Goal: Task Accomplishment & Management: Complete application form

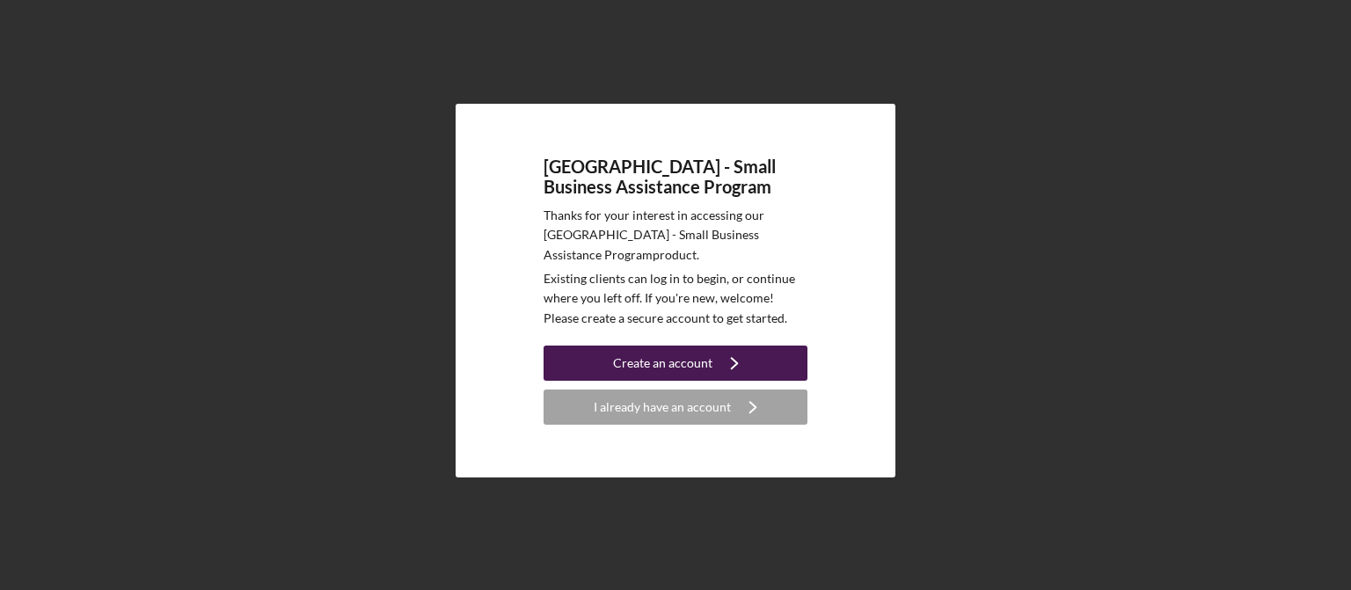
click at [711, 362] on button "Create an account Icon/Navigate" at bounding box center [676, 363] width 264 height 35
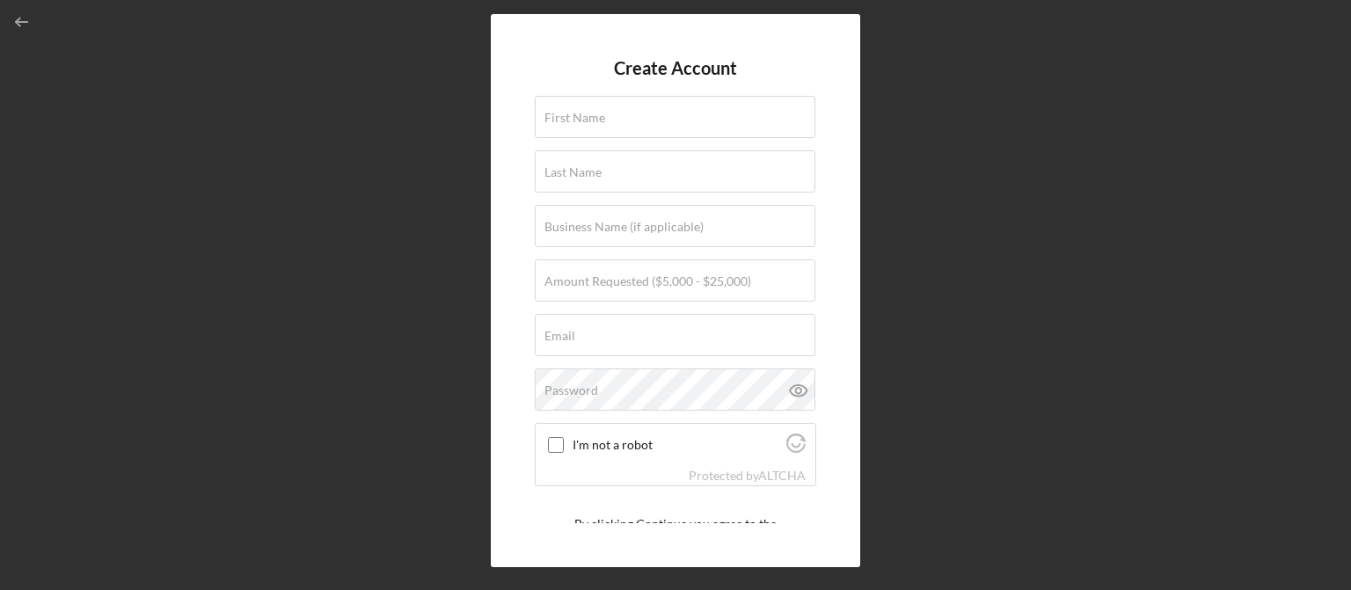
click at [649, 91] on form "Create Account First Name Last Name Business Name (if applicable) Amount Reques…" at bounding box center [676, 290] width 282 height 465
click at [661, 128] on input "First Name" at bounding box center [675, 117] width 281 height 42
type input "Sotaro"
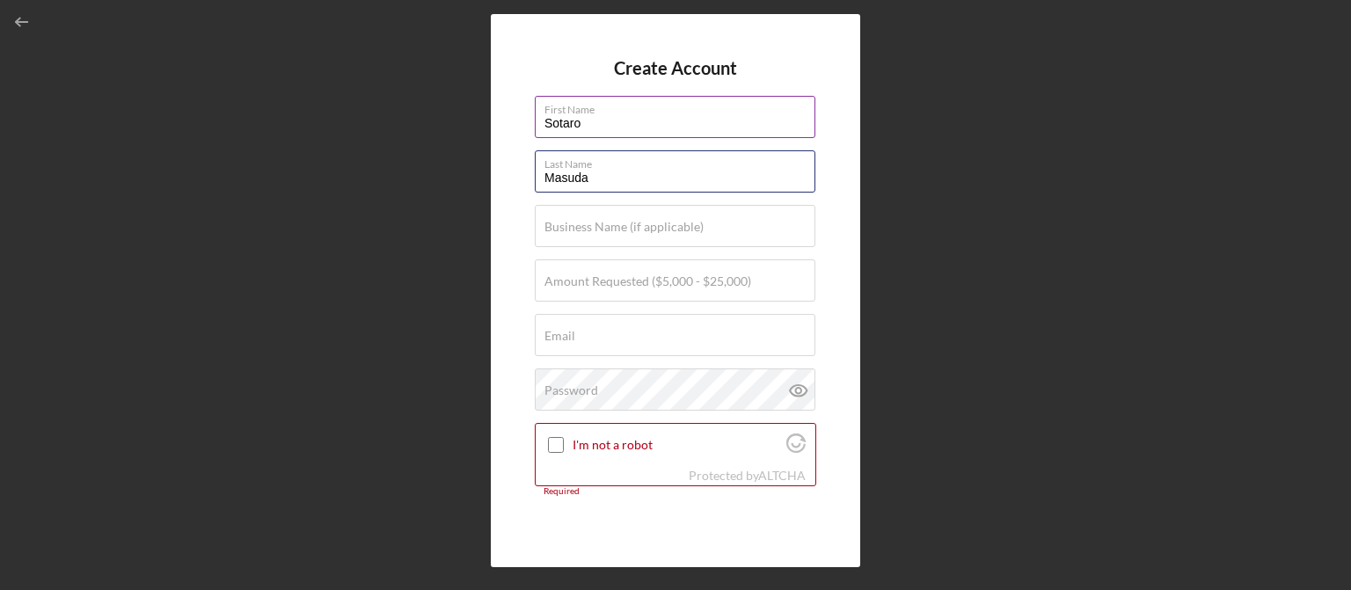
type input "Masuda"
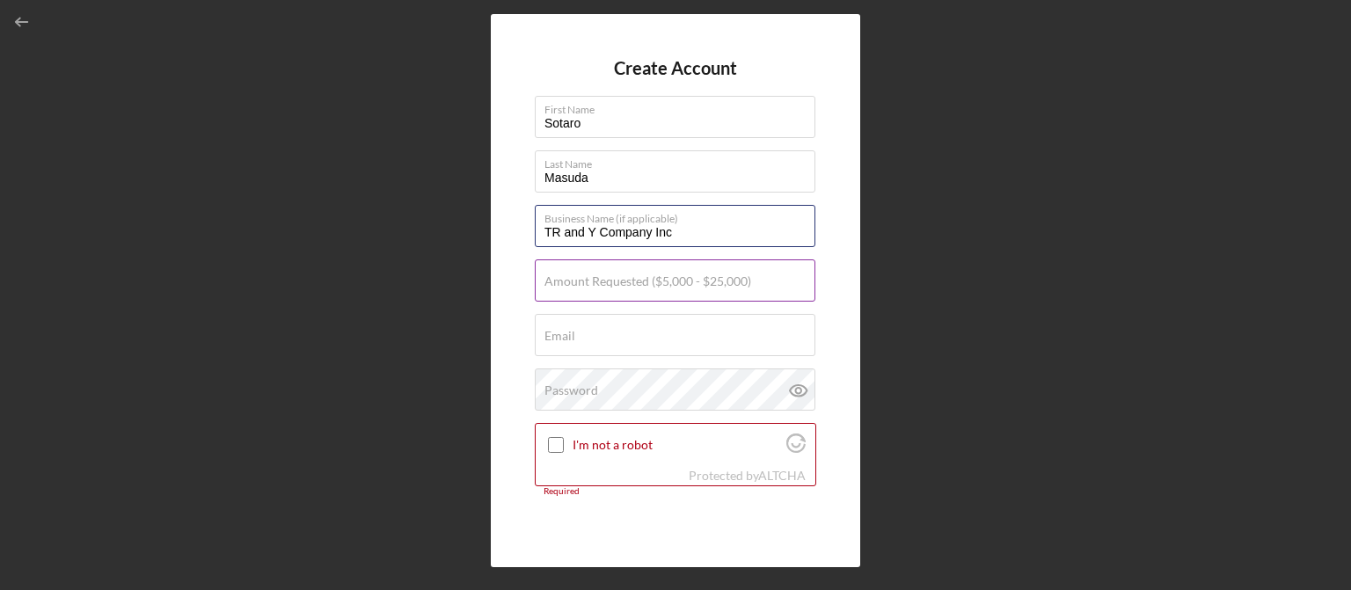
type input "TR and Y Company Inc"
click at [640, 280] on label "Amount Requested ($5,000 - $25,000)" at bounding box center [648, 281] width 207 height 14
click at [640, 280] on input "Amount Requested ($5,000 - $25,000)" at bounding box center [675, 281] width 281 height 42
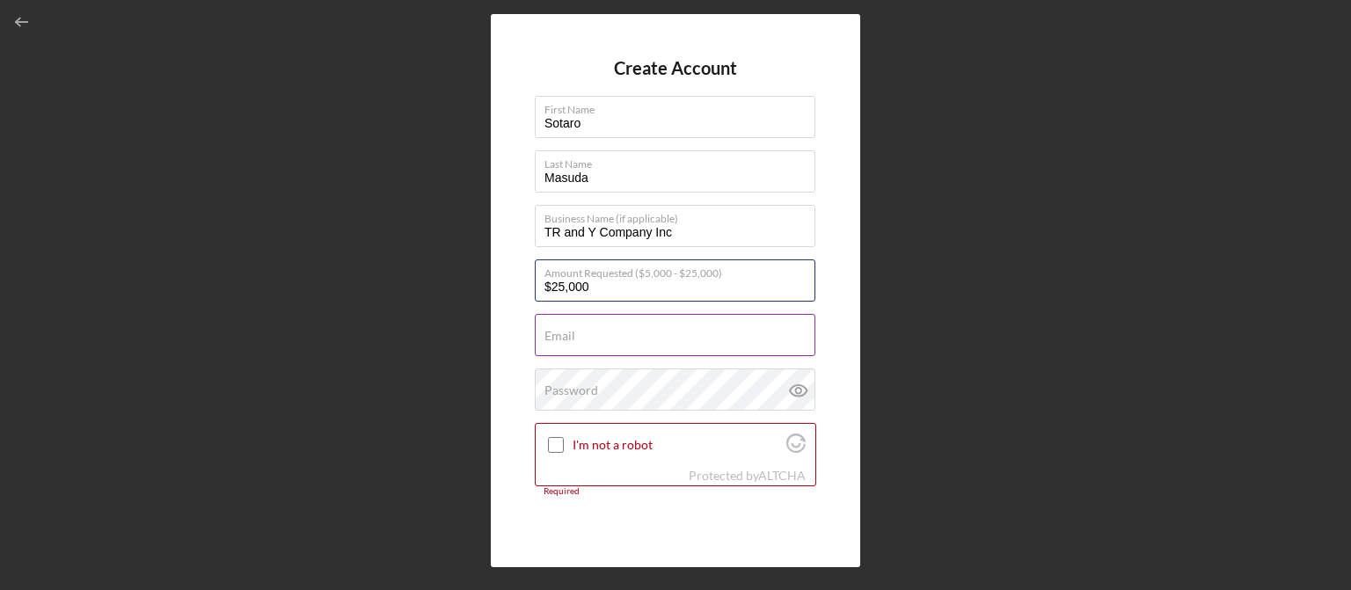
type input "$25,000"
click at [659, 330] on input "Email" at bounding box center [675, 335] width 281 height 42
type input "a"
type input "[EMAIL_ADDRESS][DOMAIN_NAME]"
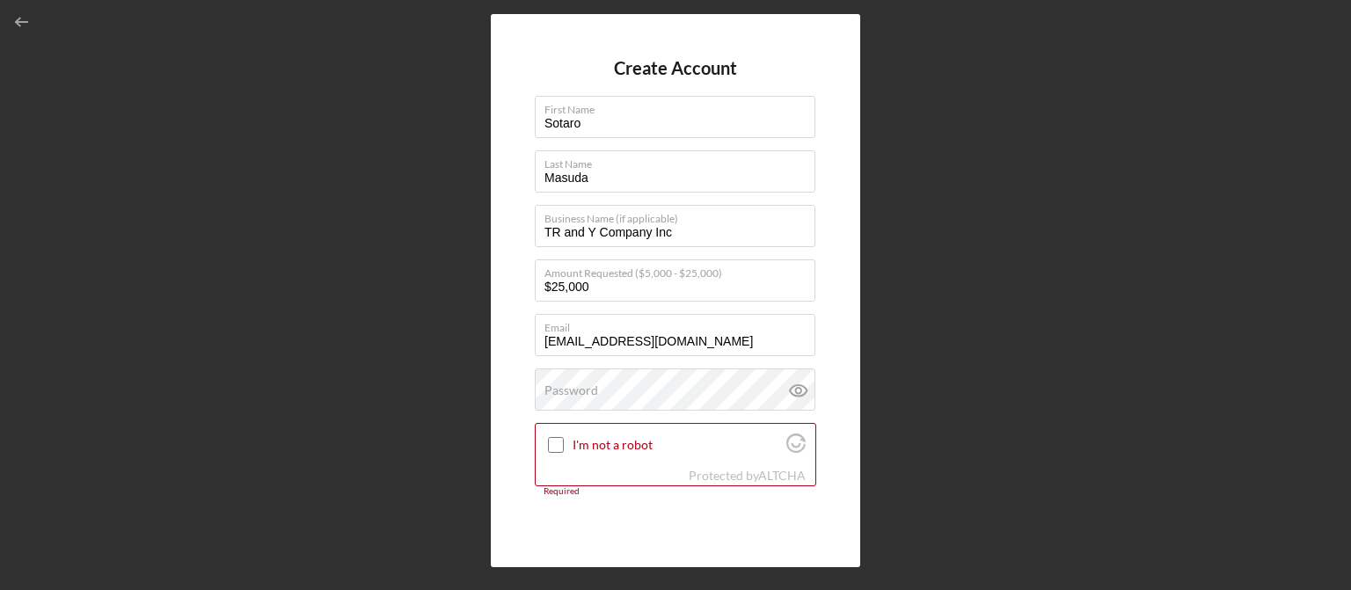
click at [837, 340] on div "Create Account First Name Sotaro Last Name Masuda Business Name (if applicable)…" at bounding box center [675, 290] width 369 height 553
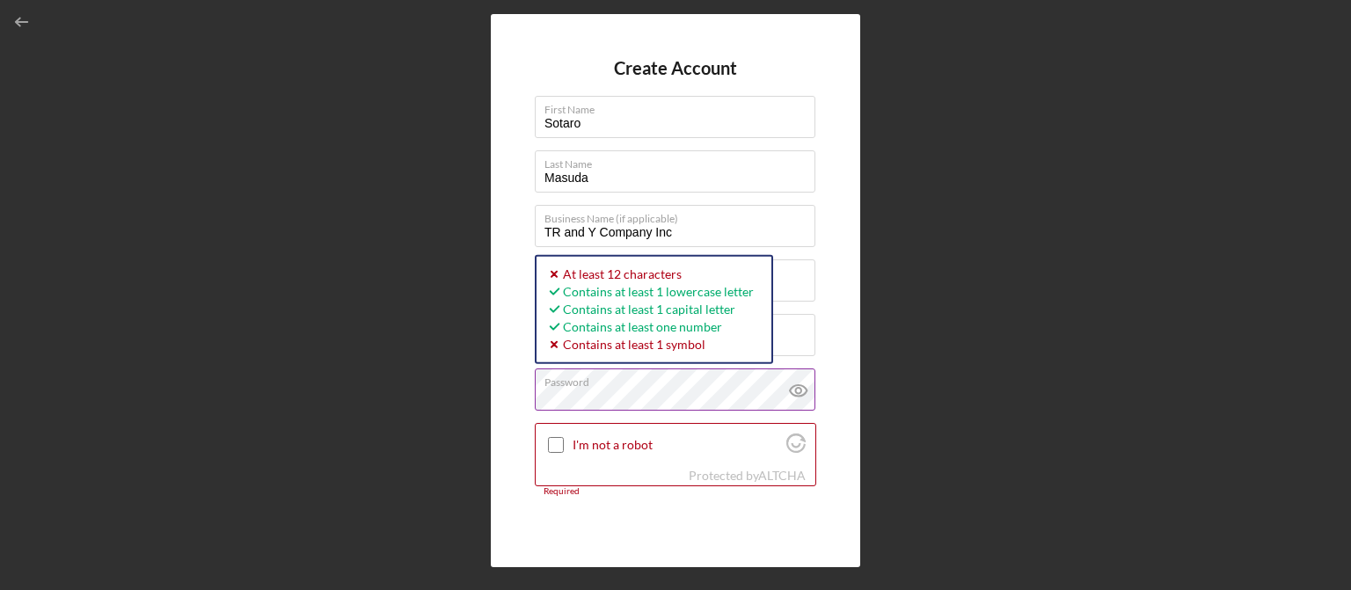
click at [799, 391] on icon at bounding box center [799, 391] width 44 height 44
click at [552, 445] on input "I'm not a robot" at bounding box center [556, 445] width 16 height 16
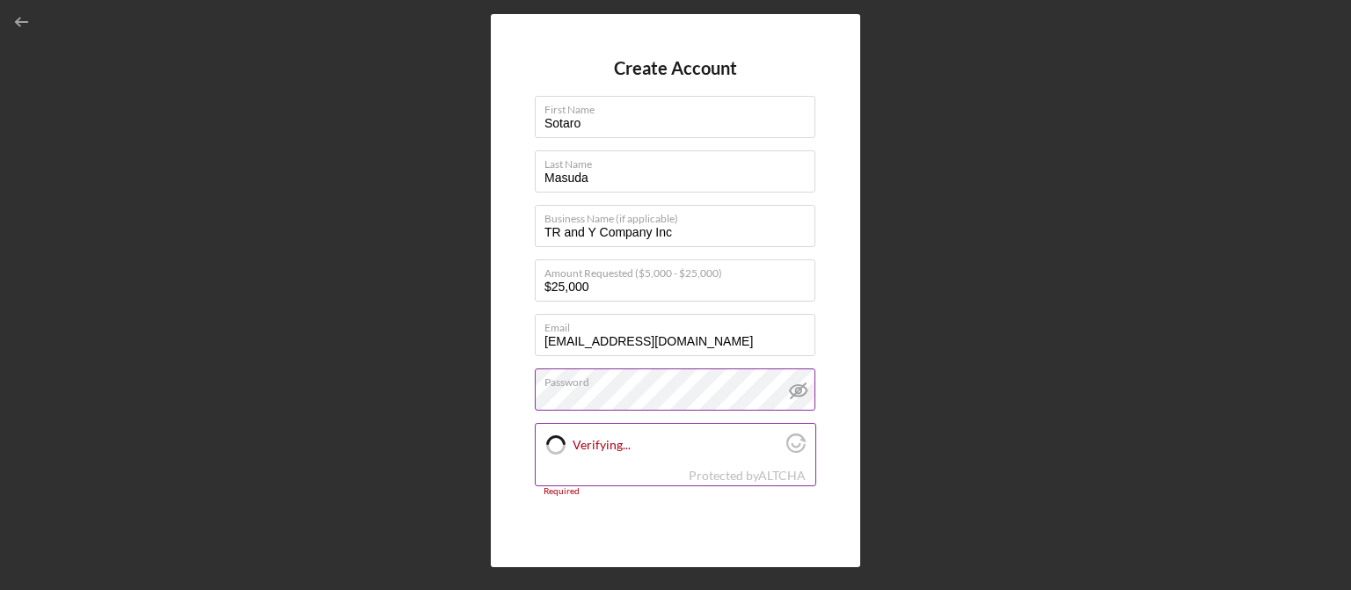
checkbox input "true"
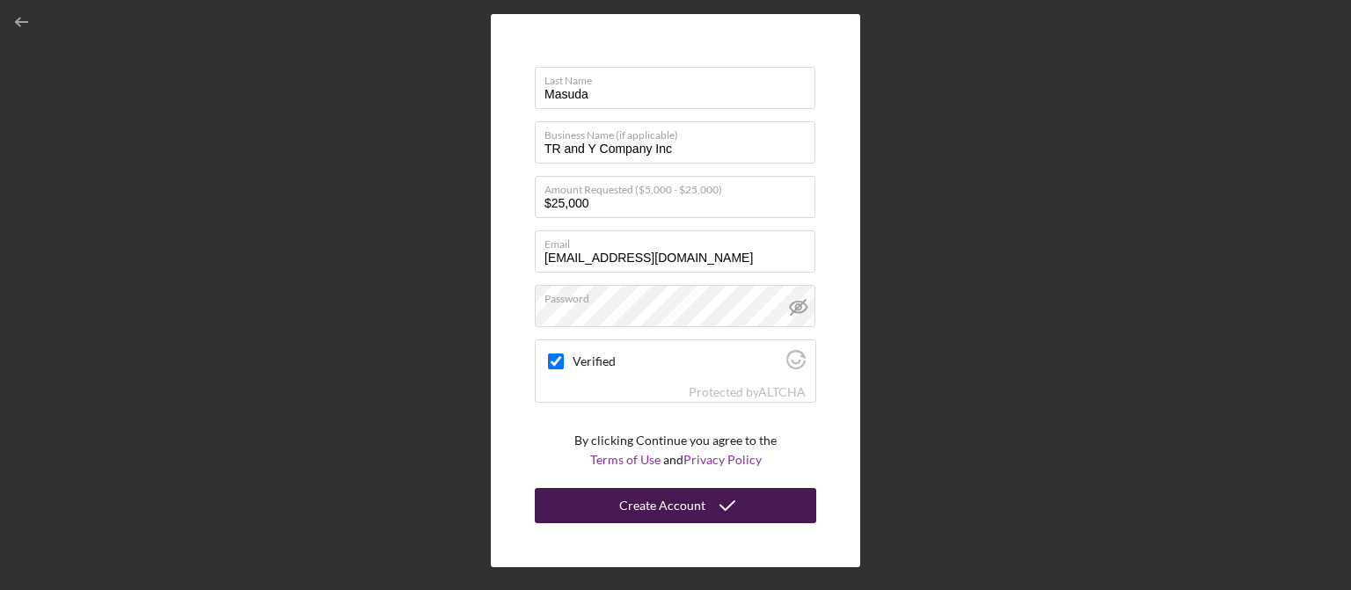
click at [682, 507] on div "Create Account" at bounding box center [662, 505] width 86 height 35
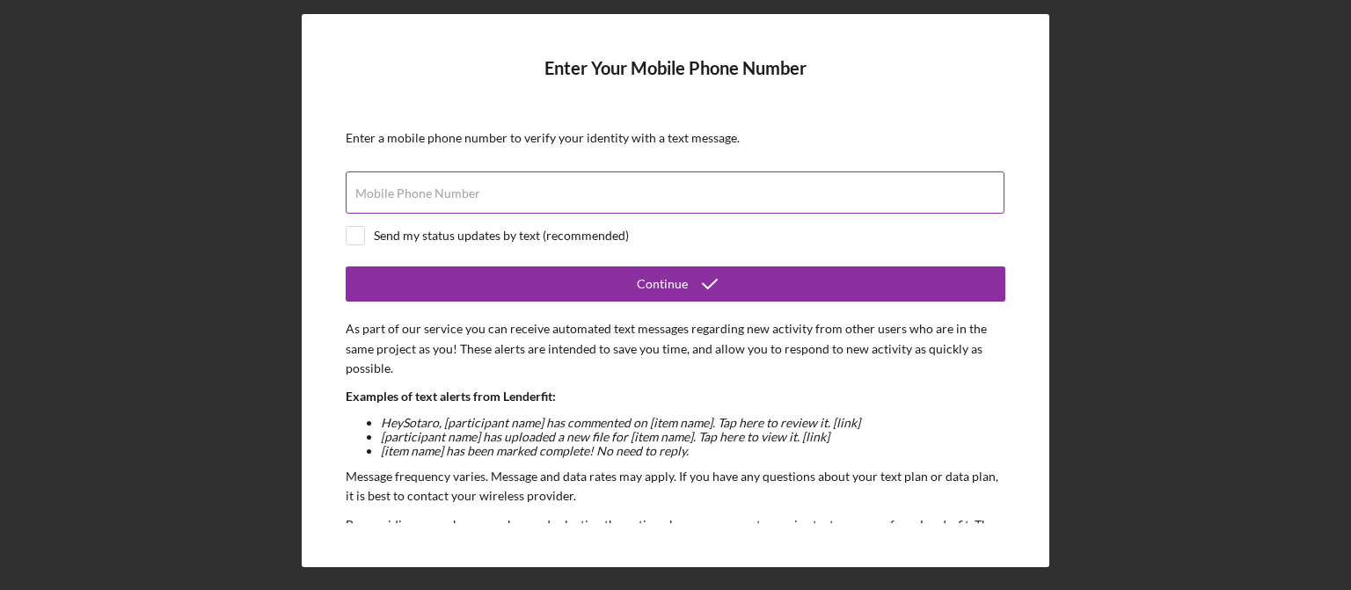
click at [426, 199] on label "Mobile Phone Number" at bounding box center [417, 193] width 125 height 14
click at [426, 199] on input "Mobile Phone Number" at bounding box center [675, 193] width 659 height 42
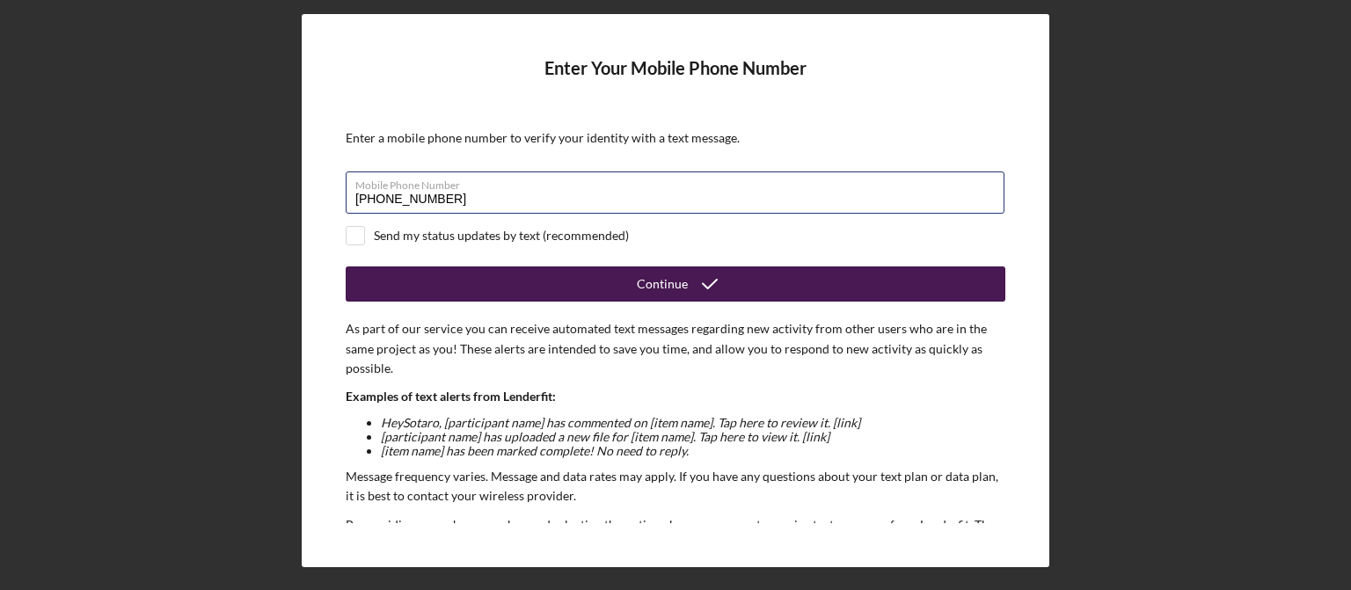
type input "(626) 975-5327"
click at [670, 283] on div "Continue" at bounding box center [662, 284] width 51 height 35
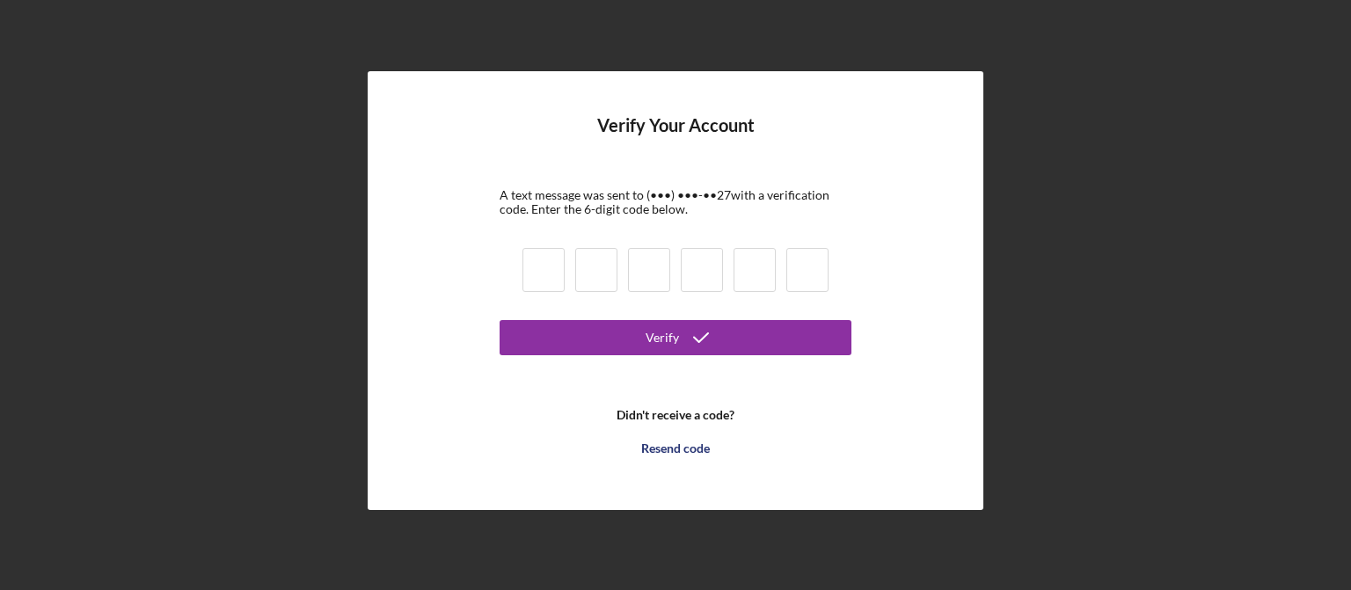
click at [554, 274] on input at bounding box center [544, 270] width 42 height 44
type input "4"
type input "2"
type input "0"
type input "1"
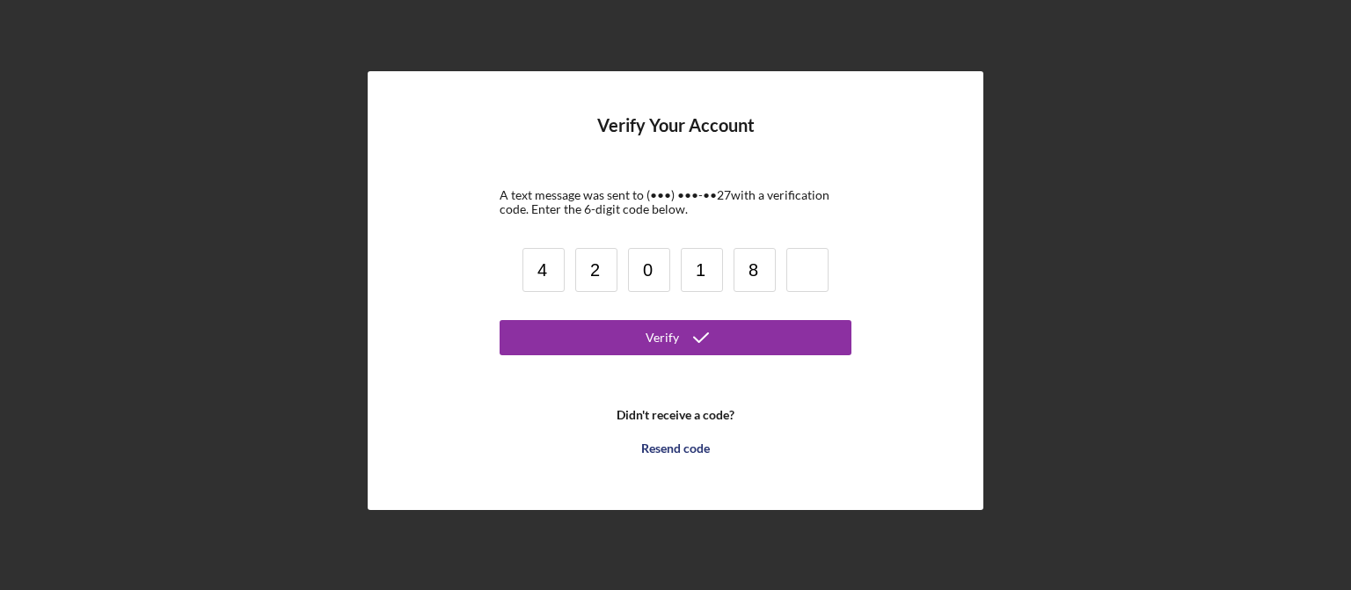
type input "8"
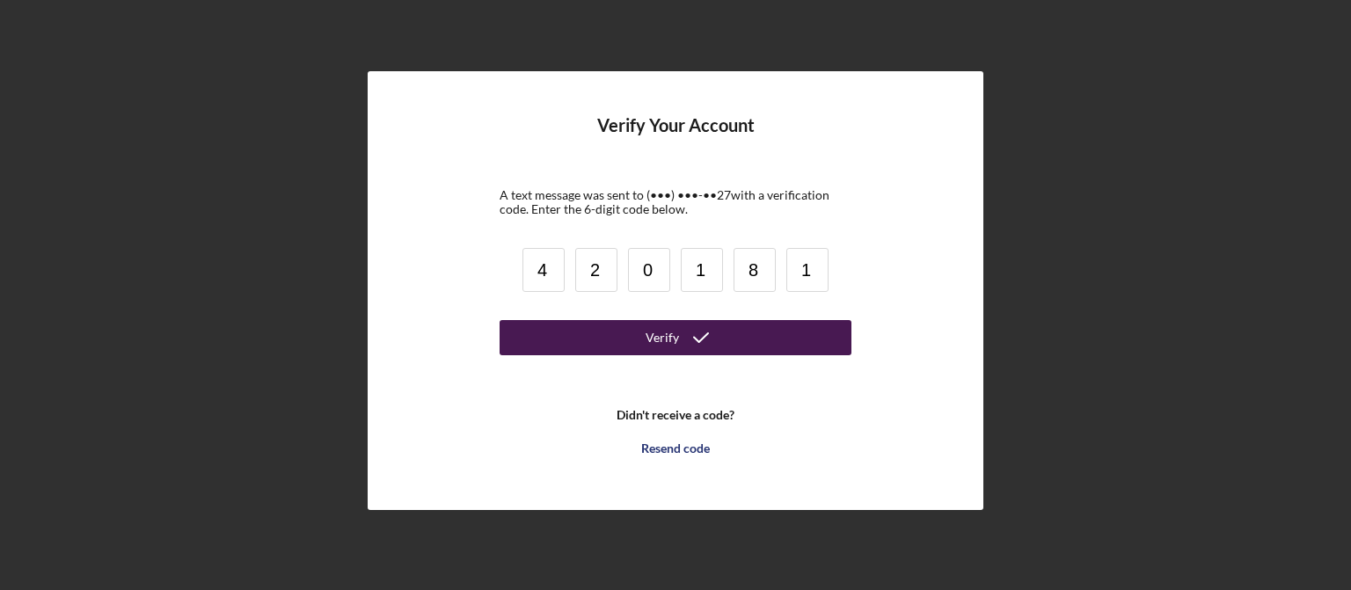
type input "1"
click at [660, 335] on div "Verify" at bounding box center [662, 337] width 33 height 35
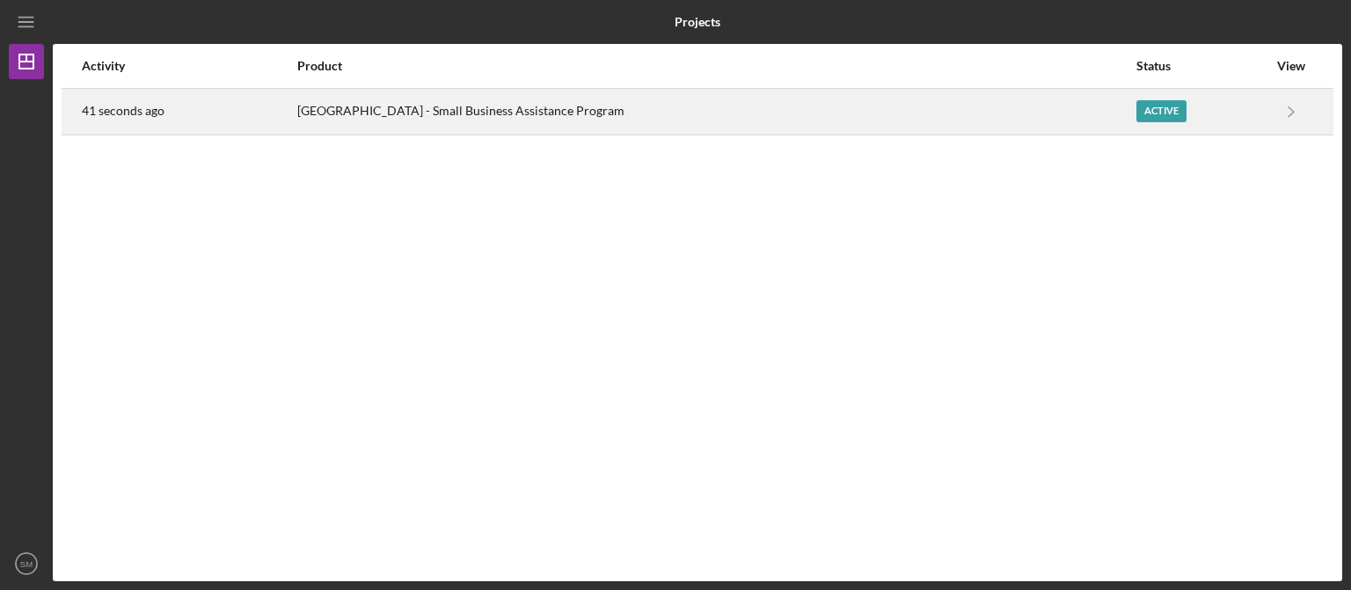
click at [998, 125] on div "[GEOGRAPHIC_DATA][PERSON_NAME] - Small Business Assistance Program" at bounding box center [715, 112] width 837 height 44
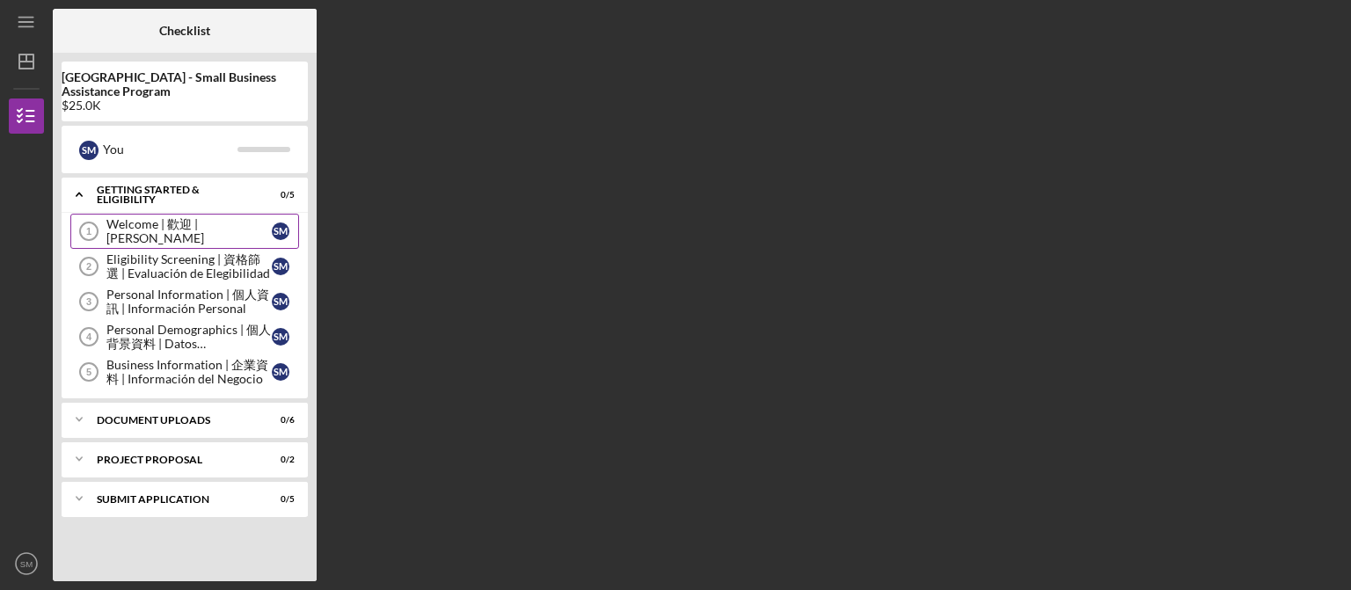
click at [162, 234] on div "Welcome | 歡迎 | Bienvenida" at bounding box center [188, 231] width 165 height 28
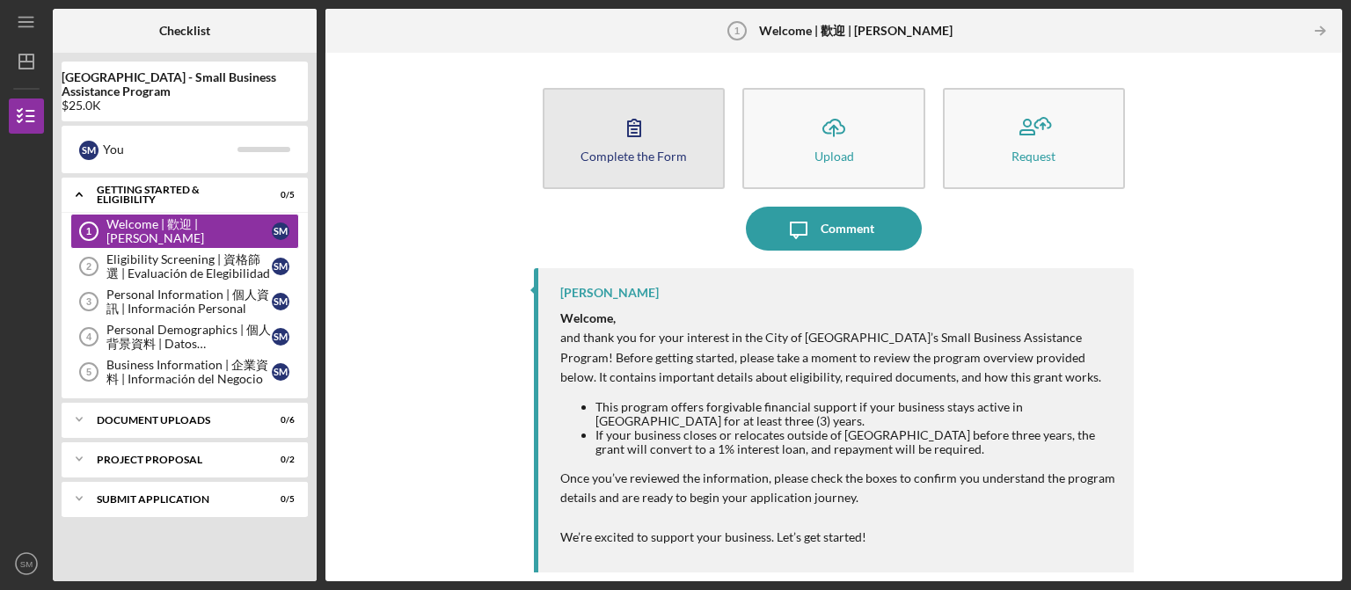
click at [618, 173] on button "Complete the Form Form" at bounding box center [634, 138] width 182 height 101
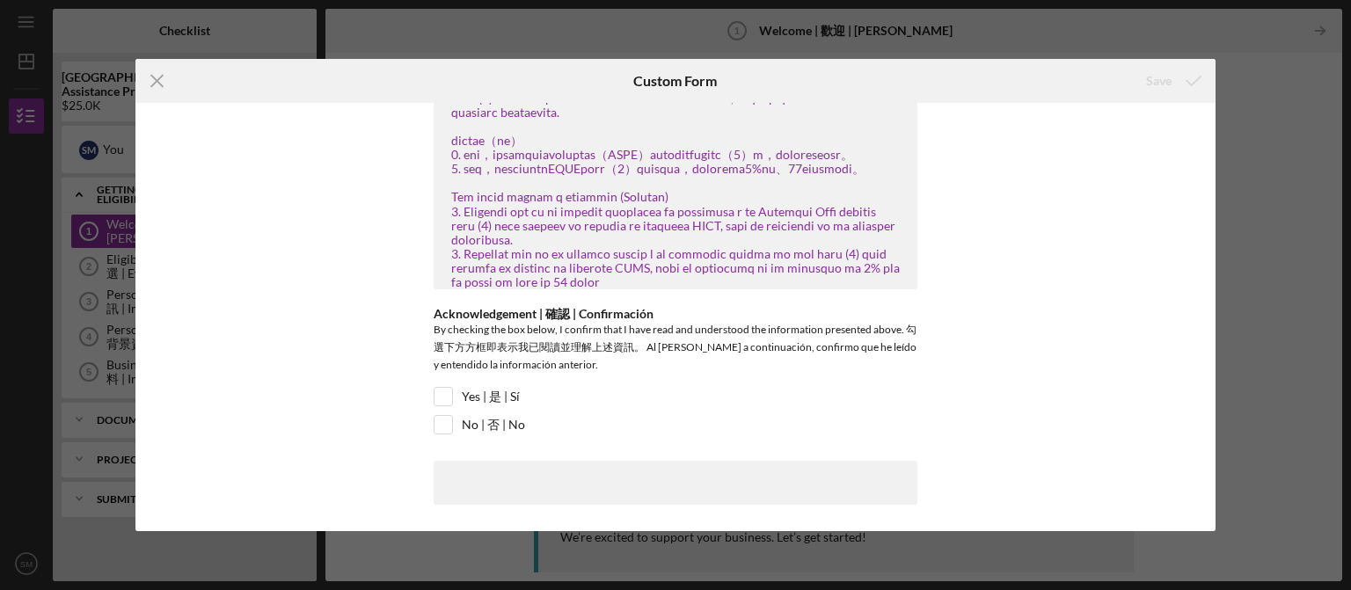
scroll to position [162, 0]
click at [439, 401] on input "Yes | 是 | Sí" at bounding box center [444, 397] width 18 height 18
checkbox input "true"
click at [695, 487] on div at bounding box center [676, 483] width 484 height 44
click at [687, 501] on div at bounding box center [676, 483] width 484 height 44
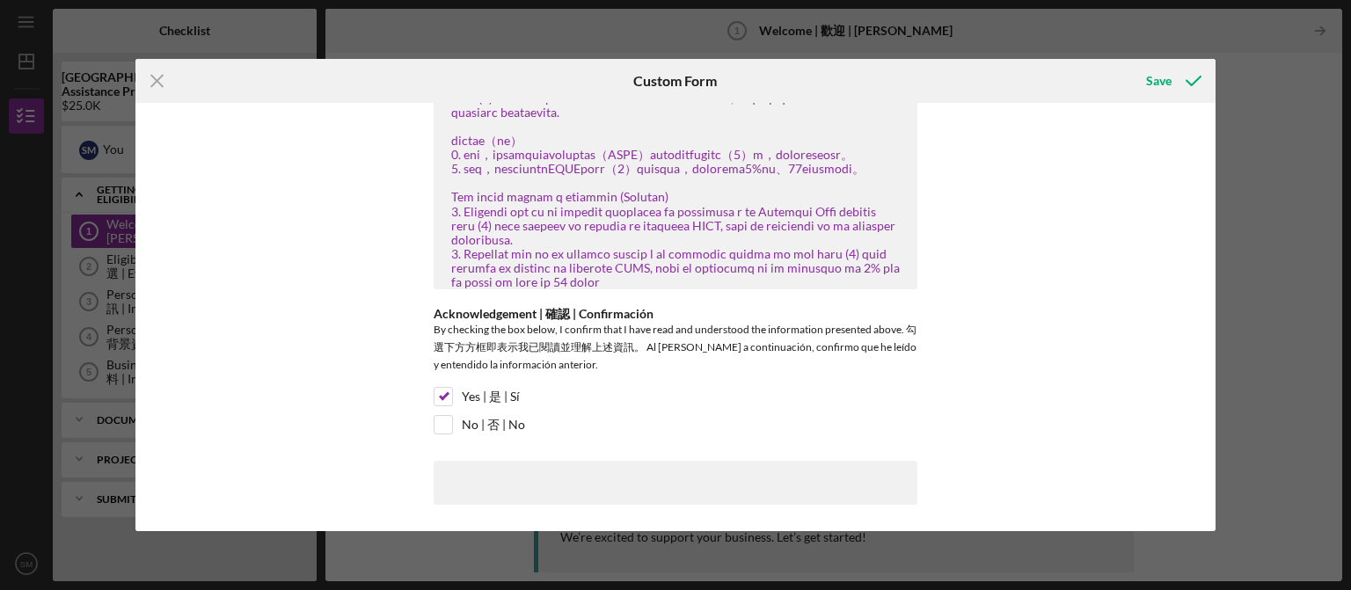
click at [670, 490] on div at bounding box center [676, 483] width 484 height 44
click at [1162, 79] on div "Save" at bounding box center [1159, 80] width 26 height 35
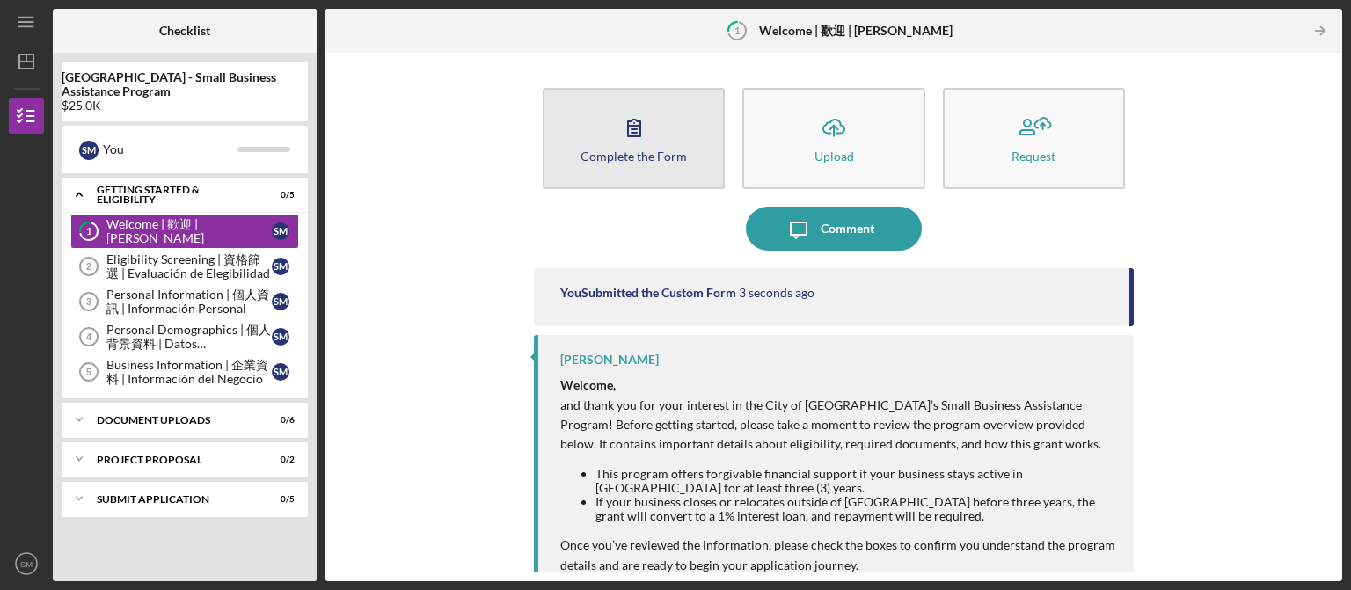
click at [617, 145] on icon "button" at bounding box center [634, 128] width 44 height 44
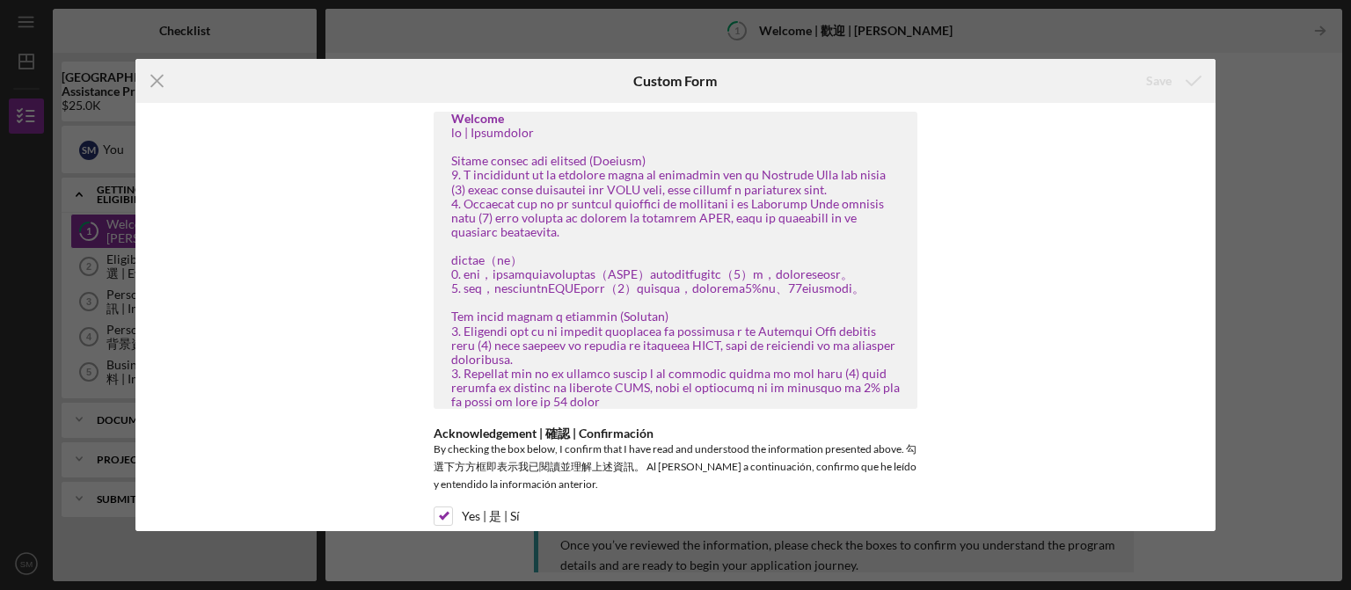
scroll to position [162, 0]
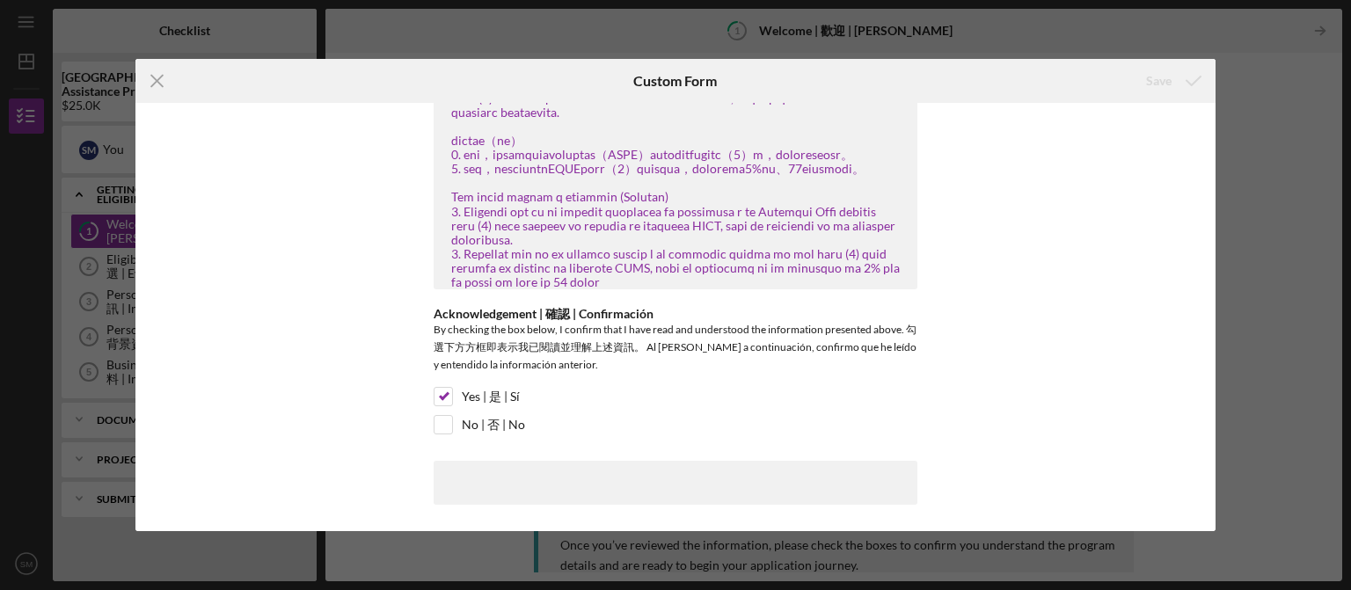
click at [971, 280] on div "Welcome Acknowledgement | 確認 | Confirmación By checking the box below, I confir…" at bounding box center [675, 317] width 1081 height 428
click at [1269, 164] on div "Icon/Menu Close Custom Form Save Welcome Acknowledgement | 確認 | Confirmación By…" at bounding box center [675, 295] width 1351 height 590
click at [148, 84] on icon "Icon/Menu Close" at bounding box center [157, 81] width 44 height 44
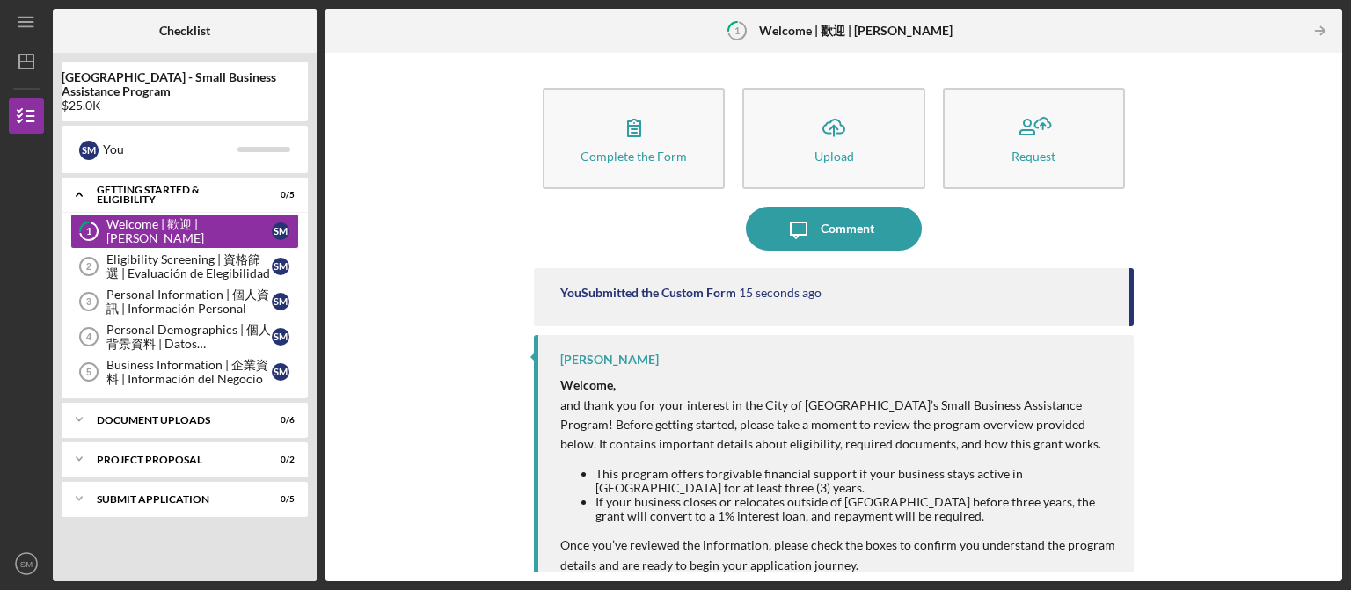
click at [725, 296] on div "You Submitted the Custom Form" at bounding box center [648, 293] width 176 height 14
click at [72, 83] on b "[GEOGRAPHIC_DATA][PERSON_NAME] - Small Business Assistance Program" at bounding box center [185, 84] width 246 height 28
click at [33, 19] on icon "Icon/Menu" at bounding box center [27, 23] width 40 height 40
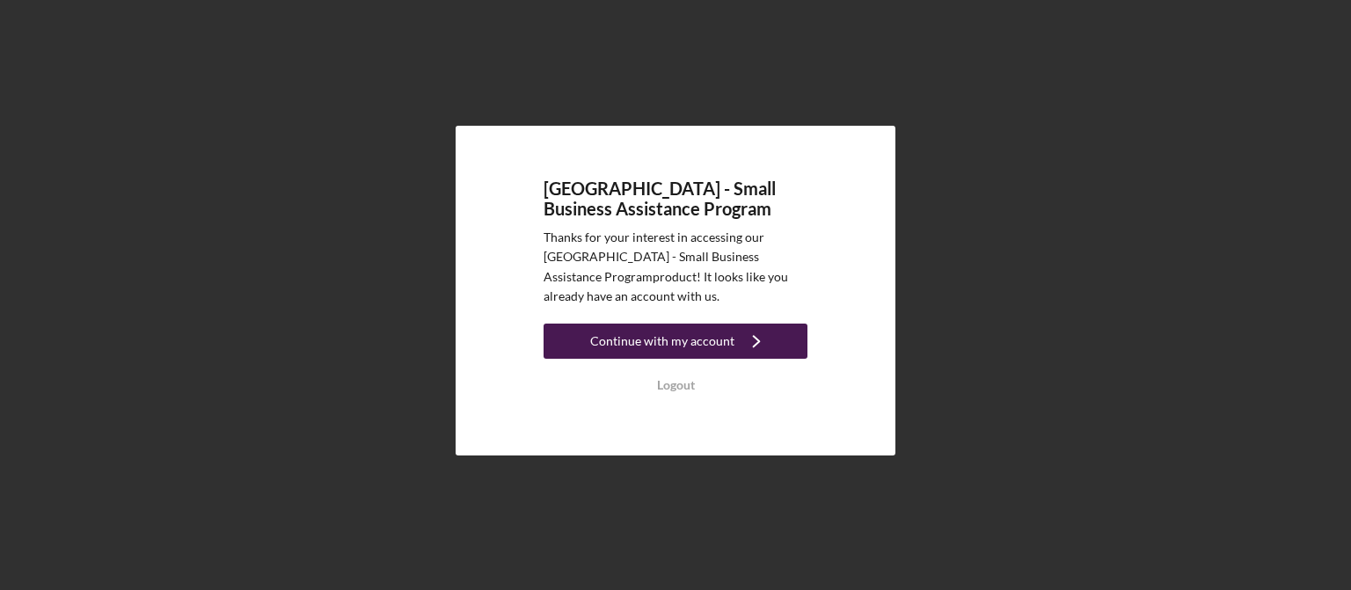
click at [675, 340] on div "Continue with my account" at bounding box center [662, 341] width 144 height 35
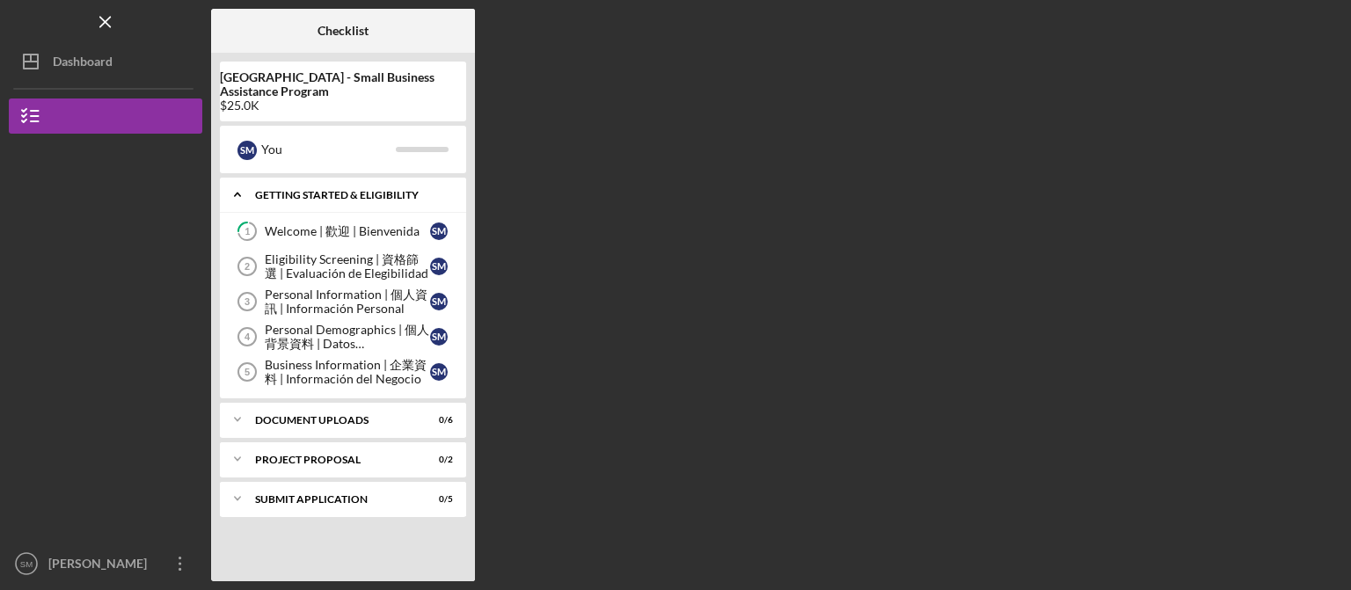
click at [280, 201] on div "Icon/Expander Getting Started & Eligibility 0 / 5" at bounding box center [343, 195] width 246 height 36
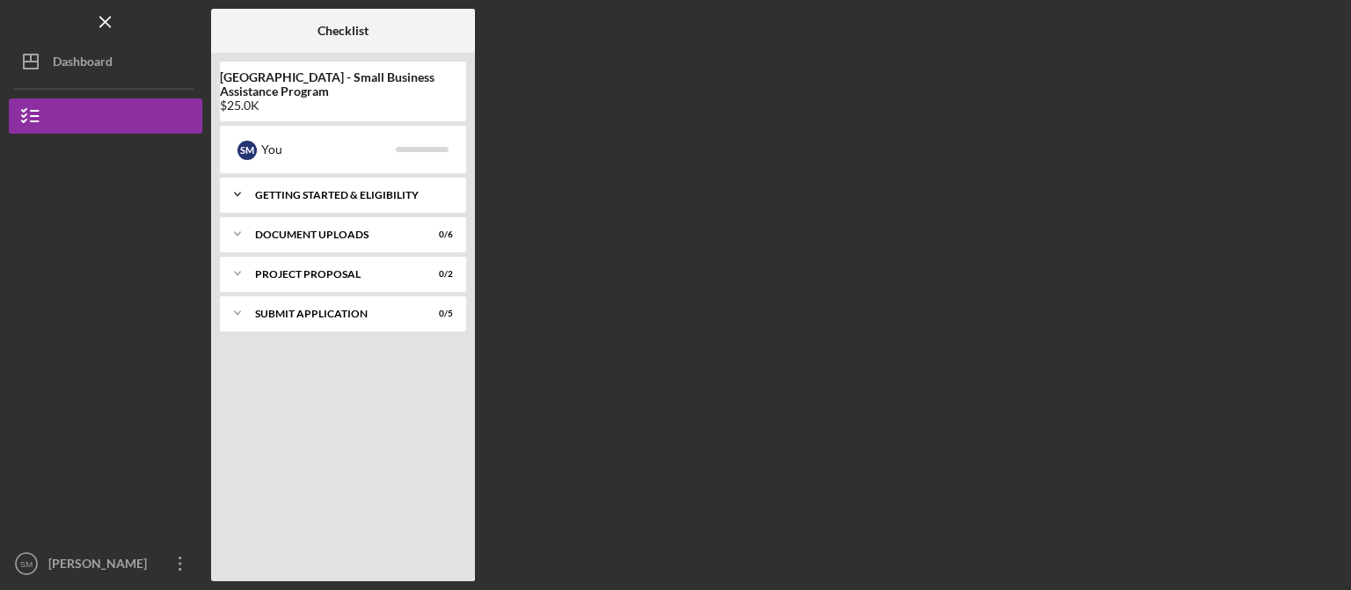
click at [280, 201] on div "Icon/Expander Getting Started & Eligibility 0 / 5" at bounding box center [343, 194] width 246 height 35
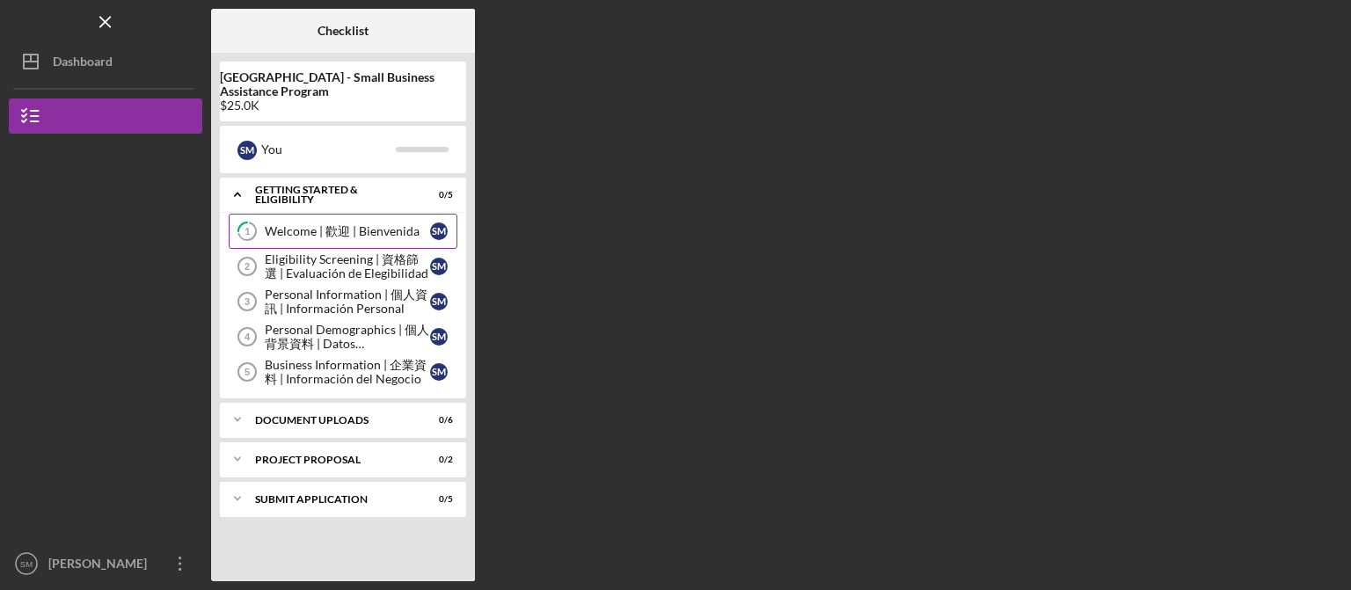
click at [284, 237] on div "Welcome | 歡迎 | Bienvenida" at bounding box center [347, 231] width 165 height 14
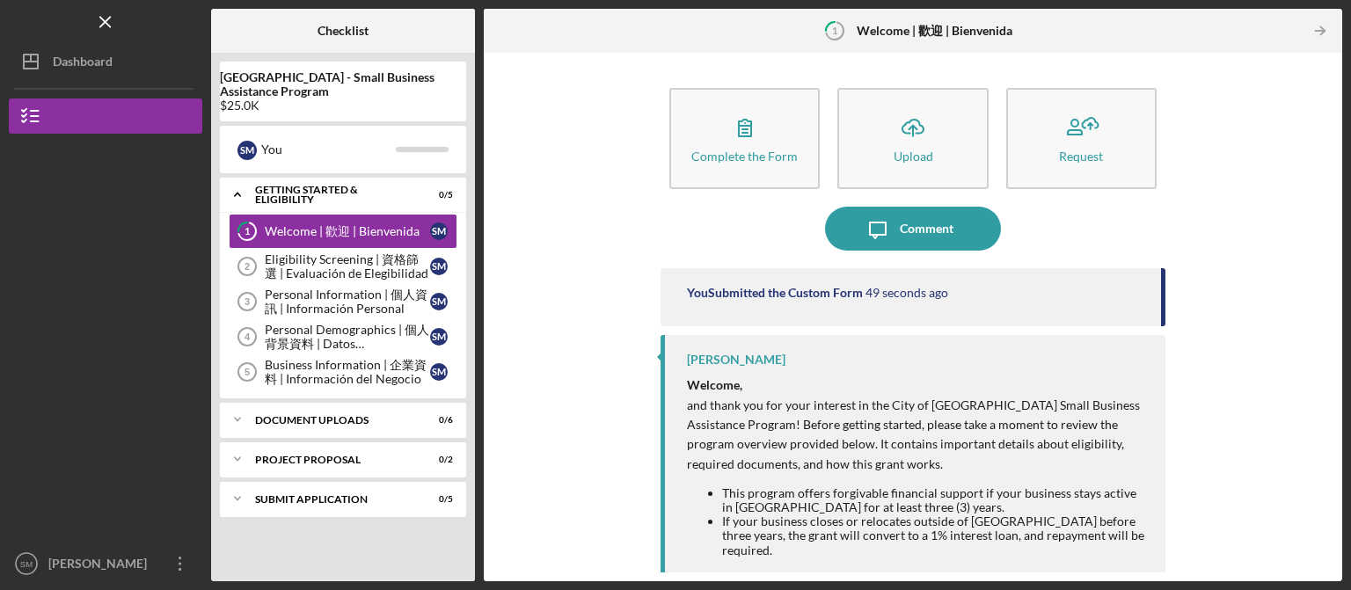
click at [876, 301] on div "You Submitted the Custom Form 49 seconds ago" at bounding box center [913, 297] width 505 height 58
click at [90, 50] on div "Dashboard" at bounding box center [83, 64] width 60 height 40
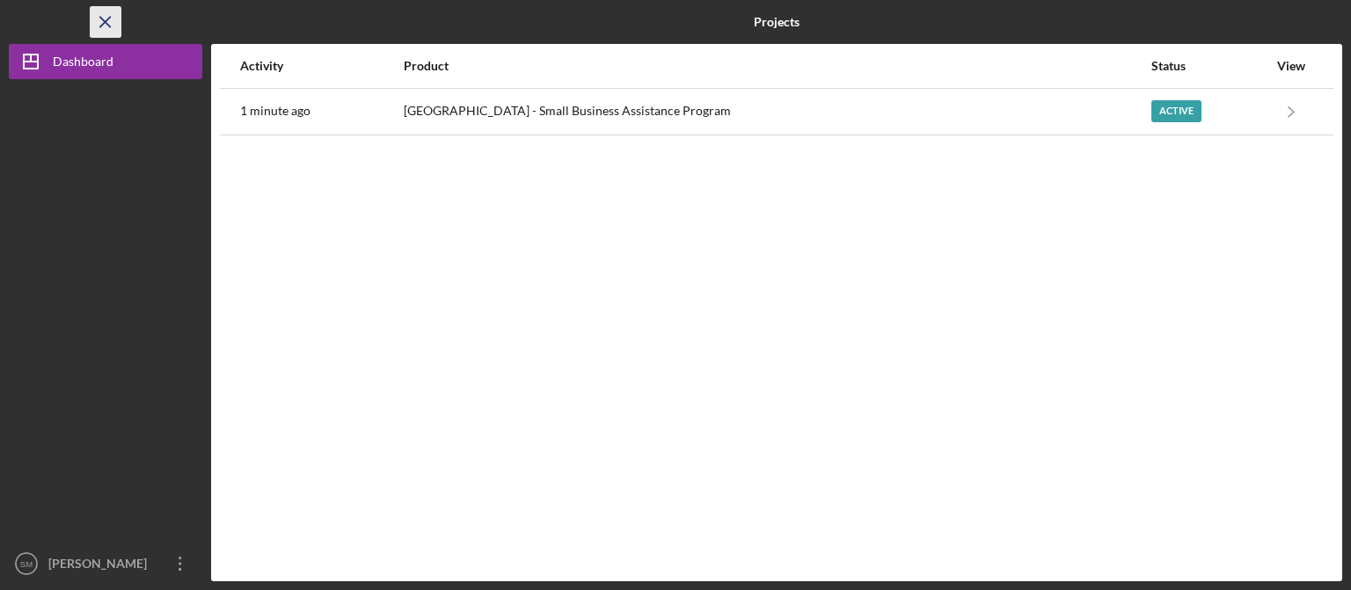
click at [113, 15] on icon "Icon/Menu Close" at bounding box center [106, 23] width 40 height 40
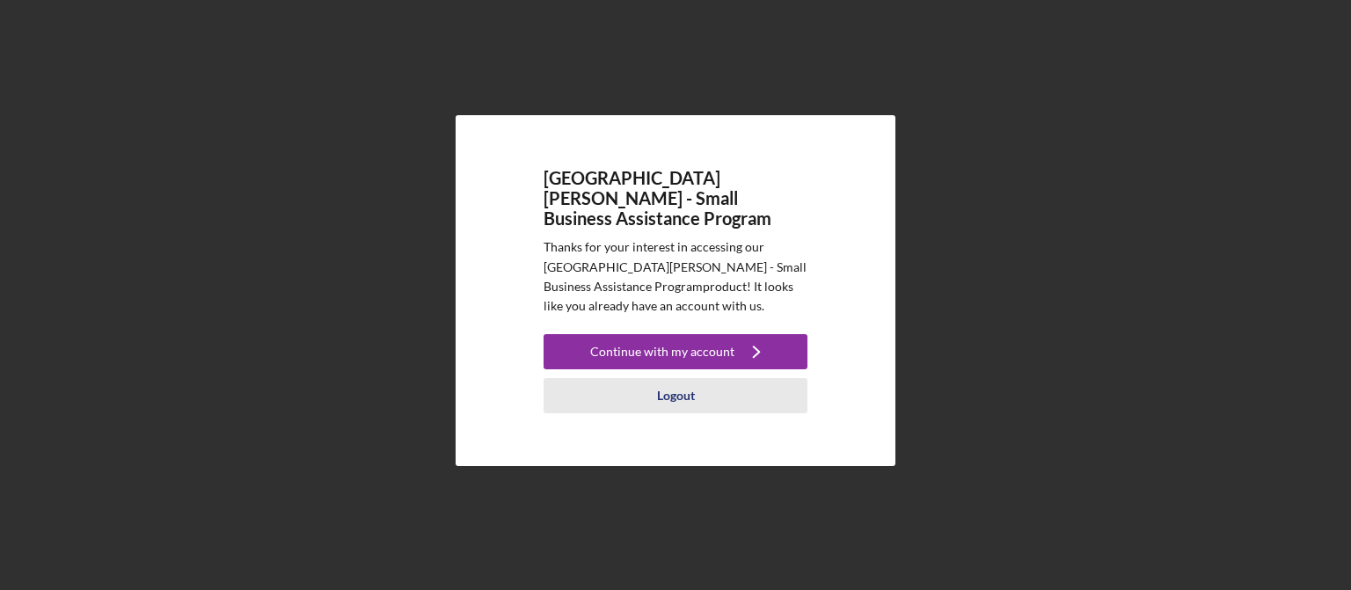
click at [673, 384] on div "Logout" at bounding box center [676, 395] width 38 height 35
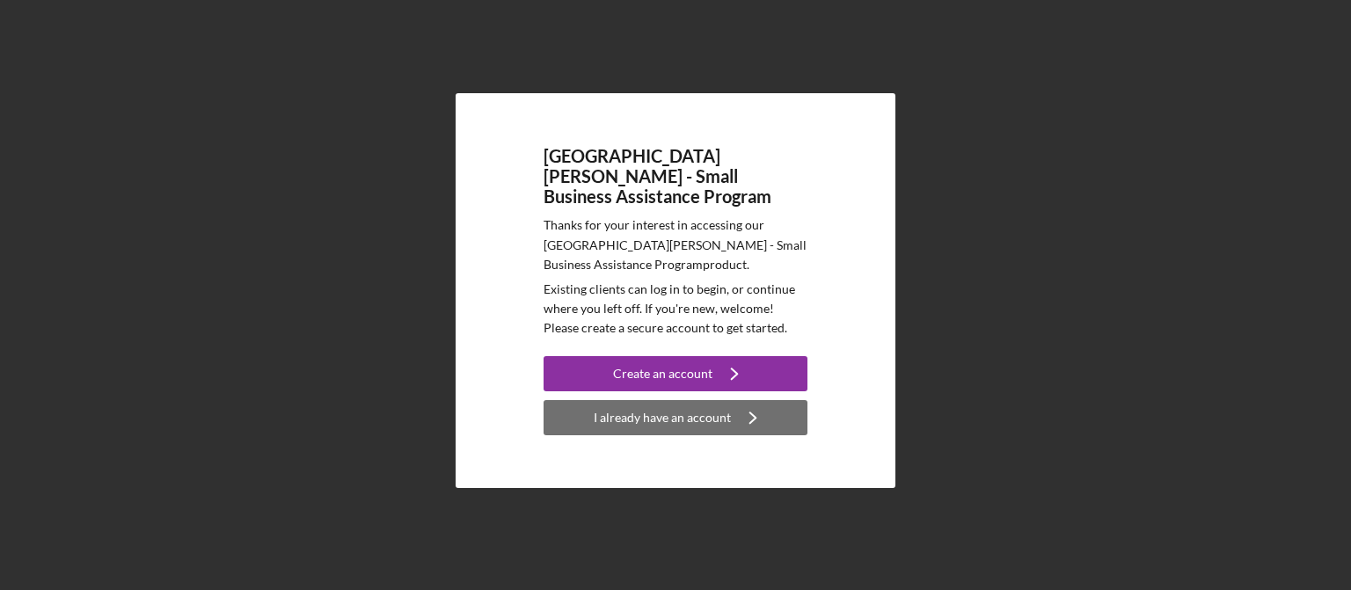
click at [723, 415] on div "I already have an account" at bounding box center [662, 417] width 137 height 35
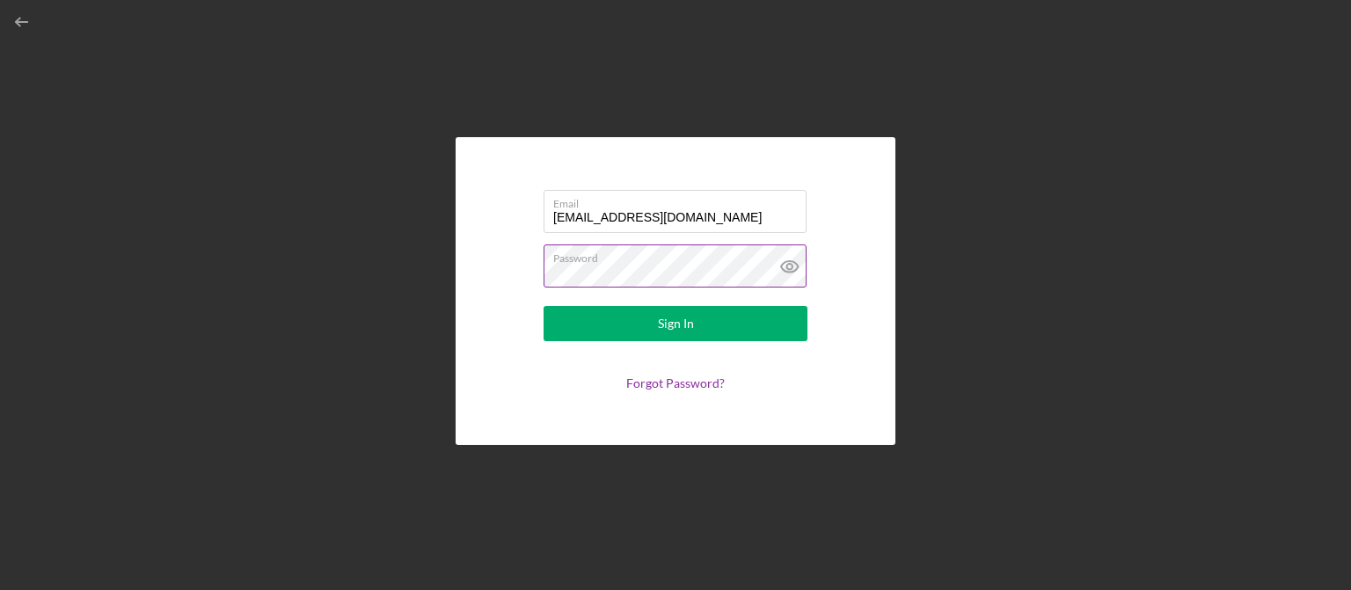
type input "[EMAIL_ADDRESS][DOMAIN_NAME]"
click at [788, 267] on icon at bounding box center [790, 267] width 44 height 44
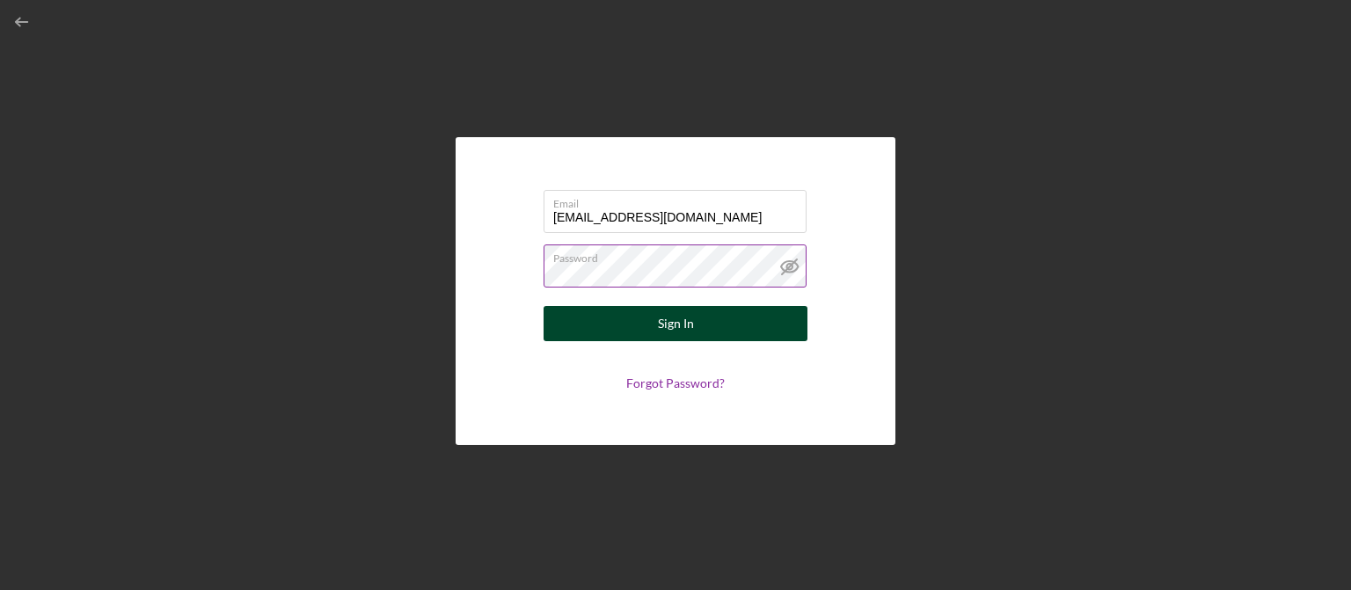
click at [708, 325] on button "Sign In" at bounding box center [676, 323] width 264 height 35
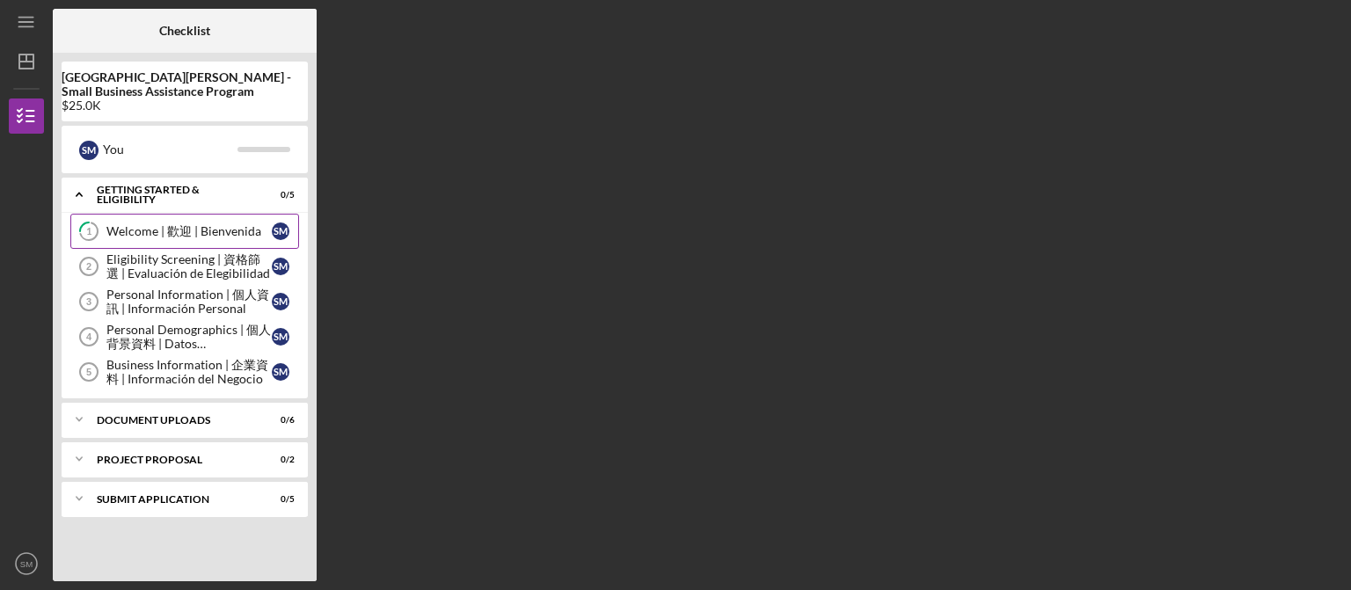
click at [173, 234] on div "Welcome | 歡迎 | Bienvenida" at bounding box center [188, 231] width 165 height 14
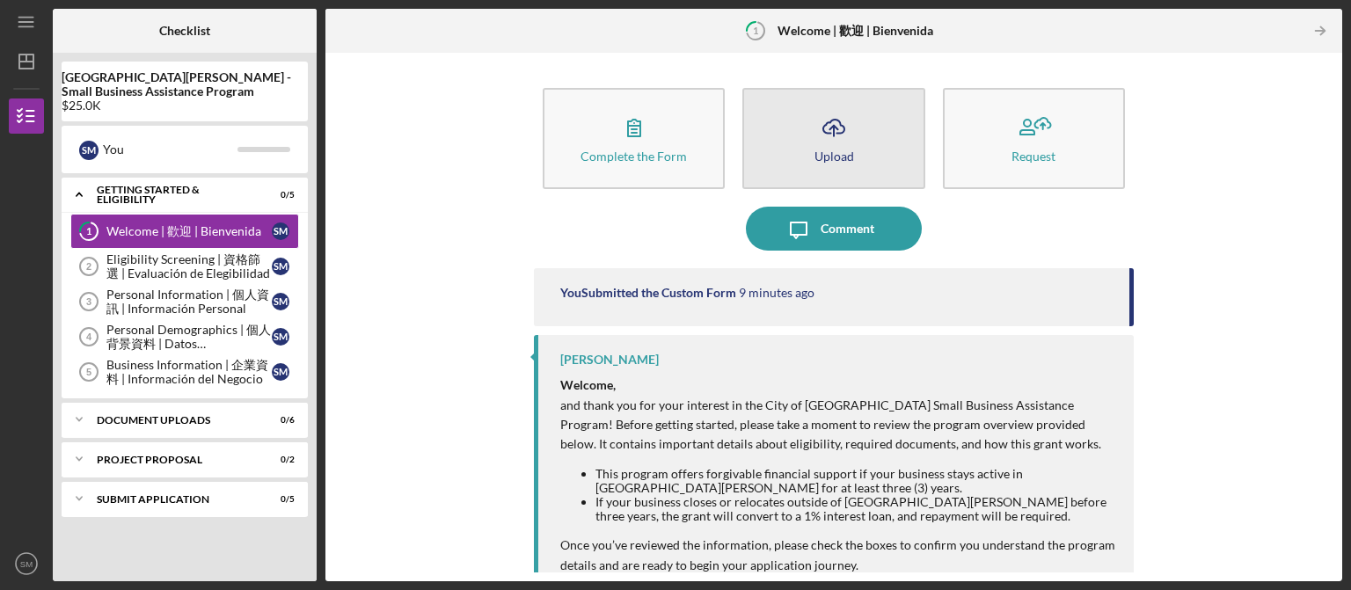
click at [844, 157] on div "Upload" at bounding box center [835, 156] width 40 height 13
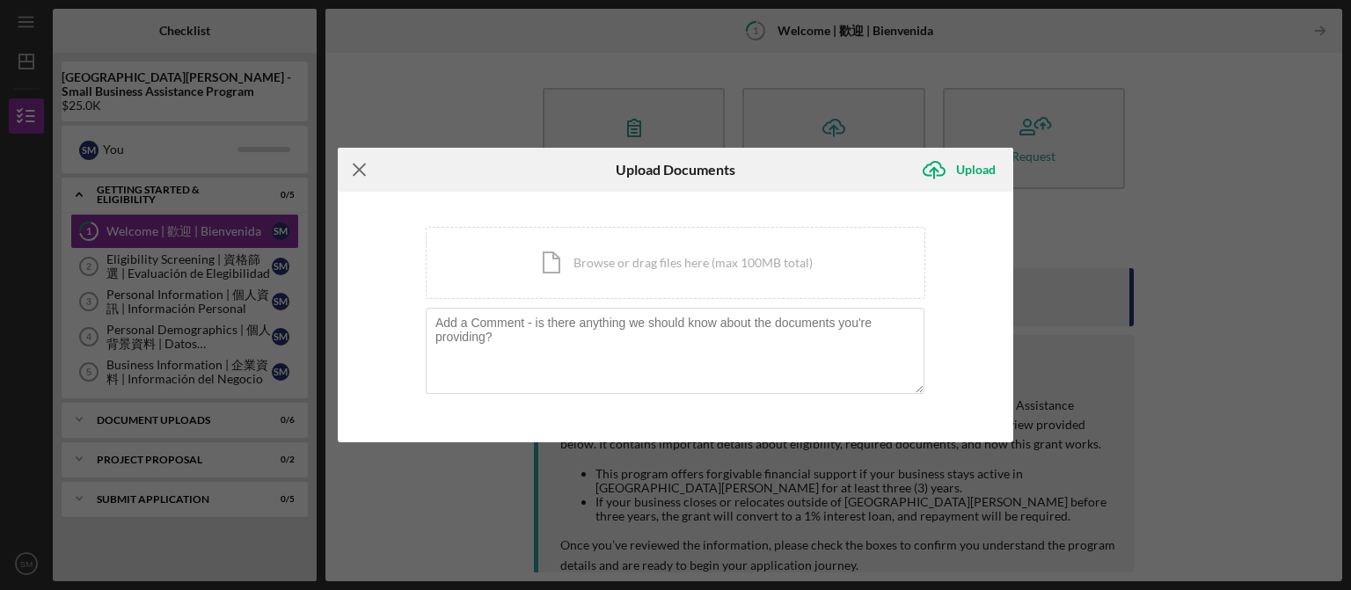
click at [362, 175] on line at bounding box center [359, 169] width 11 height 11
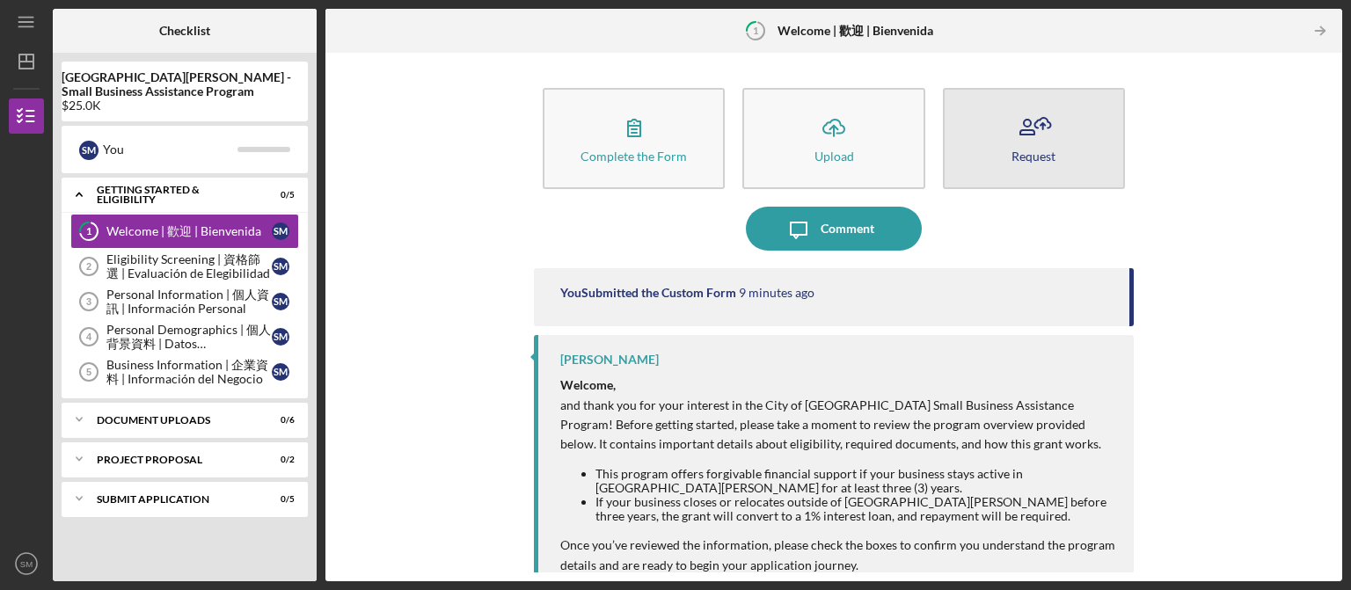
click at [1043, 114] on icon "button" at bounding box center [1034, 128] width 44 height 44
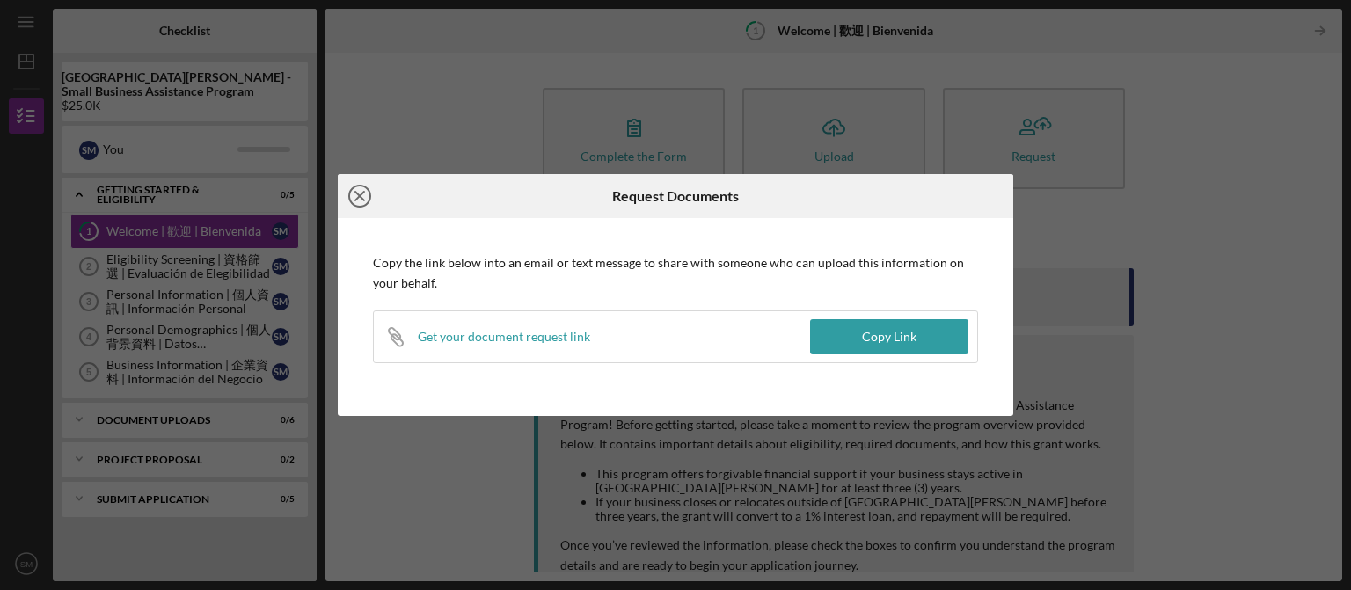
click at [352, 199] on icon "Icon/Close" at bounding box center [360, 196] width 44 height 44
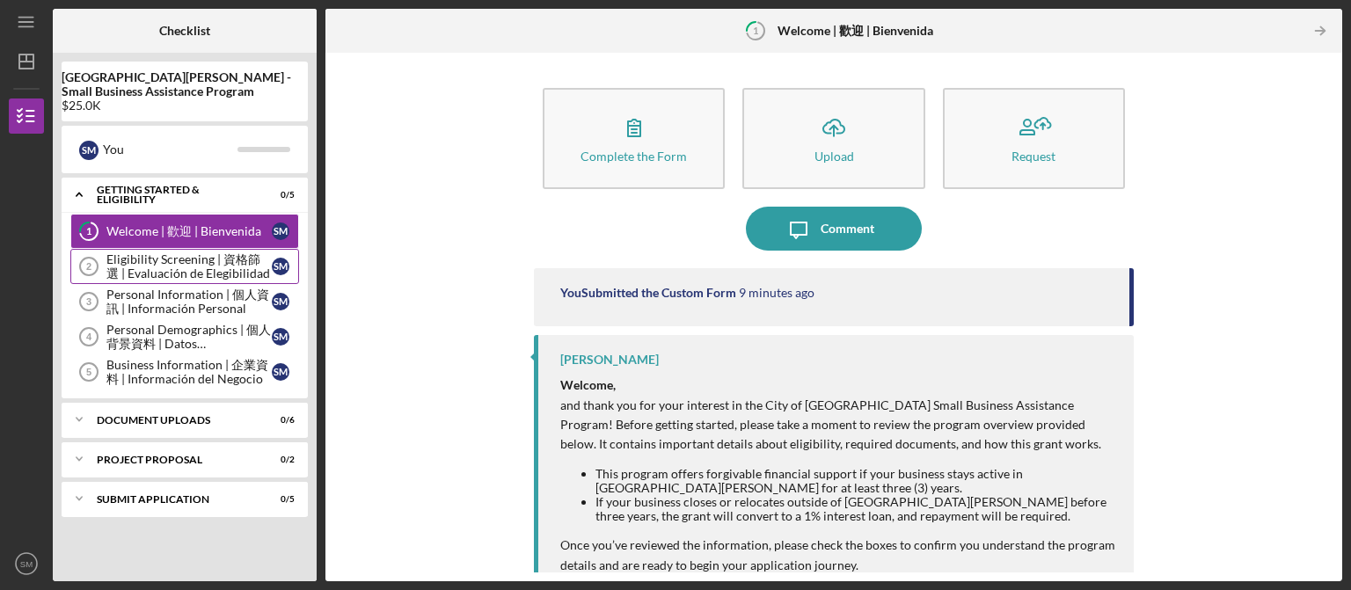
click at [201, 257] on div "Eligibility Screening | 資格篩選 | Evaluación de Elegibilidad" at bounding box center [188, 266] width 165 height 28
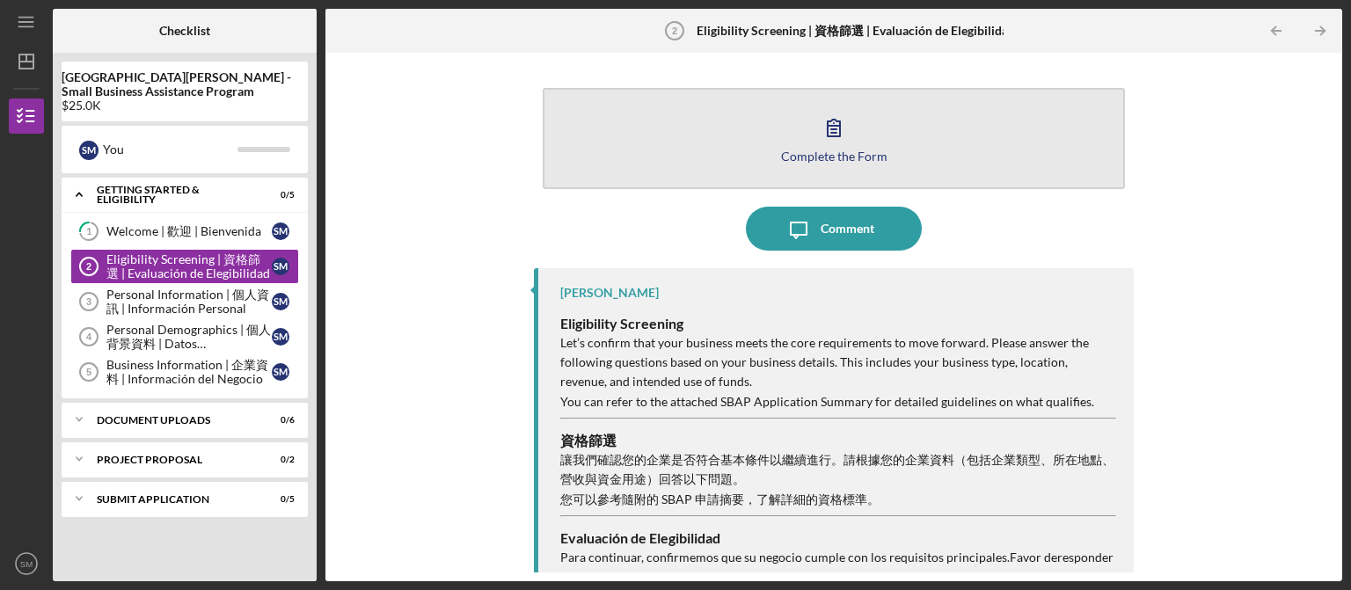
click at [823, 152] on div "Complete the Form" at bounding box center [834, 156] width 106 height 13
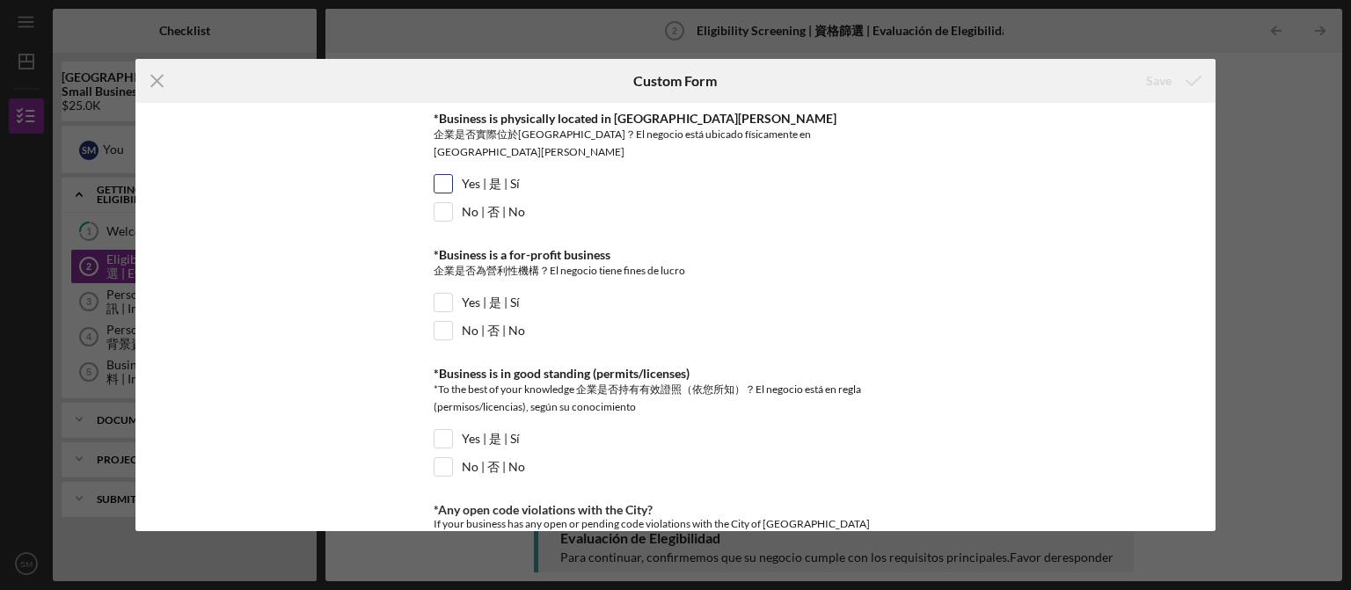
click at [447, 175] on input "Yes | 是 | Sí" at bounding box center [444, 184] width 18 height 18
checkbox input "true"
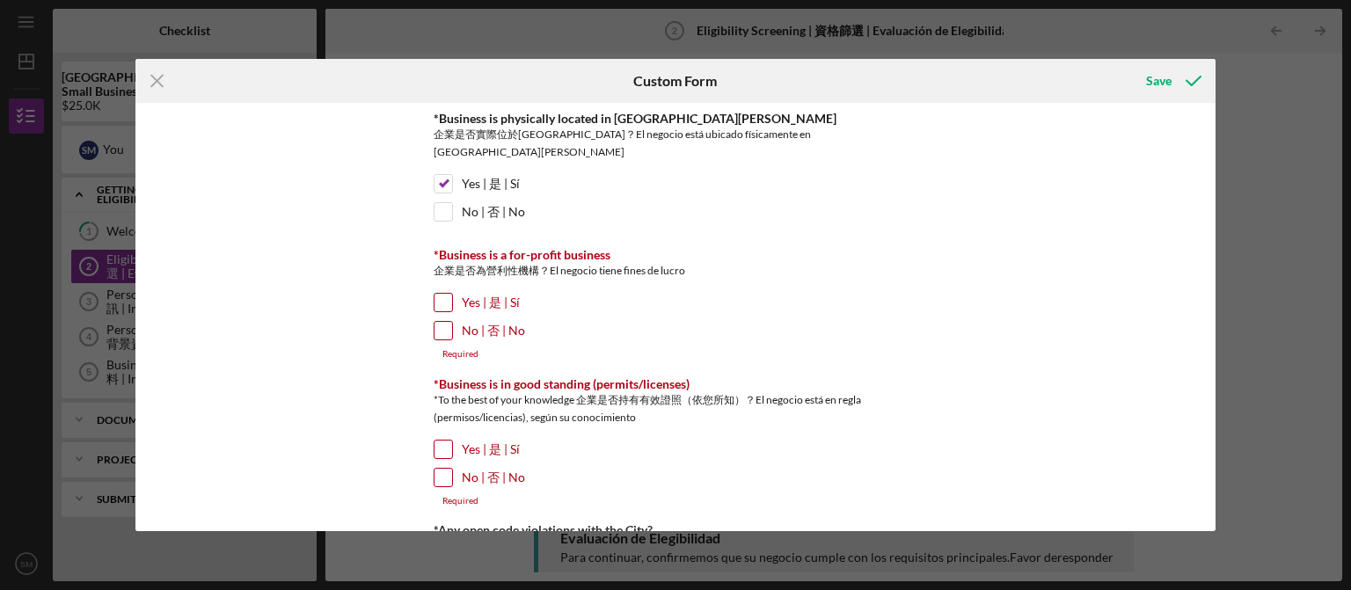
click at [444, 294] on input "Yes | 是 | Sí" at bounding box center [444, 303] width 18 height 18
checkbox input "true"
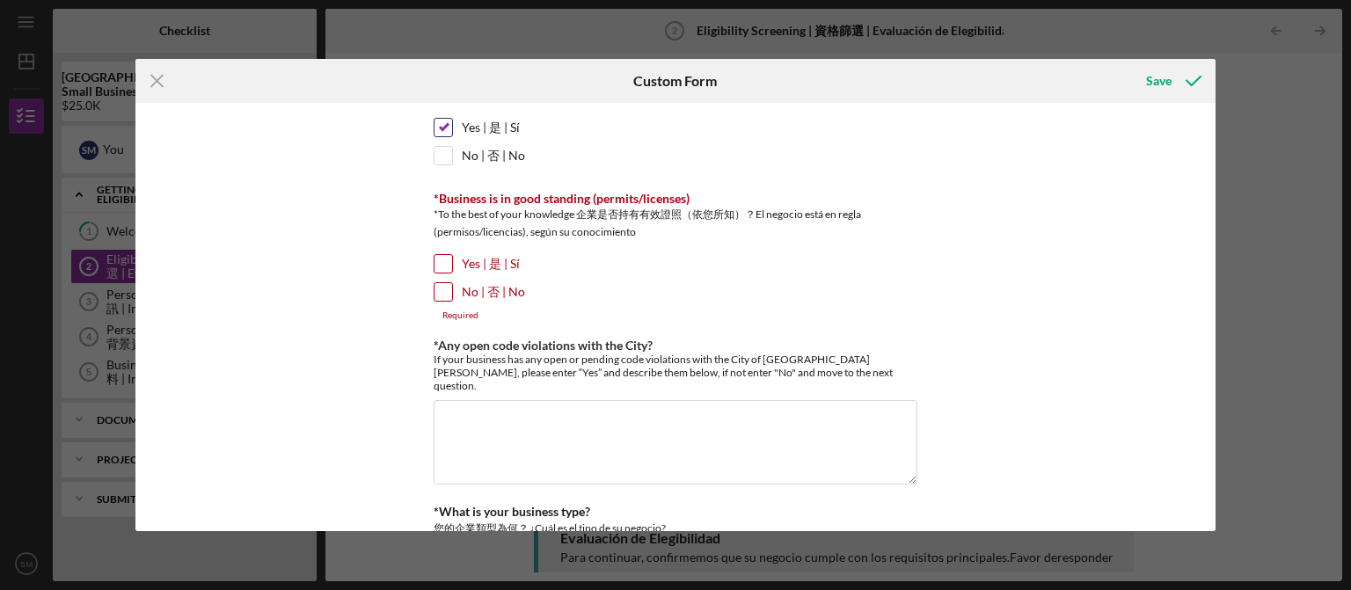
scroll to position [177, 0]
click at [445, 253] on input "Yes | 是 | Sí" at bounding box center [444, 262] width 18 height 18
checkbox input "true"
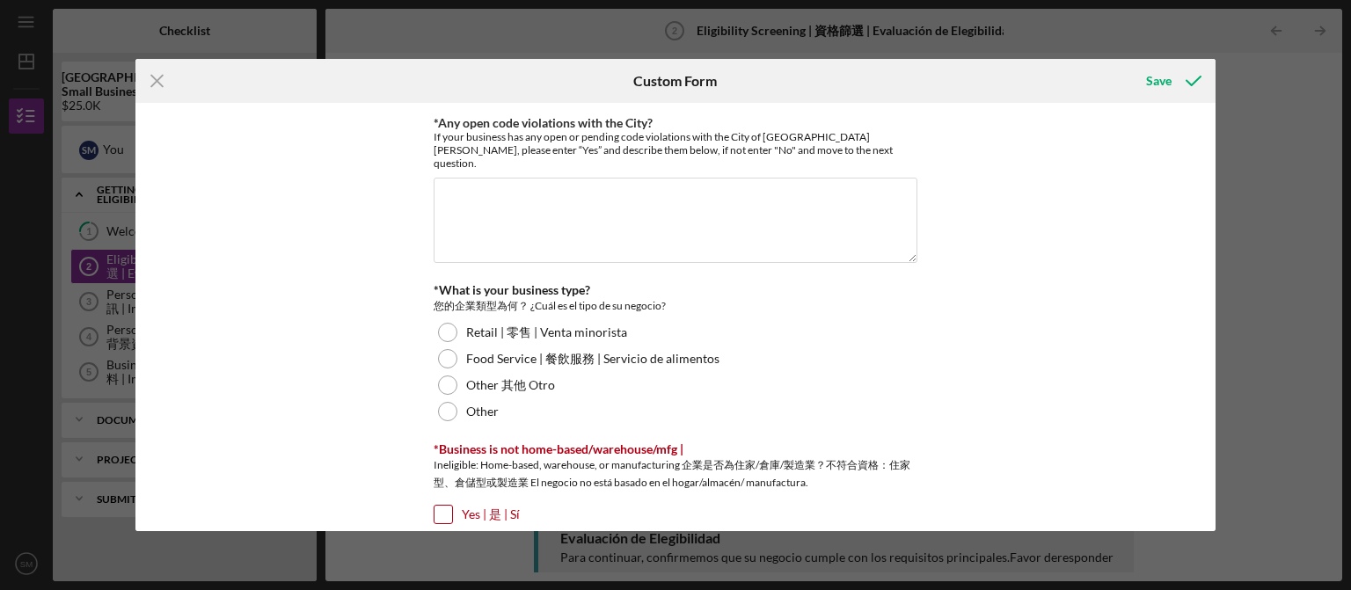
scroll to position [443, 0]
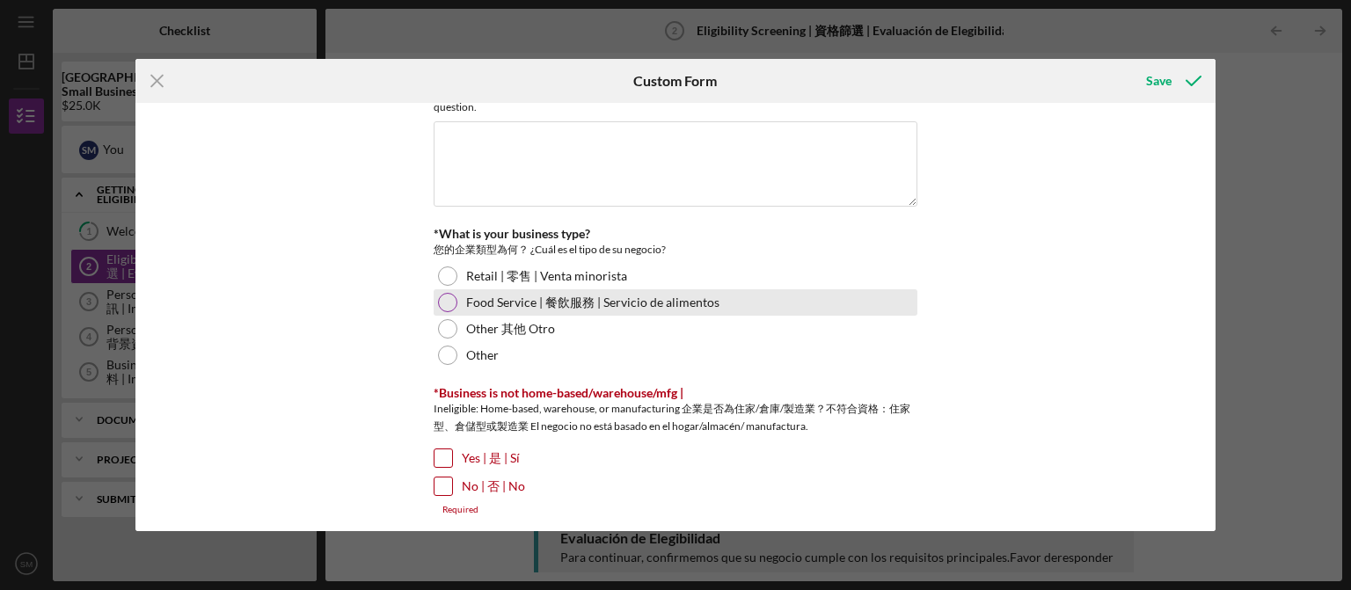
click at [450, 293] on div at bounding box center [447, 302] width 19 height 19
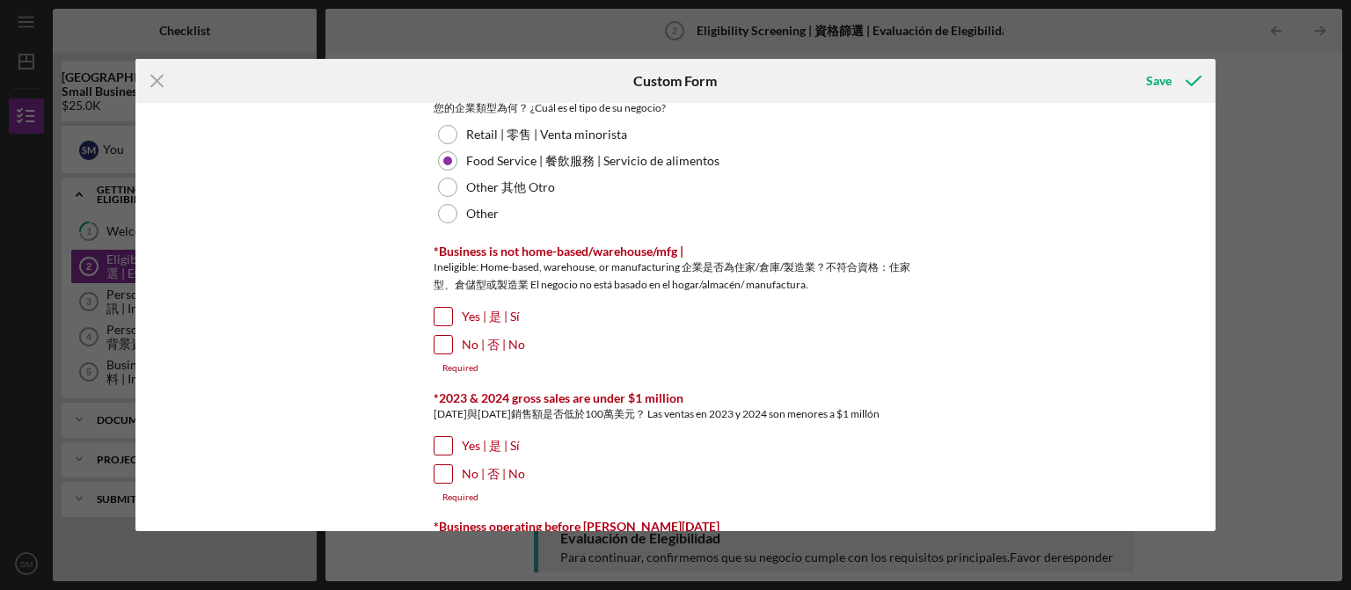
scroll to position [620, 0]
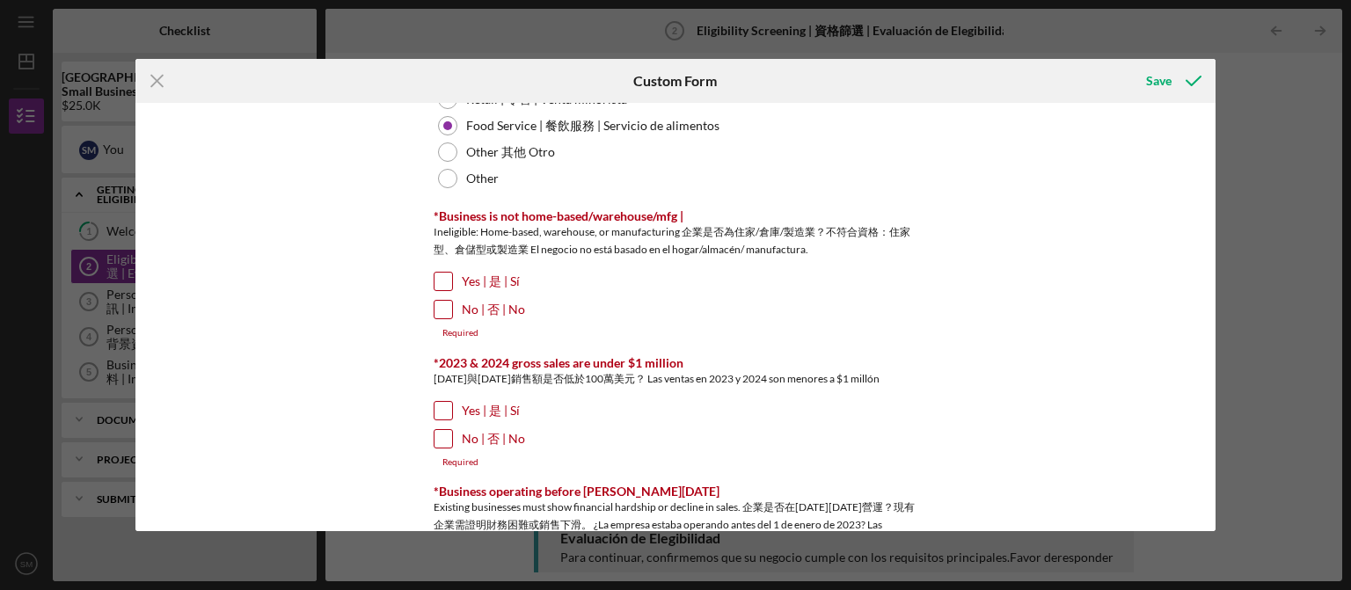
click at [441, 301] on input "No | 否 | No" at bounding box center [444, 310] width 18 height 18
checkbox input "true"
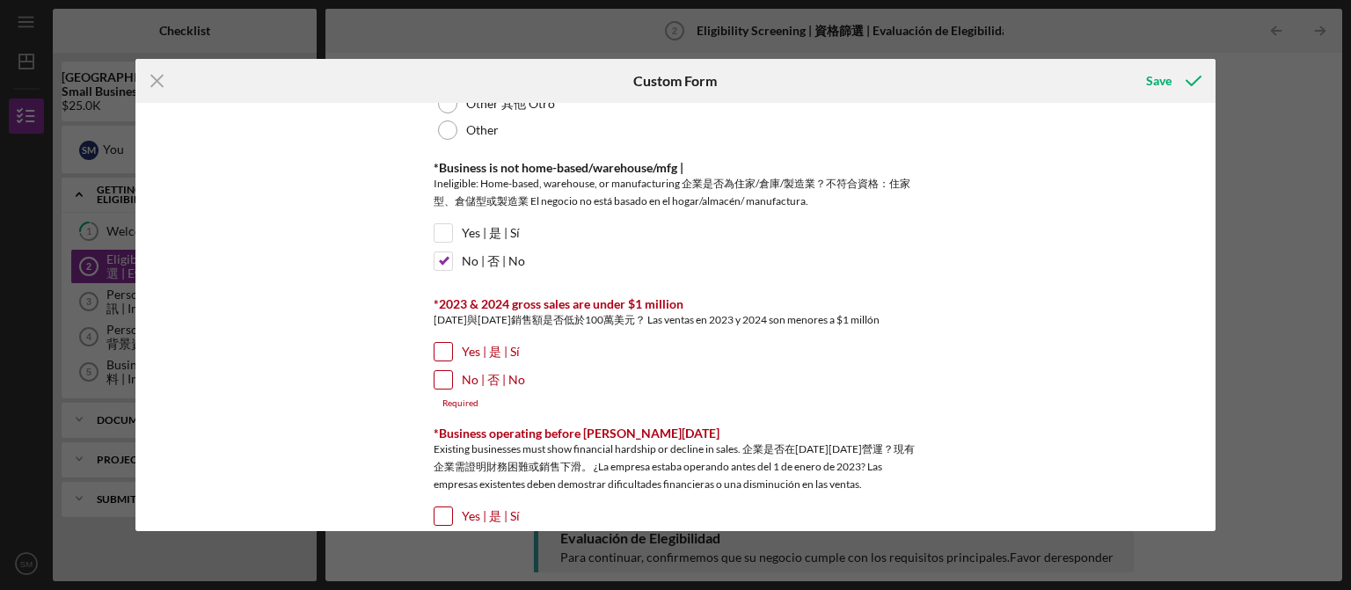
scroll to position [709, 0]
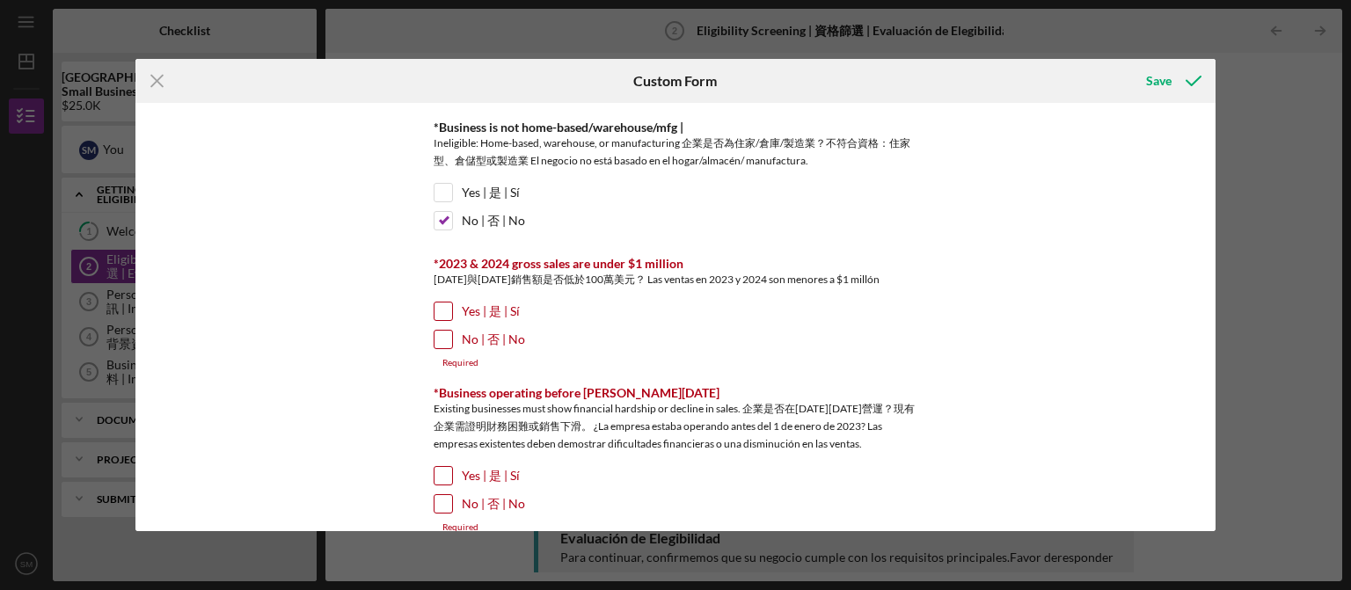
click at [442, 331] on input "No | 否 | No" at bounding box center [444, 340] width 18 height 18
checkbox input "true"
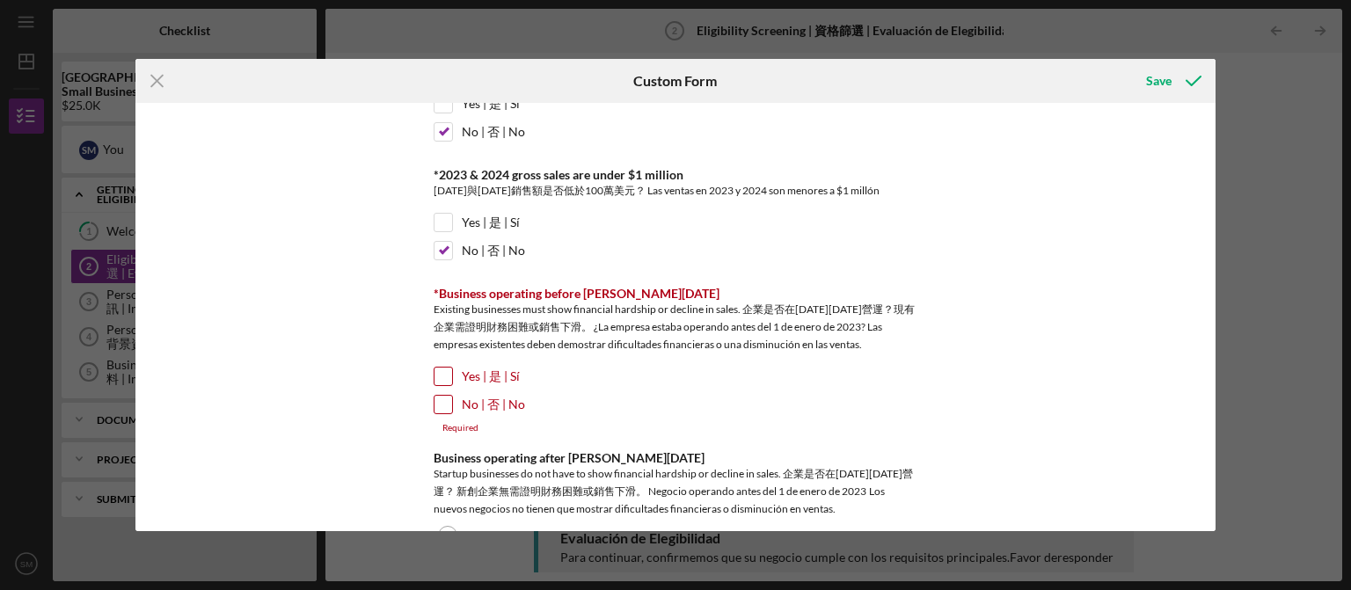
scroll to position [887, 0]
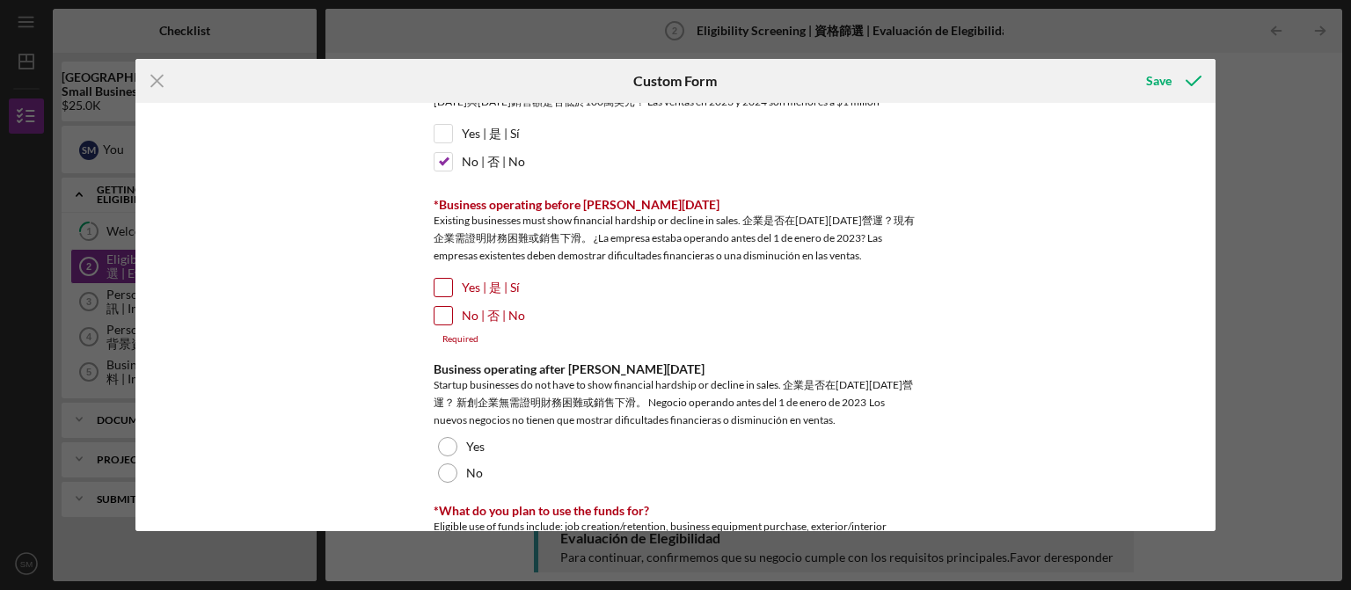
click at [438, 307] on input "No | 否 | No" at bounding box center [444, 316] width 18 height 18
checkbox input "true"
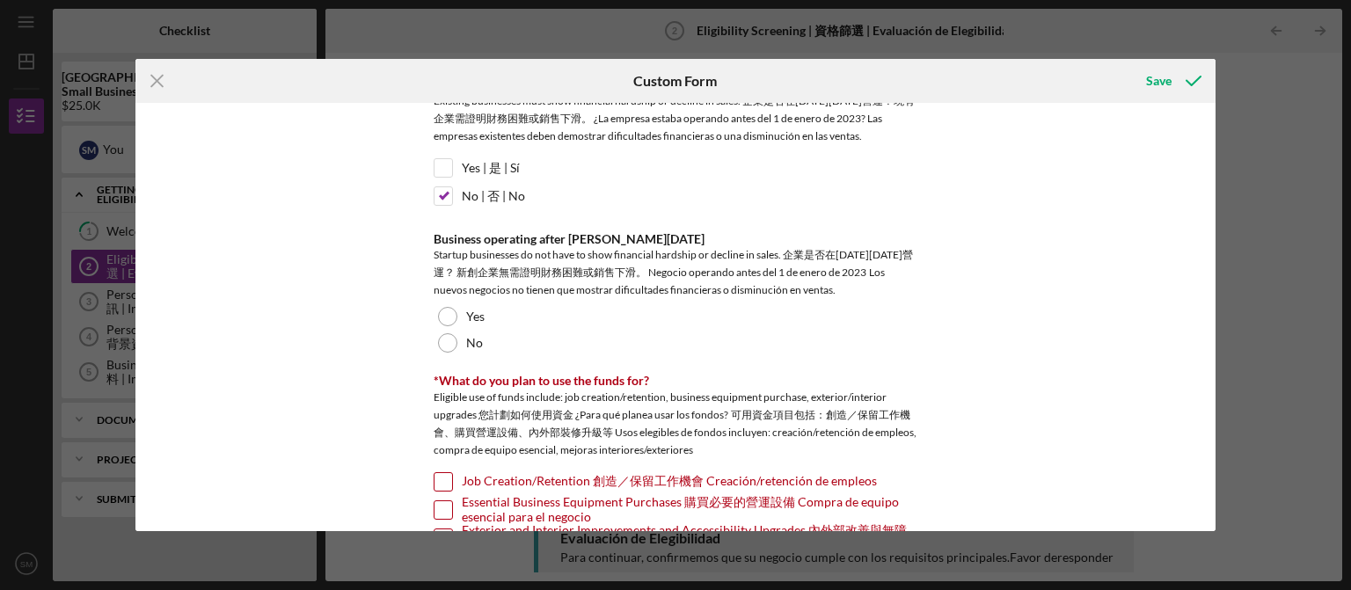
scroll to position [1028, 0]
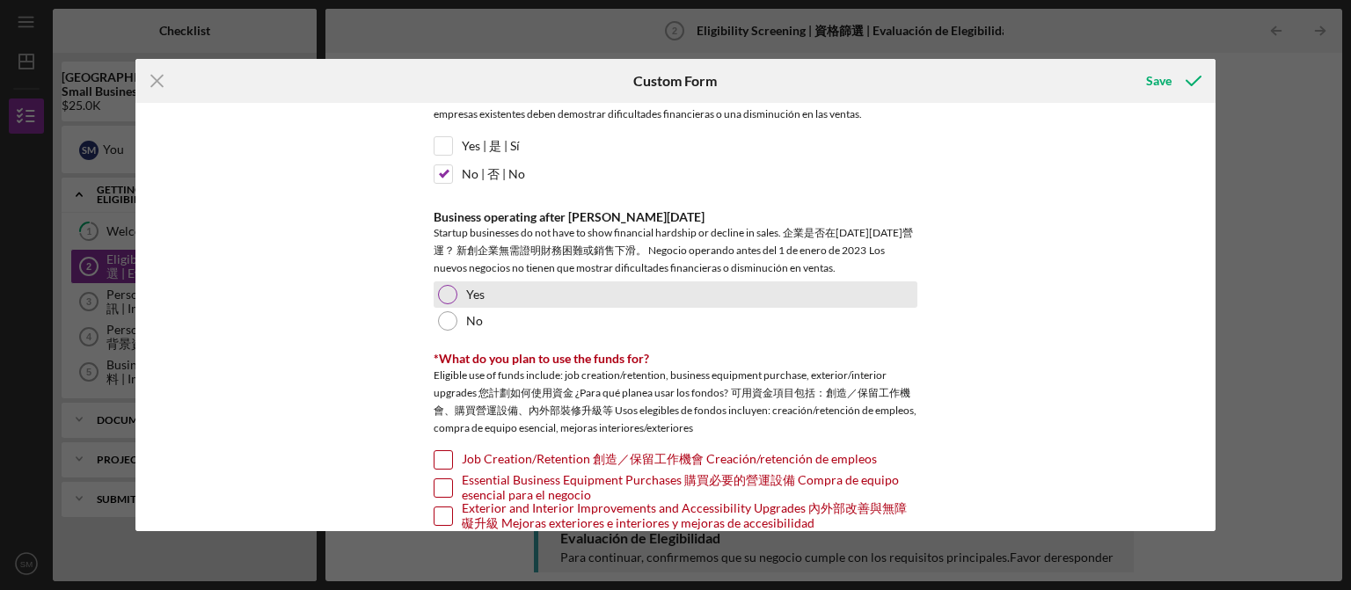
click at [443, 285] on div at bounding box center [447, 294] width 19 height 19
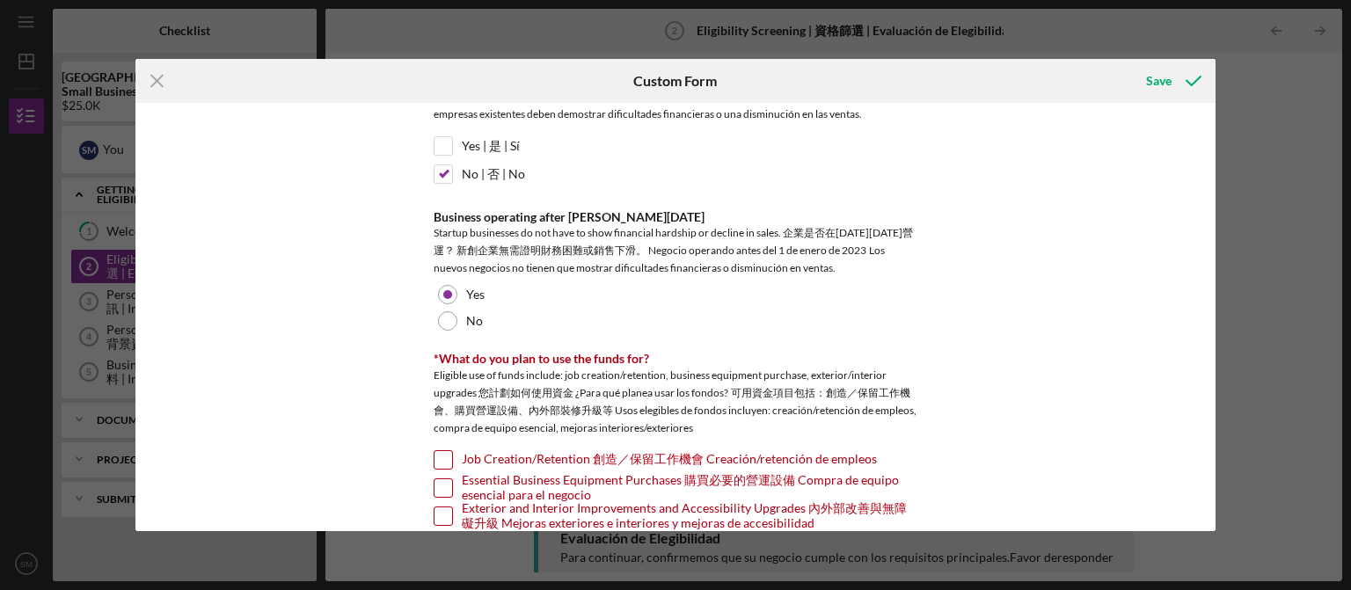
click at [449, 508] on input "Exterior and Interior Improvements and Accessibility Upgrades 內外部改善與無障礙升級 Mejor…" at bounding box center [444, 517] width 18 height 18
checkbox input "true"
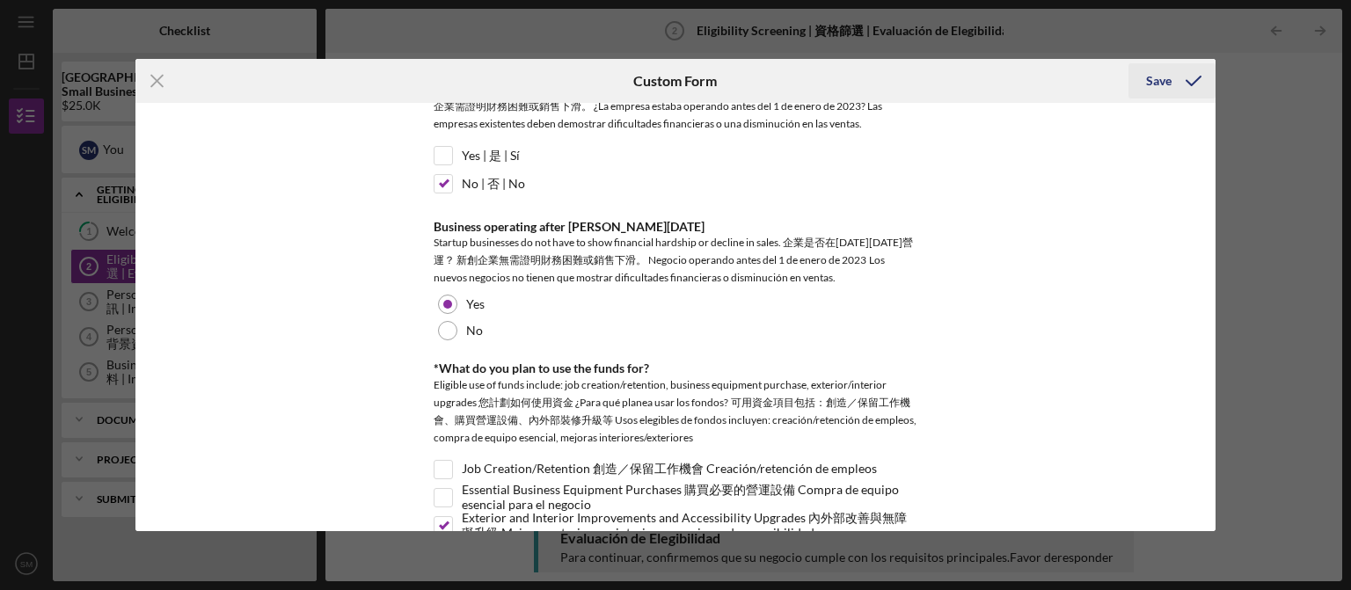
click at [1163, 78] on div "Save" at bounding box center [1159, 80] width 26 height 35
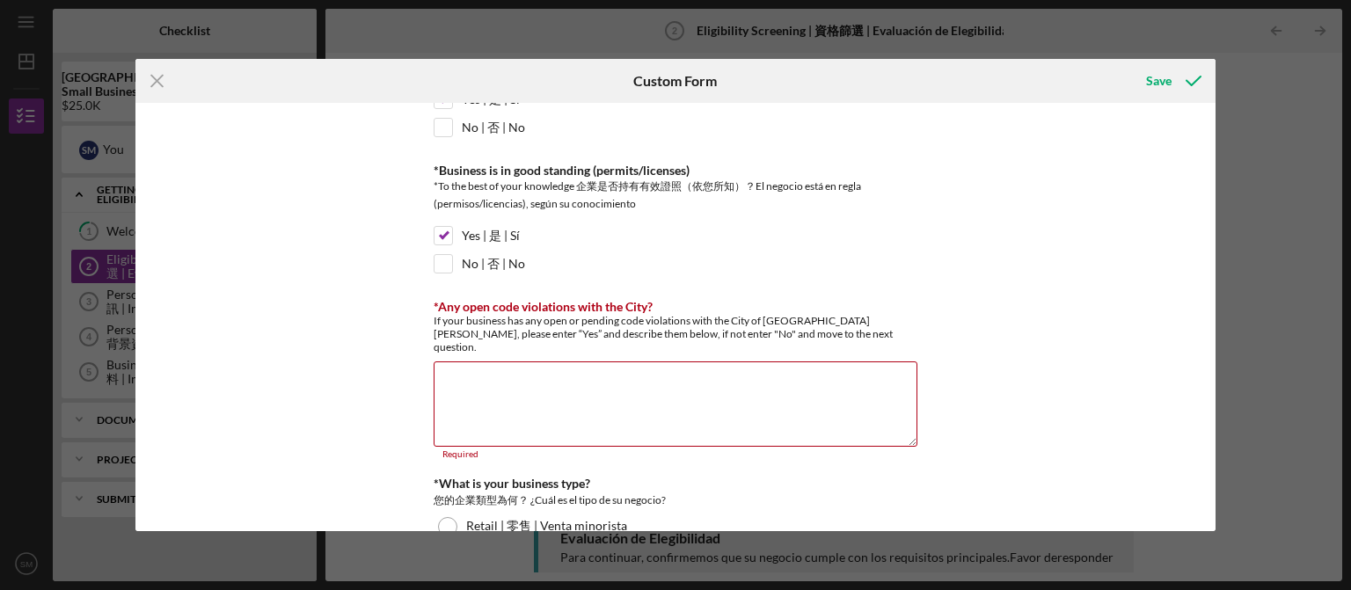
scroll to position [292, 0]
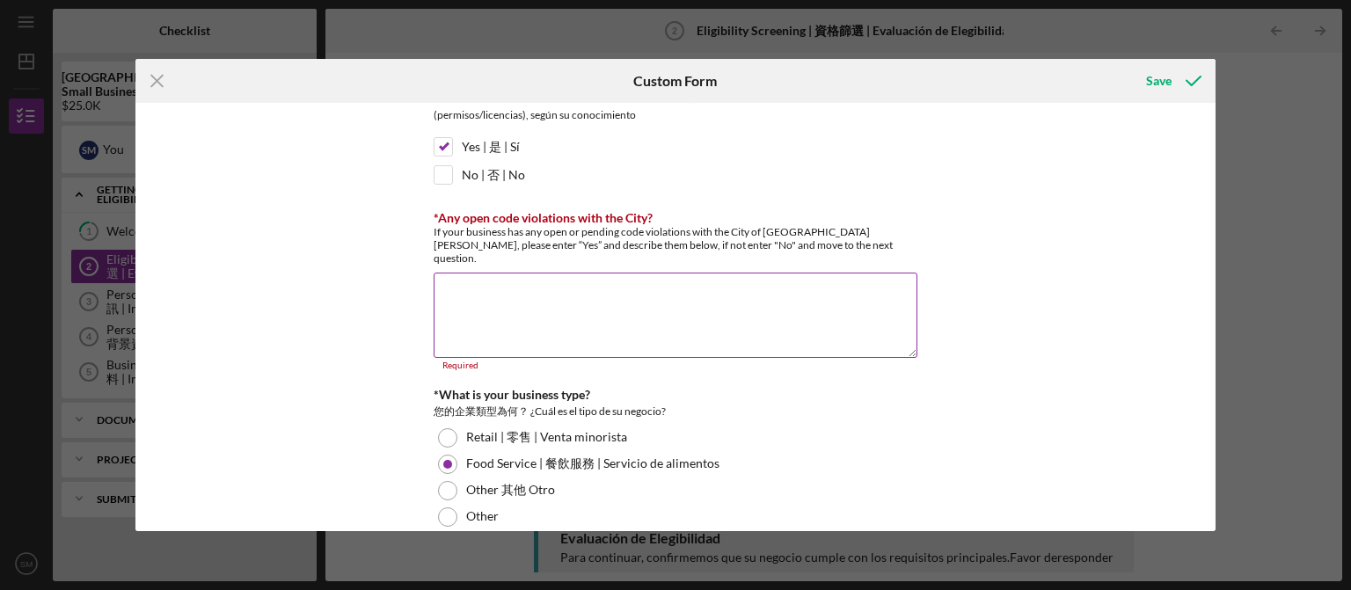
click at [495, 273] on textarea "*Any open code violations with the City?" at bounding box center [676, 315] width 484 height 84
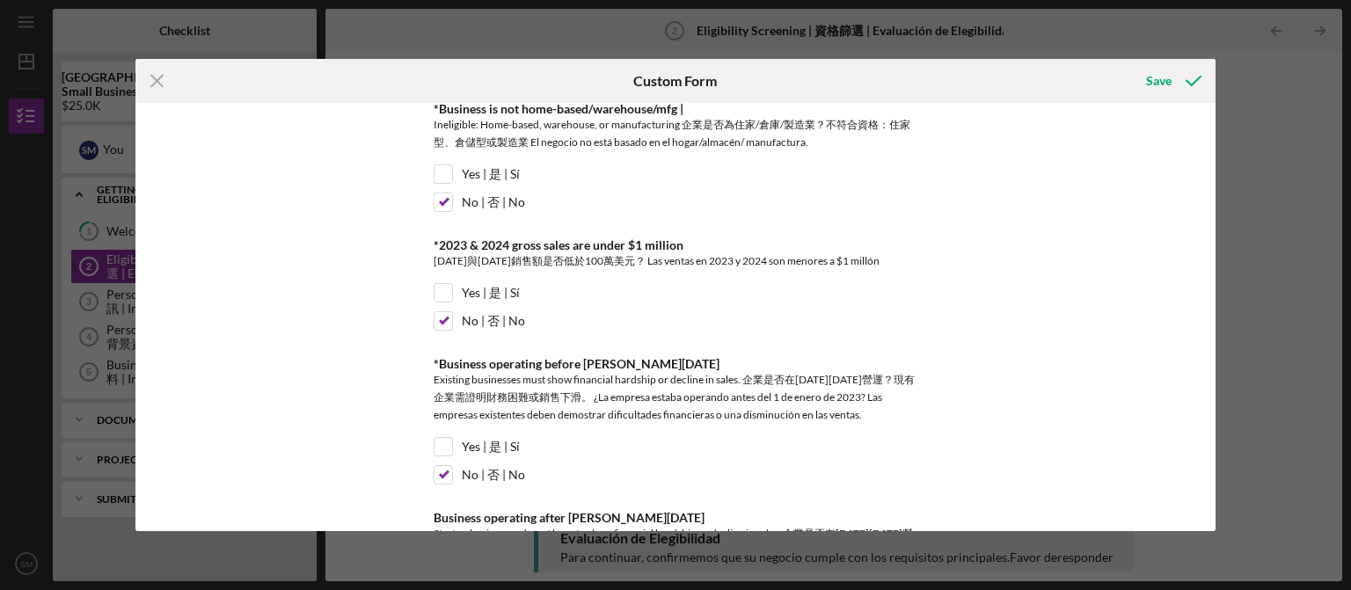
scroll to position [735, 0]
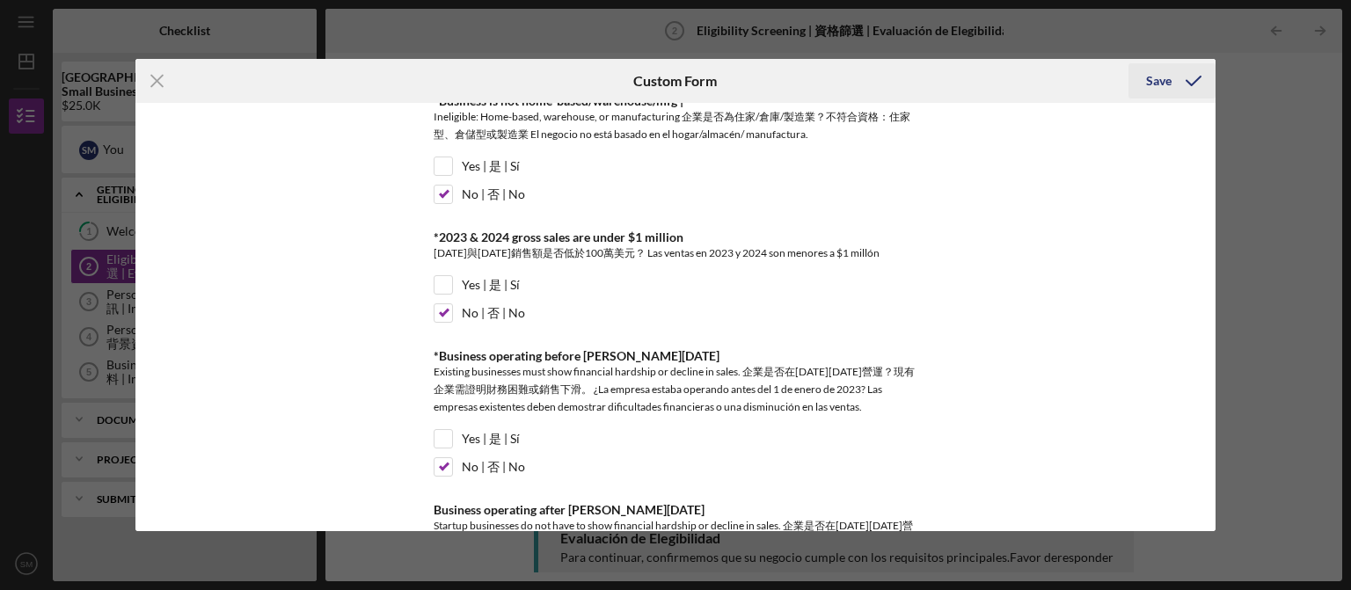
type textarea "No"
click at [1168, 79] on div "Save" at bounding box center [1159, 80] width 26 height 35
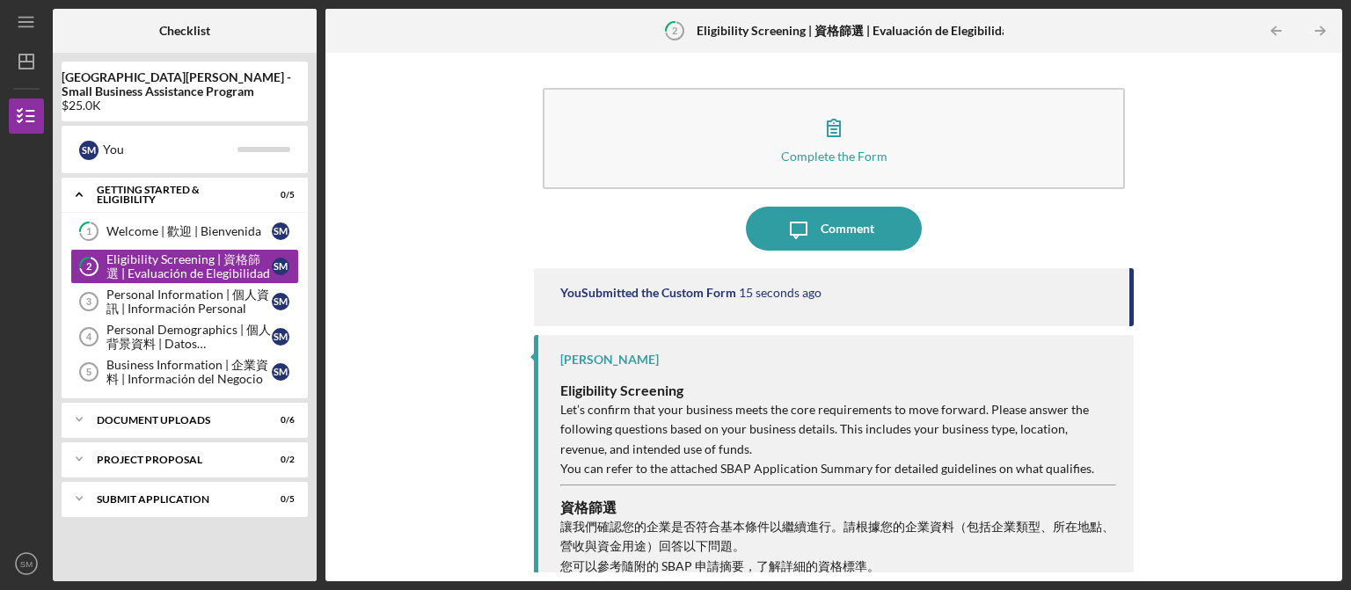
scroll to position [162, 0]
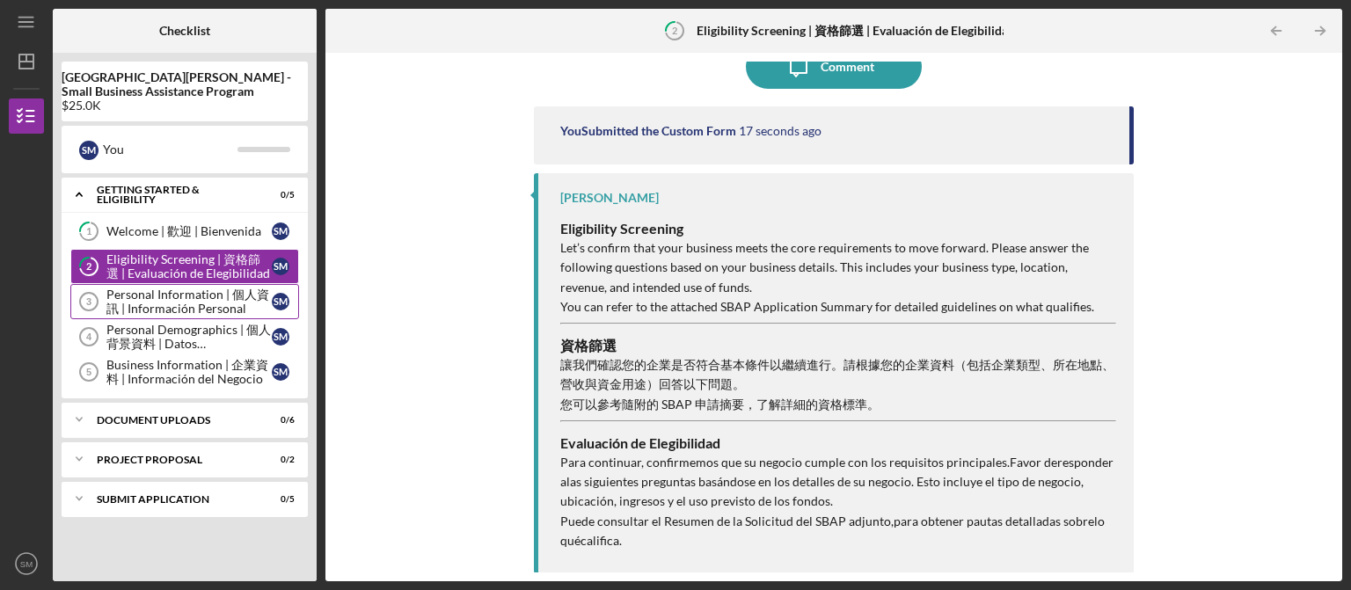
click at [154, 288] on div "Personal Information | 個人資訊 | Información Personal" at bounding box center [188, 302] width 165 height 28
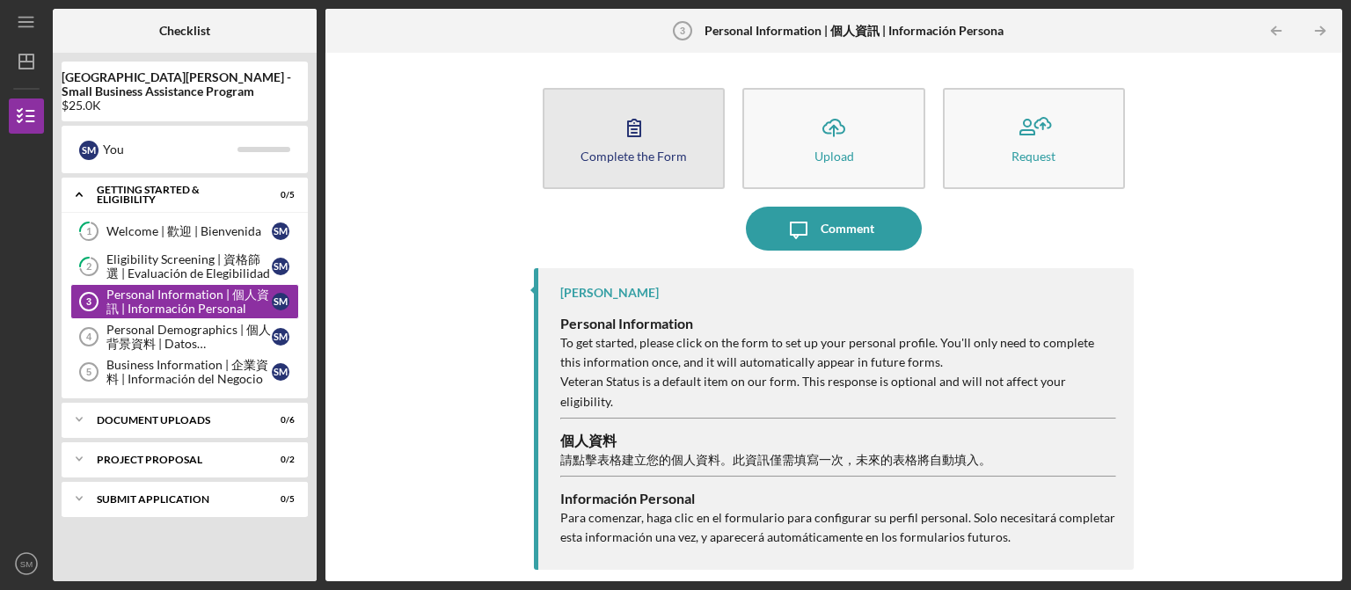
click at [624, 137] on icon "button" at bounding box center [634, 128] width 44 height 44
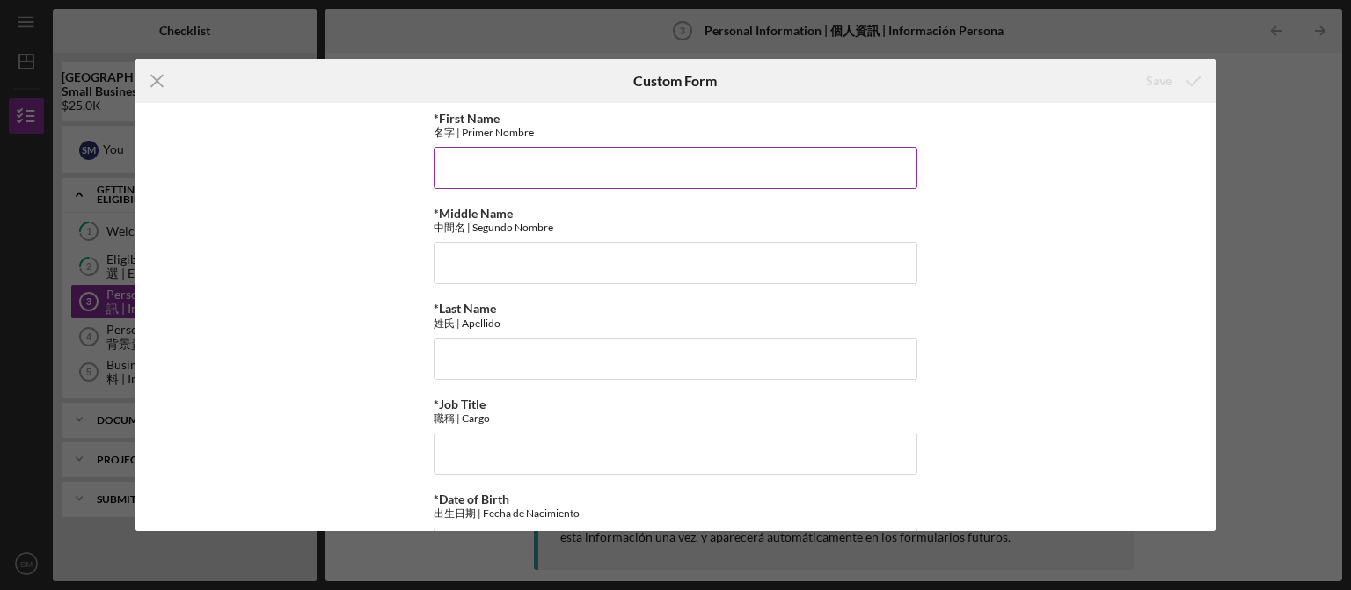
click at [603, 159] on input "*First Name" at bounding box center [676, 168] width 484 height 42
type input "Sotaro"
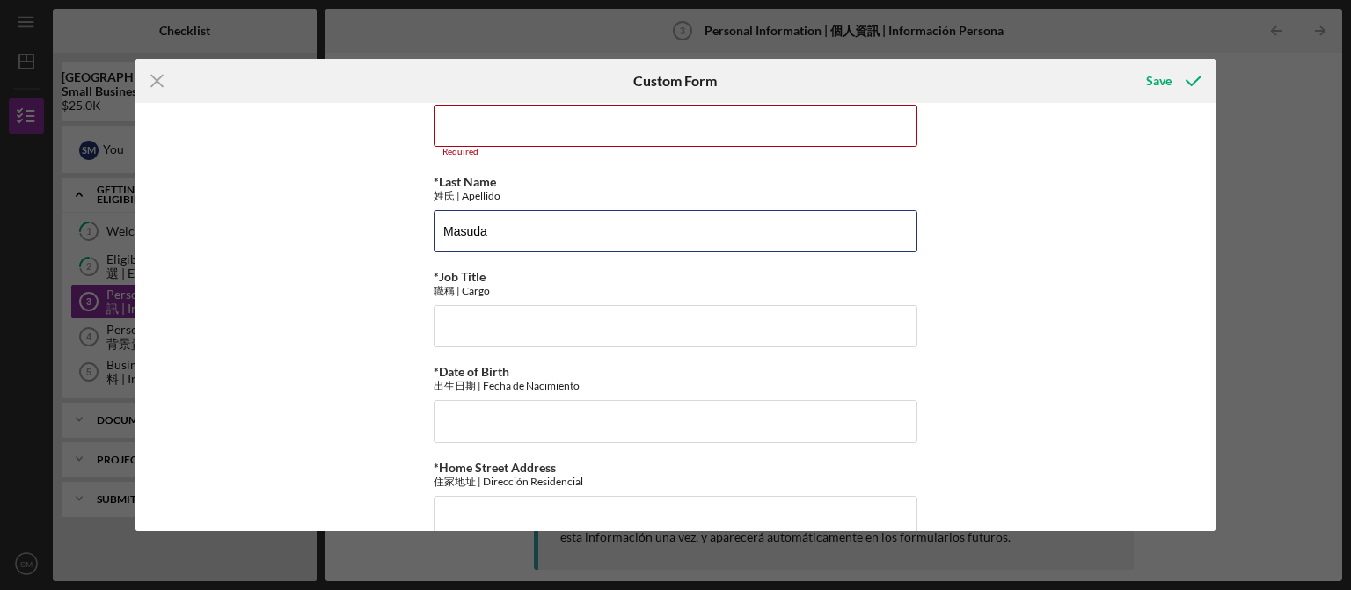
scroll to position [177, 0]
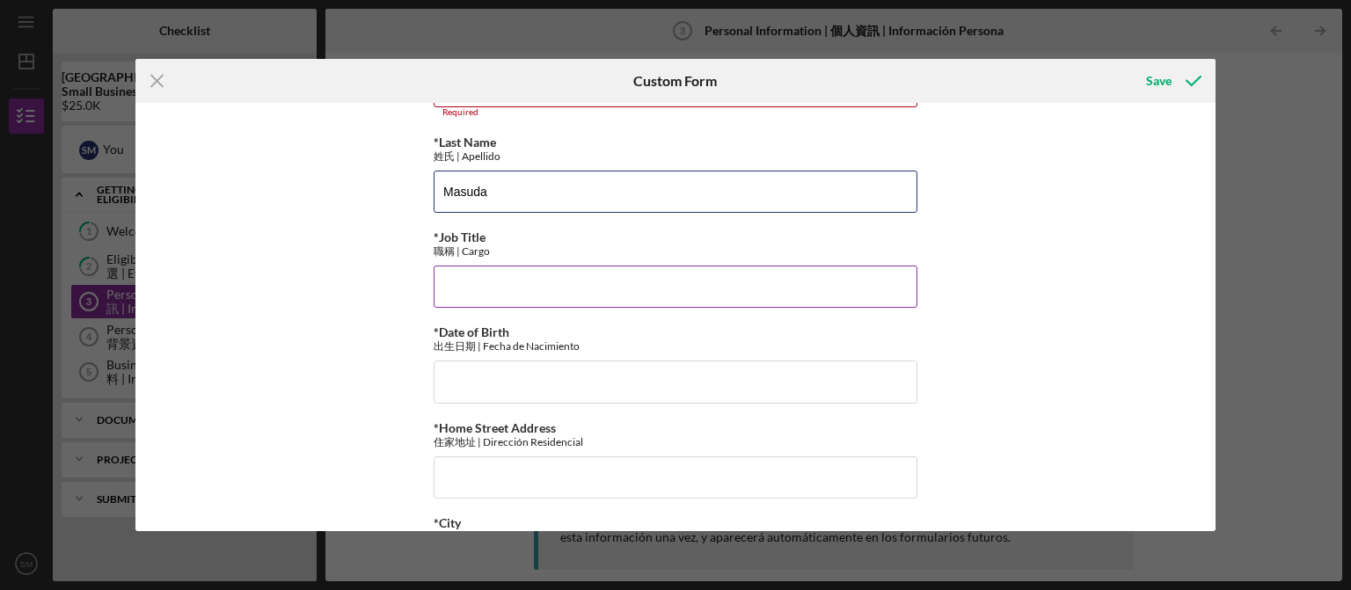
type input "Masuda"
click at [486, 289] on input "*Job Title" at bounding box center [676, 287] width 484 height 42
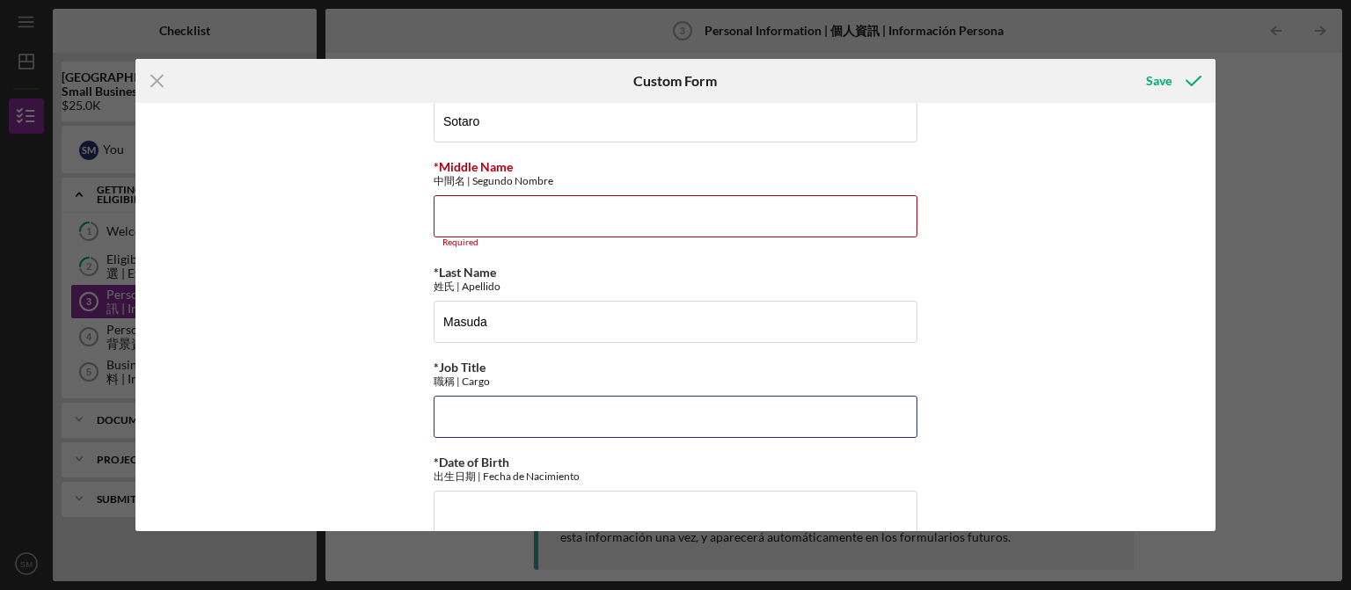
scroll to position [0, 0]
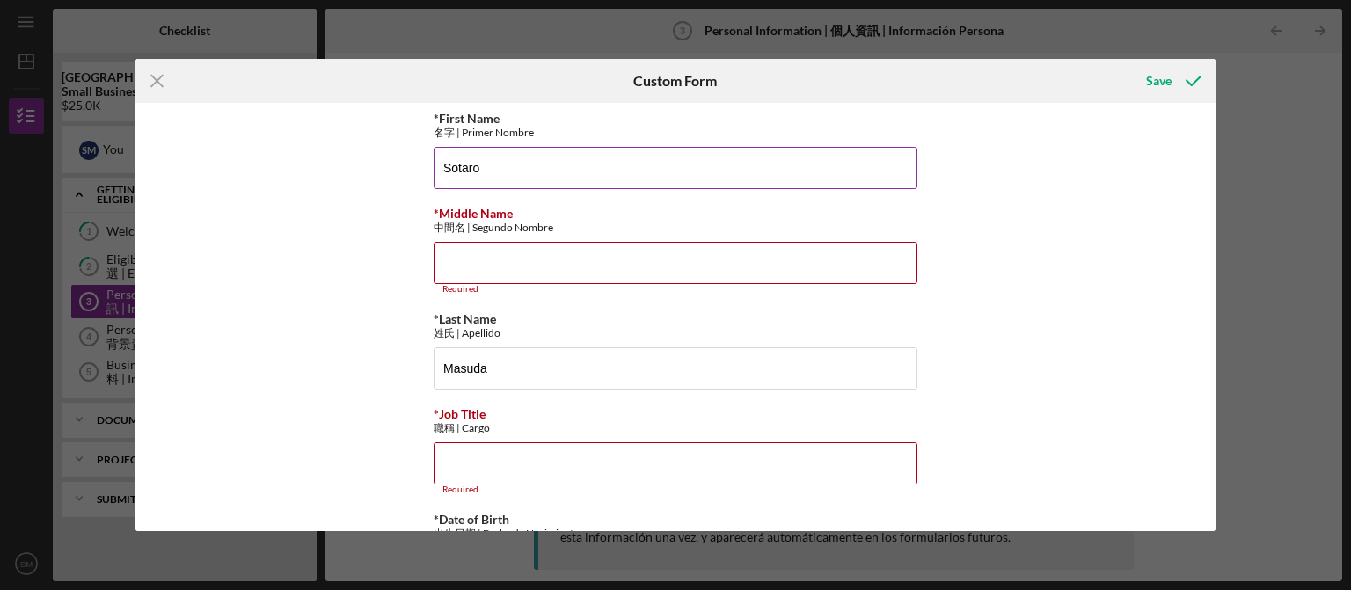
drag, startPoint x: 505, startPoint y: 171, endPoint x: 385, endPoint y: 172, distance: 119.7
click at [434, 172] on input "Sotaro" at bounding box center [676, 168] width 484 height 42
type input "[PERSON_NAME]"
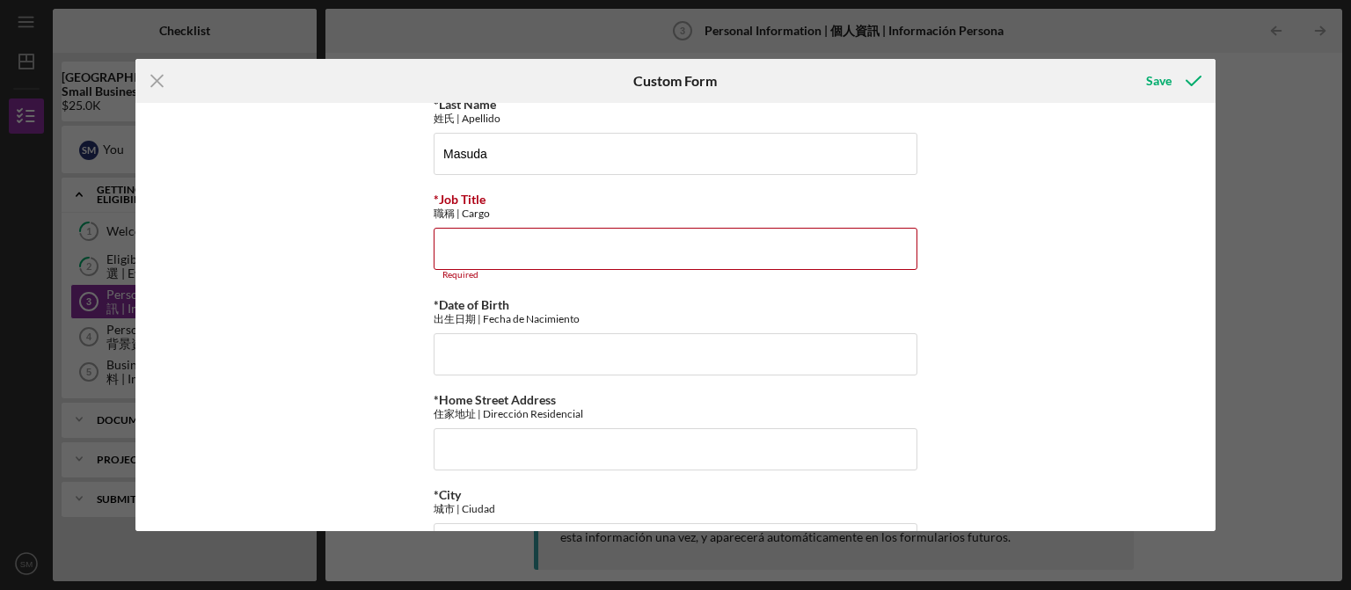
scroll to position [266, 0]
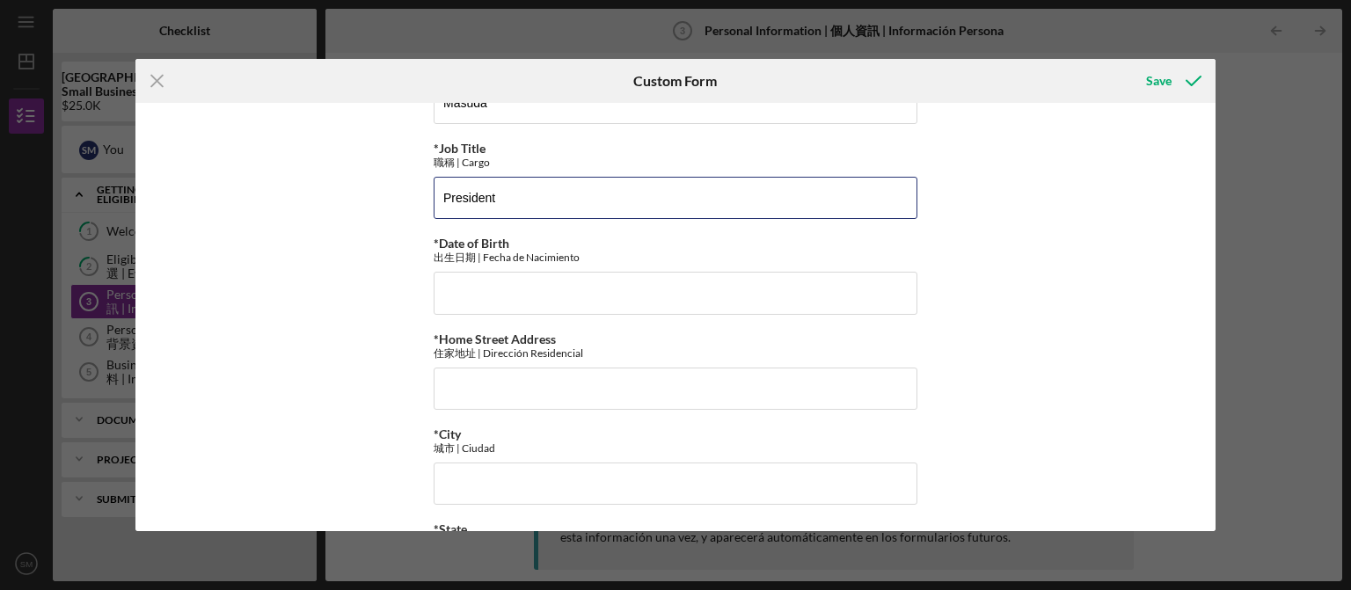
type input "President"
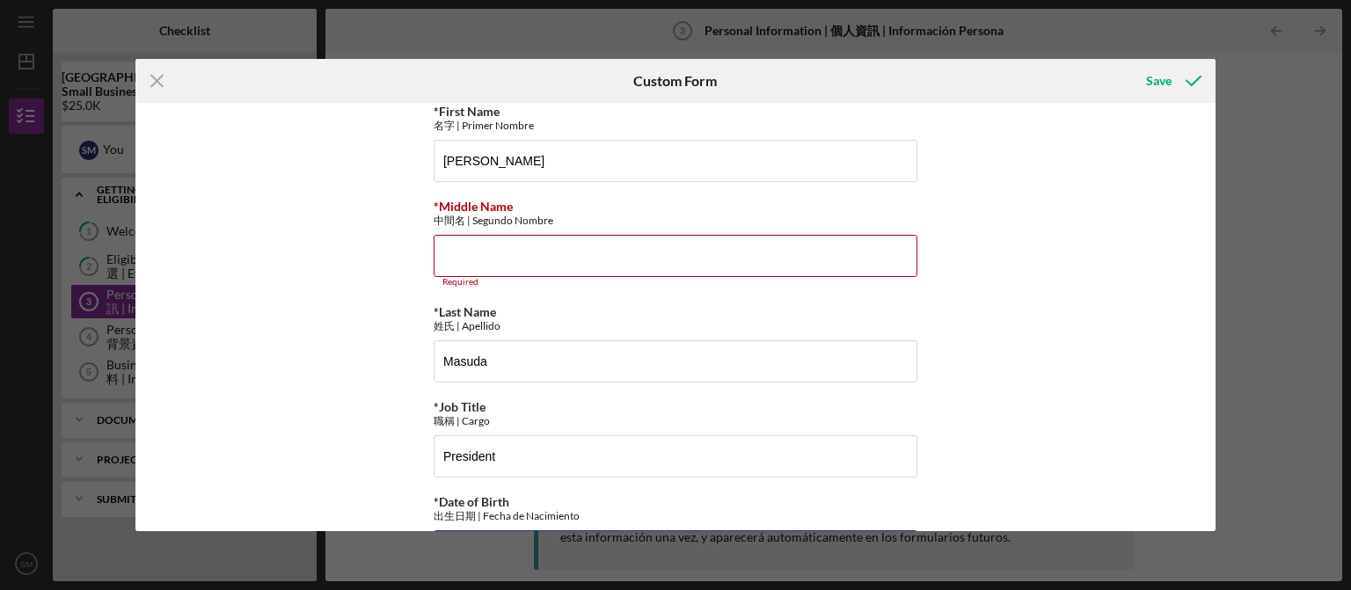
scroll to position [0, 0]
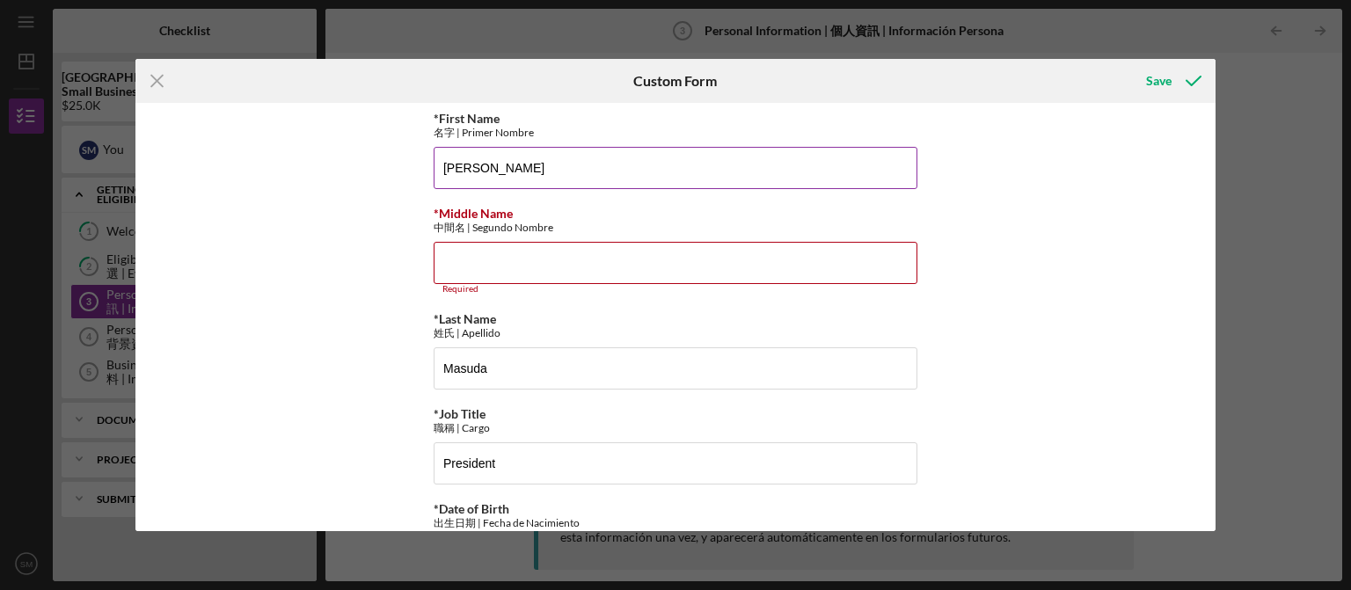
type input "[DATE]"
drag, startPoint x: 402, startPoint y: 183, endPoint x: 360, endPoint y: 184, distance: 42.2
click at [434, 184] on input "[PERSON_NAME]" at bounding box center [676, 168] width 484 height 42
type input "Sotaro"
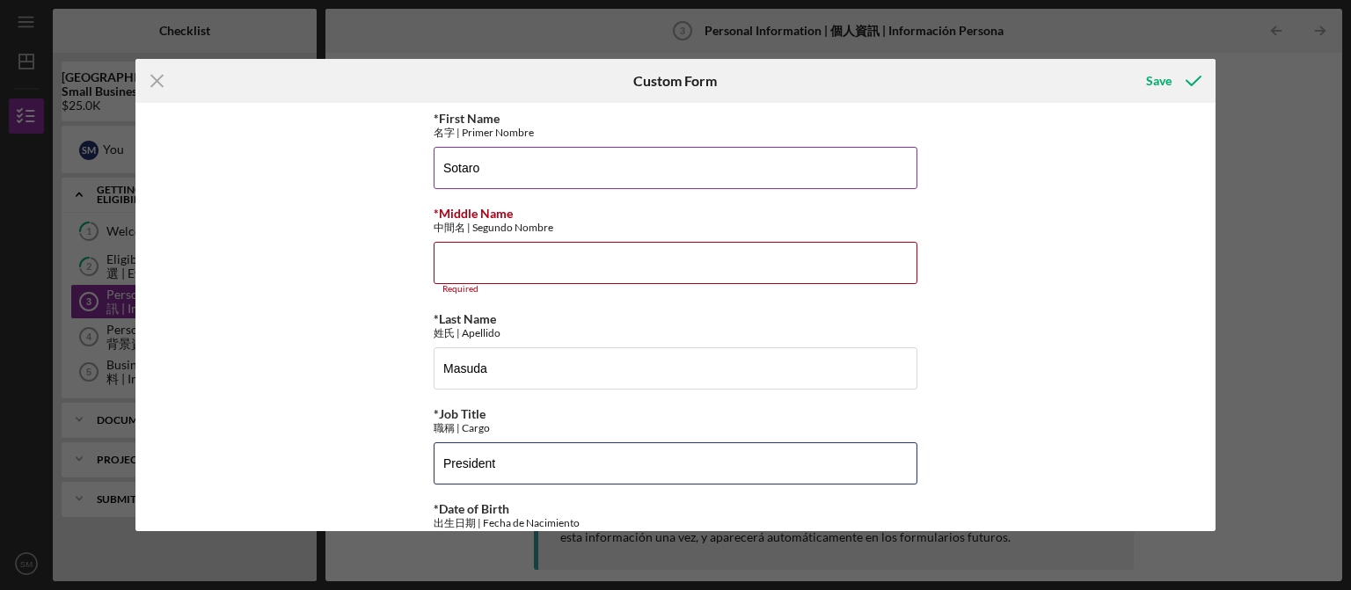
type input "S"
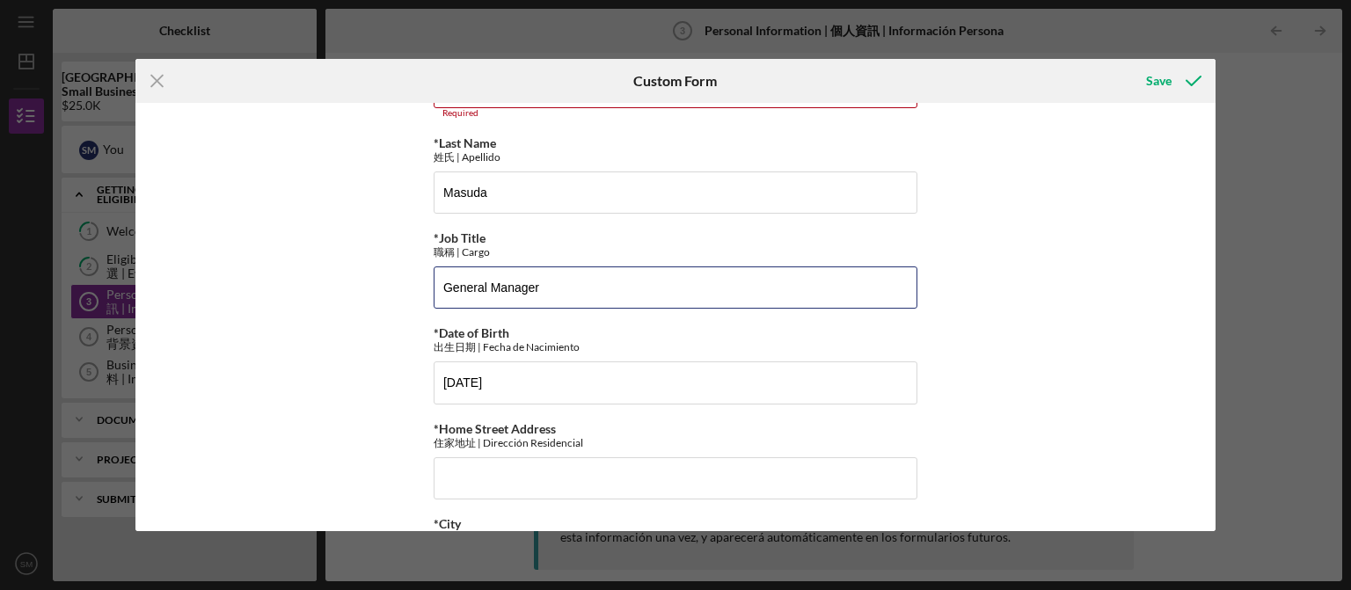
scroll to position [177, 0]
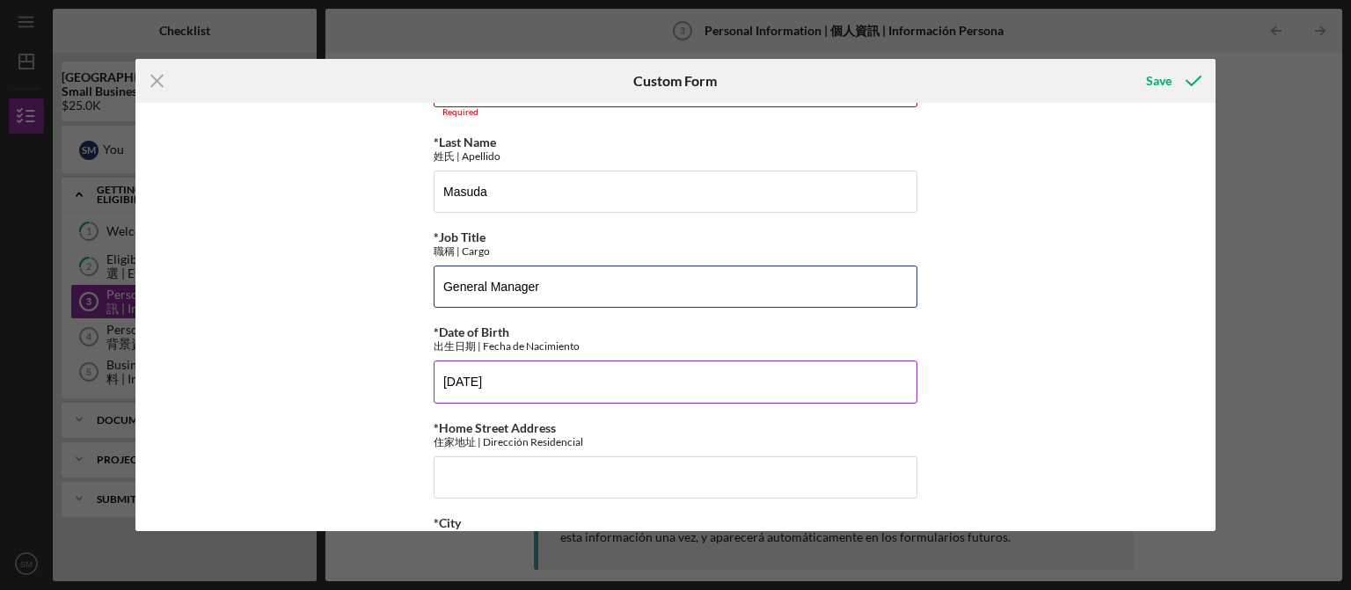
type input "General Manager"
drag, startPoint x: 698, startPoint y: 387, endPoint x: 264, endPoint y: 389, distance: 434.6
click at [266, 389] on div "*First Name 名字 | Primer Nombre Sotaro *Middle Name 中間名 | Segundo Nombre Require…" at bounding box center [675, 317] width 1081 height 428
click at [462, 385] on input "[DATE]" at bounding box center [676, 382] width 484 height 42
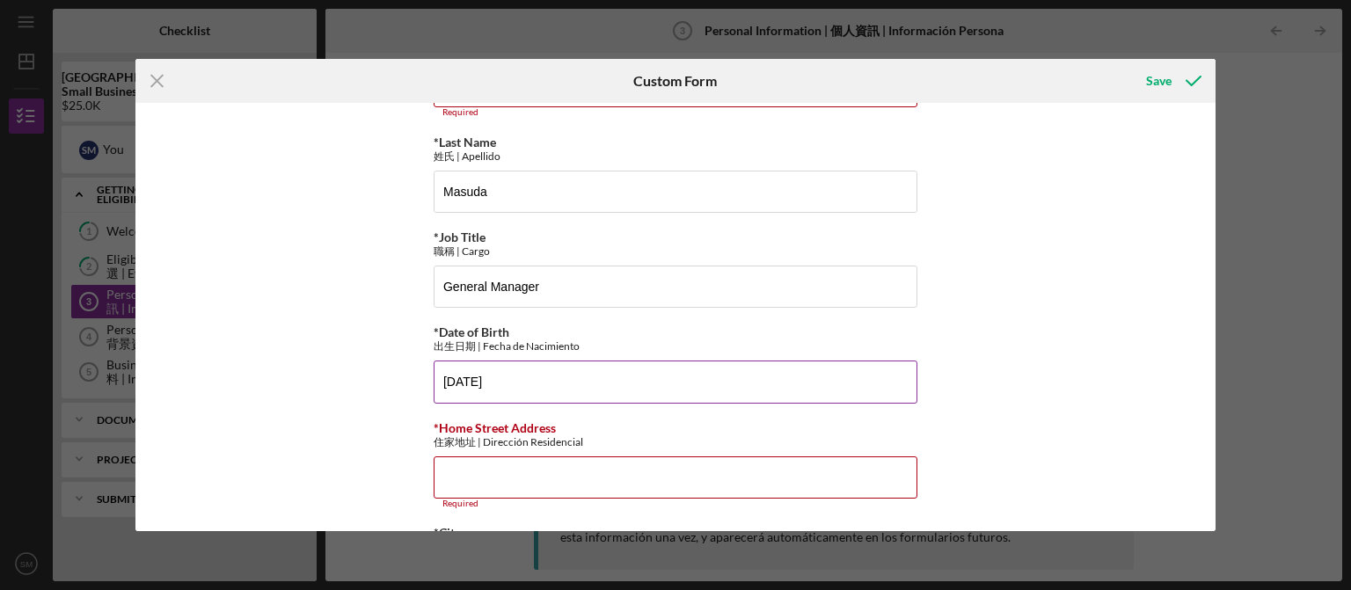
click at [559, 398] on input "[DATE]" at bounding box center [676, 382] width 484 height 42
type input "[DATE]"
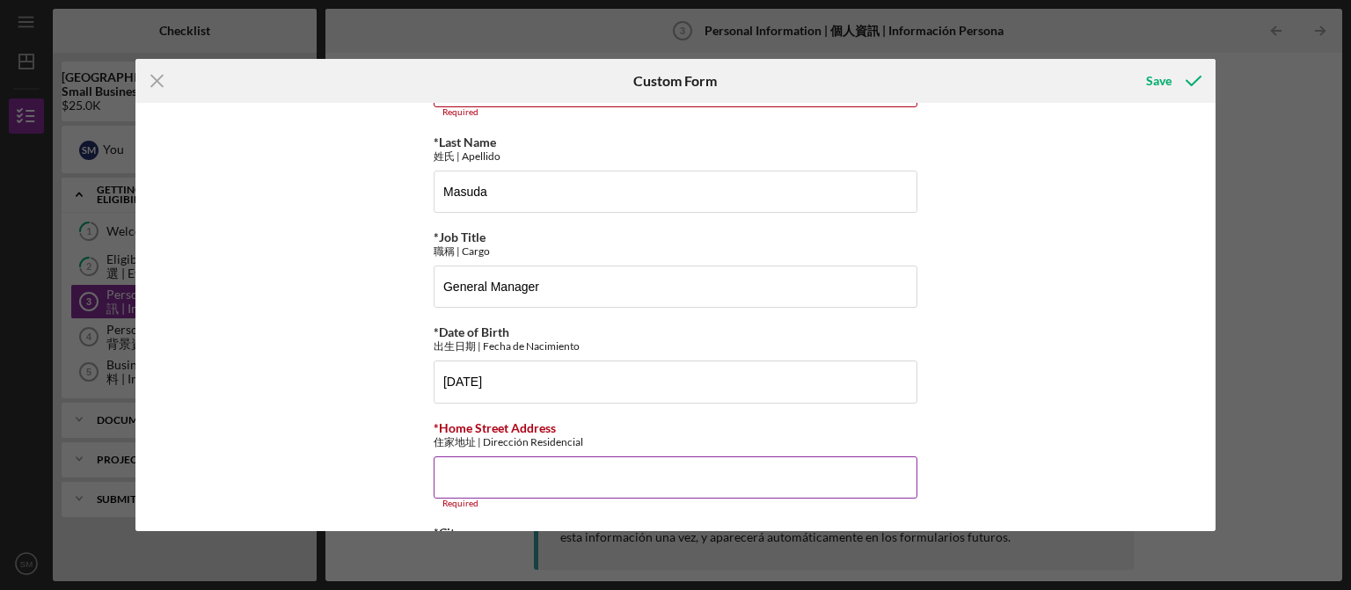
click at [586, 480] on input "*Home Street Address" at bounding box center [676, 478] width 484 height 42
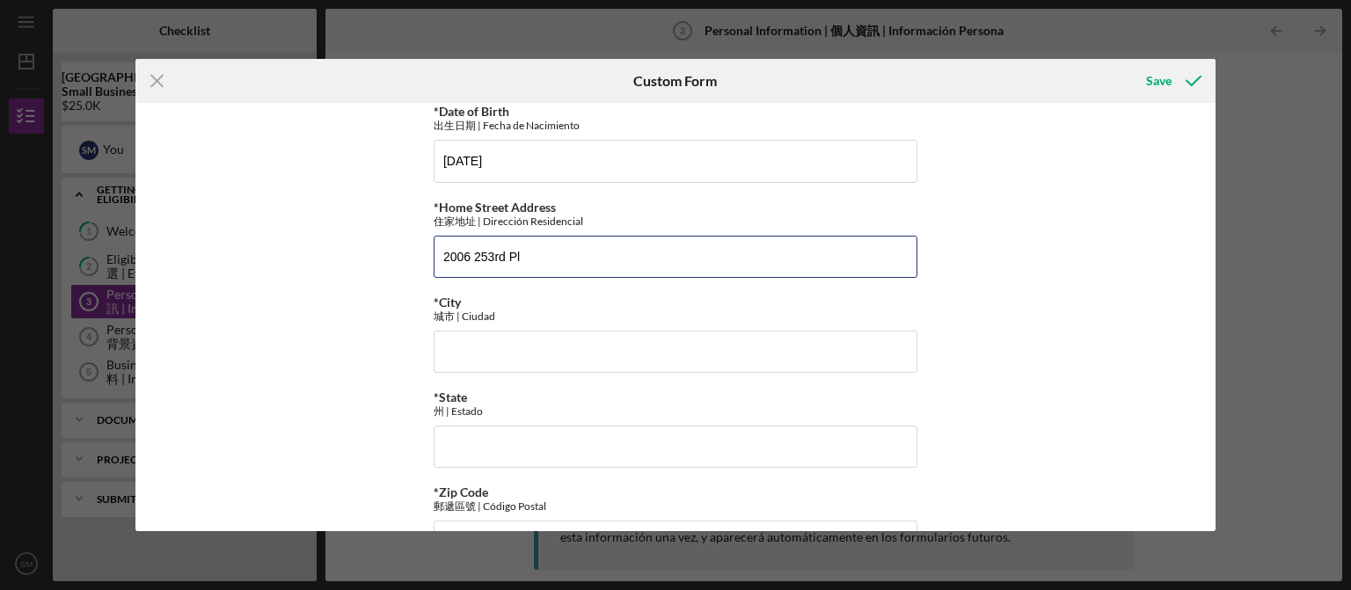
scroll to position [443, 0]
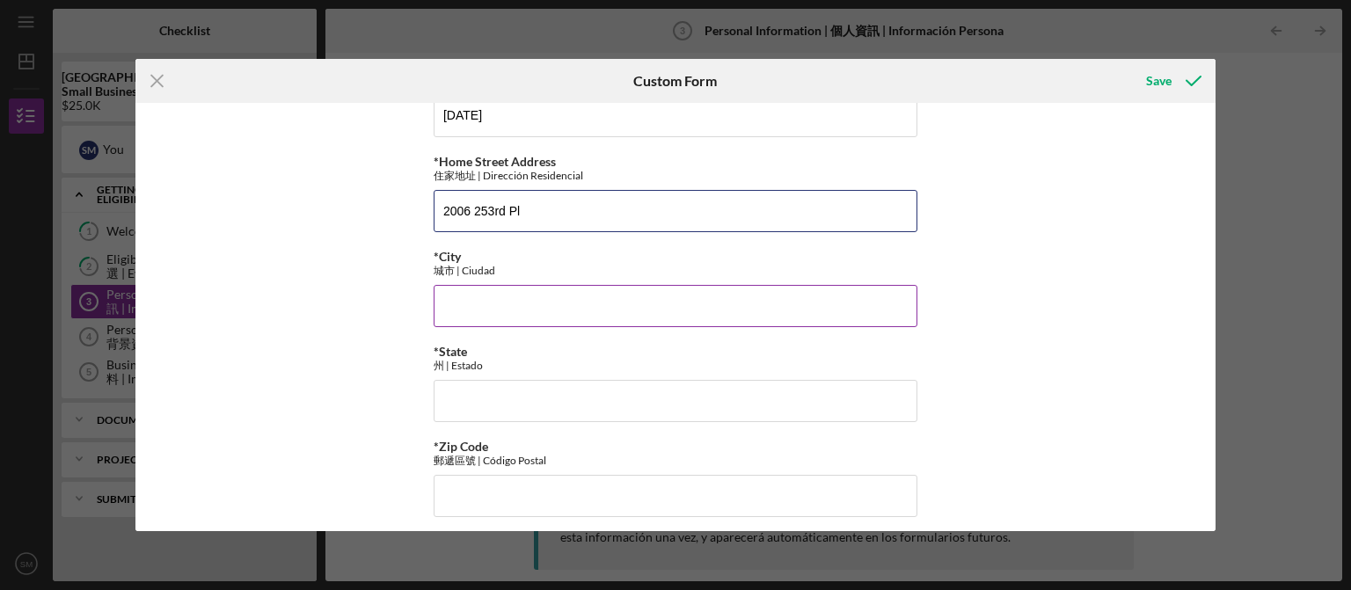
type input "2006 253rd Pl"
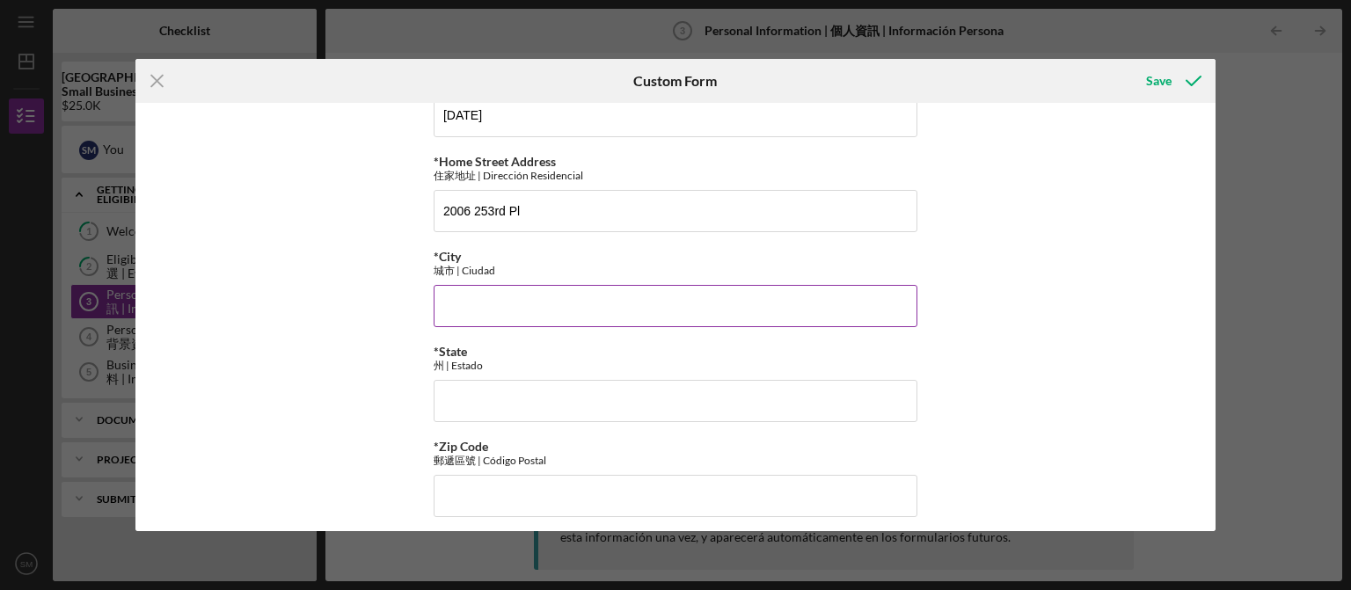
click at [639, 313] on input "*City" at bounding box center [676, 306] width 484 height 42
type input "Lomita"
type input "CA"
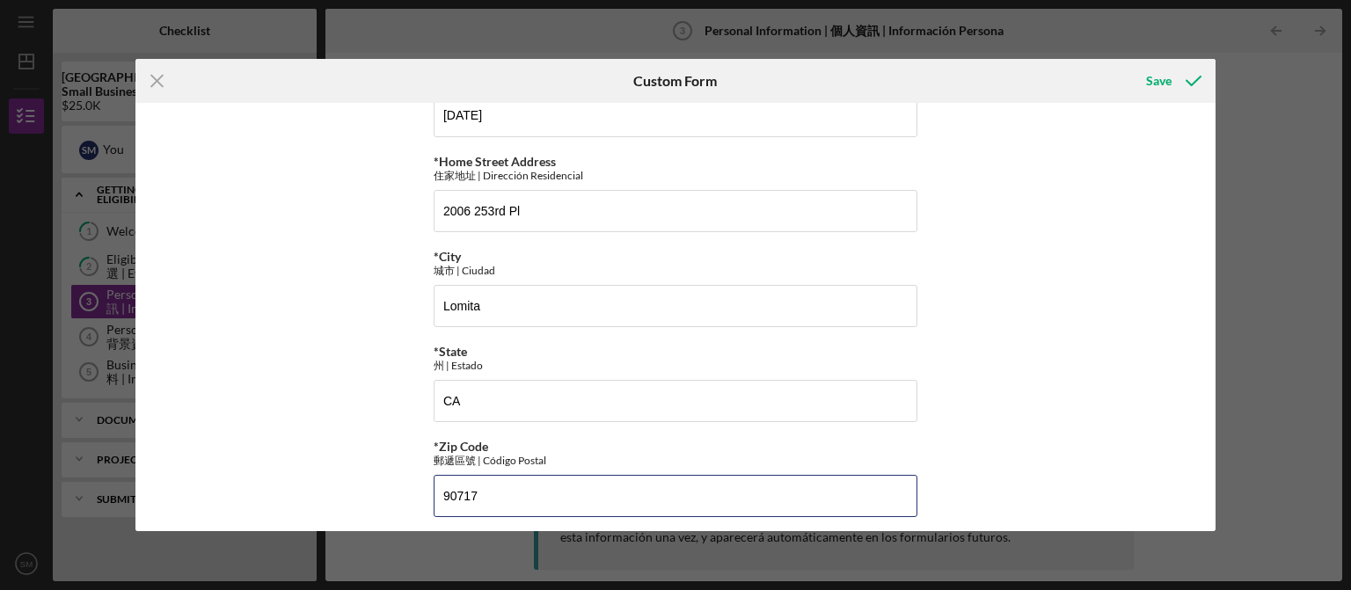
type input "90717"
click at [941, 354] on div "*First Name 名字 | Primer Nombre Sotaro *Middle Name 中間名 | Segundo Nombre Require…" at bounding box center [675, 317] width 1081 height 428
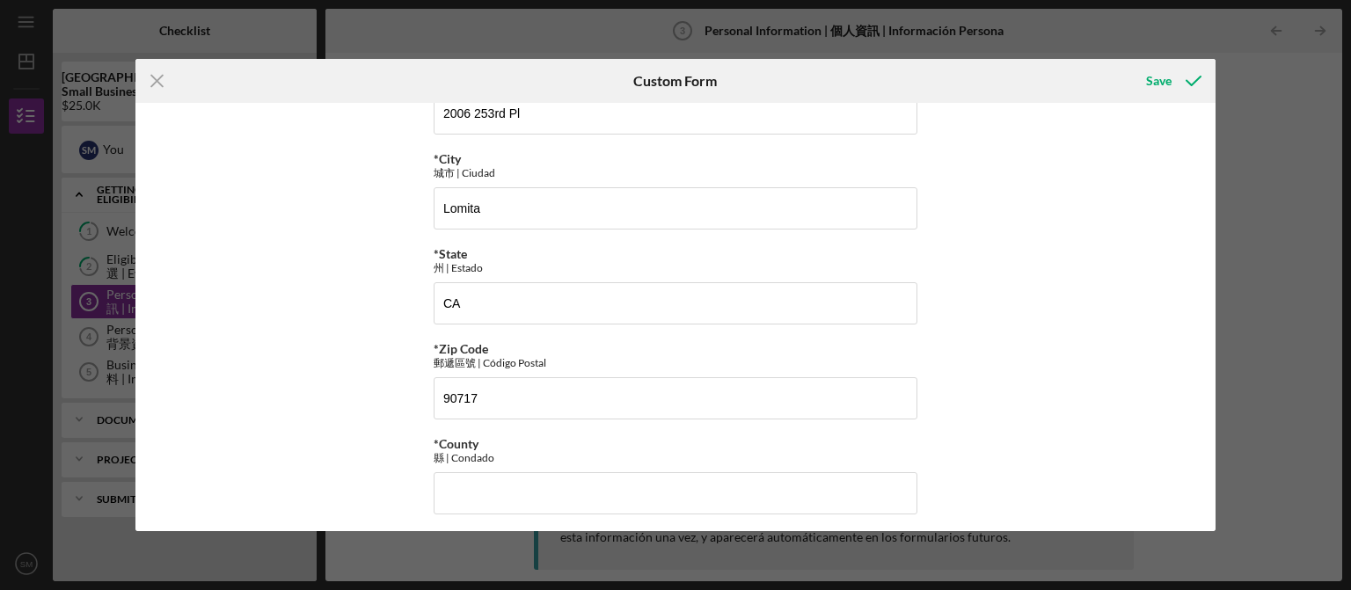
scroll to position [553, 0]
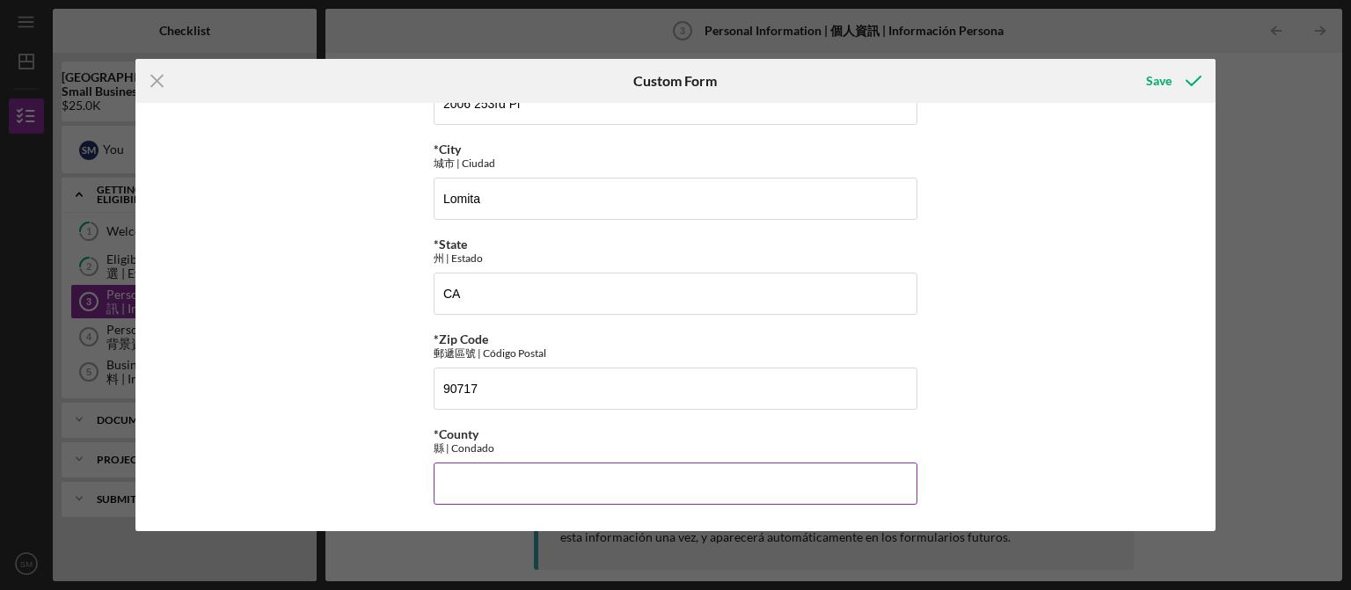
click at [718, 488] on input "*County" at bounding box center [676, 484] width 484 height 42
type input "[GEOGRAPHIC_DATA]"
click at [1027, 377] on div "*First Name 名字 | Primer Nombre Sotaro *Middle Name 中間名 | Segundo Nombre Require…" at bounding box center [675, 317] width 1081 height 428
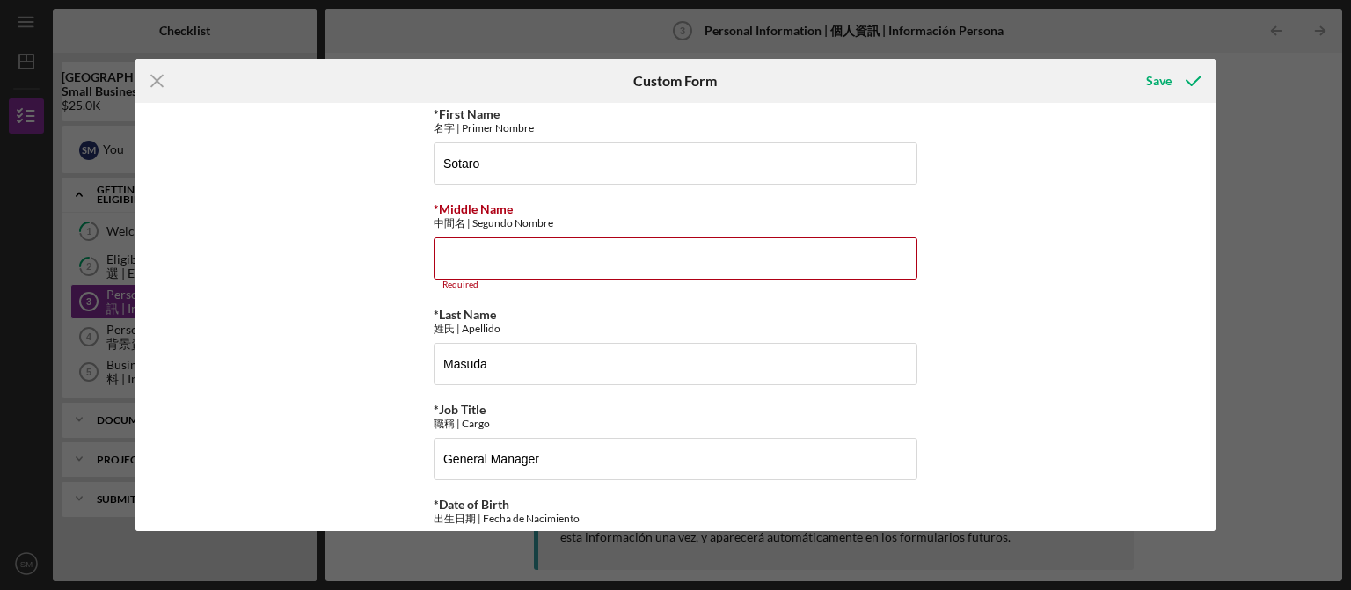
scroll to position [0, 0]
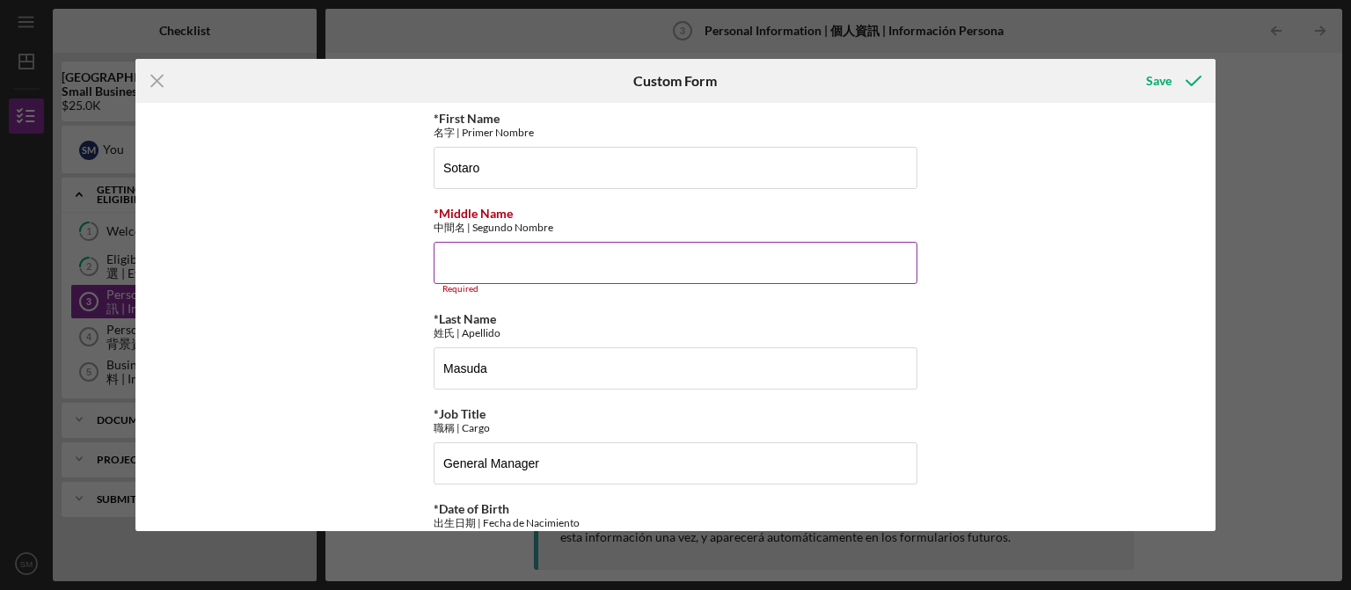
click at [670, 272] on input "*Middle Name" at bounding box center [676, 263] width 484 height 42
click at [1036, 150] on div "*First Name 名字 | Primer Nombre Sotaro *Middle Name 中間名 | Segundo Nombre Require…" at bounding box center [675, 317] width 1081 height 428
click at [1161, 84] on div "Save" at bounding box center [1159, 80] width 26 height 35
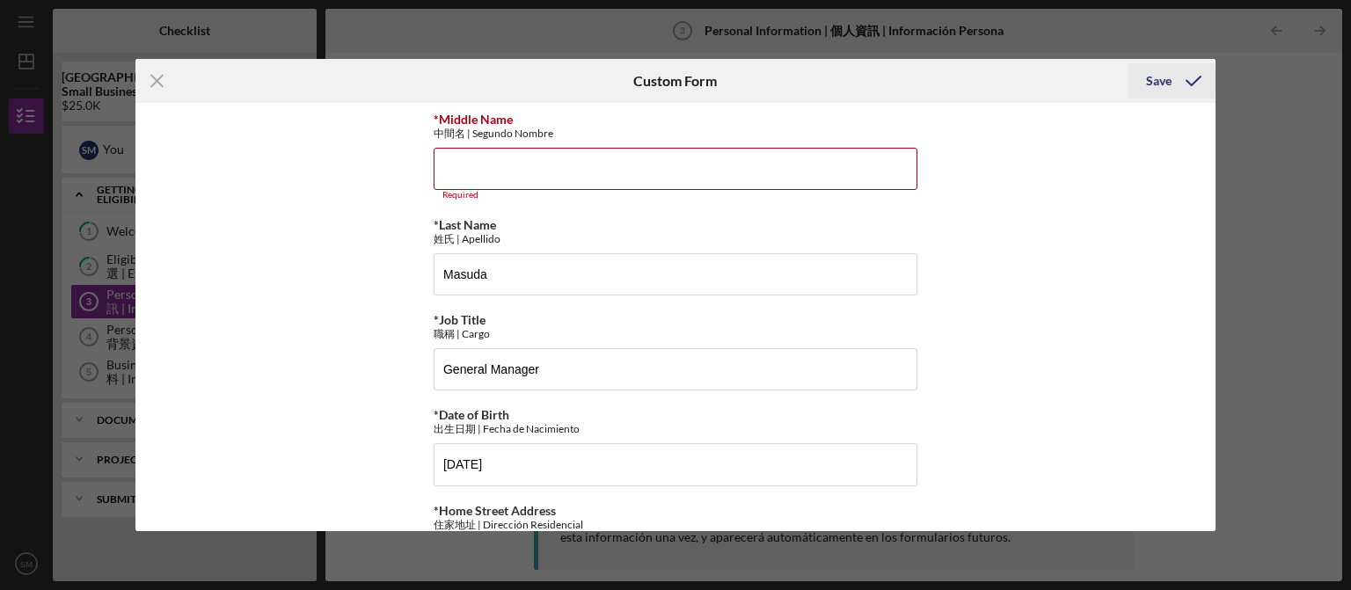
scroll to position [104, 0]
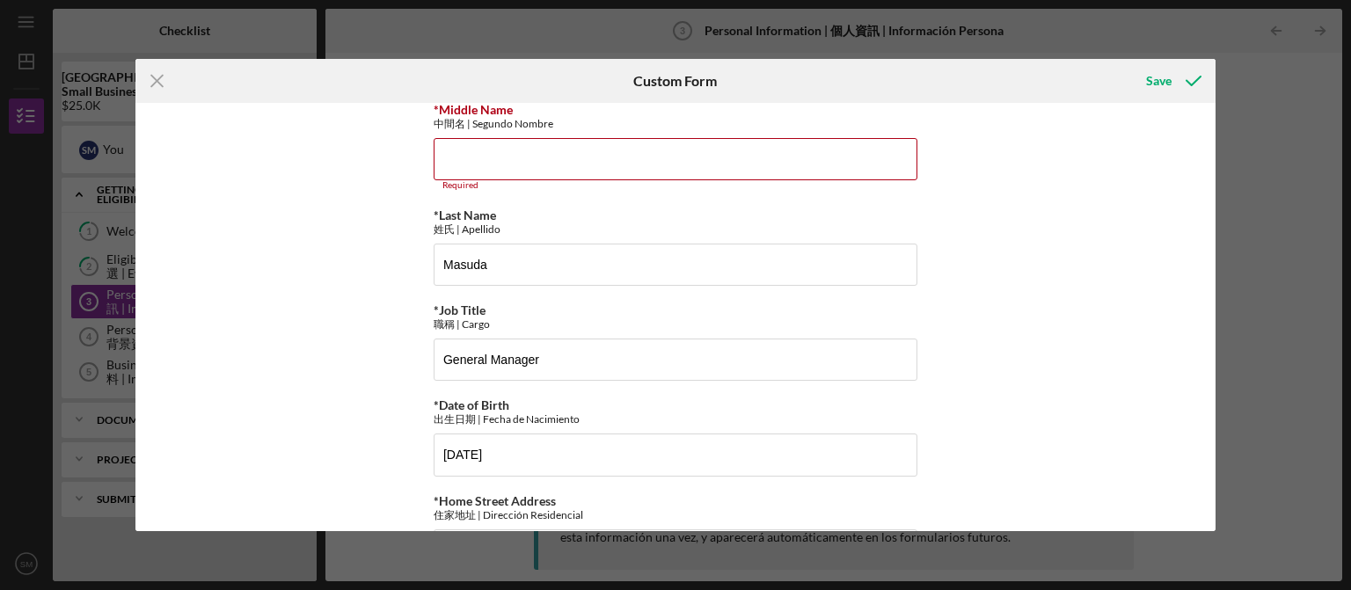
click at [262, 299] on div "*First Name 名字 | Primer Nombre Sotaro *Middle Name 中間名 | Segundo Nombre Require…" at bounding box center [675, 317] width 1081 height 428
click at [508, 152] on input "*Middle Name" at bounding box center [676, 159] width 484 height 42
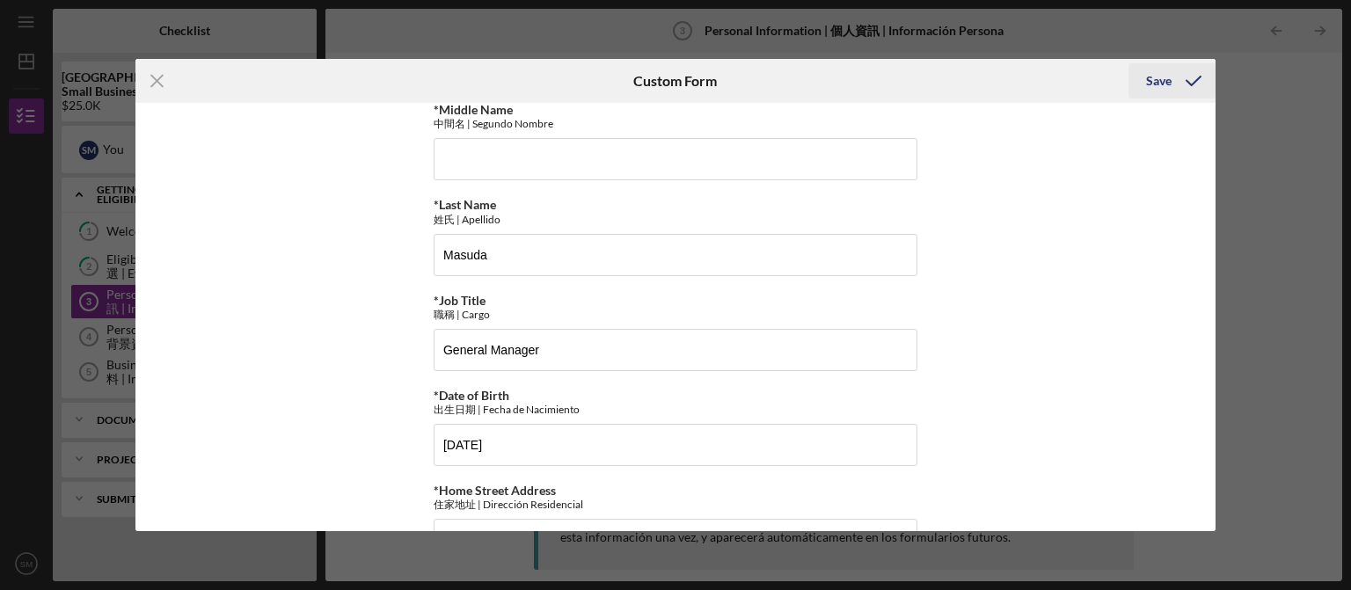
click at [1164, 80] on div "Save" at bounding box center [1159, 80] width 26 height 35
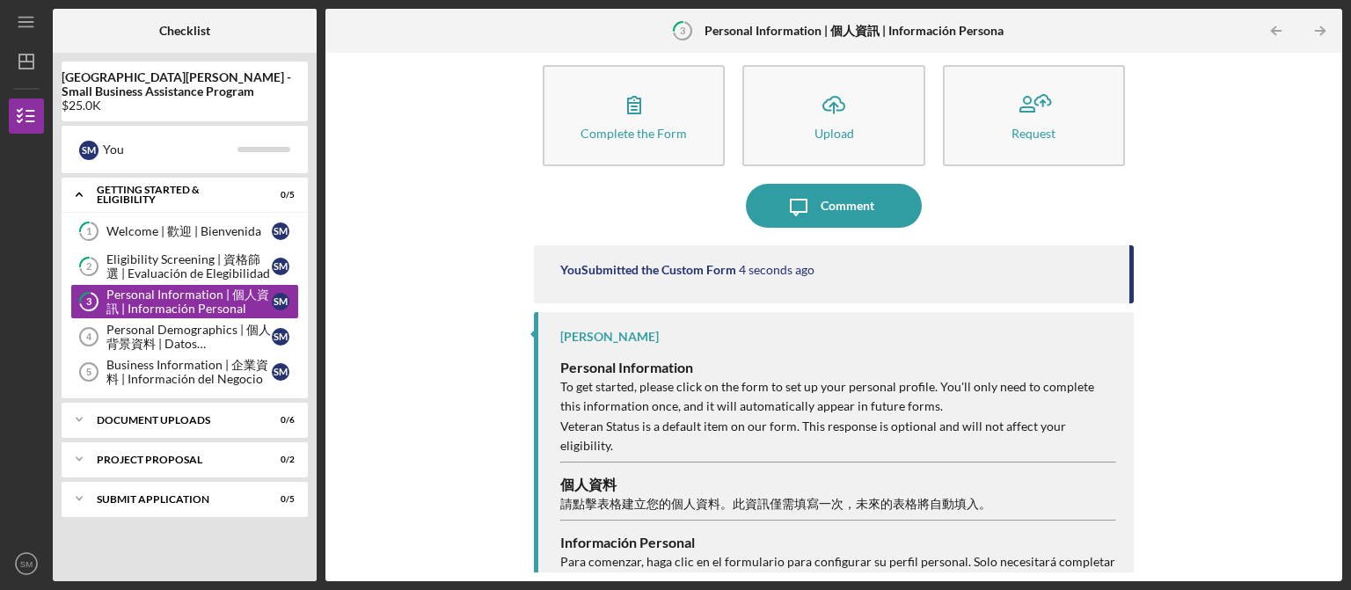
scroll to position [43, 0]
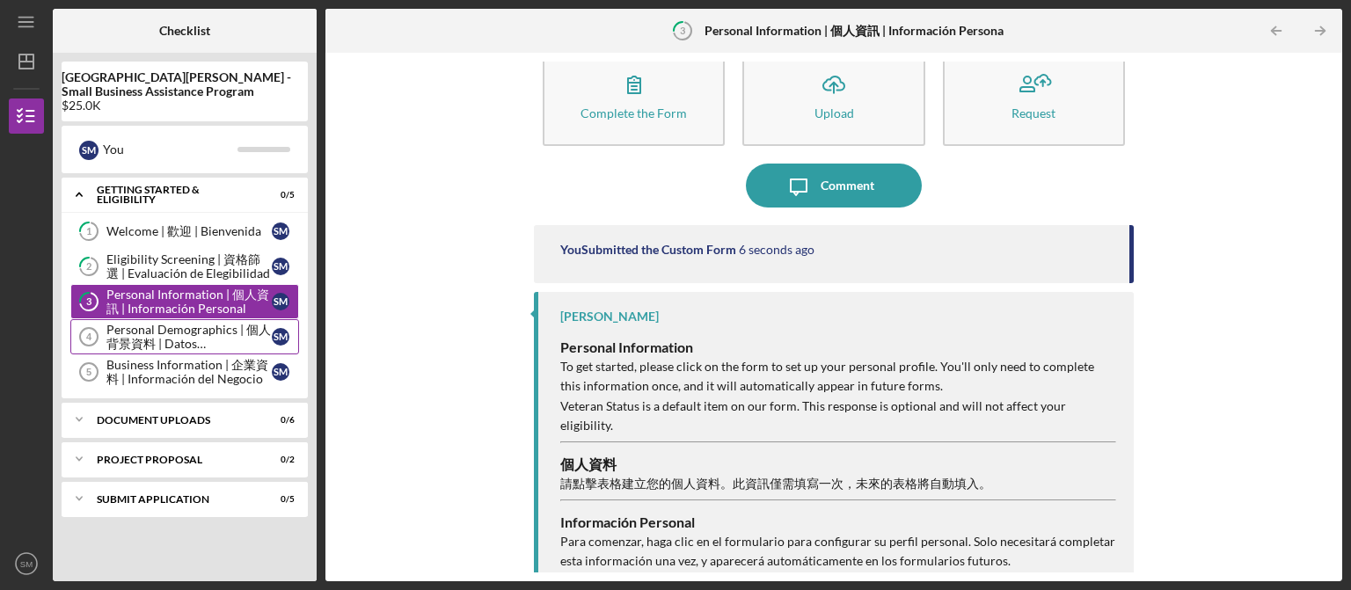
click at [163, 340] on div "Personal Demographics | 個人背景資料 | Datos Demográficos Personales" at bounding box center [188, 337] width 165 height 28
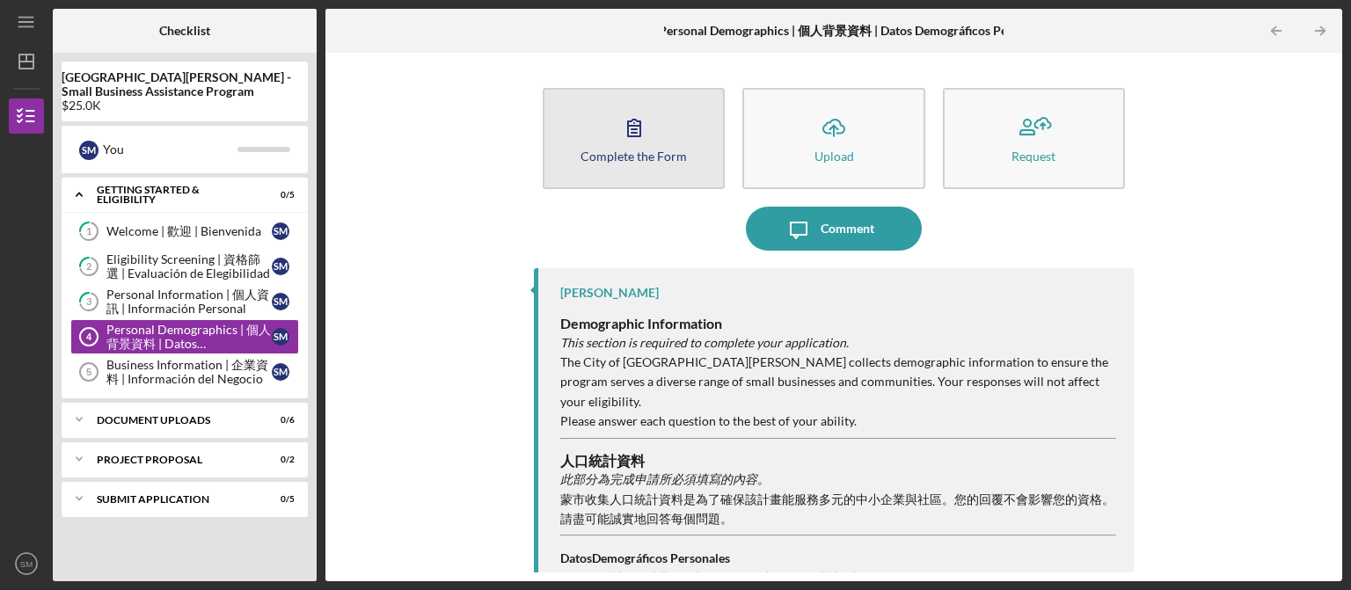
click at [647, 117] on icon "button" at bounding box center [634, 128] width 44 height 44
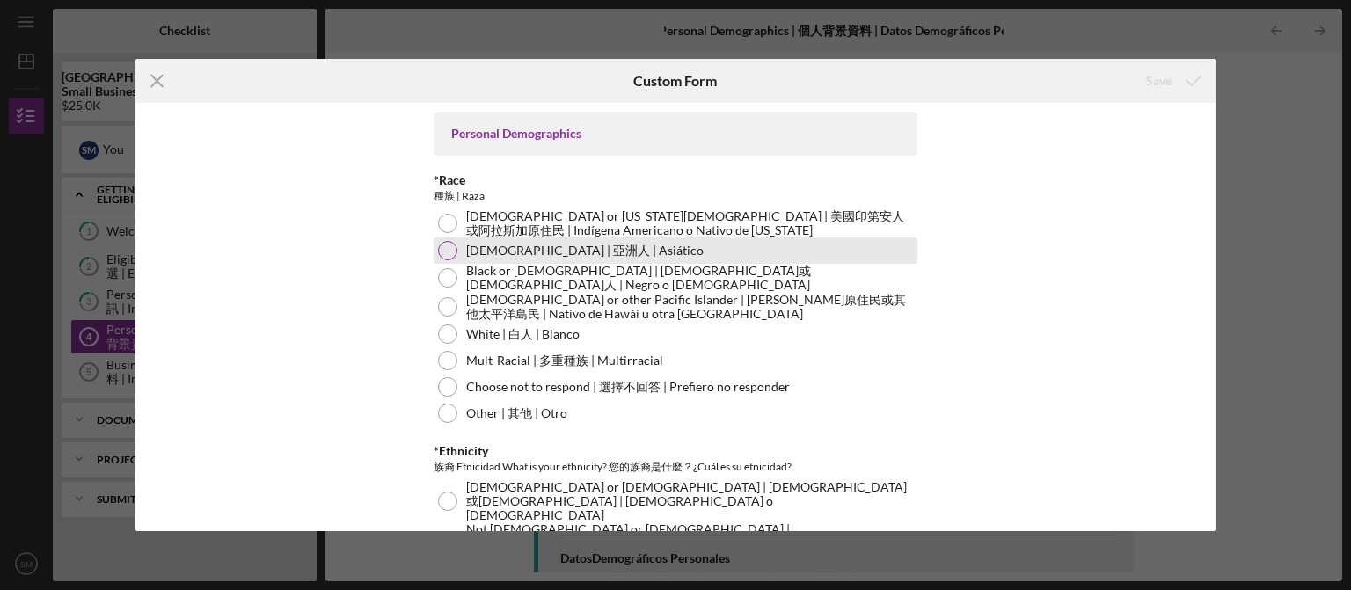
click at [445, 252] on div at bounding box center [447, 250] width 19 height 19
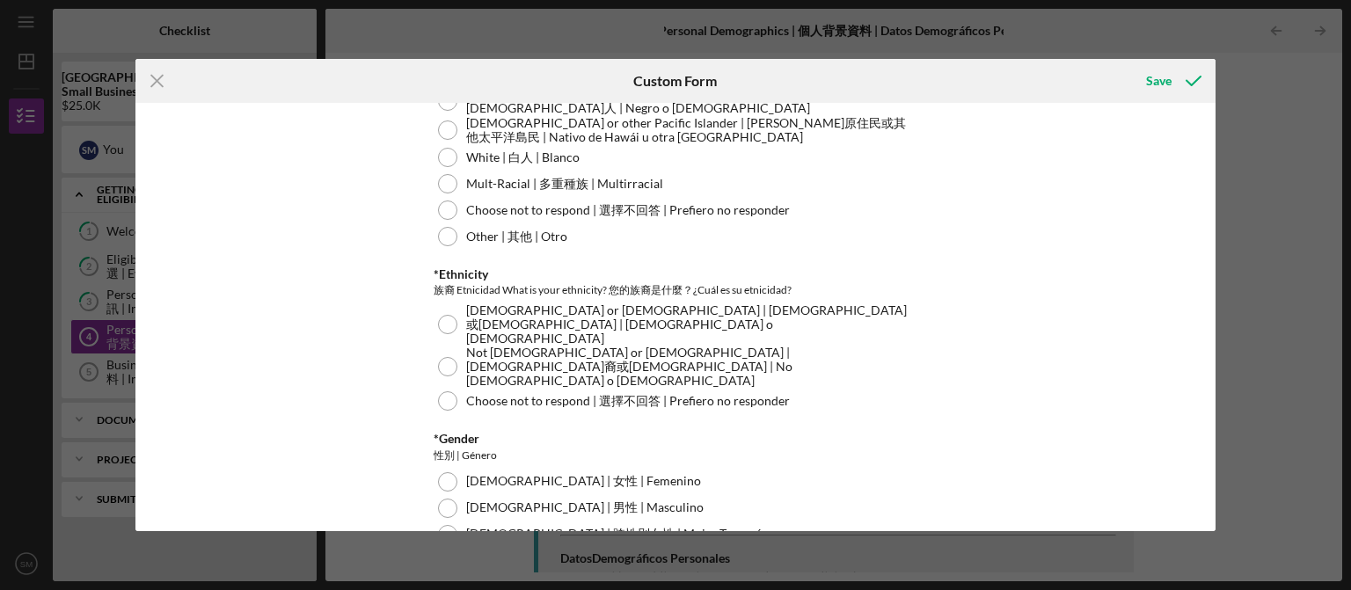
scroll to position [266, 0]
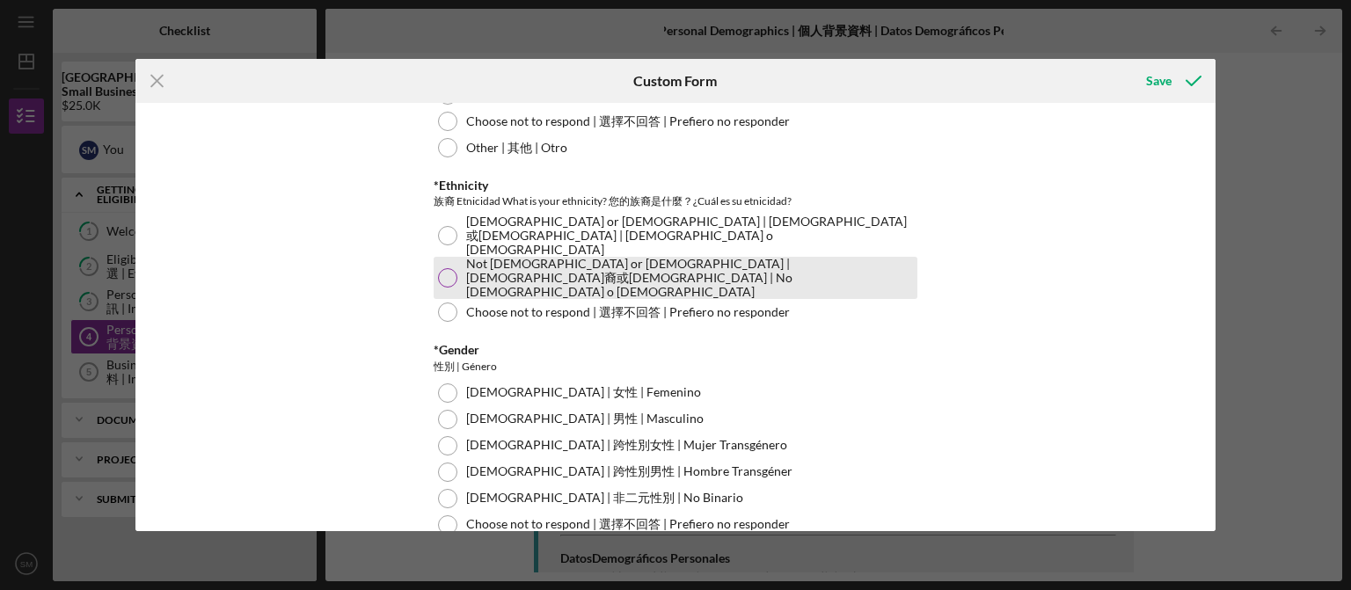
click at [442, 268] on div at bounding box center [447, 277] width 19 height 19
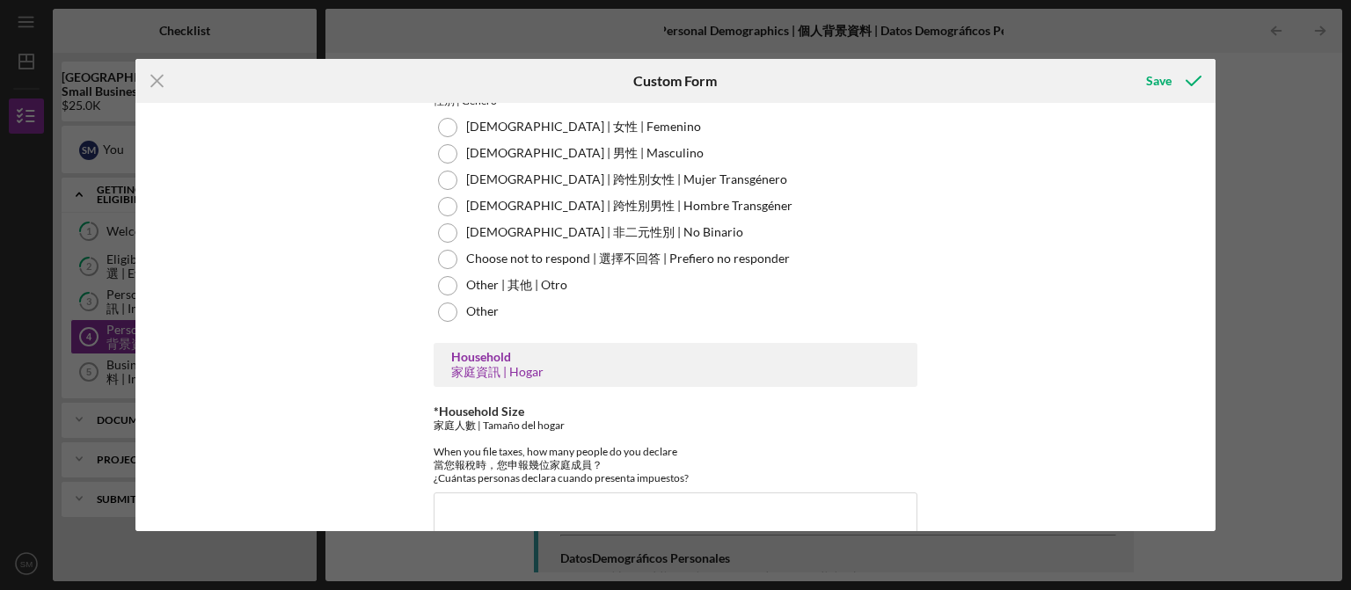
scroll to position [443, 0]
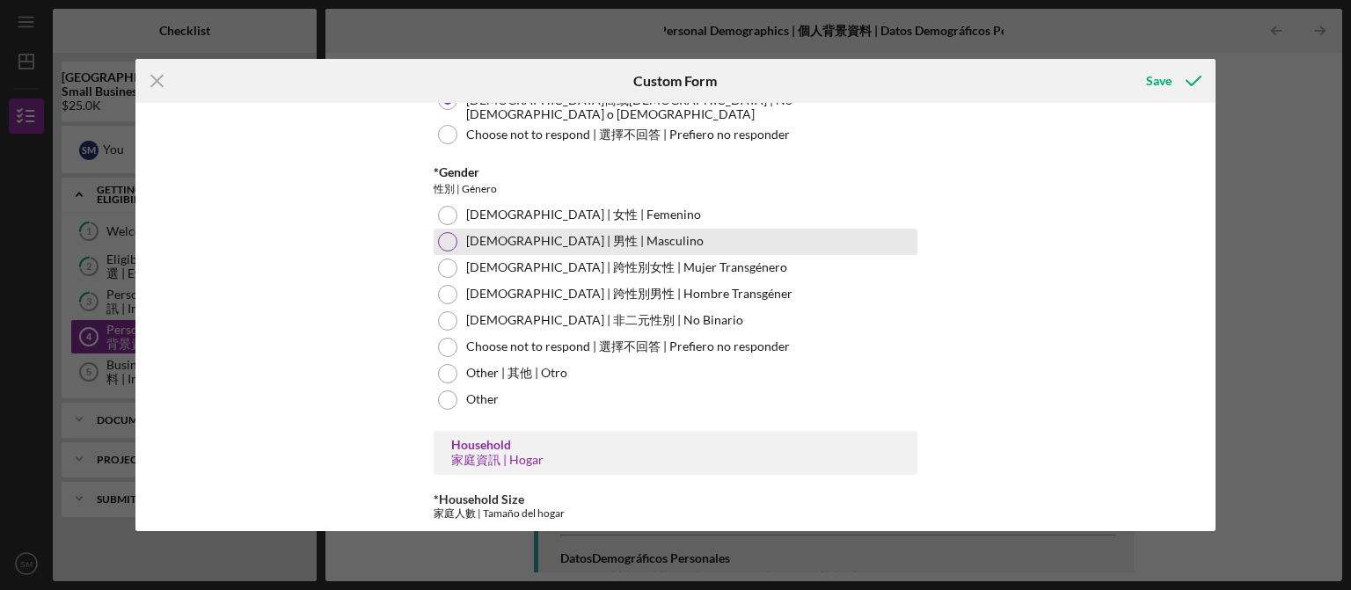
click at [442, 232] on div at bounding box center [447, 241] width 19 height 19
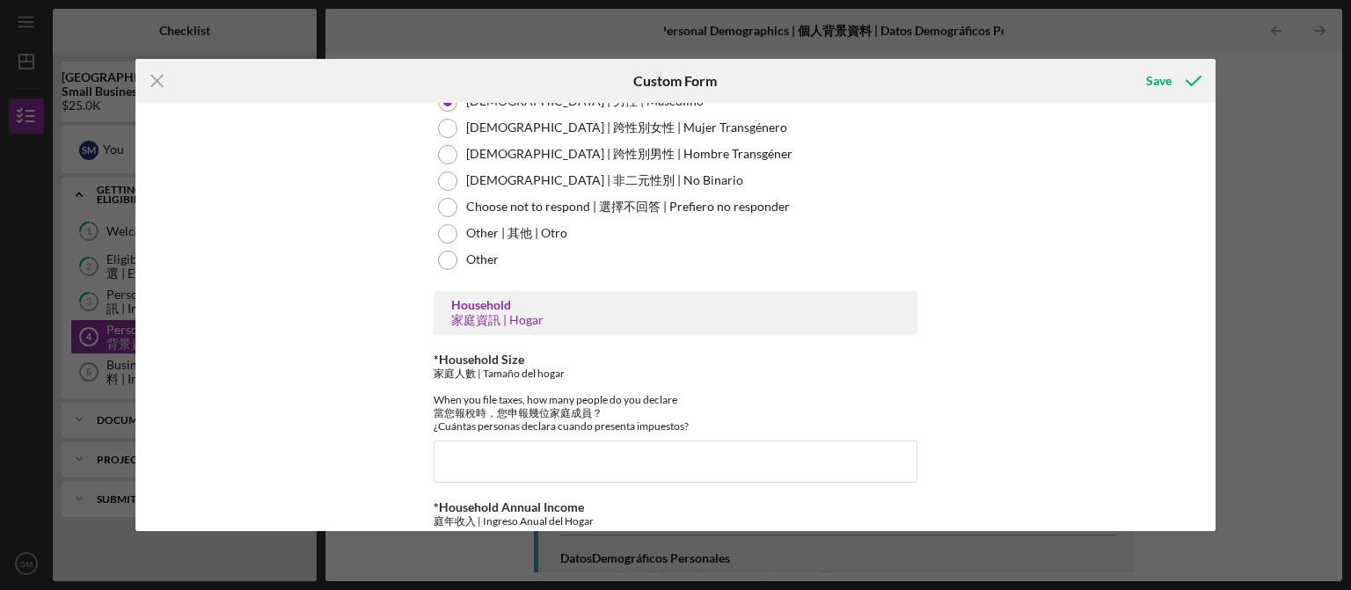
scroll to position [701, 0]
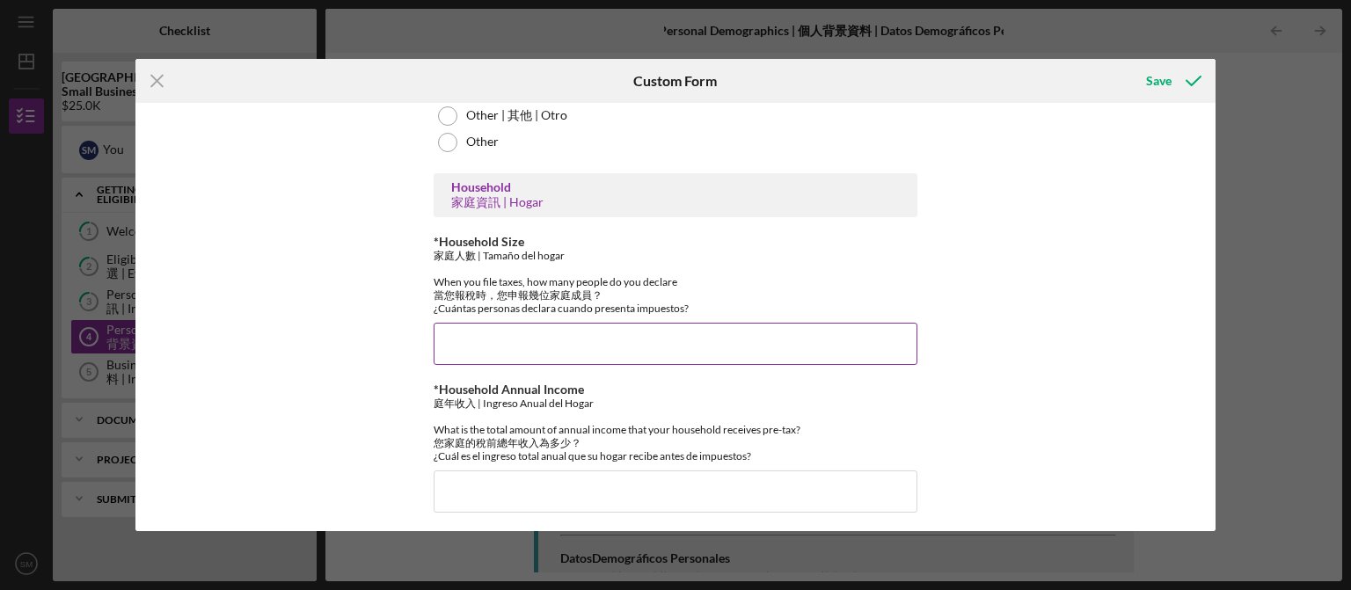
click at [468, 345] on input "*Household Size" at bounding box center [676, 344] width 484 height 42
type input "3"
click at [391, 340] on div "Personal Demographics *Race 種族 | Raza American Indian or [US_STATE] Native | 美國…" at bounding box center [675, 317] width 1081 height 428
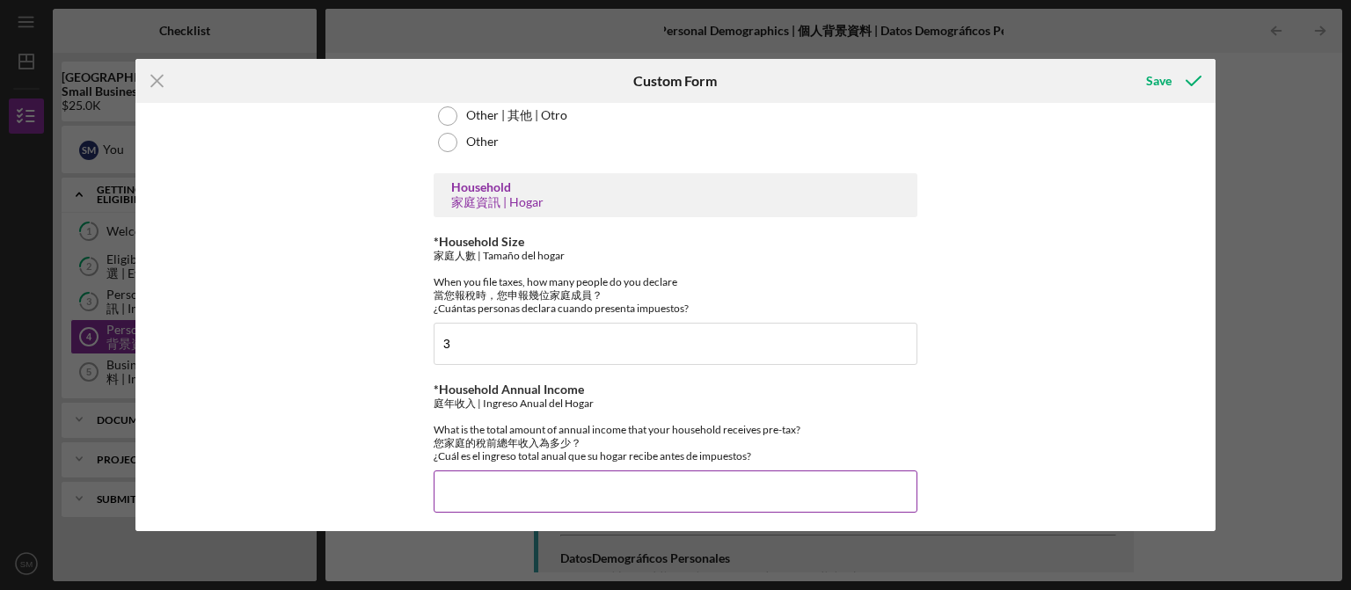
click at [452, 486] on input "*Household Annual Income" at bounding box center [676, 492] width 484 height 42
type input "$120,000"
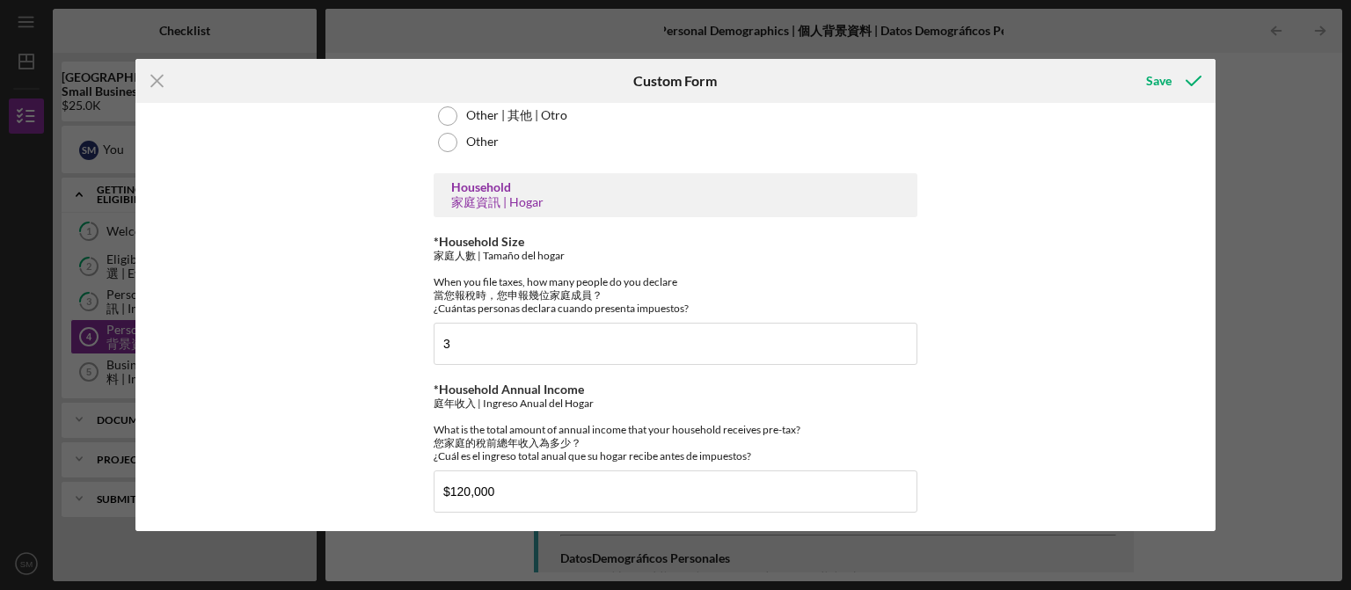
click at [408, 431] on div "Personal Demographics *Race 種族 | Raza American Indian or [US_STATE] Native | 美國…" at bounding box center [675, 317] width 1081 height 428
click at [1173, 81] on icon "submit" at bounding box center [1194, 81] width 44 height 44
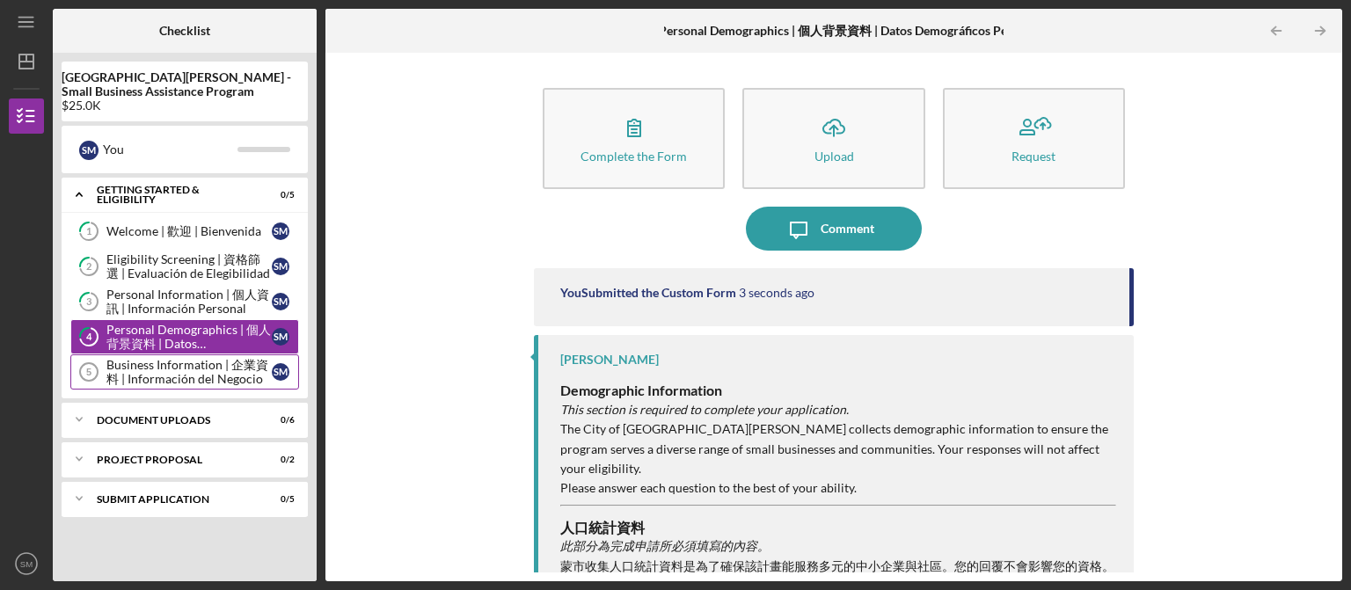
click at [150, 371] on div "Business Information | 企業資料 | Información del Negocio" at bounding box center [188, 372] width 165 height 28
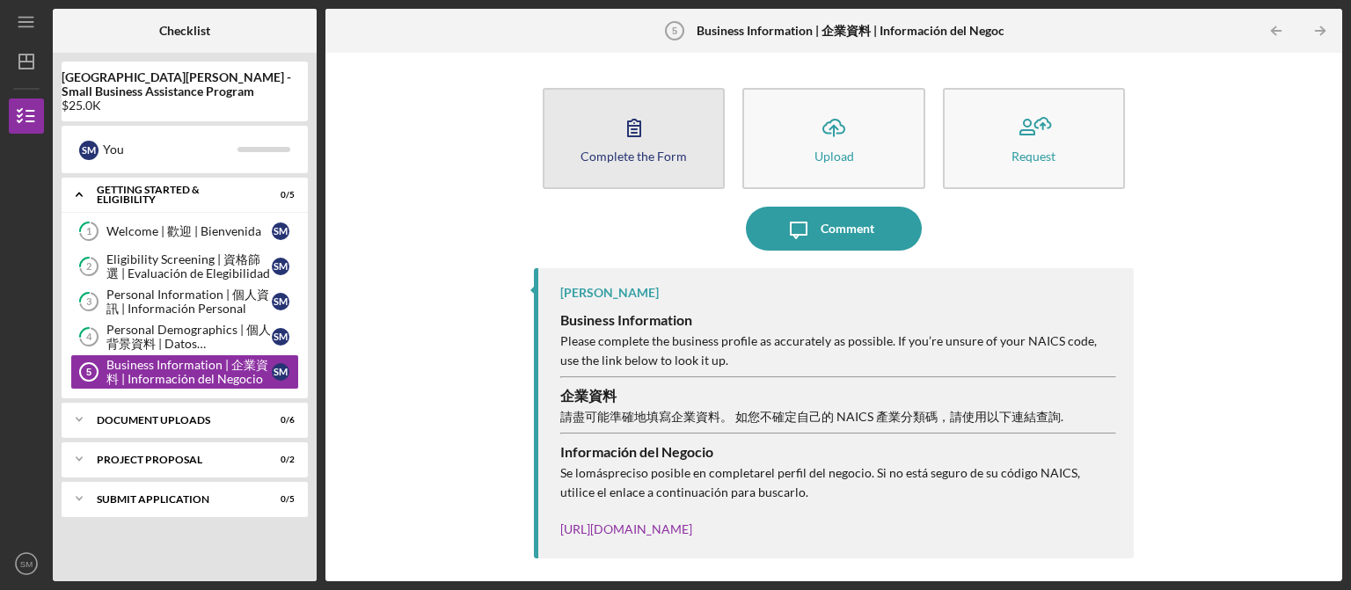
click at [633, 150] on div "Complete the Form" at bounding box center [634, 156] width 106 height 13
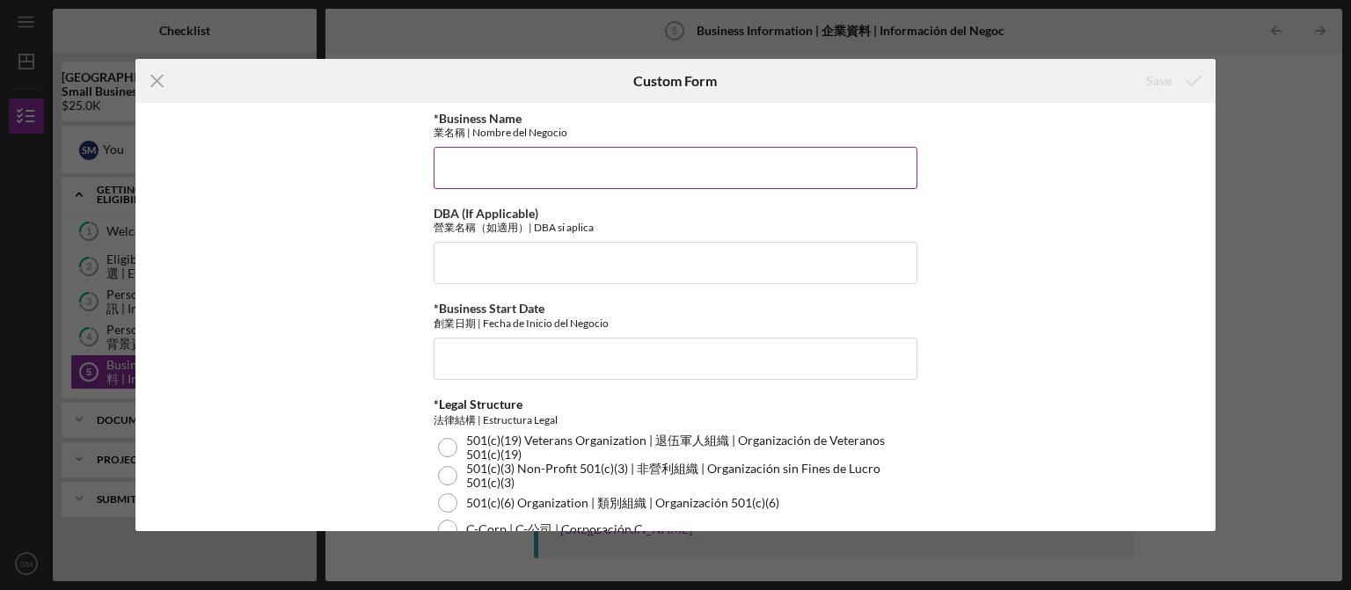
click at [571, 165] on input "*Business Name" at bounding box center [676, 168] width 484 height 42
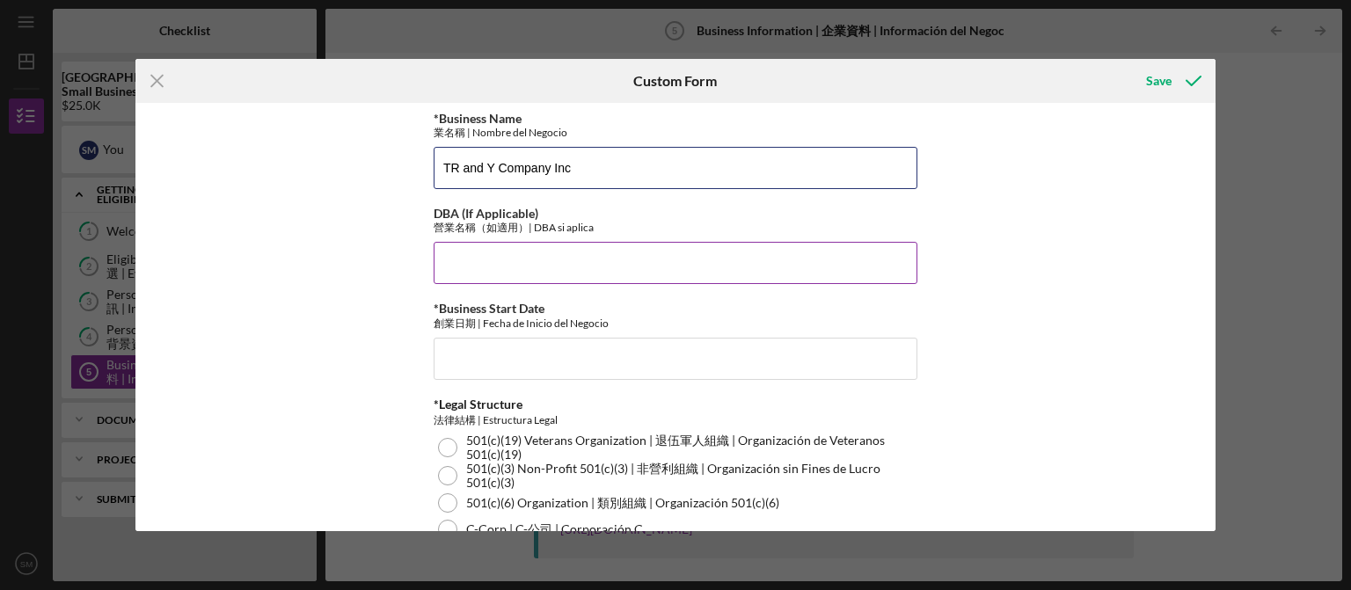
type input "TR and Y Company Inc"
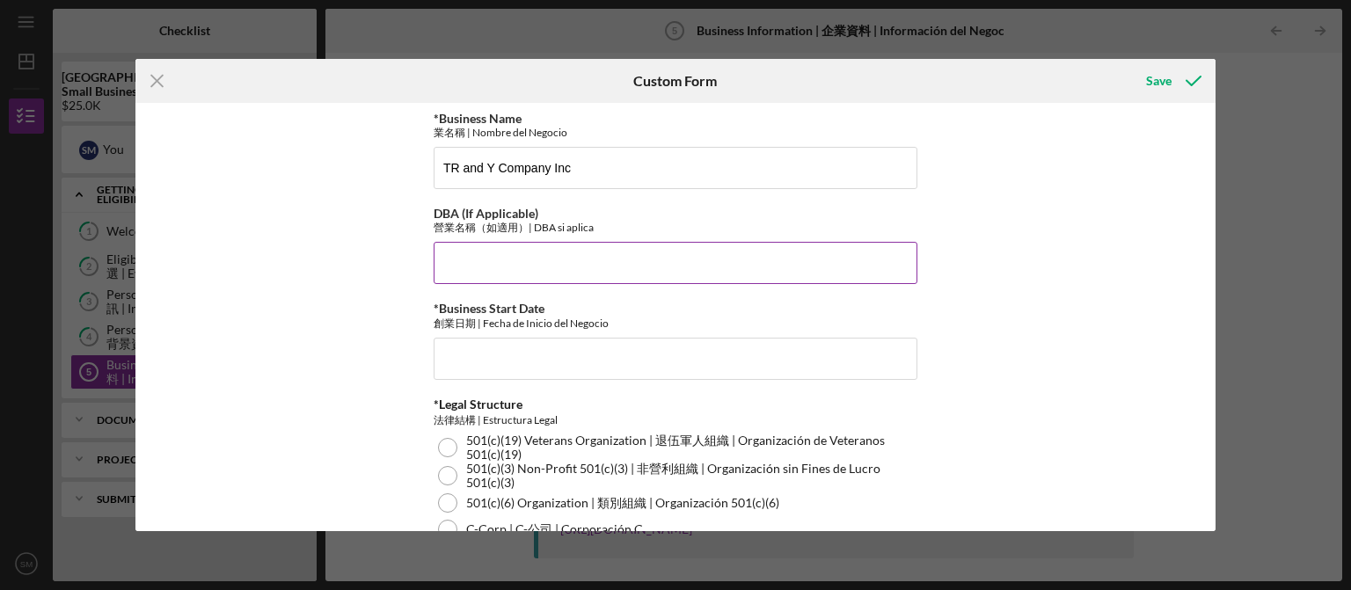
click at [544, 282] on input "DBA (If Applicable)" at bounding box center [676, 263] width 484 height 42
type input "[GEOGRAPHIC_DATA][PERSON_NAME]"
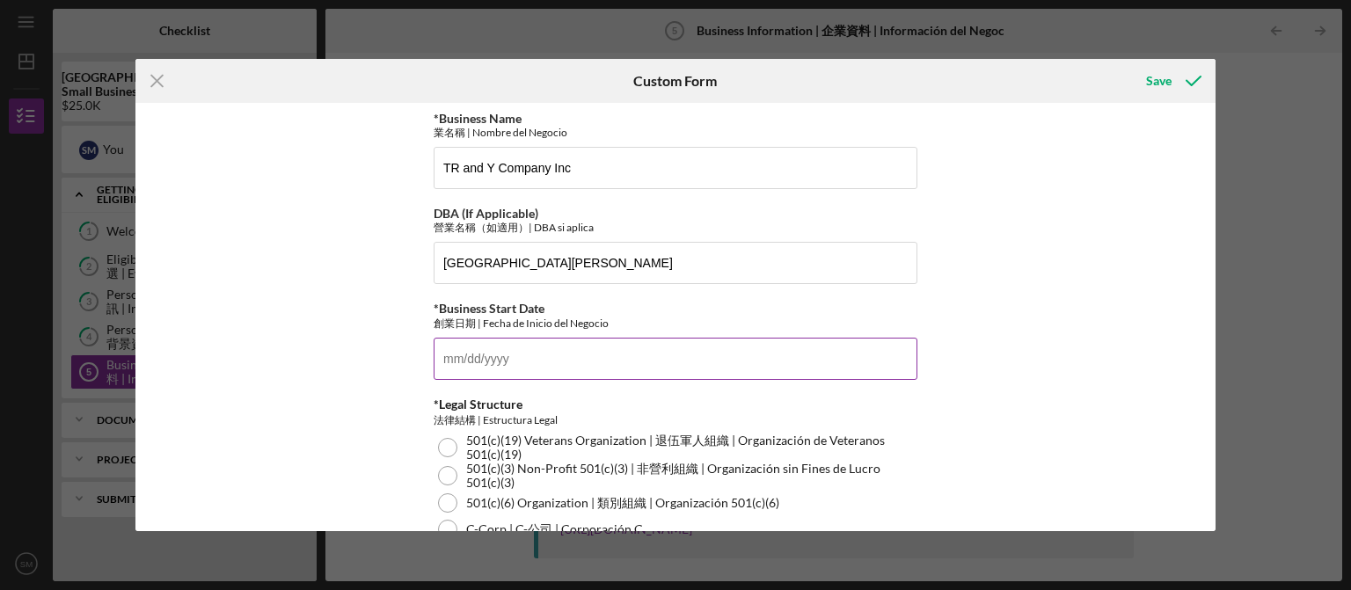
click at [498, 349] on input "*Business Start Date" at bounding box center [676, 359] width 484 height 42
type input "[DATE]"
click at [1012, 282] on div "*Business Name 業名稱 | Nombre del Negocio TR and Y Company Inc DBA (If Applicable…" at bounding box center [675, 317] width 1081 height 428
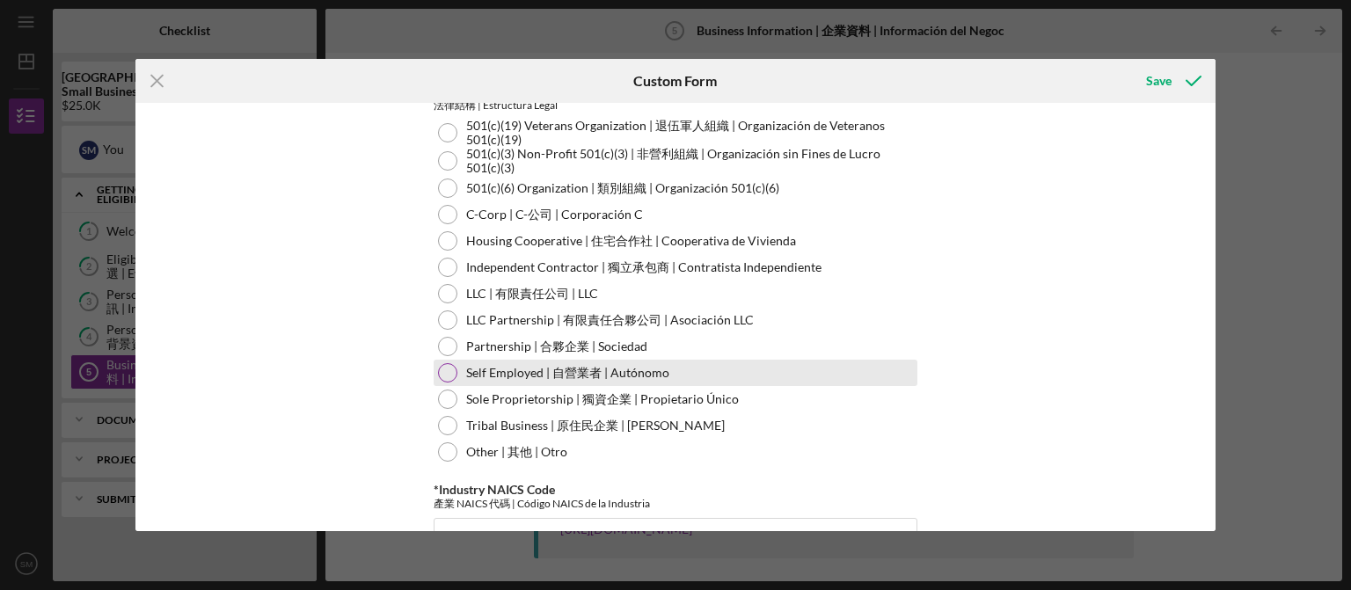
scroll to position [355, 0]
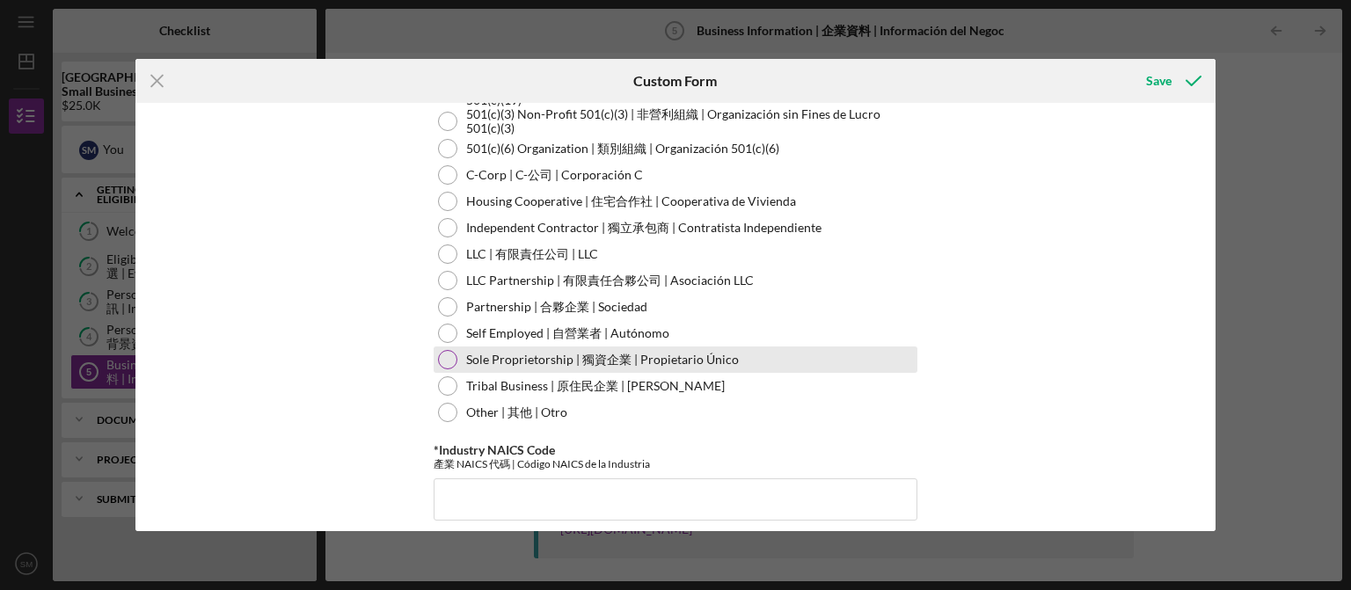
click at [445, 366] on div at bounding box center [447, 359] width 19 height 19
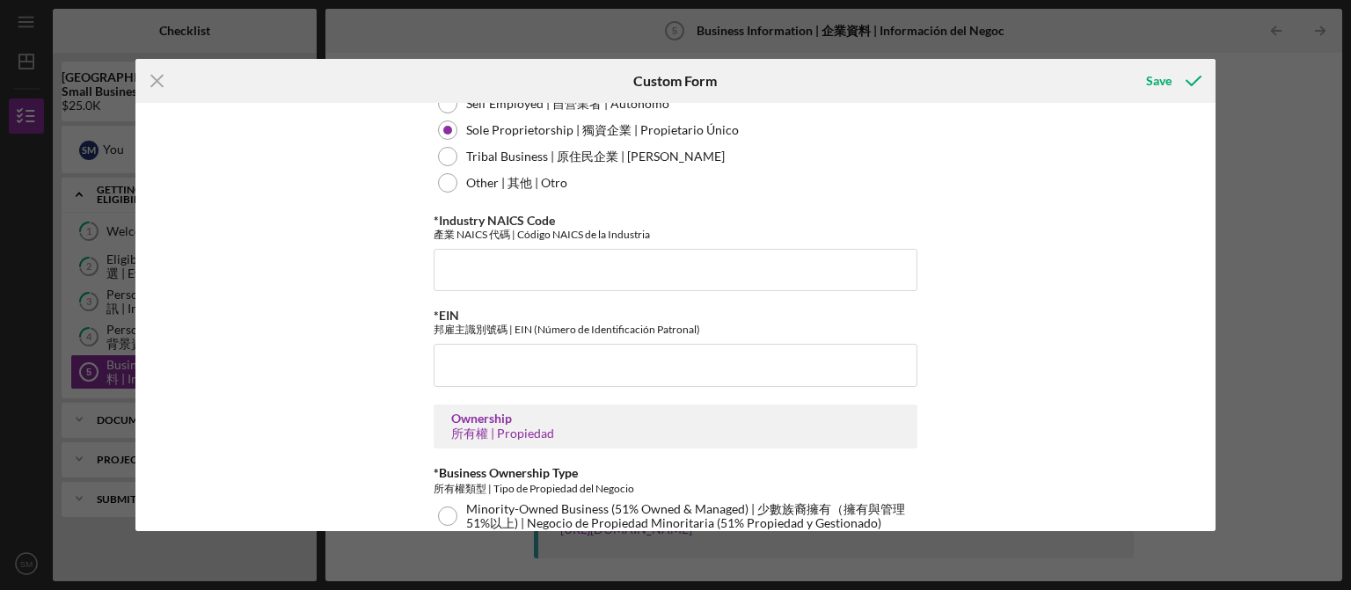
scroll to position [620, 0]
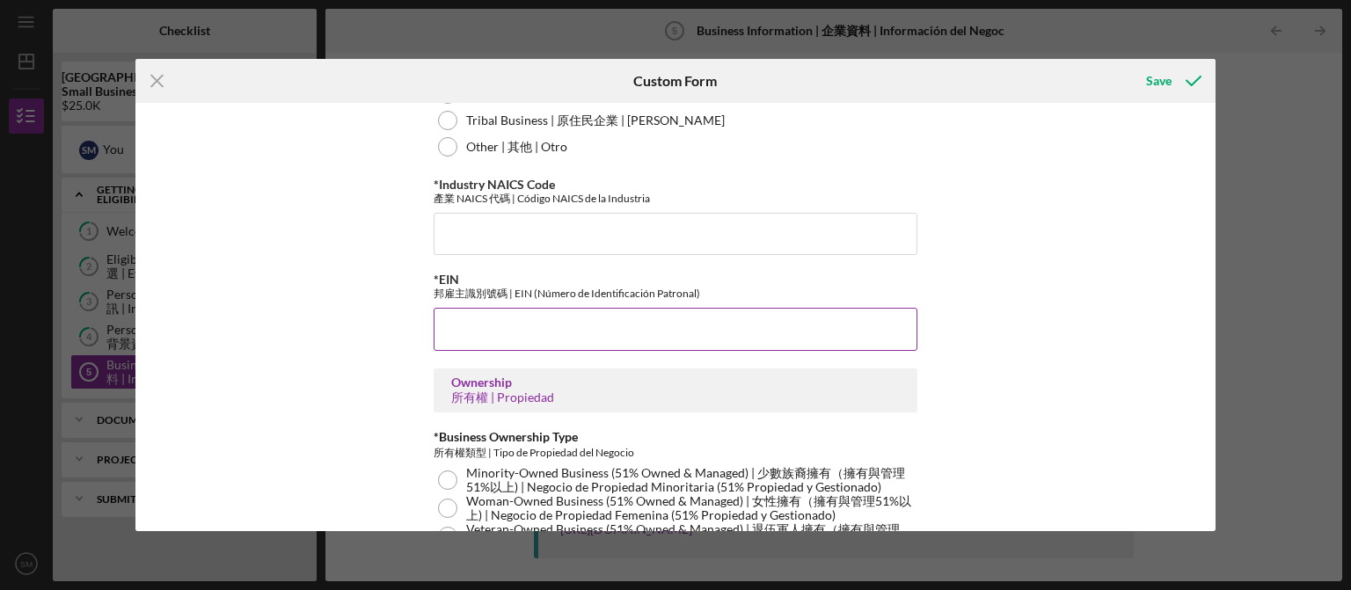
click at [552, 340] on input "*EIN" at bounding box center [676, 329] width 484 height 42
type input "[US_EMPLOYER_IDENTIFICATION_NUMBER]"
click at [312, 374] on div "*Business Name 業名稱 | Nombre del Negocio TR and Y Company Inc DBA (If Applicable…" at bounding box center [675, 317] width 1081 height 428
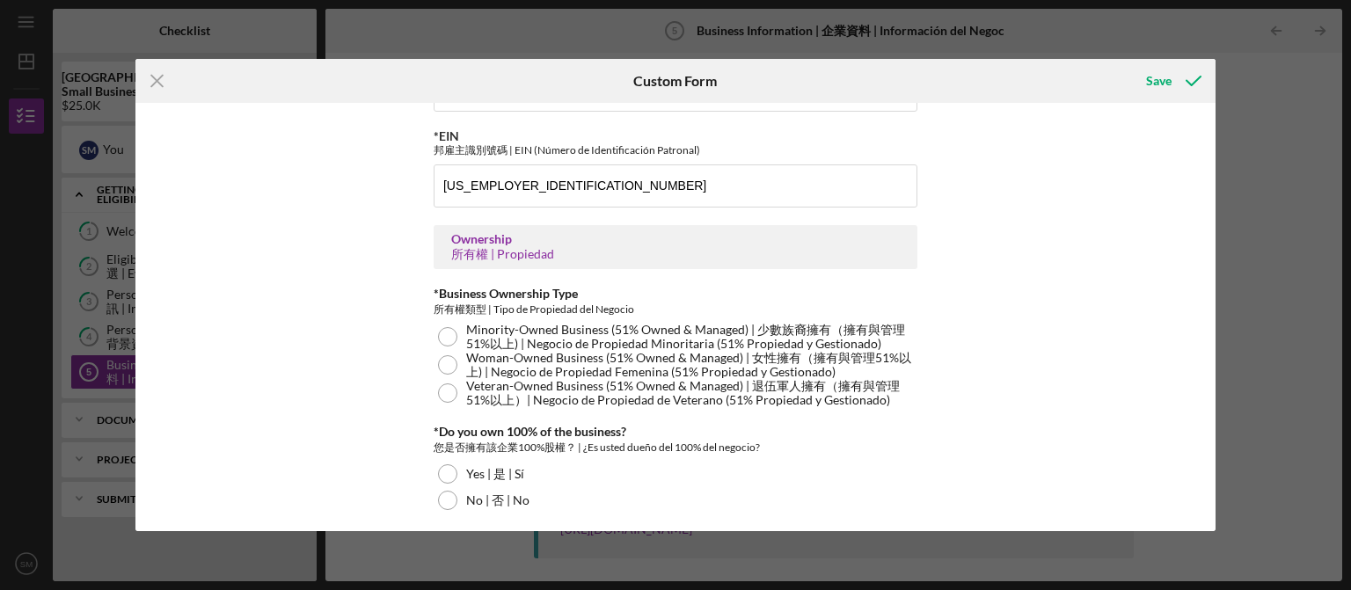
scroll to position [887, 0]
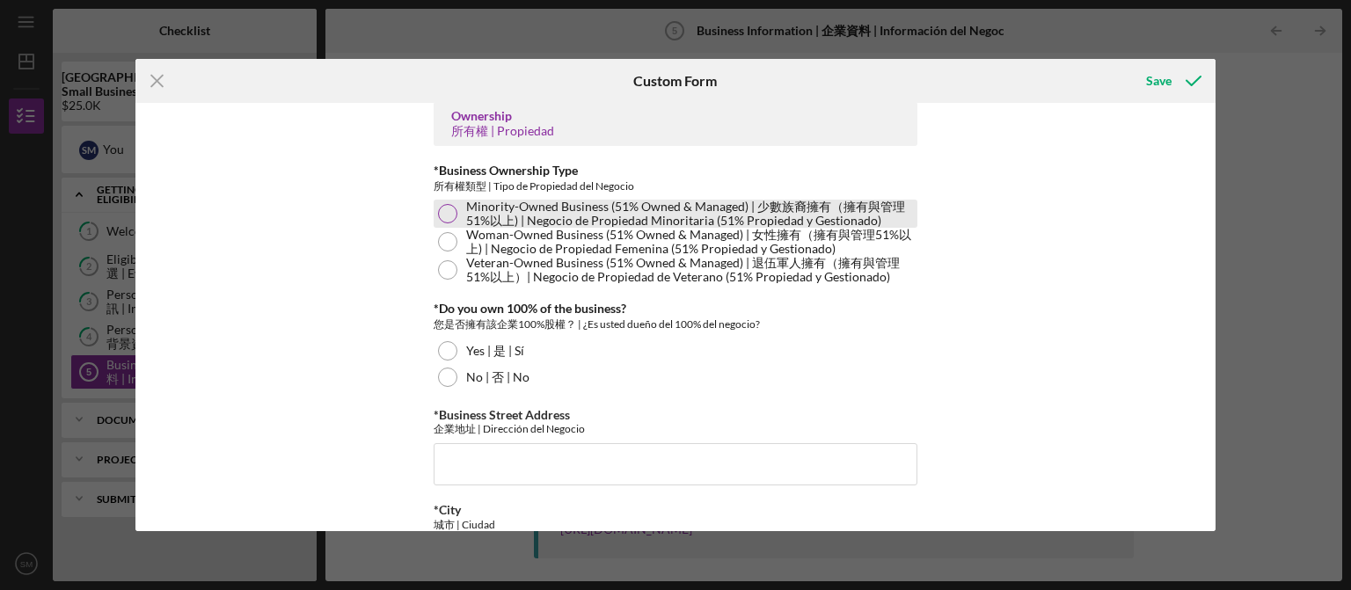
click at [454, 212] on div at bounding box center [447, 213] width 19 height 19
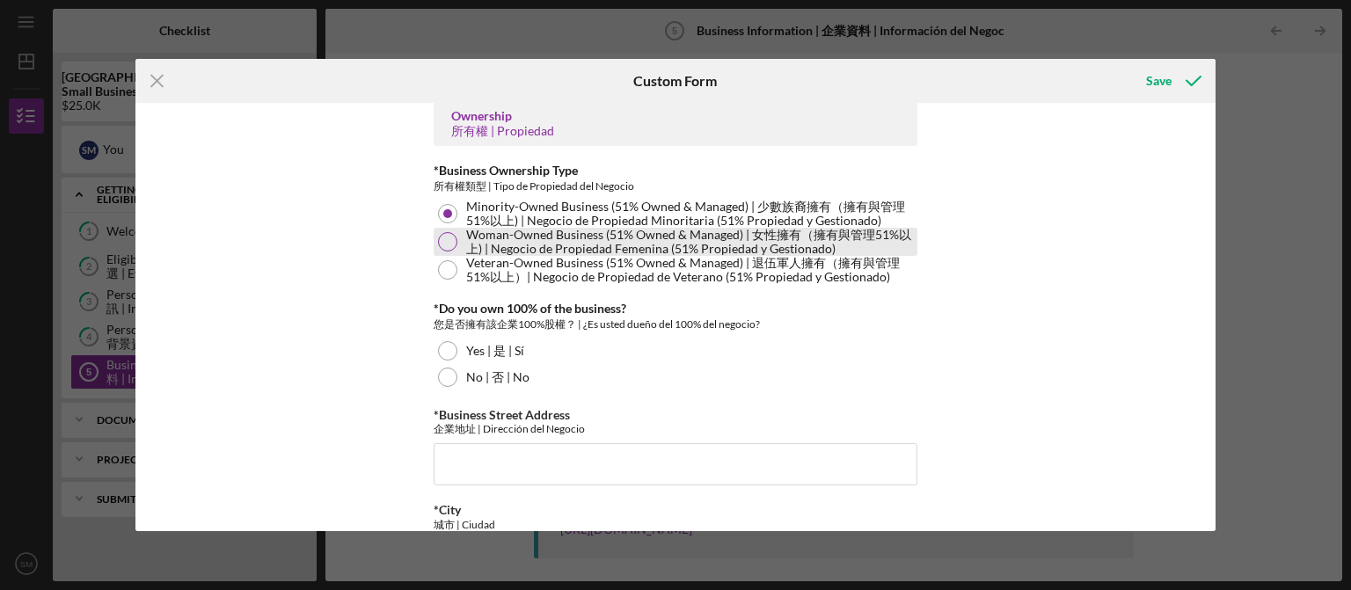
click at [442, 252] on div "Woman-Owned Business (51% Owned & Managed) | 女性擁有（擁有與管理51%以上) | Negocio de Prop…" at bounding box center [676, 242] width 484 height 28
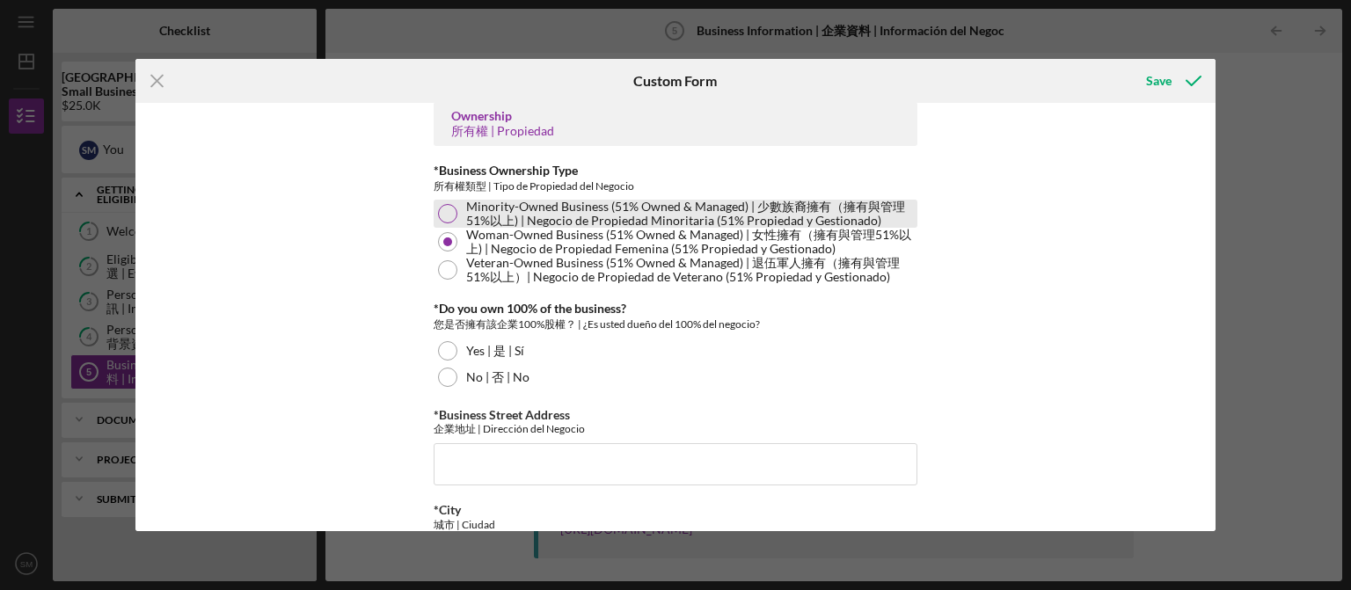
click at [451, 206] on div "Minority-Owned Business (51% Owned & Managed) | 少數族裔擁有（擁有與管理51%以上) | Negocio de…" at bounding box center [676, 214] width 484 height 28
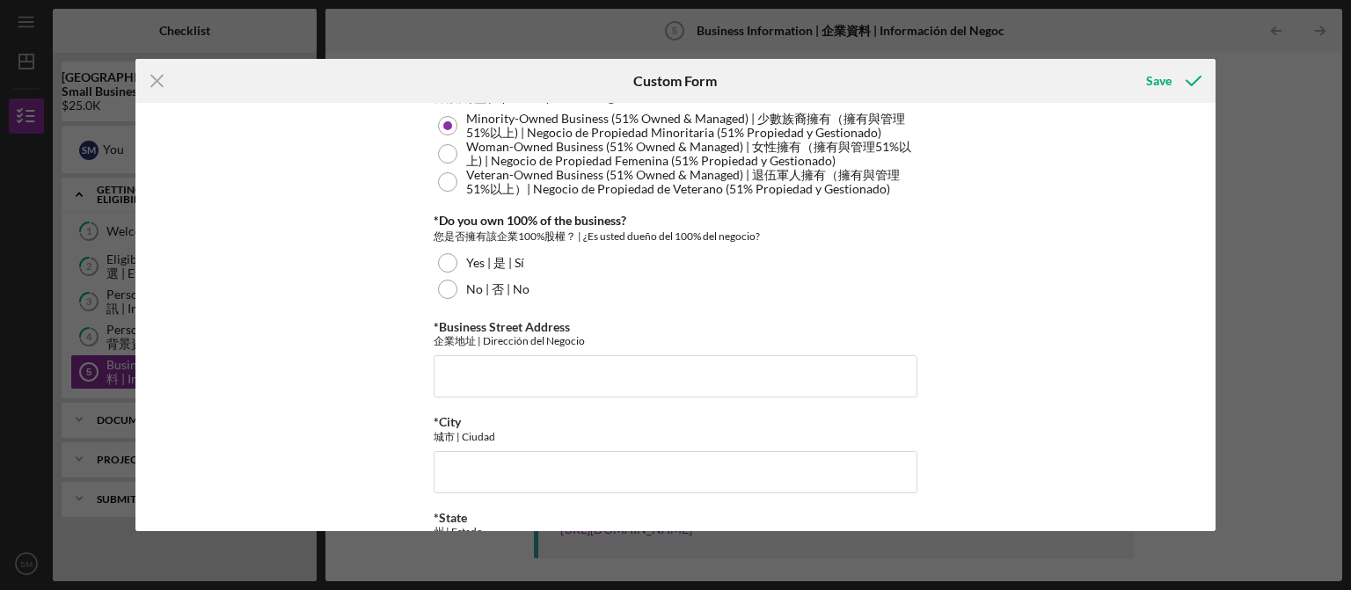
scroll to position [1064, 0]
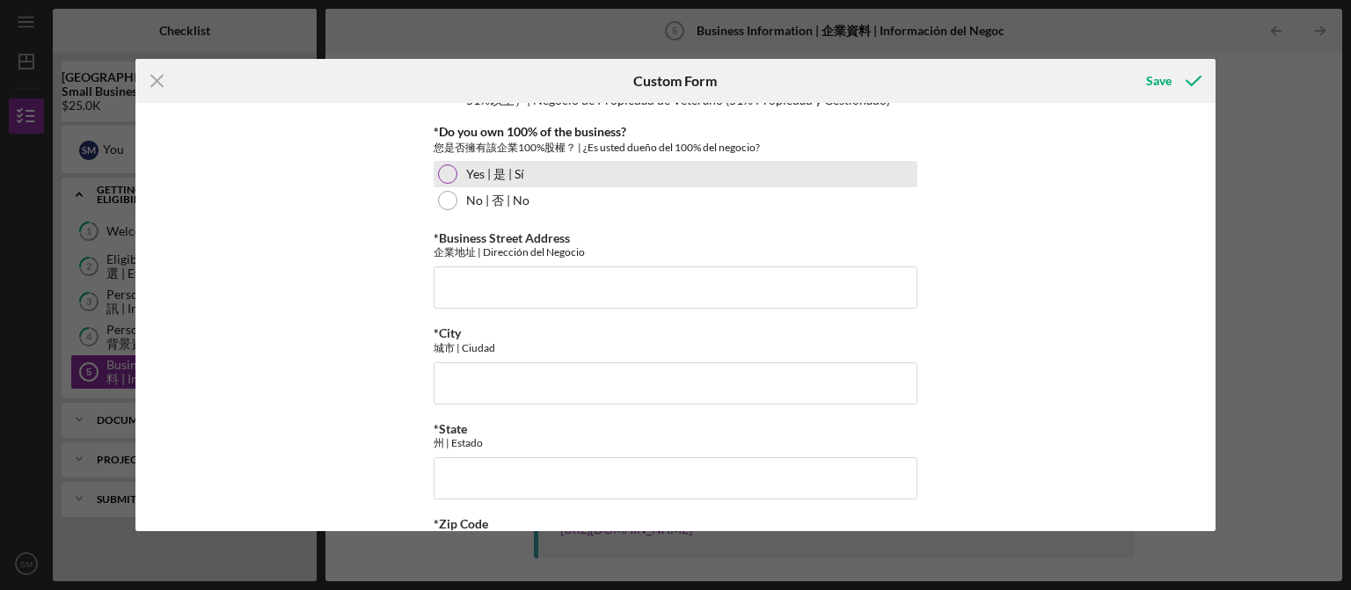
click at [445, 181] on div at bounding box center [447, 174] width 19 height 19
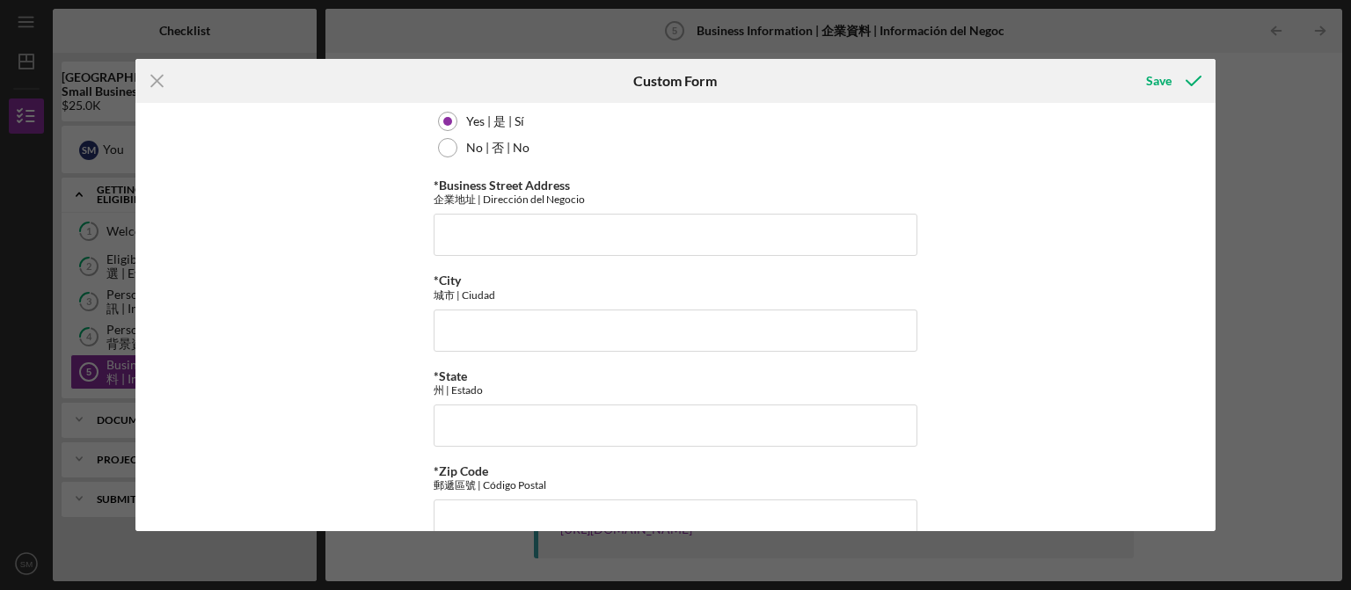
scroll to position [1152, 0]
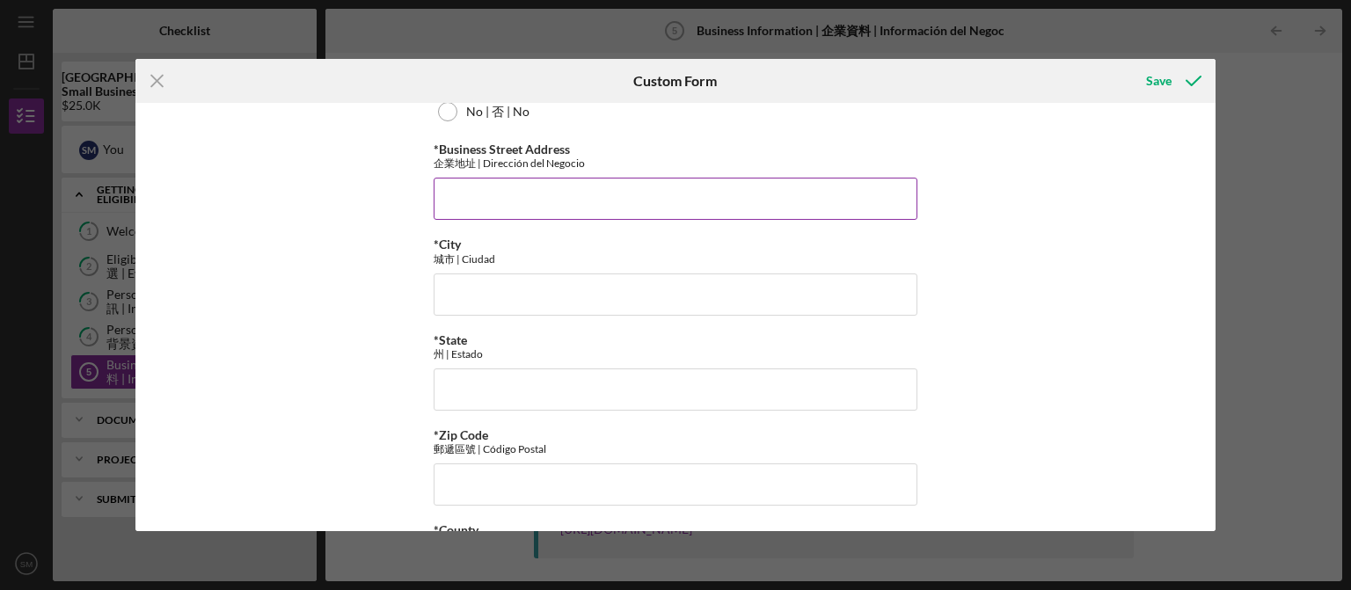
click at [518, 206] on input "*Business Street Address" at bounding box center [676, 199] width 484 height 42
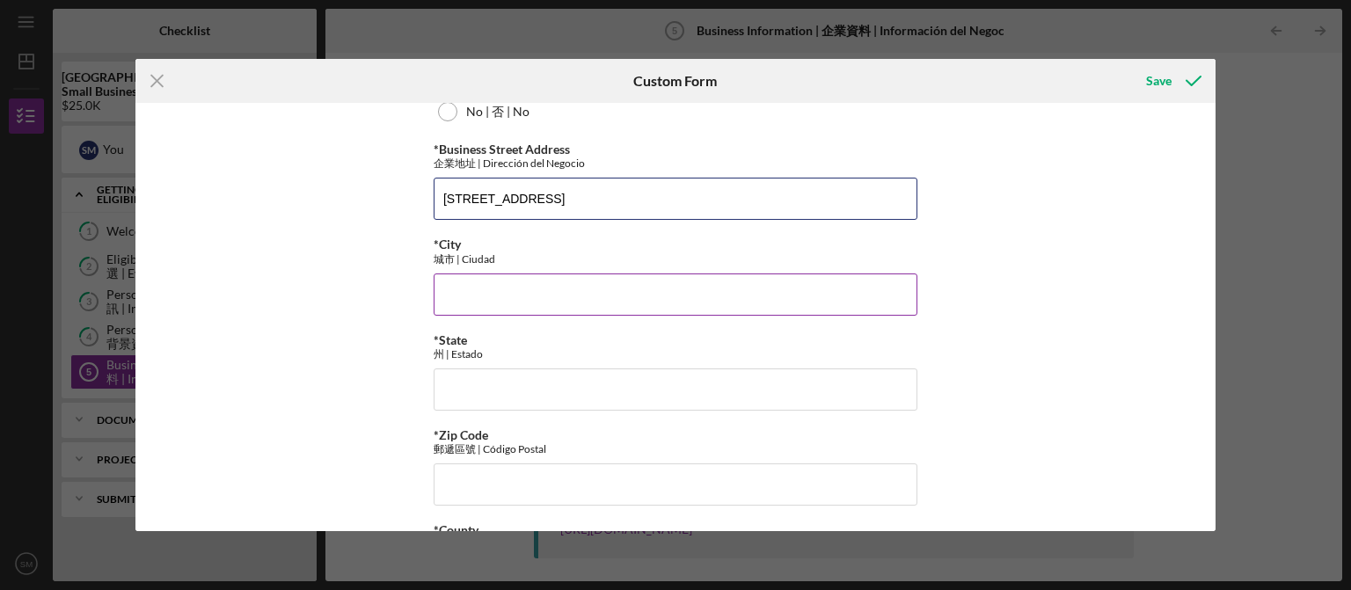
type input "[STREET_ADDRESS]"
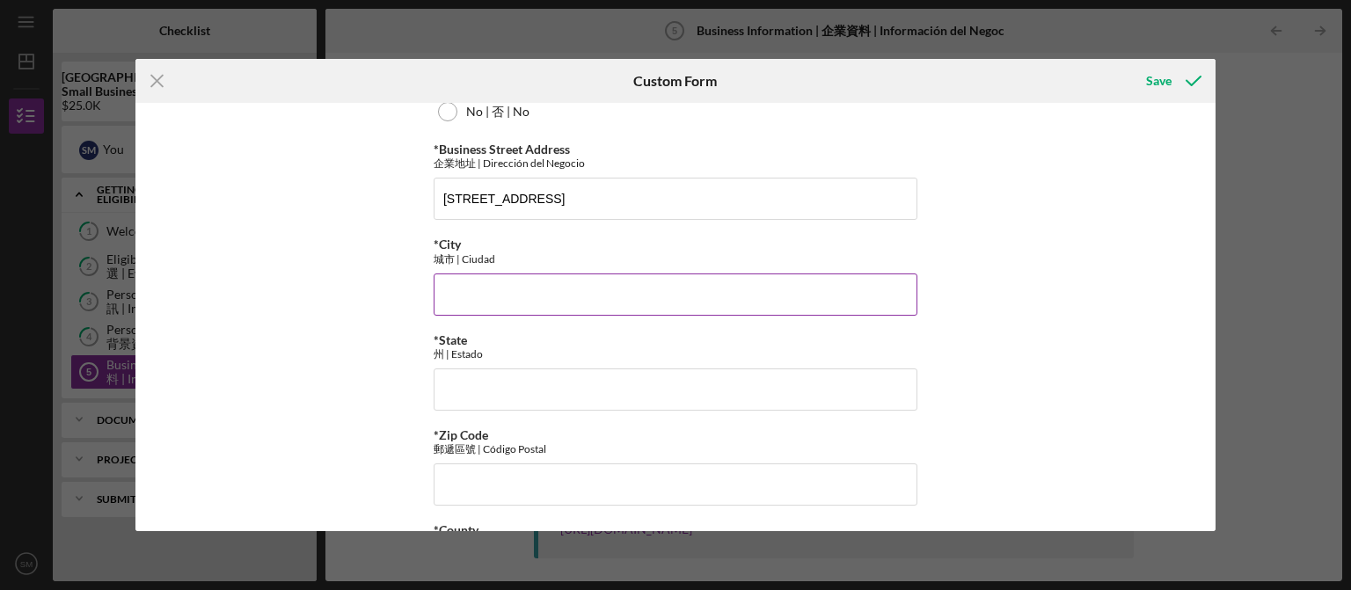
click at [550, 290] on input "*City" at bounding box center [676, 295] width 484 height 42
type input "[GEOGRAPHIC_DATA][PERSON_NAME]"
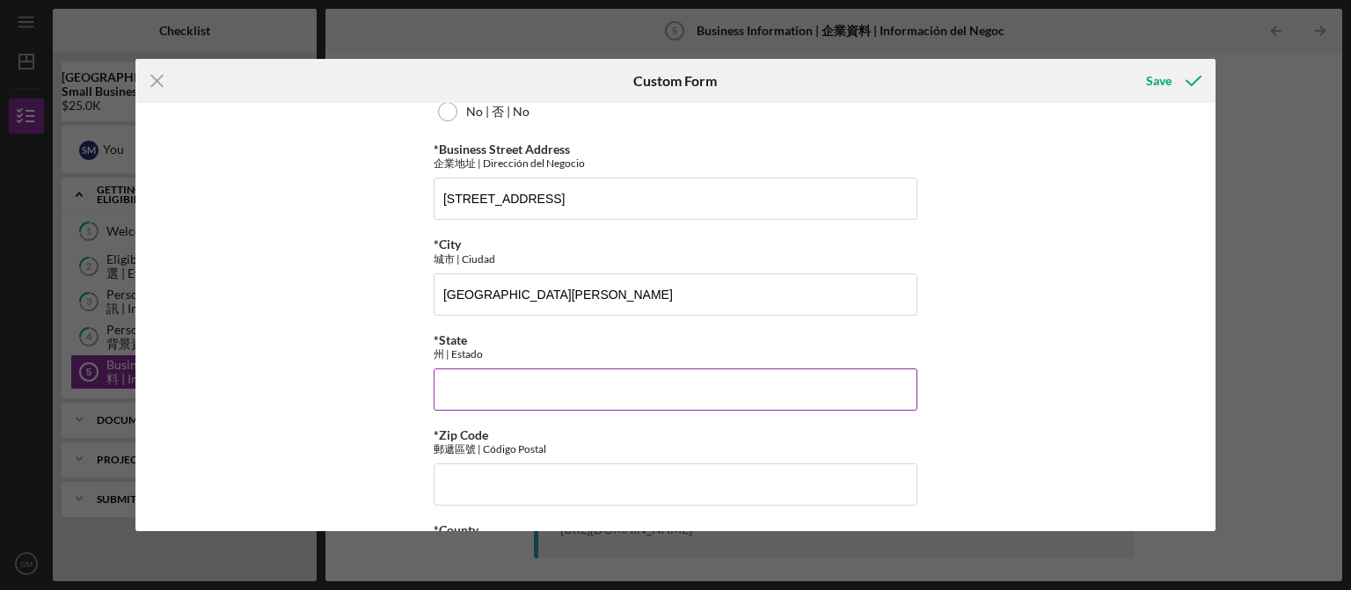
click at [489, 392] on input "*State" at bounding box center [676, 390] width 484 height 42
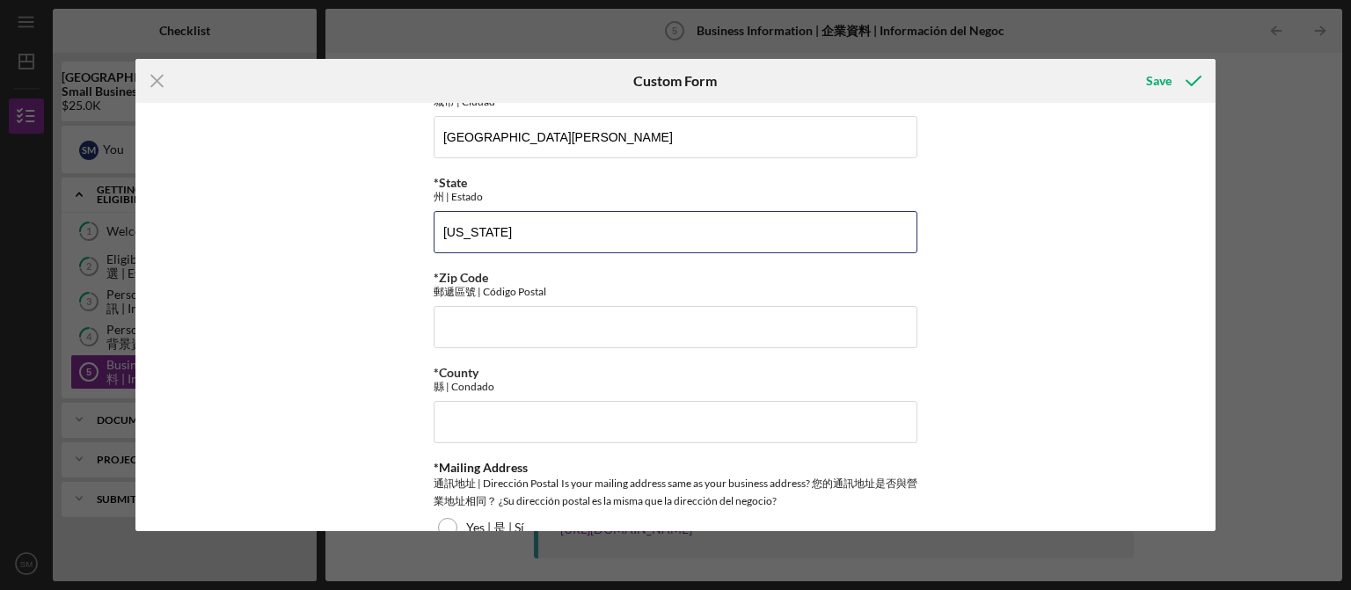
scroll to position [1330, 0]
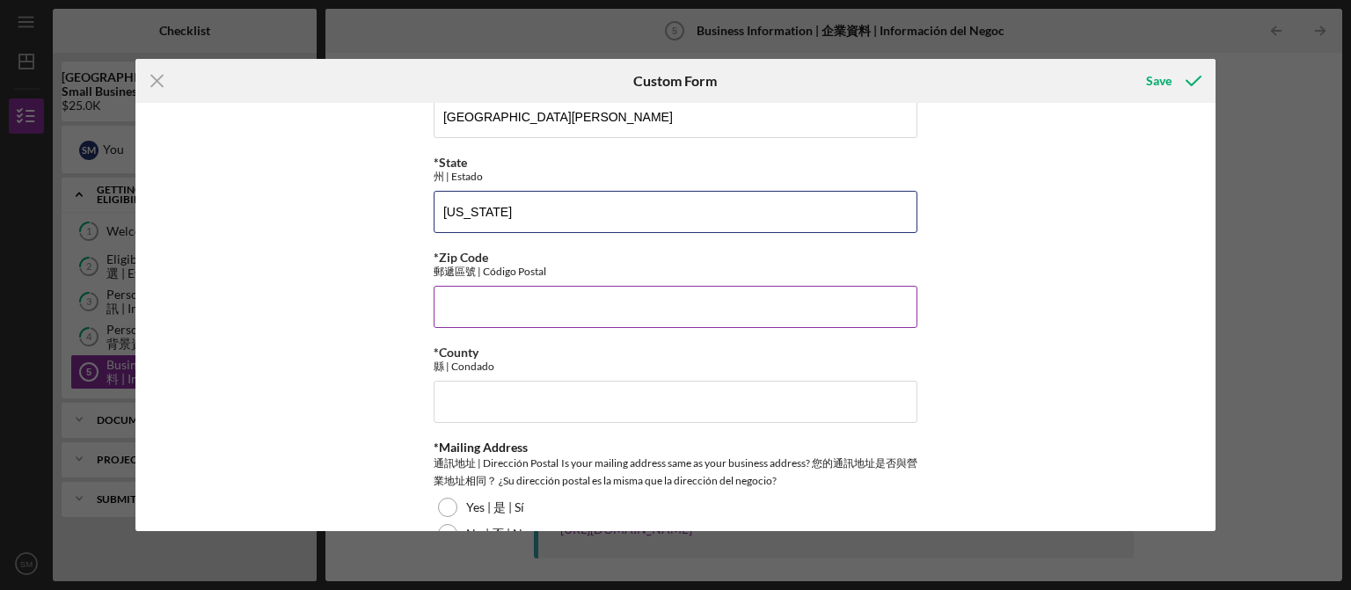
type input "[US_STATE]"
click at [478, 314] on input "*Zip Code" at bounding box center [676, 307] width 484 height 42
type input "91754"
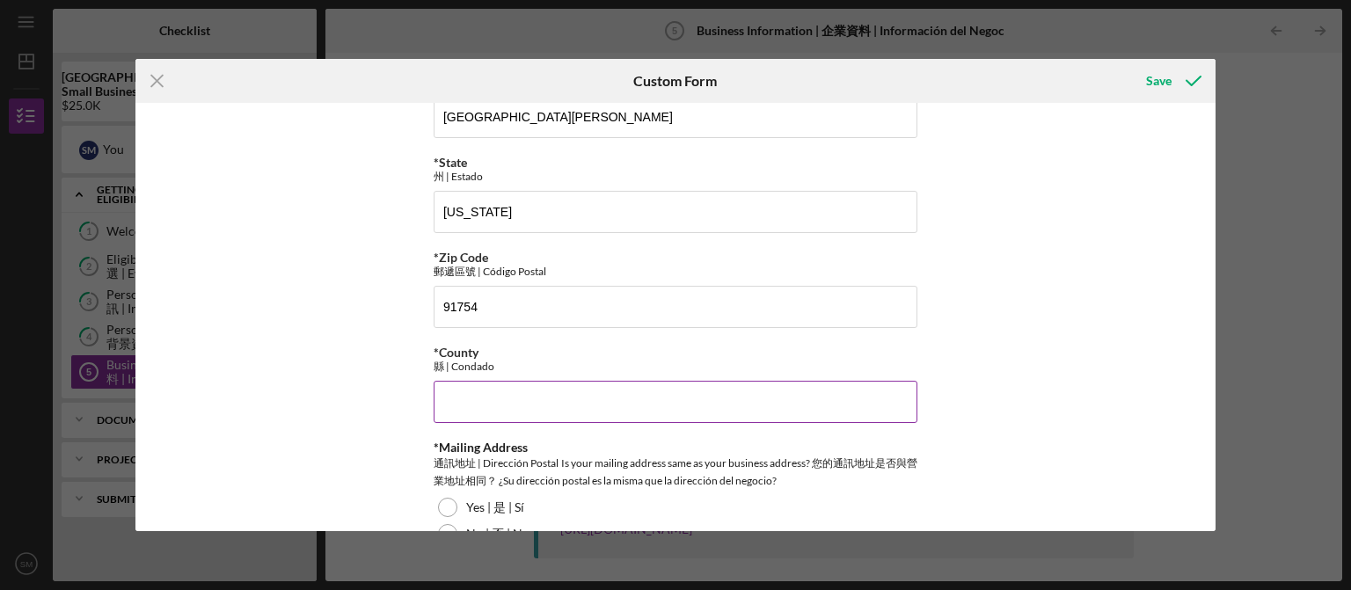
click at [563, 406] on input "*County" at bounding box center [676, 402] width 484 height 42
type input "[GEOGRAPHIC_DATA]"
click at [1065, 352] on div "*Business Name 業名稱 | Nombre del Negocio TR and Y Company Inc DBA (If Applicable…" at bounding box center [675, 317] width 1081 height 428
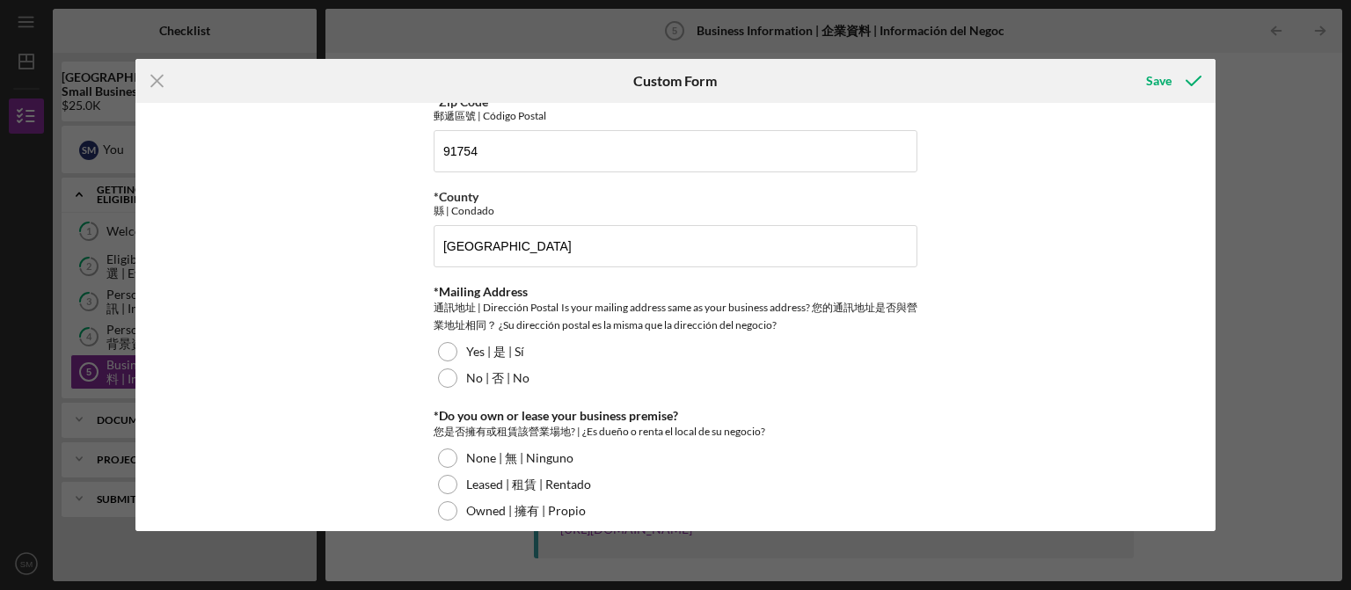
scroll to position [1507, 0]
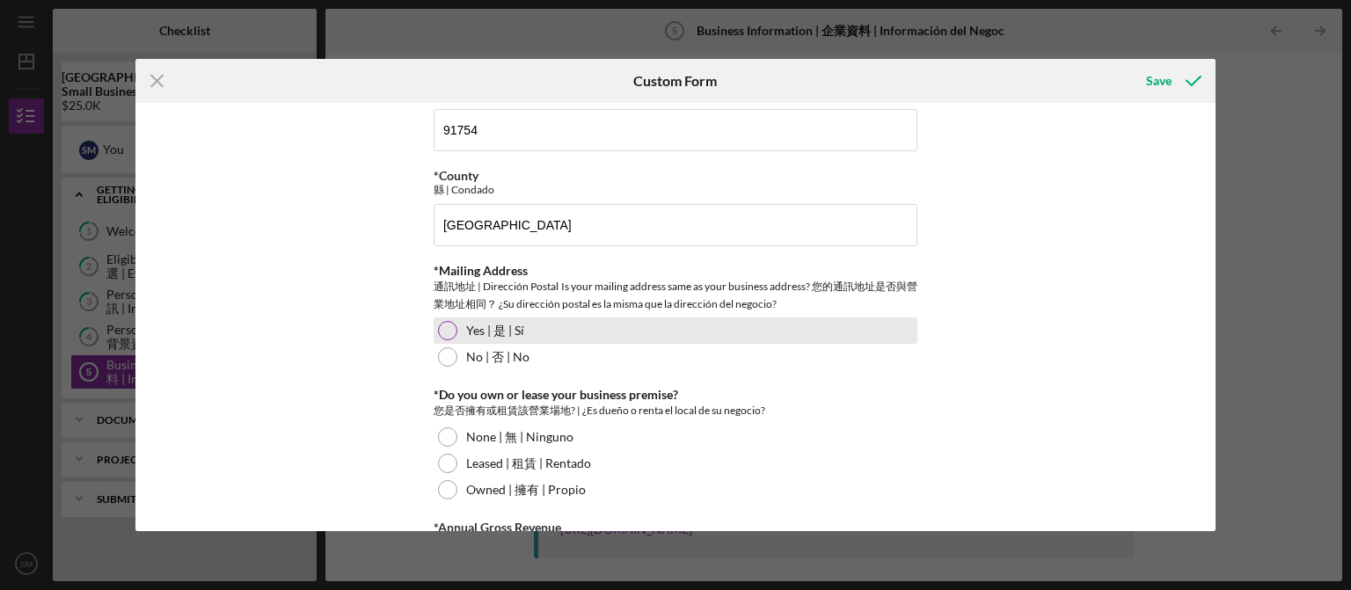
click at [450, 335] on div at bounding box center [447, 330] width 19 height 19
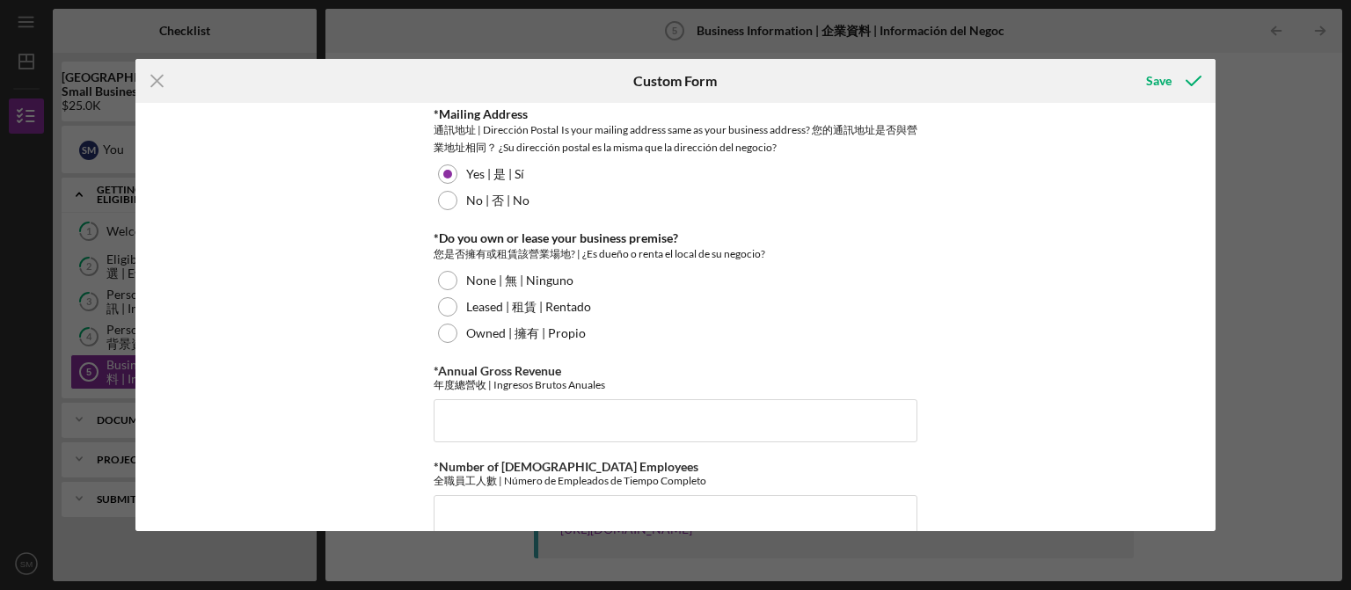
scroll to position [1685, 0]
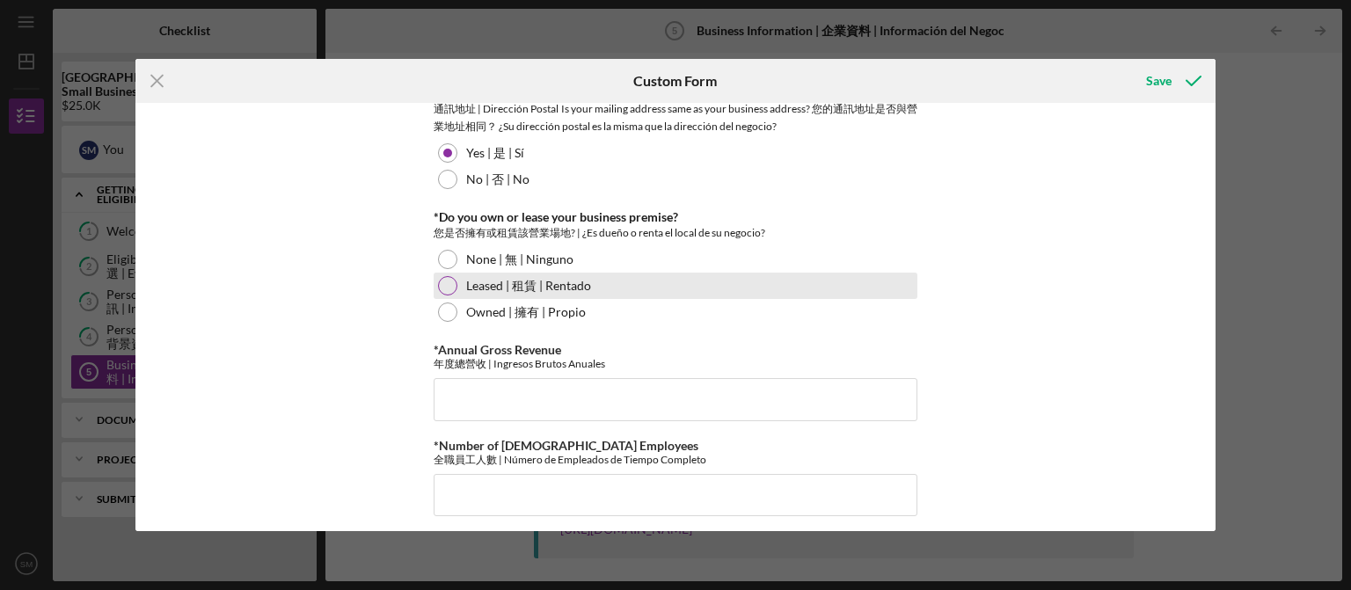
click at [449, 291] on div at bounding box center [447, 285] width 19 height 19
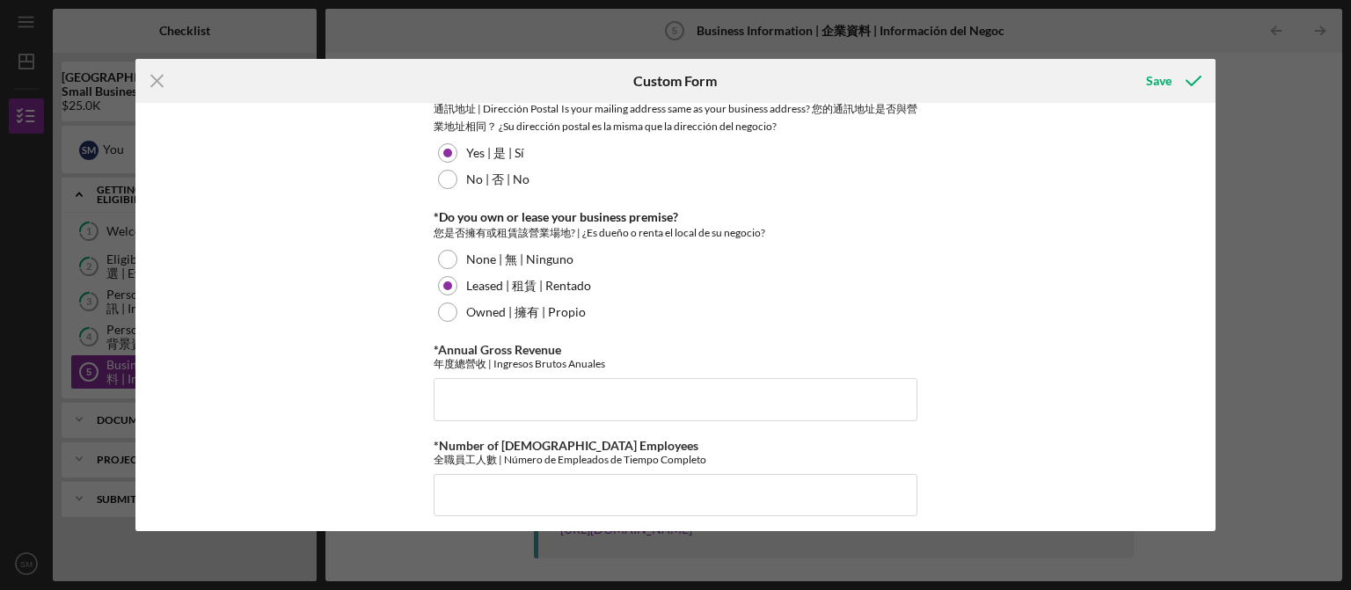
scroll to position [1773, 0]
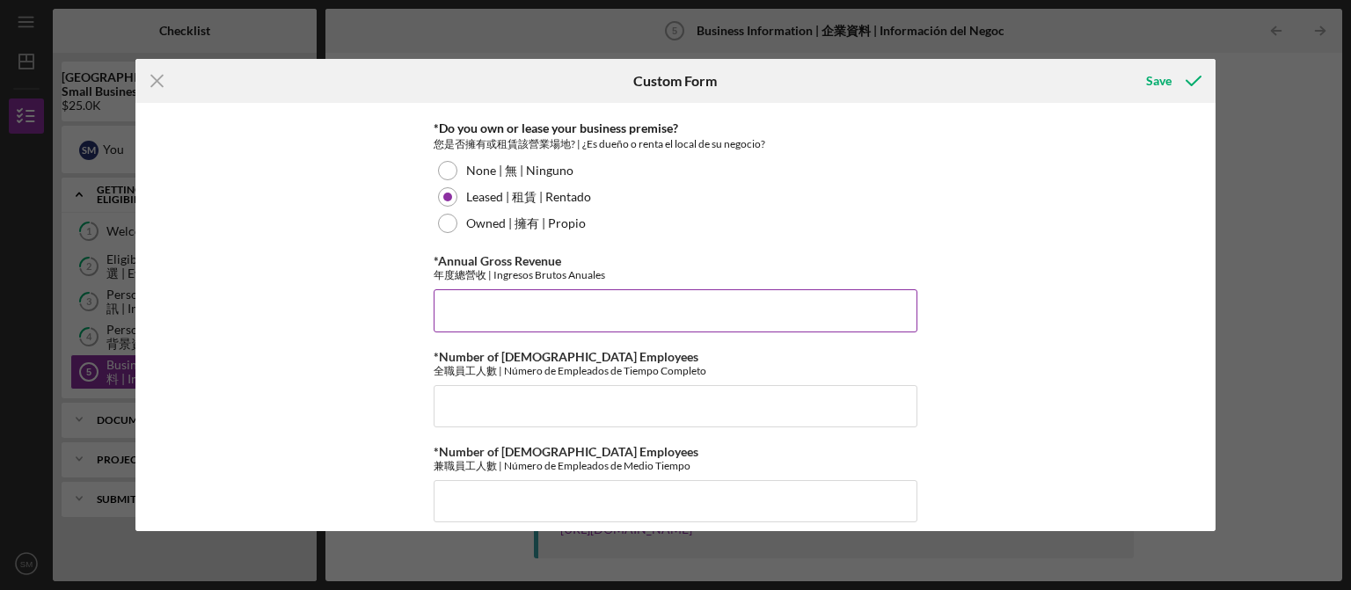
click at [486, 305] on input "*Annual Gross Revenue" at bounding box center [676, 310] width 484 height 42
type input "$800,000"
click at [355, 369] on div "*Business Name 業名稱 | Nombre del Negocio TR and Y Company Inc DBA (If Applicable…" at bounding box center [675, 317] width 1081 height 428
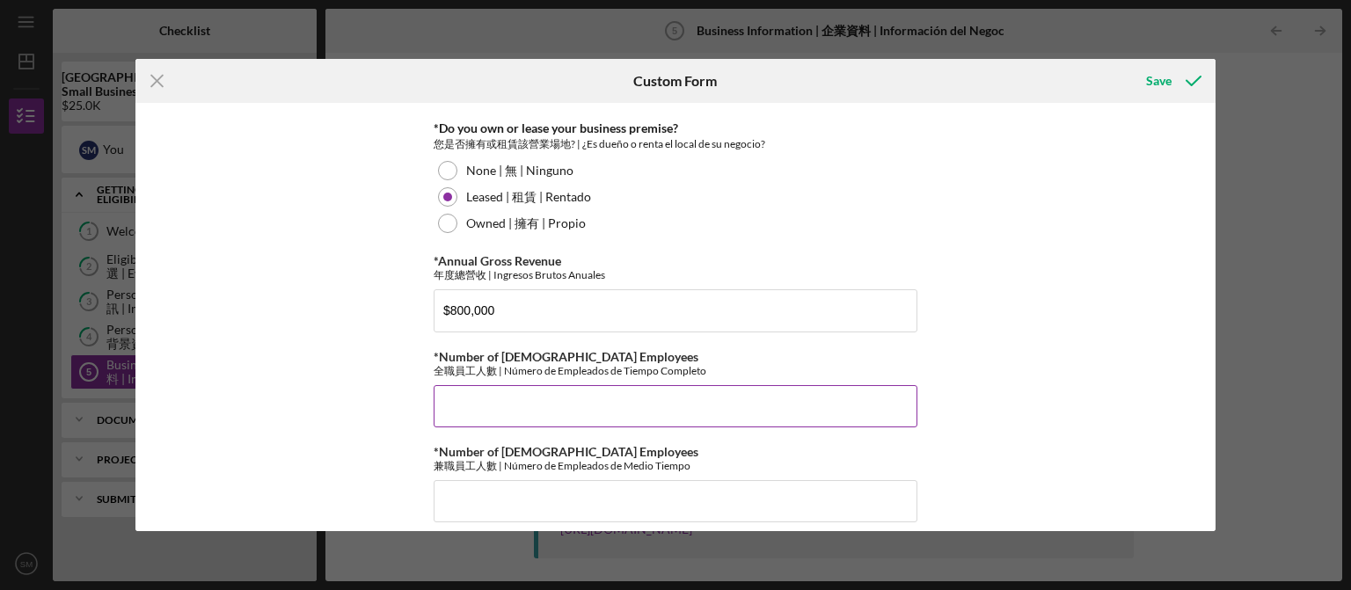
scroll to position [1795, 0]
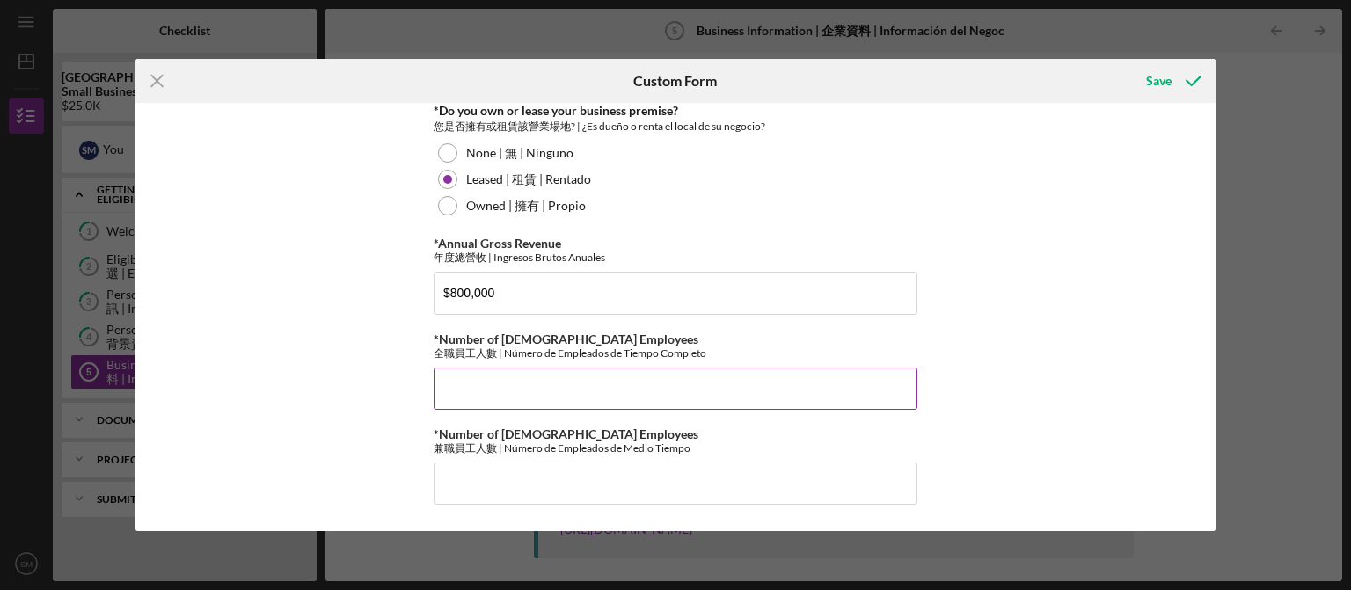
click at [492, 391] on input "*Number of [DEMOGRAPHIC_DATA] Employees" at bounding box center [676, 389] width 484 height 42
click at [985, 333] on div "*Business Name 業名稱 | Nombre del Negocio TR and Y Company Inc DBA (If Applicable…" at bounding box center [675, 317] width 1081 height 428
drag, startPoint x: 469, startPoint y: 391, endPoint x: 435, endPoint y: 387, distance: 34.5
click at [435, 387] on input "15" at bounding box center [676, 389] width 484 height 42
type input "3"
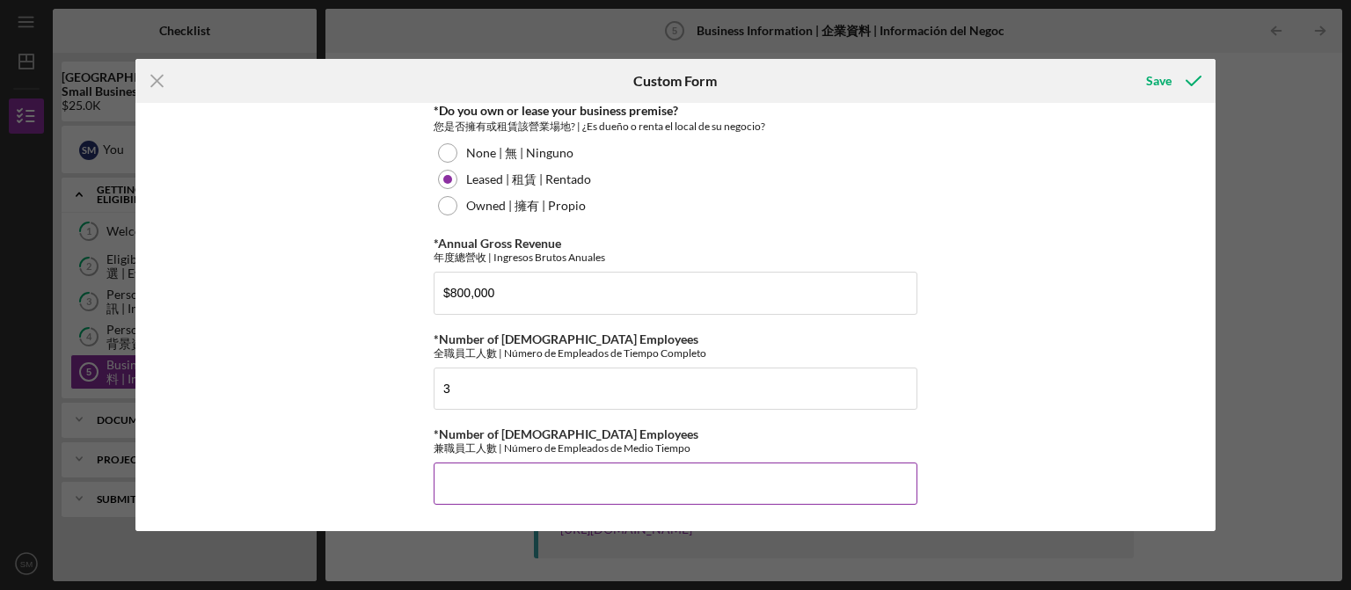
click at [456, 486] on input "*Number of [DEMOGRAPHIC_DATA] Employees" at bounding box center [676, 484] width 484 height 42
type input "12"
click at [982, 348] on div "*Business Name 業名稱 | Nombre del Negocio TR and Y Company Inc DBA (If Applicable…" at bounding box center [675, 317] width 1081 height 428
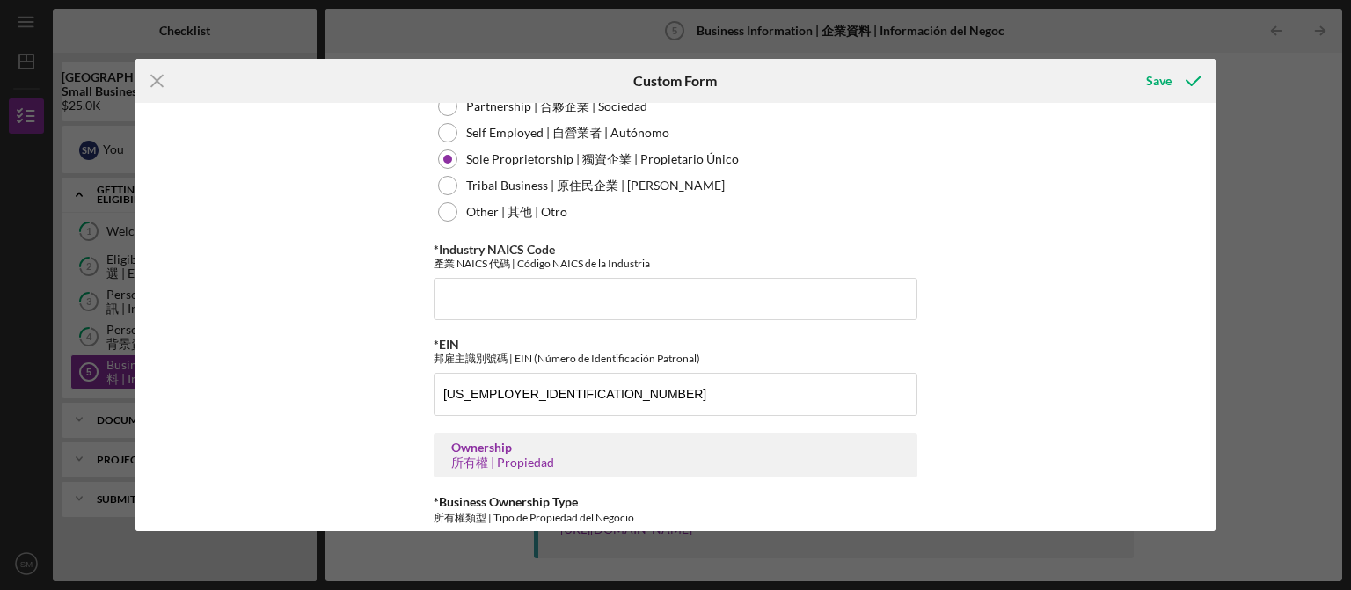
scroll to position [552, 0]
drag, startPoint x: 557, startPoint y: 255, endPoint x: 440, endPoint y: 253, distance: 117.0
click at [440, 253] on div "*Industry NAICS Code 產業 NAICS 代碼 | Código NAICS de la Industria" at bounding box center [676, 258] width 484 height 27
click at [600, 301] on input "*Industry NAICS Code" at bounding box center [676, 302] width 484 height 42
click at [1026, 287] on div "*Business Name 業名稱 | Nombre del Negocio TR and Y Company Inc DBA (If Applicable…" at bounding box center [675, 317] width 1081 height 428
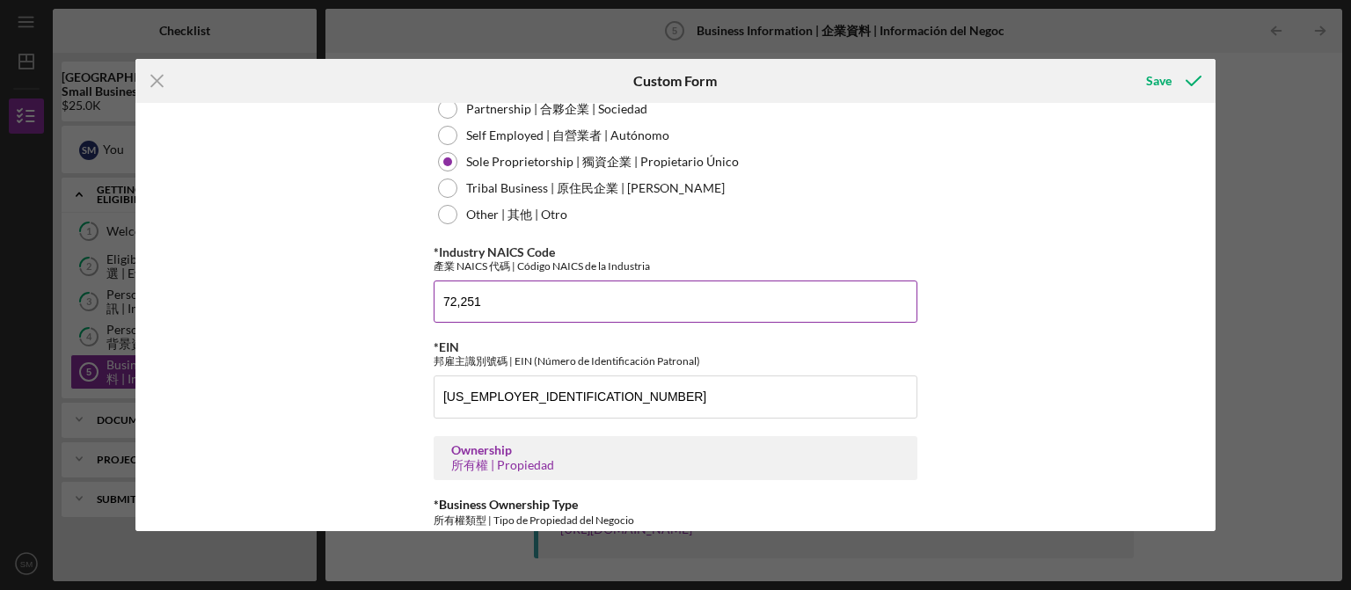
drag, startPoint x: 530, startPoint y: 301, endPoint x: 350, endPoint y: 299, distance: 179.5
click at [434, 299] on input "72,251" at bounding box center [676, 302] width 484 height 42
type input "72,251"
click at [978, 336] on div "*Business Name 業名稱 | Nombre del Negocio TR and Y Company Inc DBA (If Applicable…" at bounding box center [675, 317] width 1081 height 428
drag, startPoint x: 595, startPoint y: 303, endPoint x: 303, endPoint y: 298, distance: 291.2
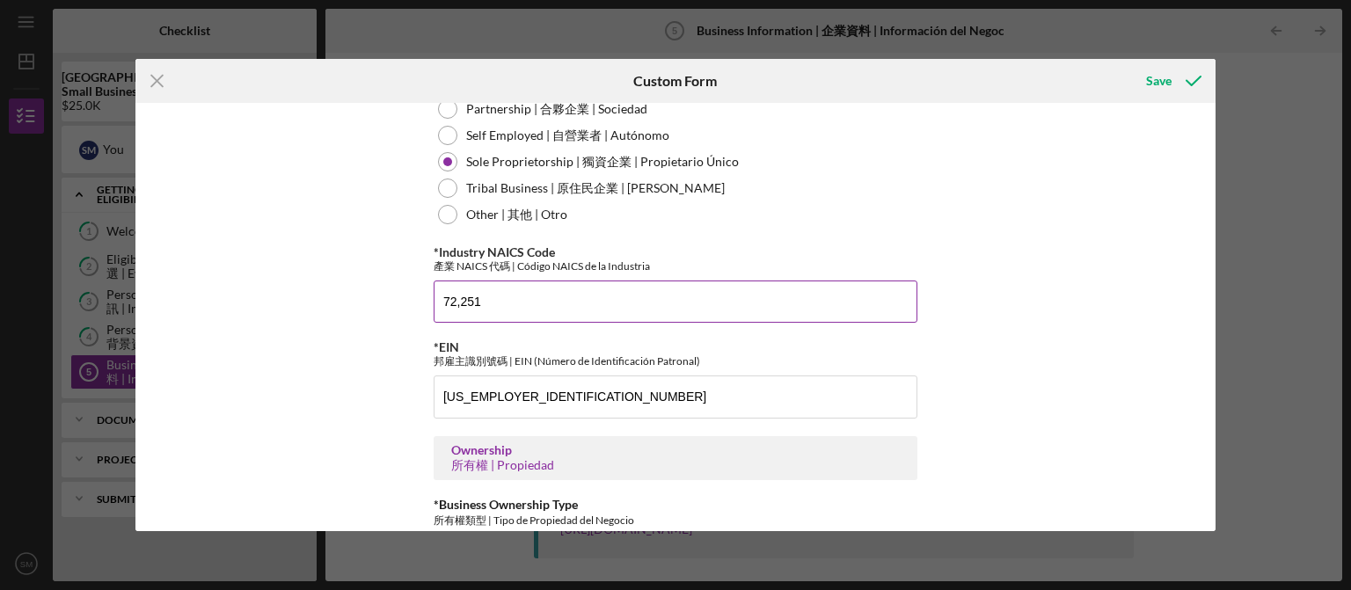
click at [434, 298] on input "72,251" at bounding box center [676, 302] width 484 height 42
type input "72,251"
click at [1079, 314] on div "*Business Name 業名稱 | Nombre del Negocio TR and Y Company Inc DBA (If Applicable…" at bounding box center [675, 317] width 1081 height 428
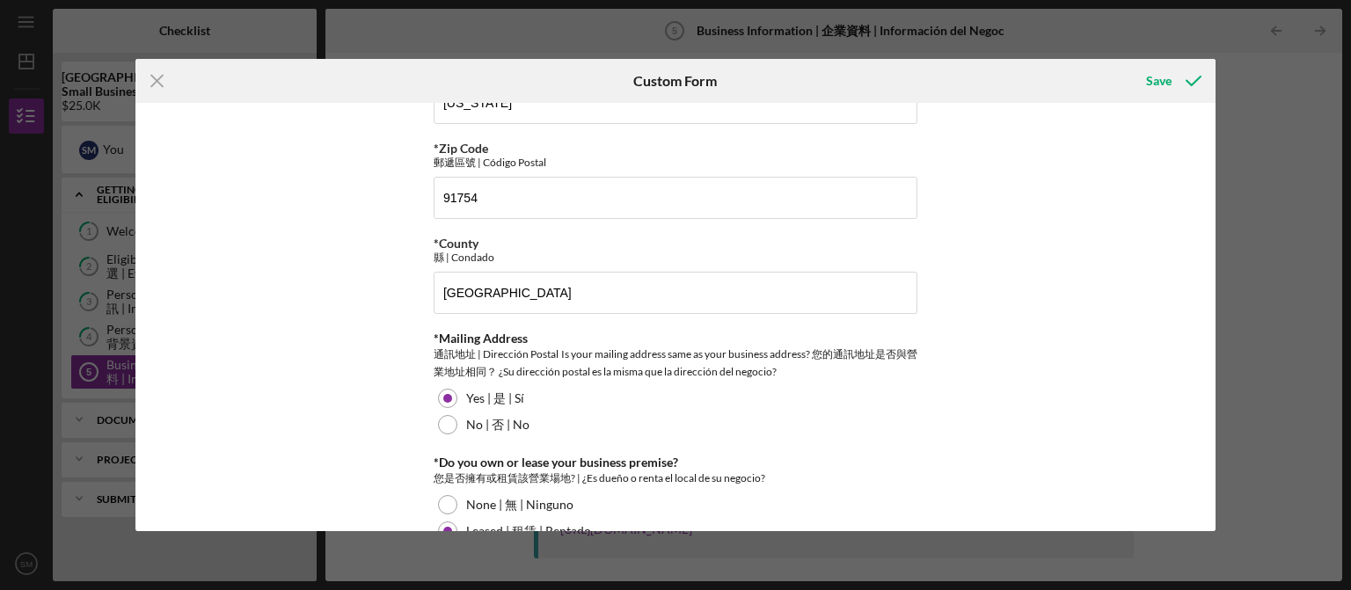
scroll to position [1795, 0]
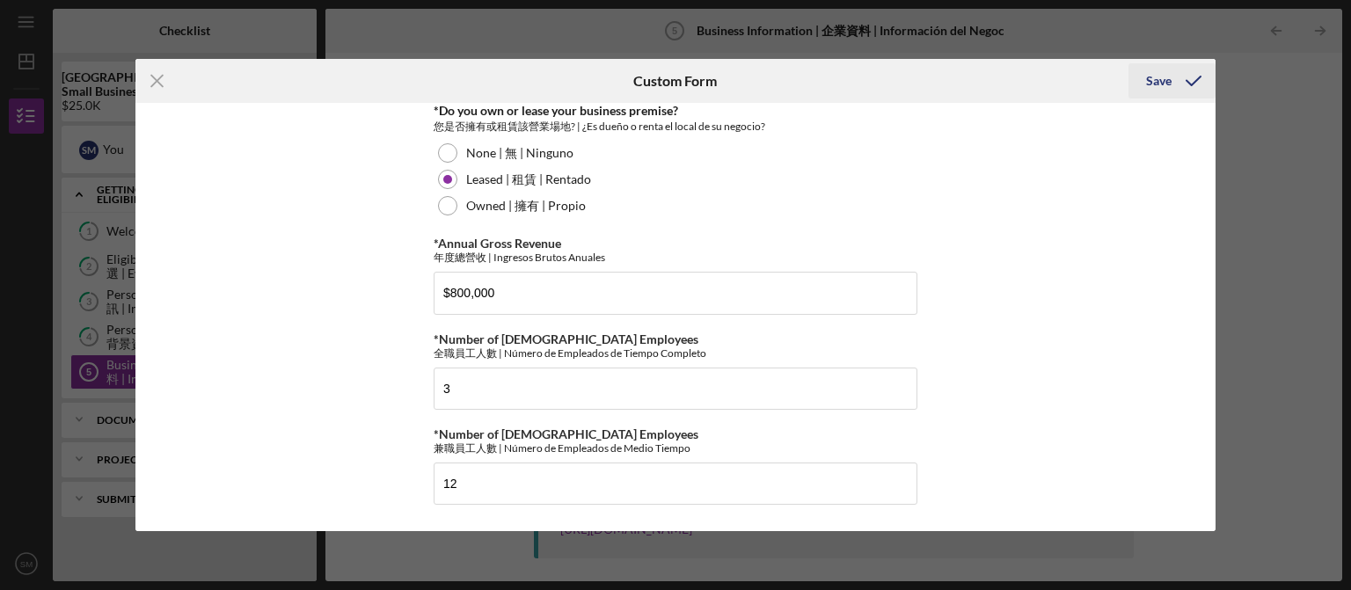
click at [1174, 83] on icon "submit" at bounding box center [1194, 81] width 44 height 44
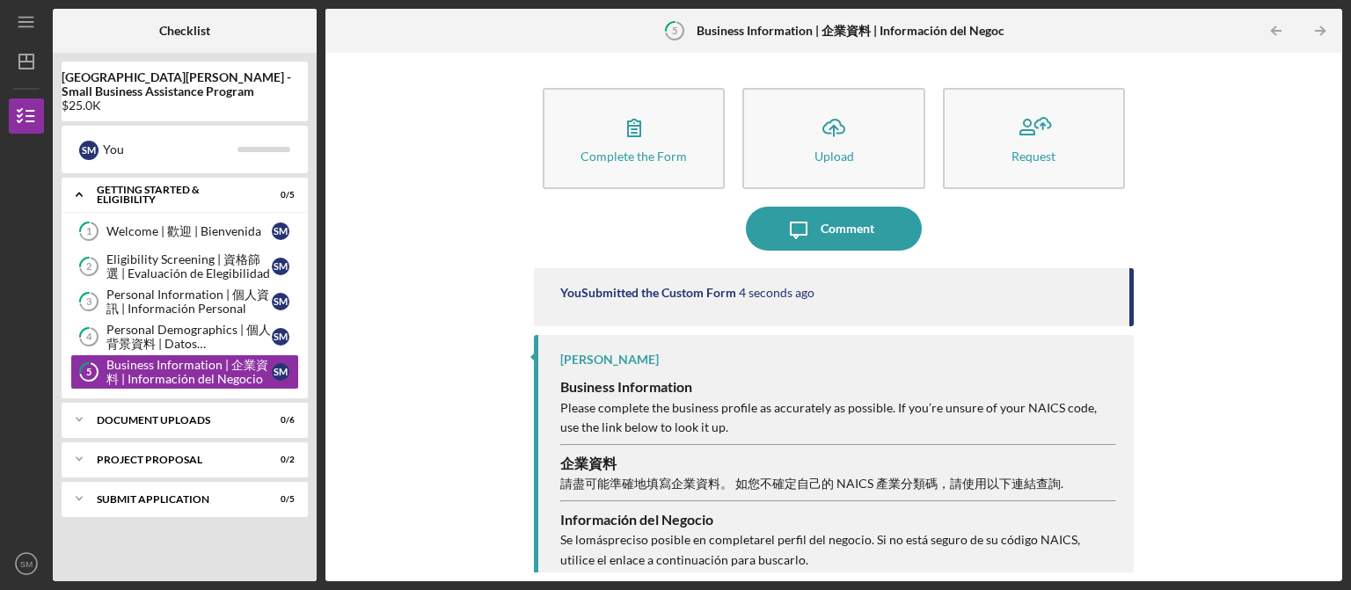
click at [397, 311] on div "Complete the Form Form Icon/Upload Upload Request Icon/Message Comment You Subm…" at bounding box center [833, 317] width 999 height 511
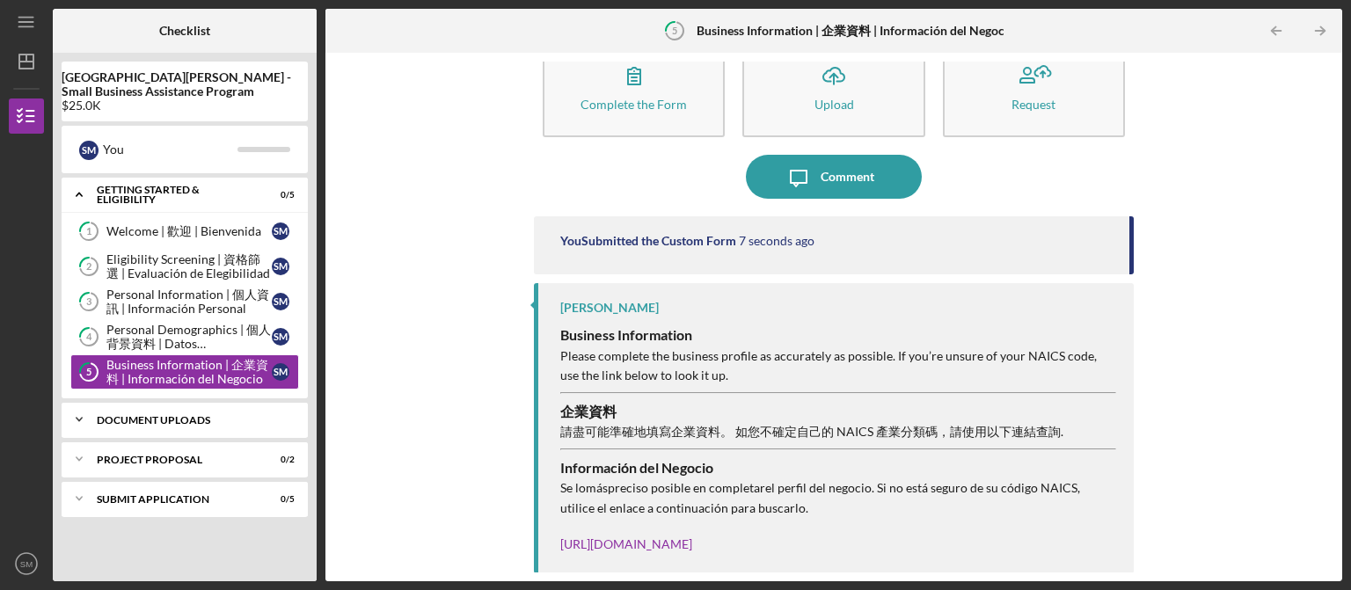
click at [192, 419] on div "Document Uploads" at bounding box center [191, 420] width 189 height 11
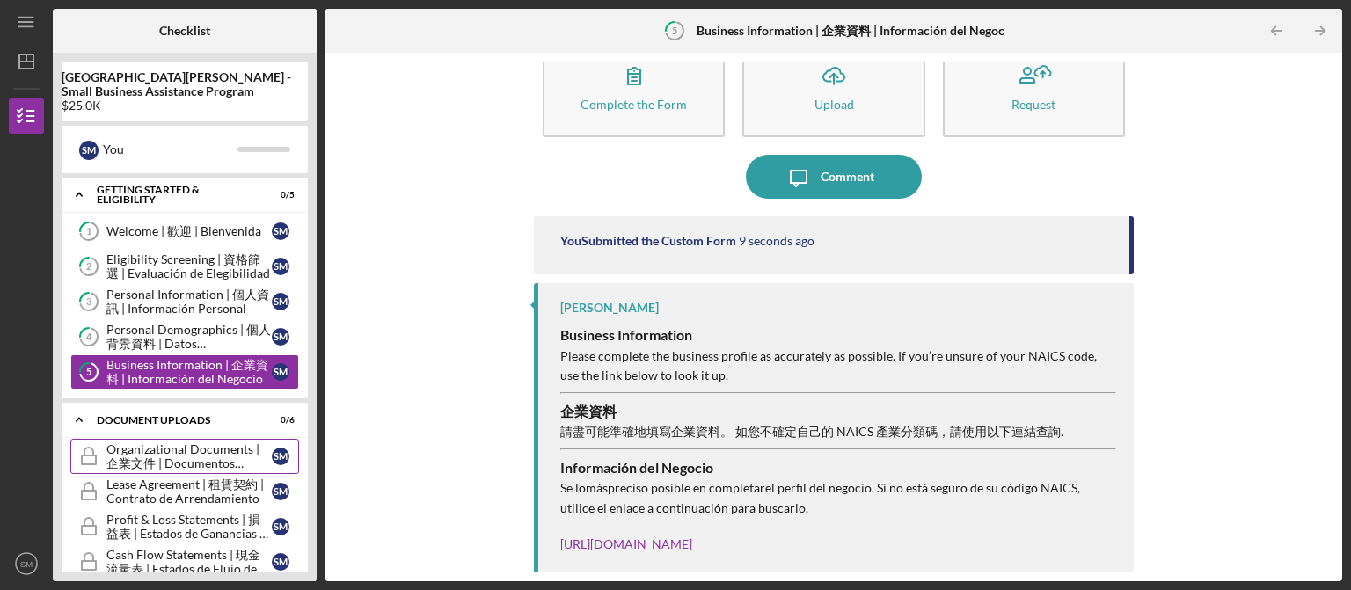
click at [201, 457] on div "Organizational Documents | 企業文件 | Documentos Organizacionales" at bounding box center [188, 456] width 165 height 28
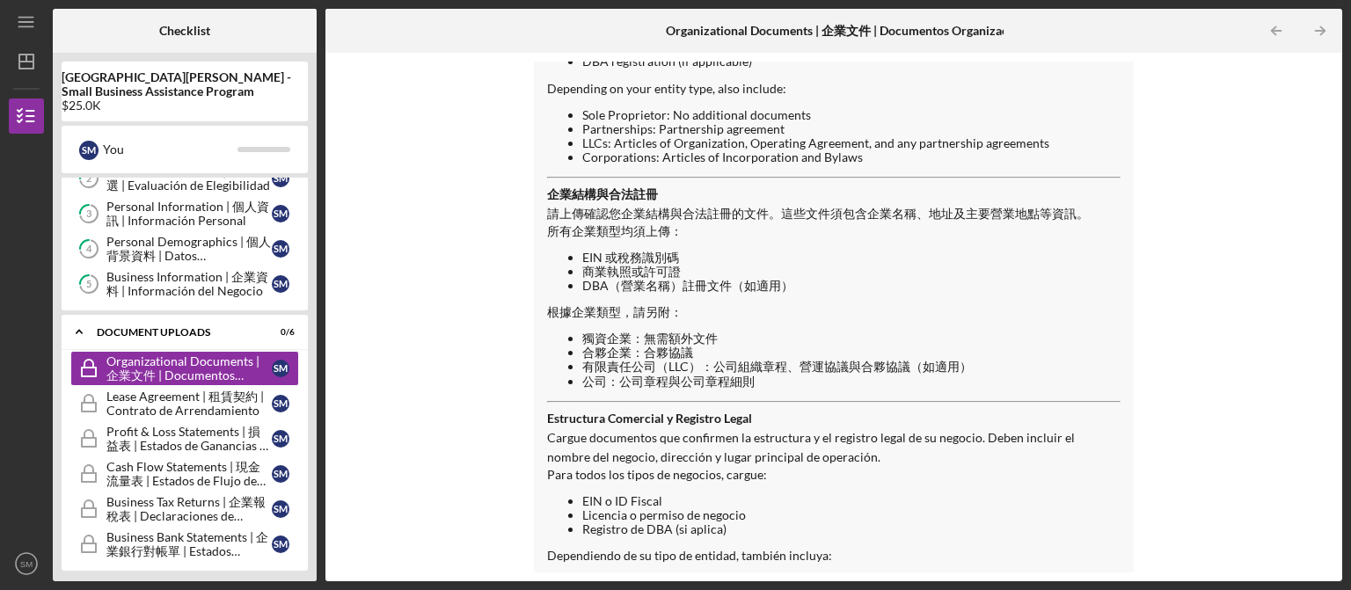
scroll to position [349, 0]
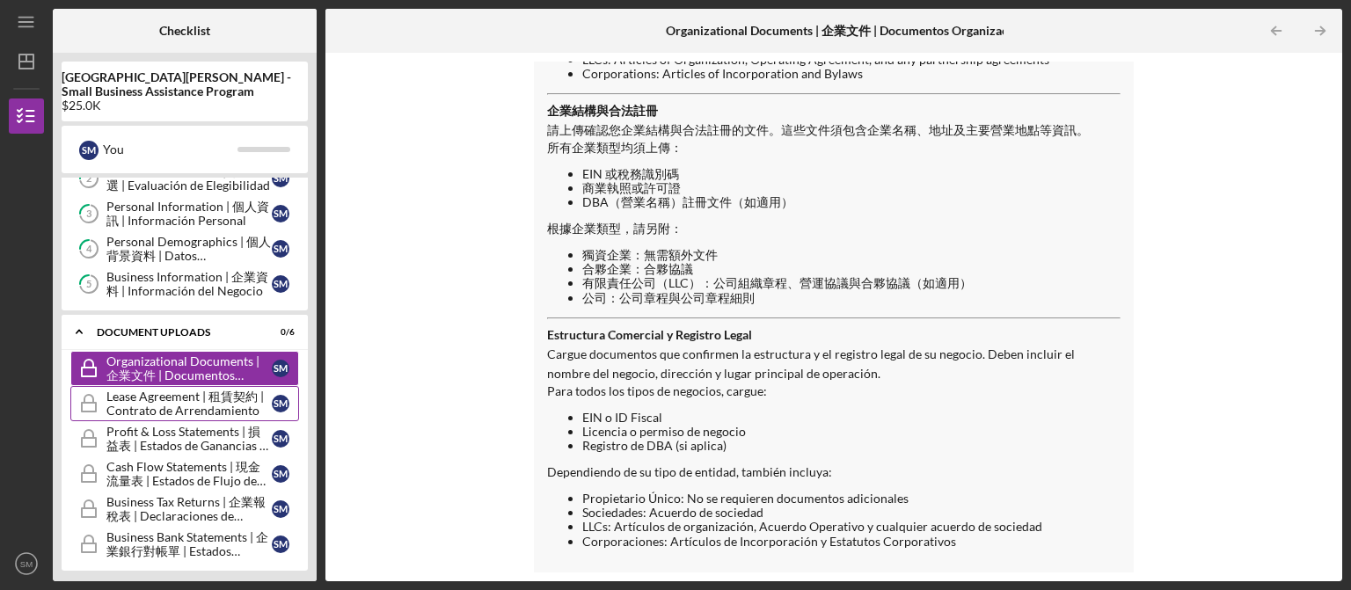
click at [179, 413] on div "Lease Agreement | 租賃契約 | Contrato de Arrendamiento" at bounding box center [188, 404] width 165 height 28
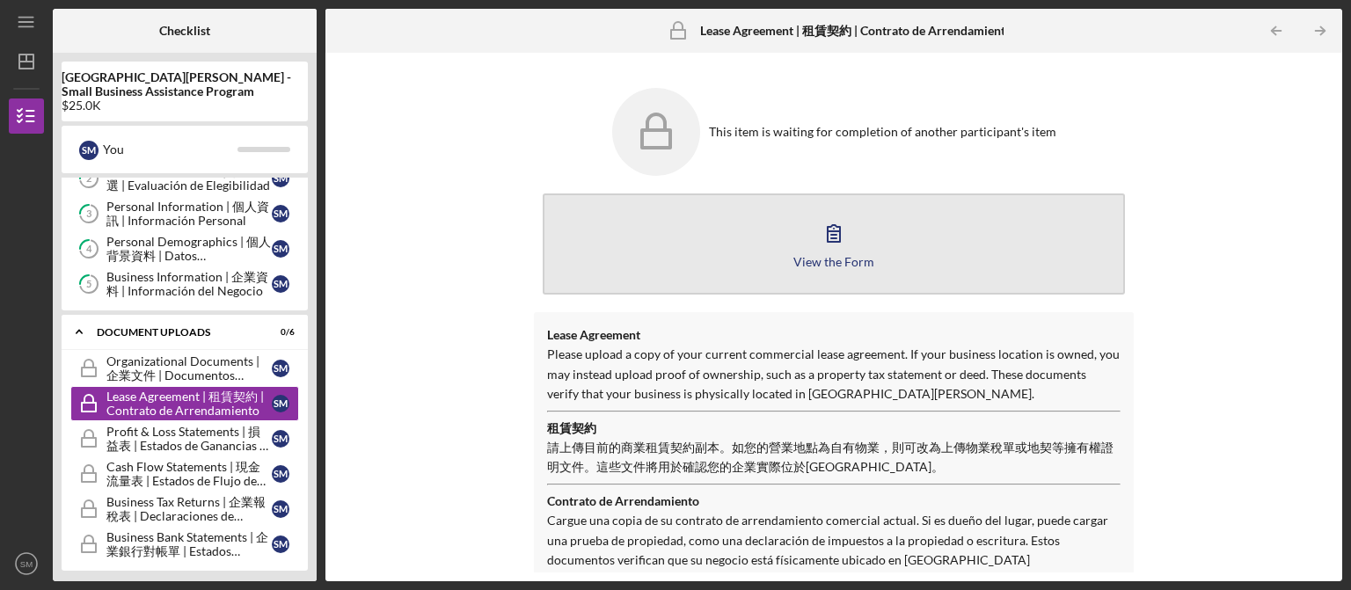
scroll to position [10, 0]
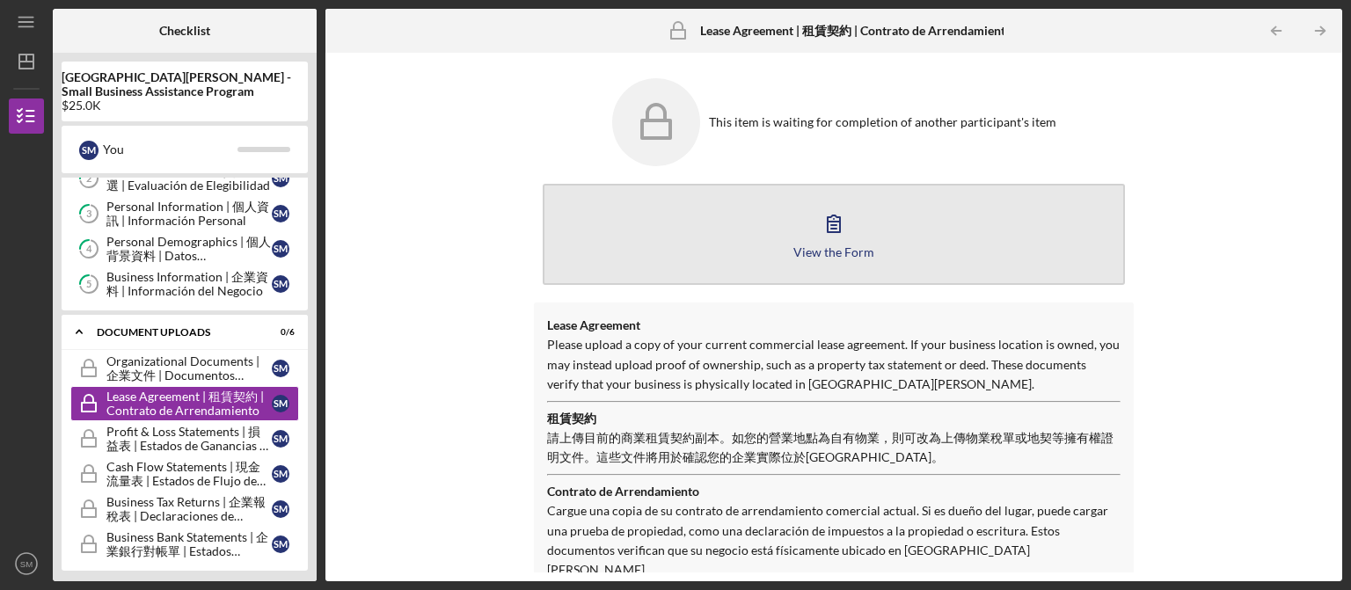
click at [861, 258] on div "View the Form" at bounding box center [833, 251] width 81 height 13
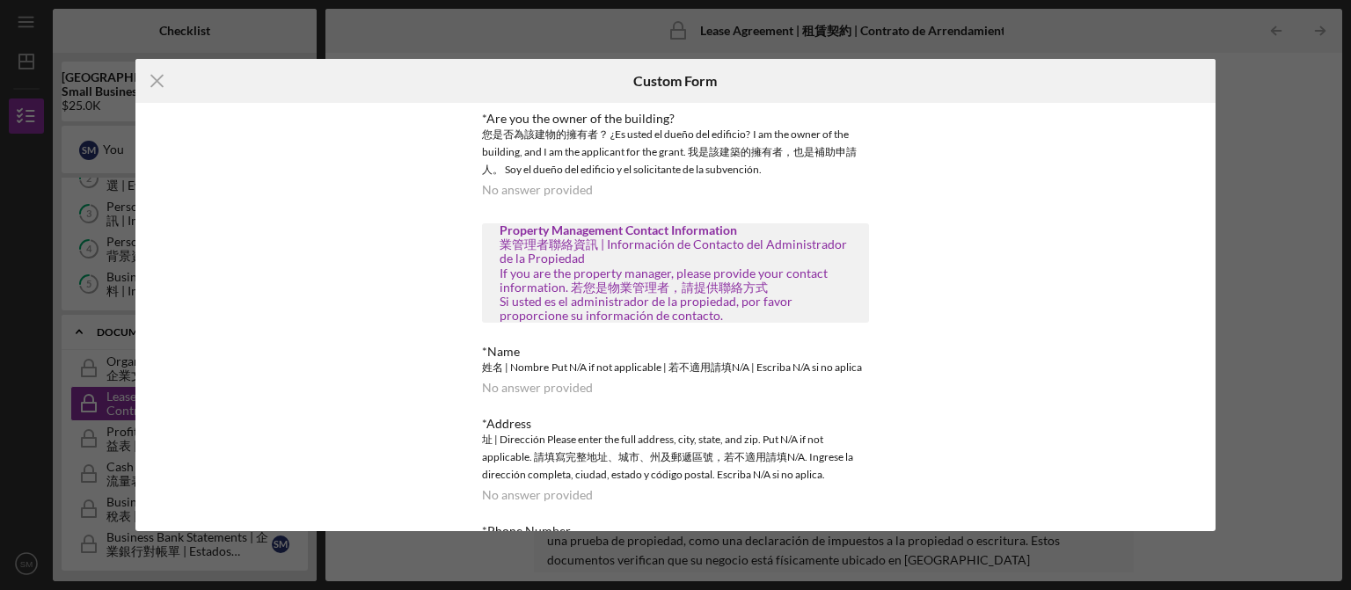
scroll to position [243, 0]
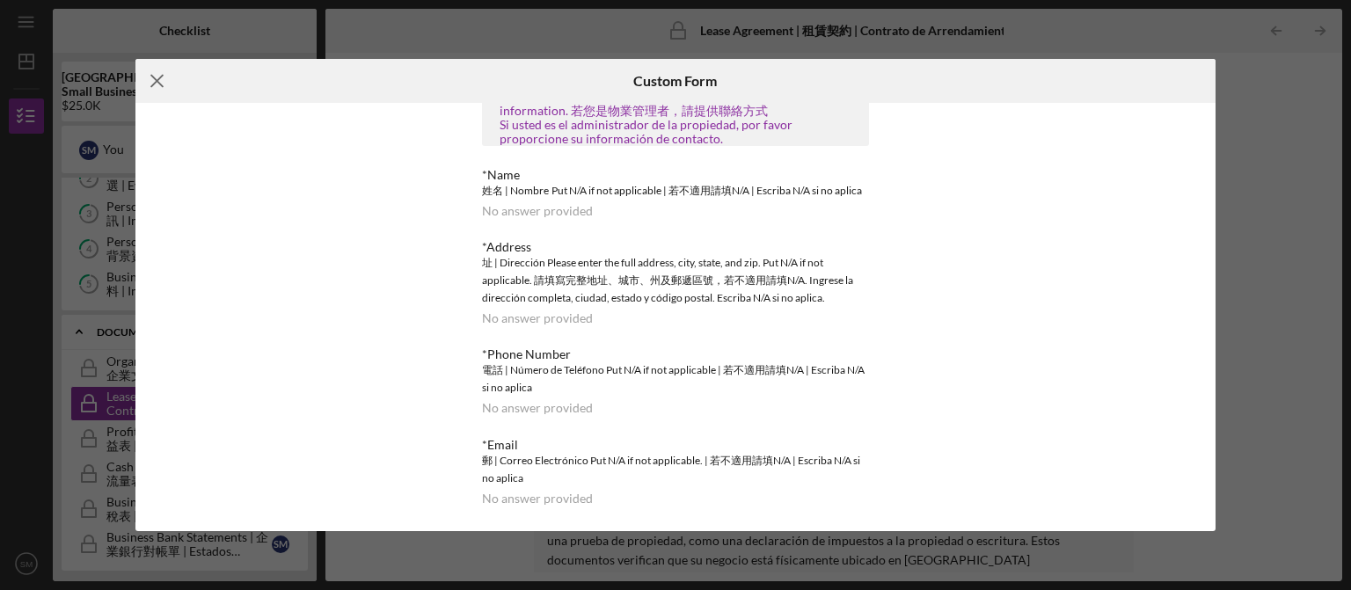
click at [156, 86] on icon "Icon/Menu Close" at bounding box center [157, 81] width 44 height 44
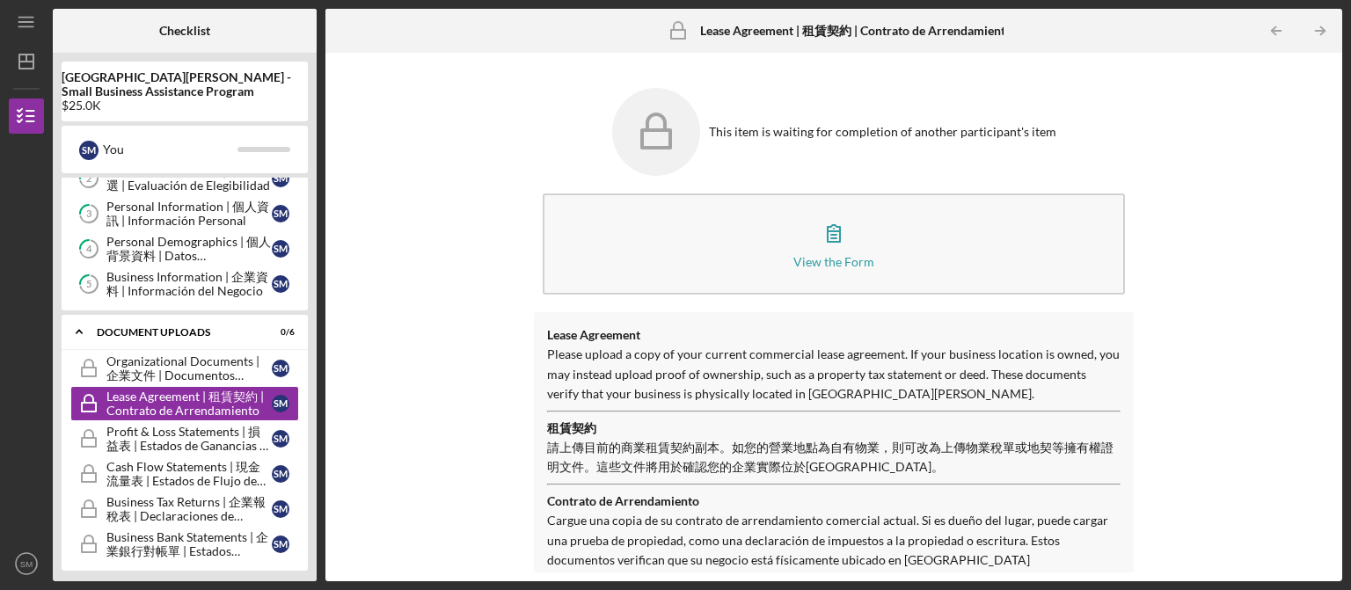
click at [539, 288] on div "View the Form Form" at bounding box center [834, 244] width 600 height 119
click at [195, 439] on div "Profit & Loss Statements | 損益表 | Estados de Ganancias y Pérdidas" at bounding box center [188, 439] width 165 height 28
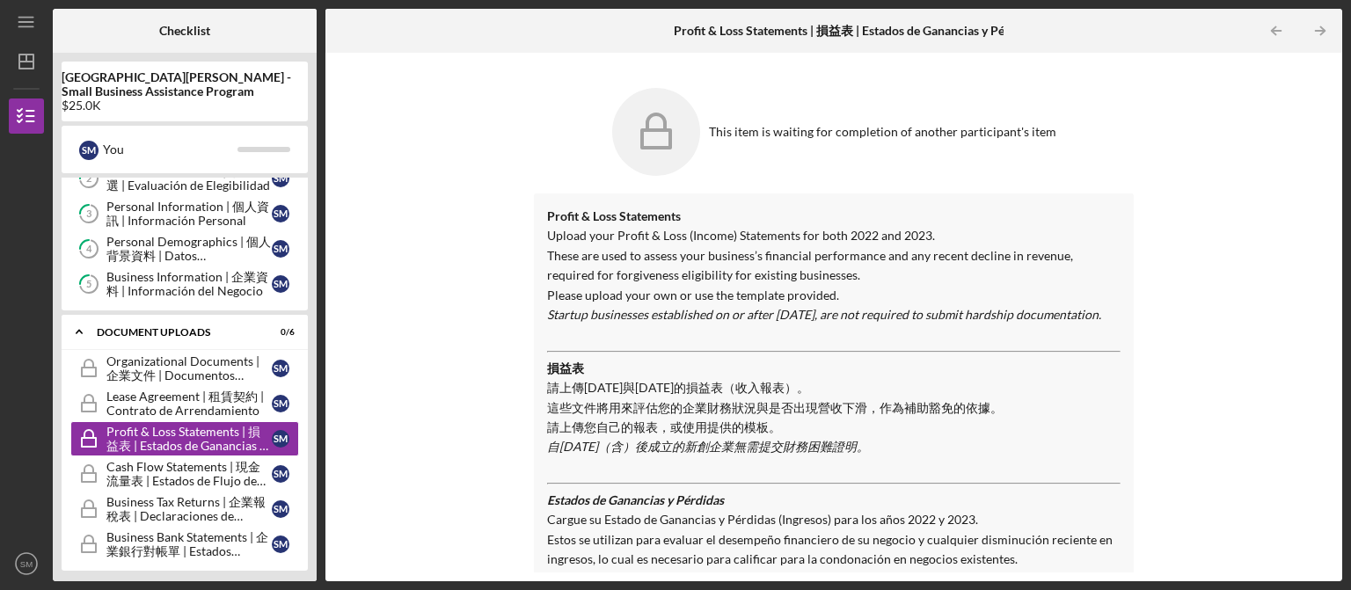
scroll to position [88, 0]
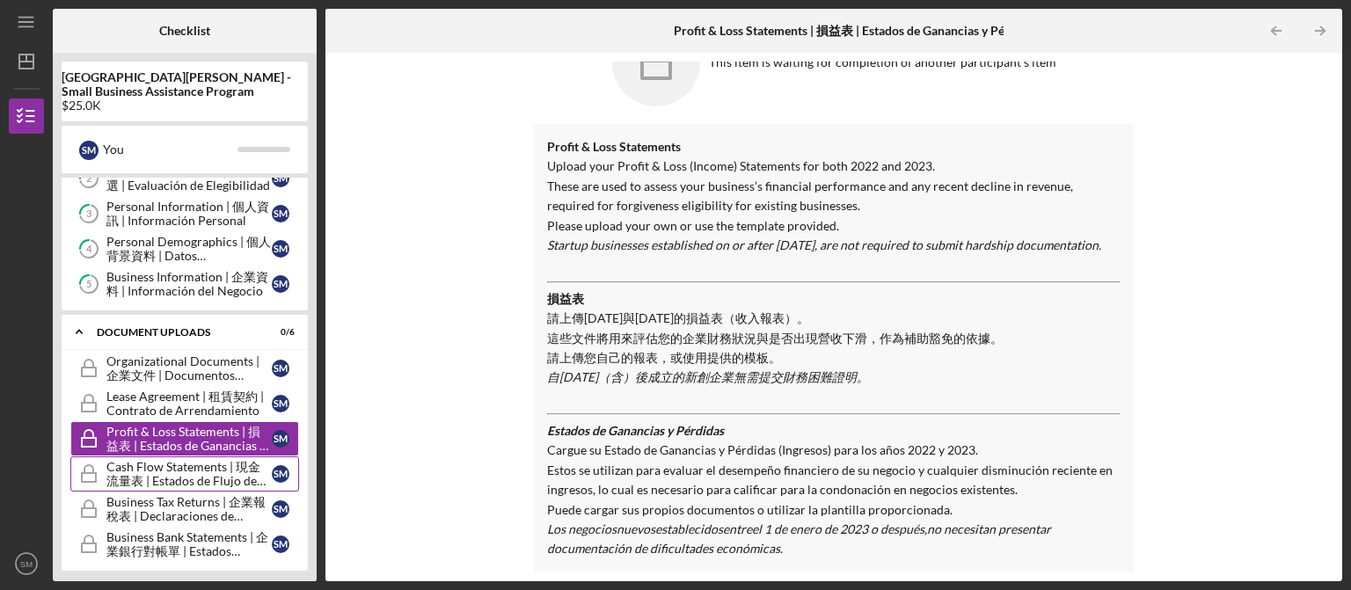
click at [218, 472] on div "Cash Flow Statements | 現金流量表 | Estados de Flujo de Efectivo" at bounding box center [188, 474] width 165 height 28
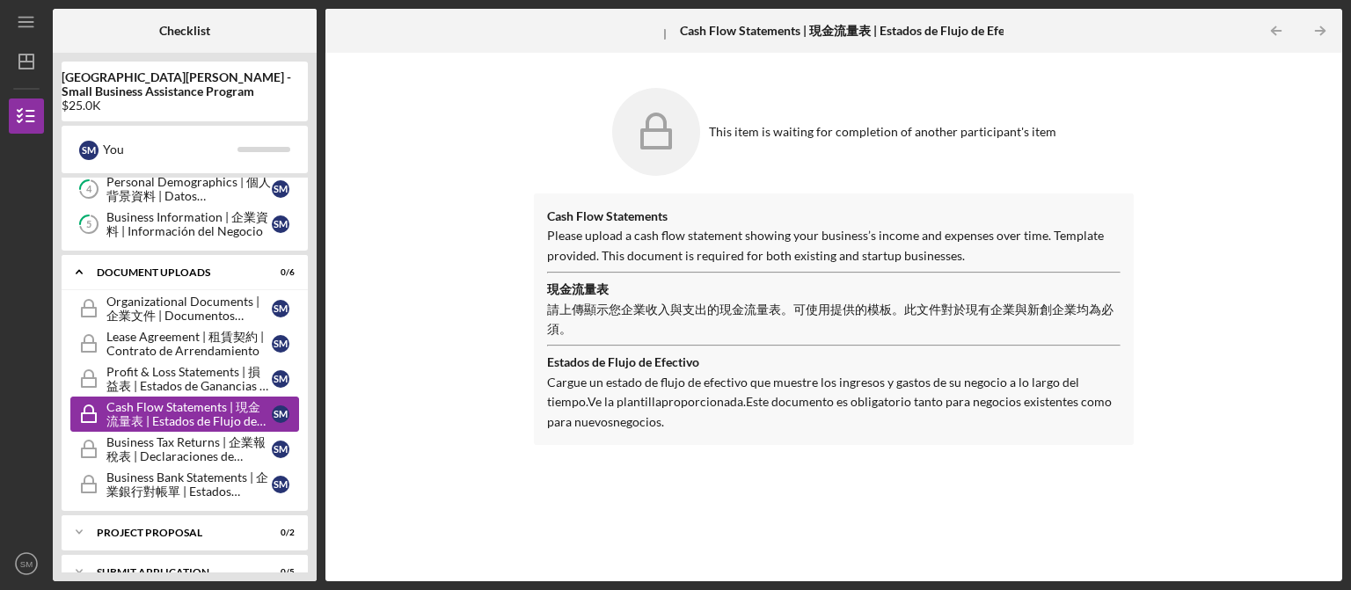
scroll to position [170, 0]
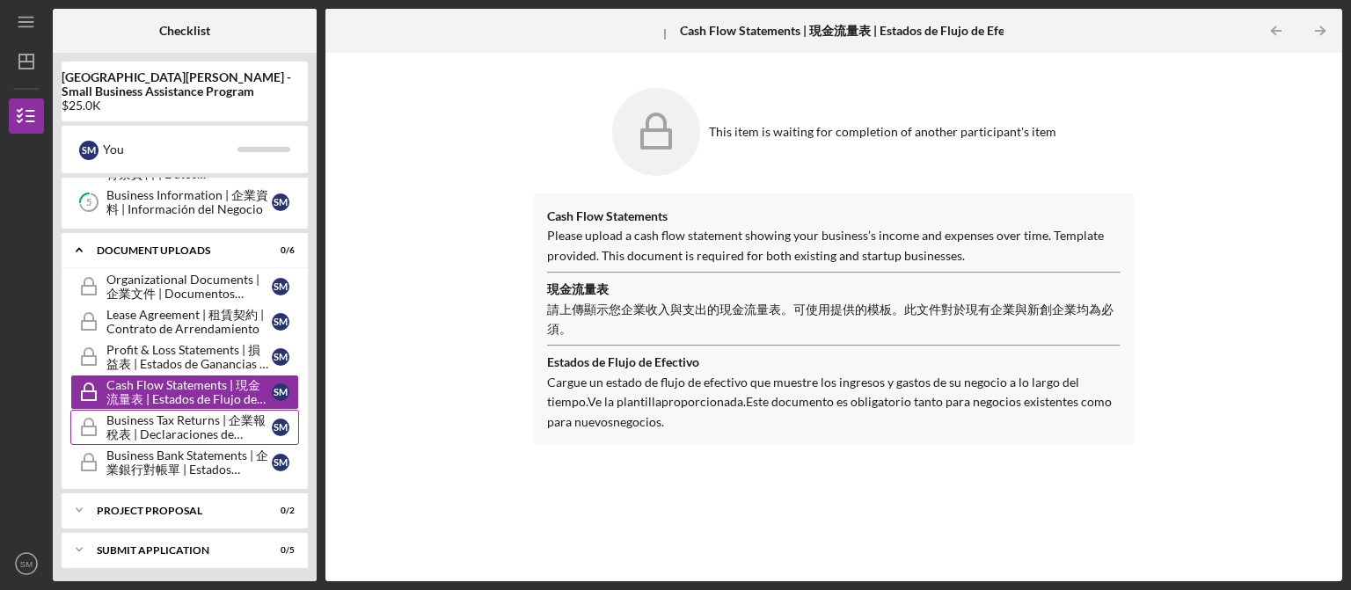
click at [196, 435] on div "Business Tax Returns | 企業報稅表 | Declaraciones de Impuestos del Negocio" at bounding box center [188, 427] width 165 height 28
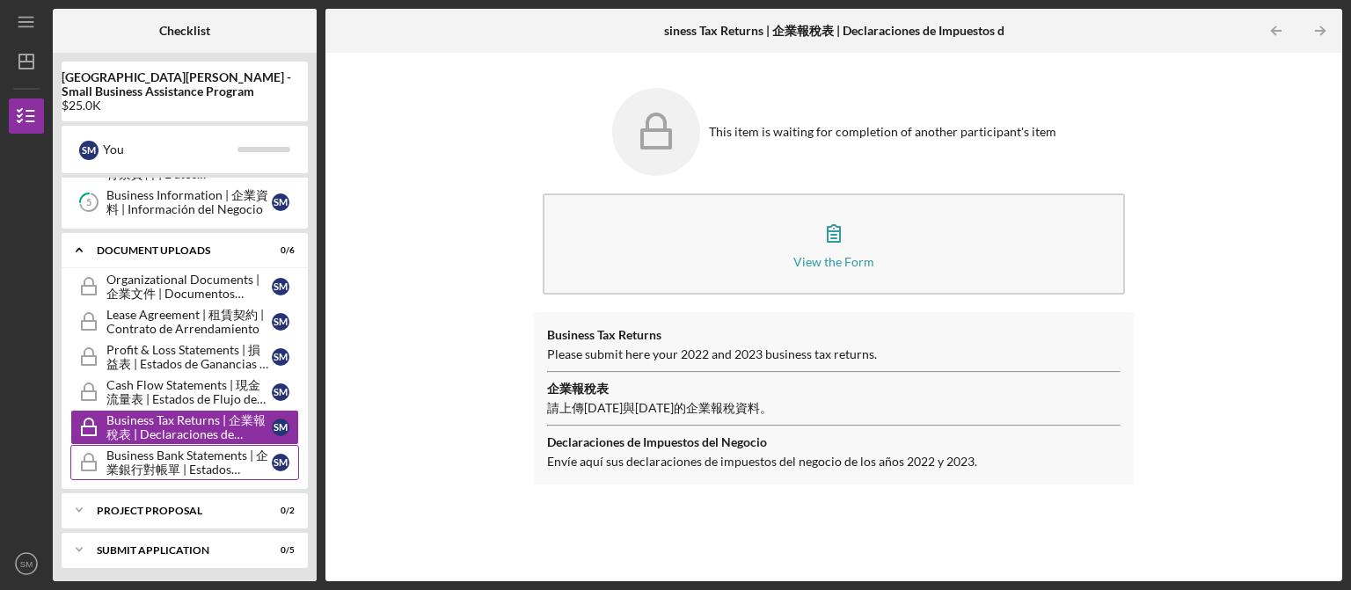
click at [209, 459] on div "Business Bank Statements | 企業銀行對帳單 | Estados Bancarios del Negocio" at bounding box center [188, 463] width 165 height 28
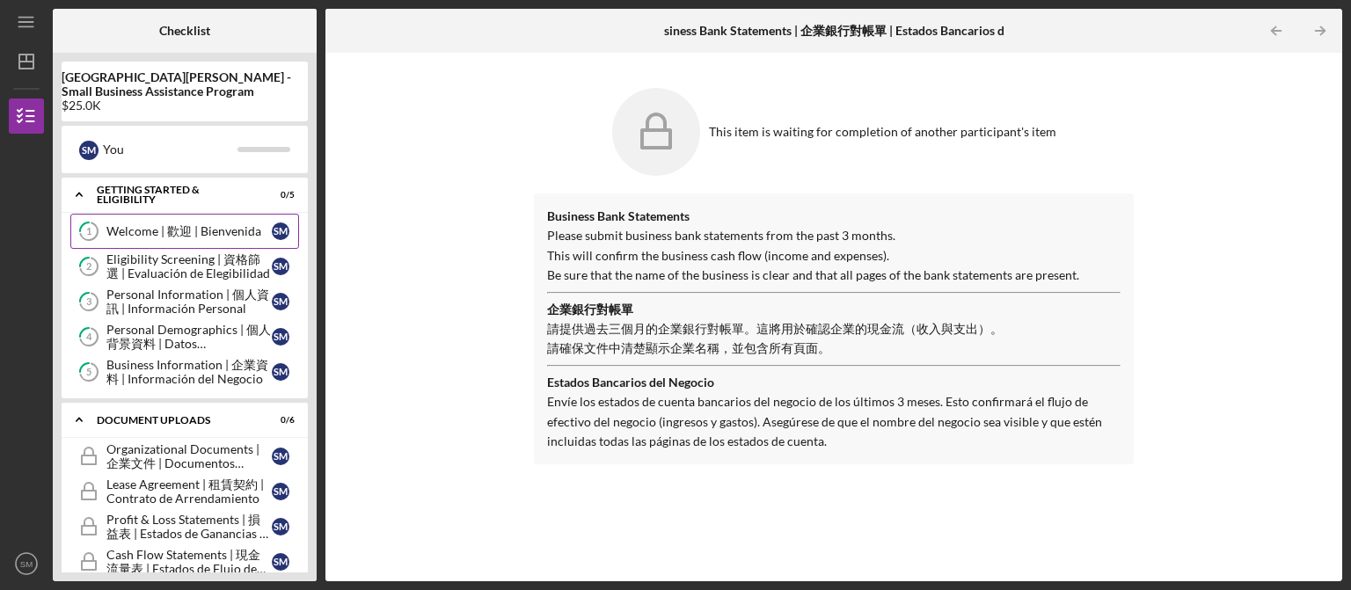
click at [252, 247] on link "1 Welcome | 歡迎 | Bienvenida S M" at bounding box center [184, 231] width 229 height 35
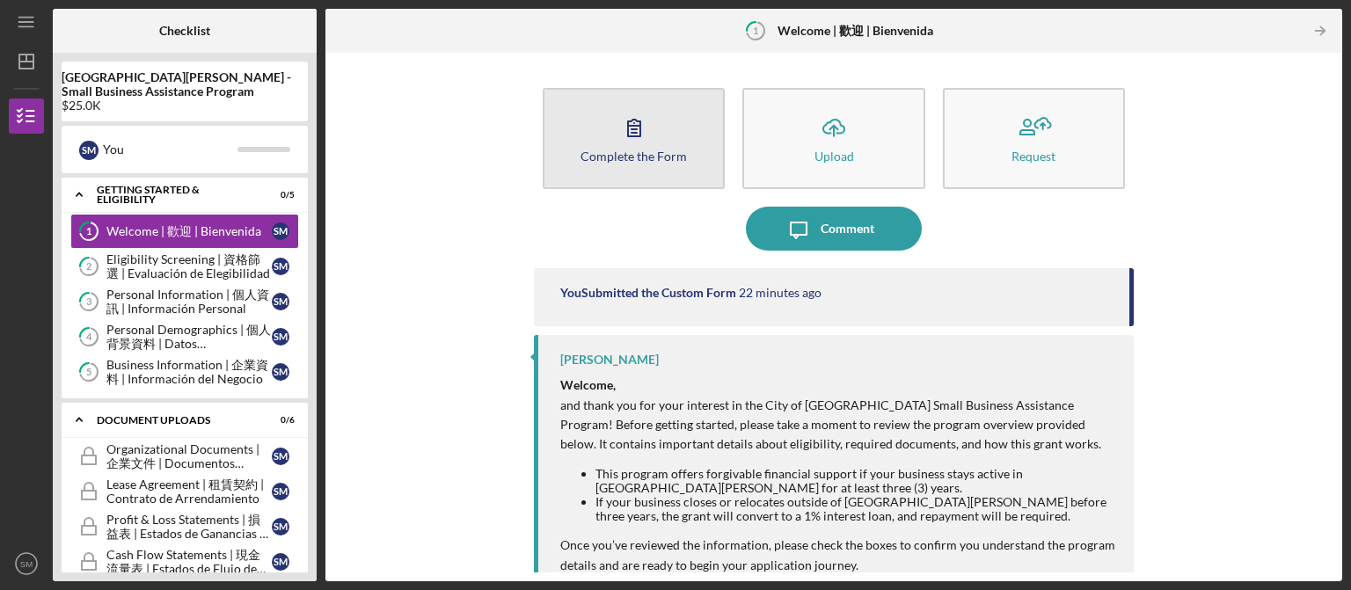
click at [669, 167] on button "Complete the Form Form" at bounding box center [634, 138] width 182 height 101
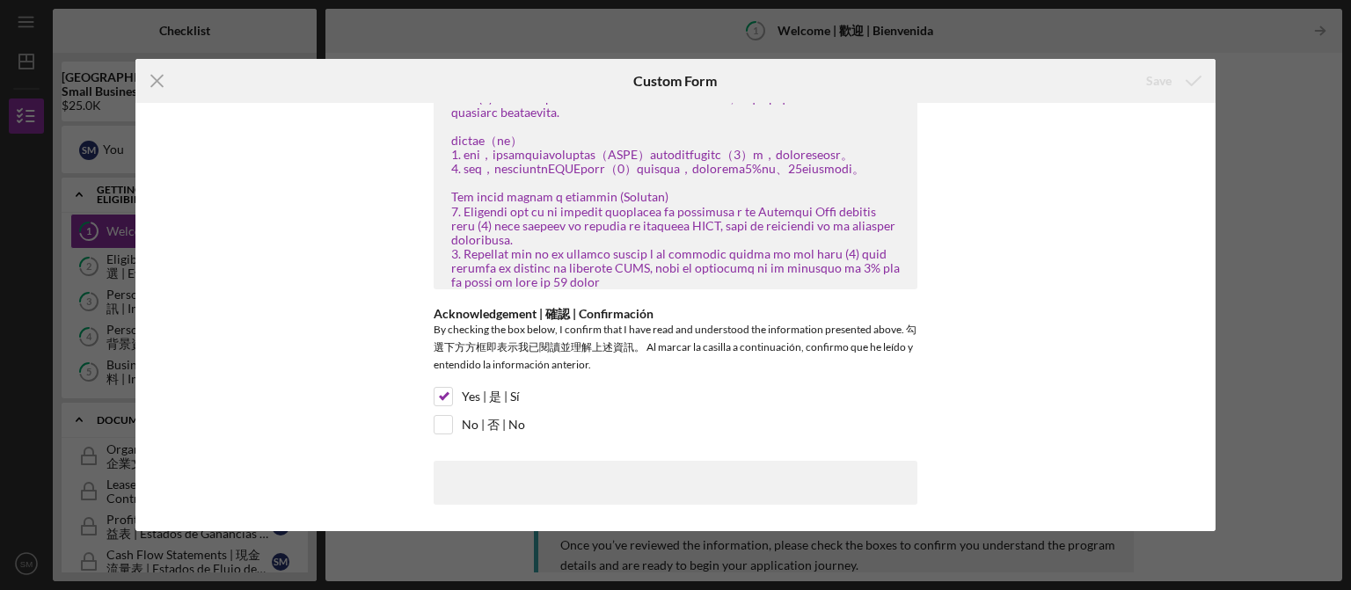
scroll to position [162, 0]
click at [156, 75] on icon "Icon/Menu Close" at bounding box center [157, 81] width 44 height 44
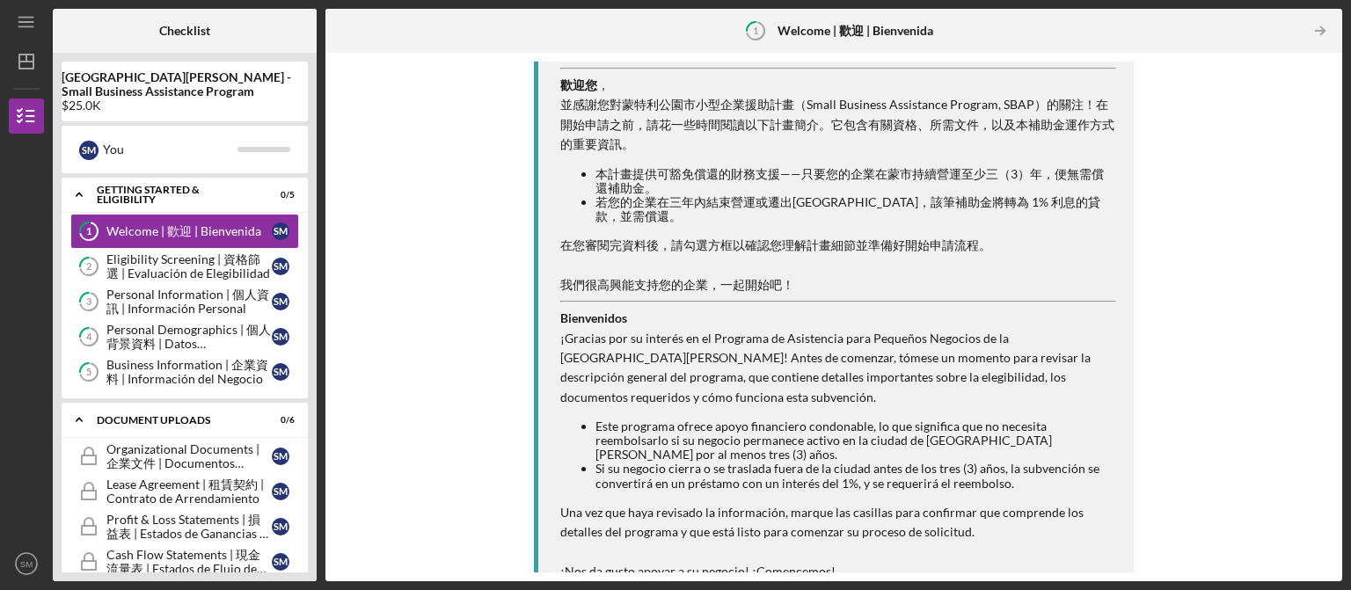
scroll to position [618, 0]
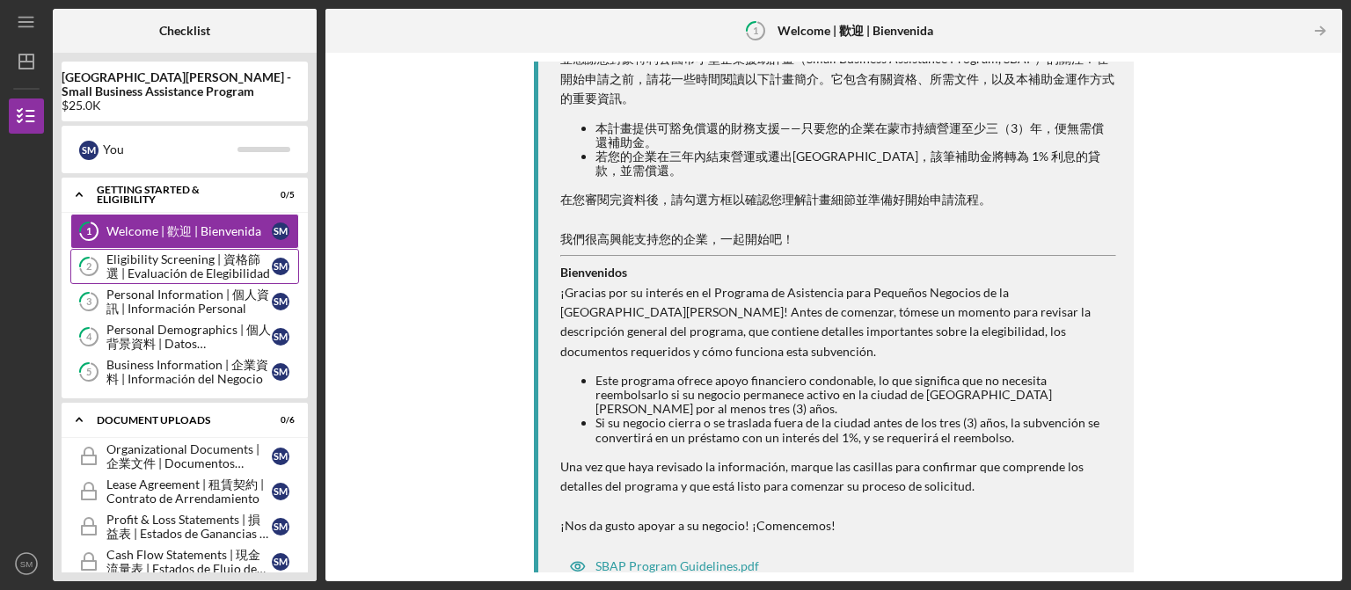
click at [182, 280] on div "Eligibility Screening | 資格篩選 | Evaluación de Elegibilidad" at bounding box center [188, 266] width 165 height 28
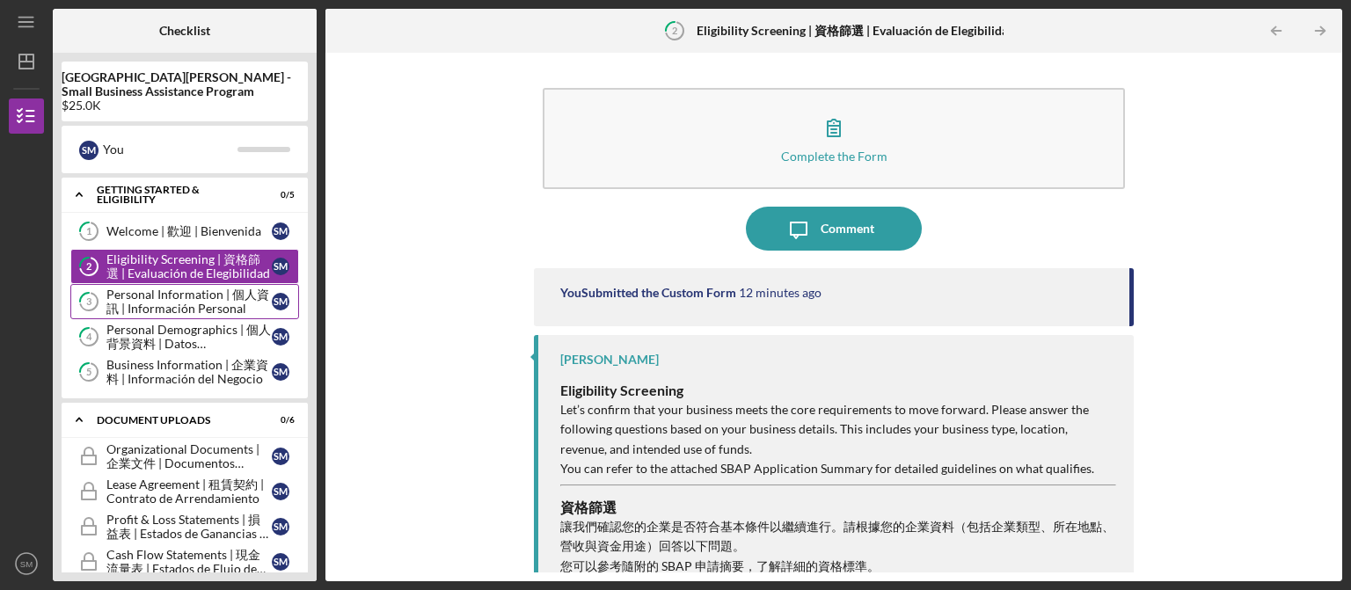
click at [208, 300] on div "Personal Information | 個人資訊 | Información Personal" at bounding box center [188, 302] width 165 height 28
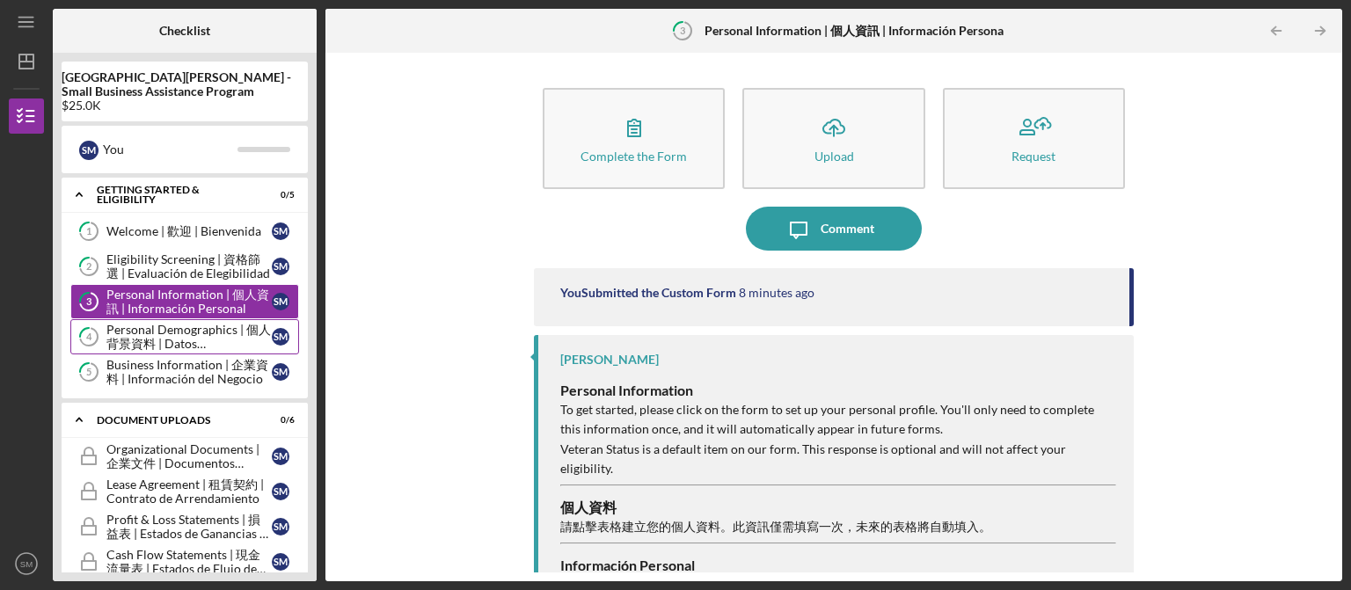
click at [185, 347] on div "Personal Demographics | 個人背景資料 | Datos Demográficos Personales" at bounding box center [188, 337] width 165 height 28
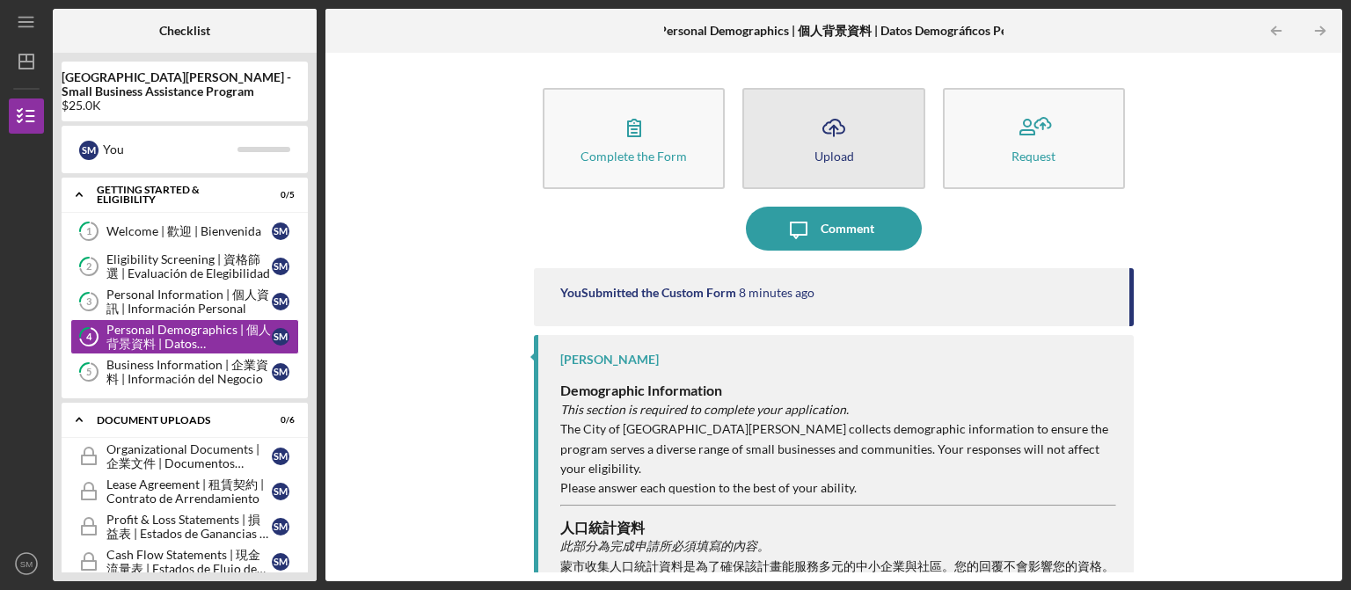
click at [793, 163] on button "Icon/Upload Upload" at bounding box center [833, 138] width 182 height 101
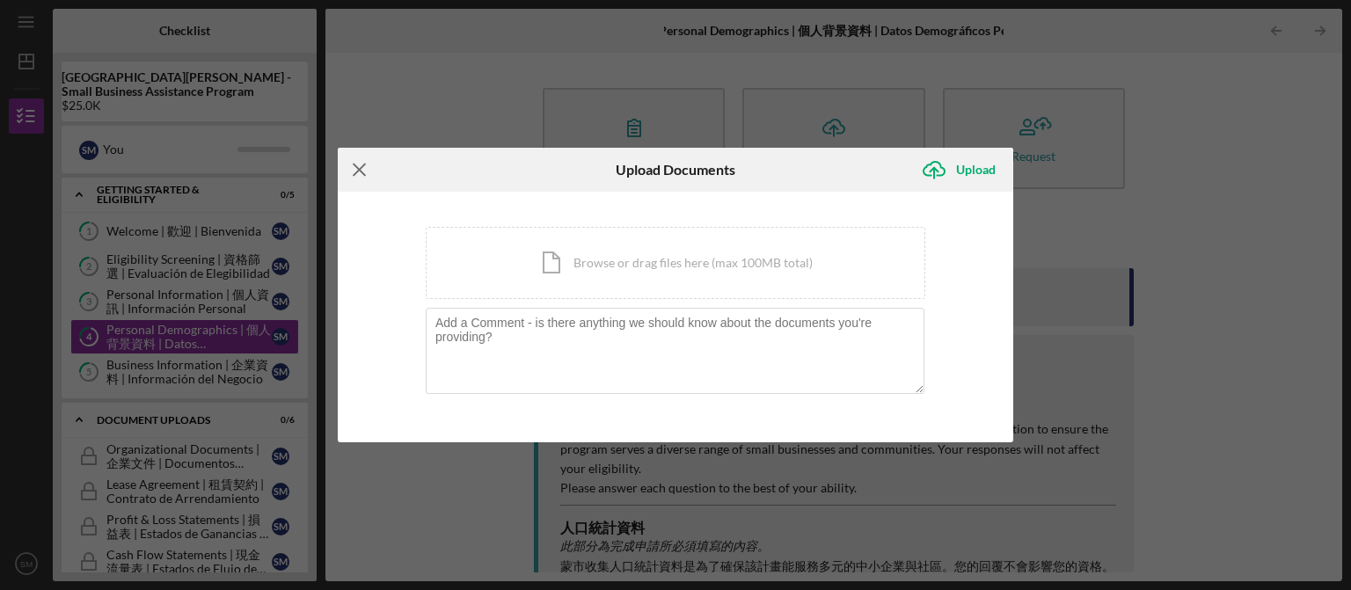
click at [365, 175] on line at bounding box center [359, 169] width 11 height 11
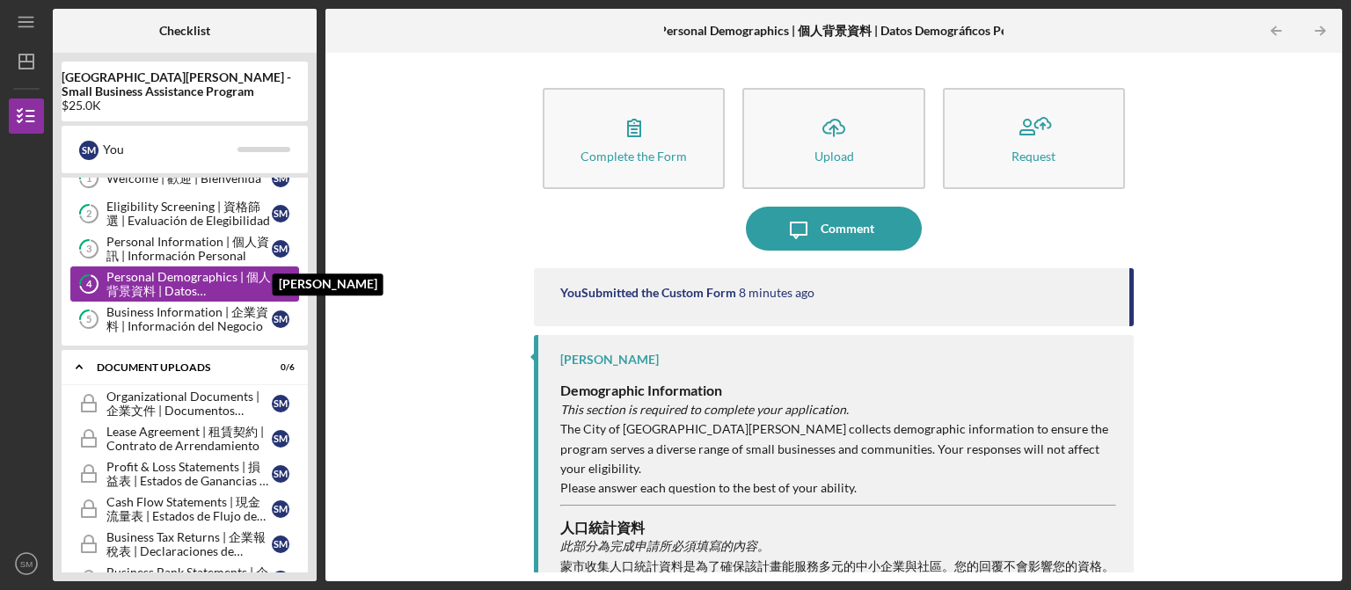
scroll to position [88, 0]
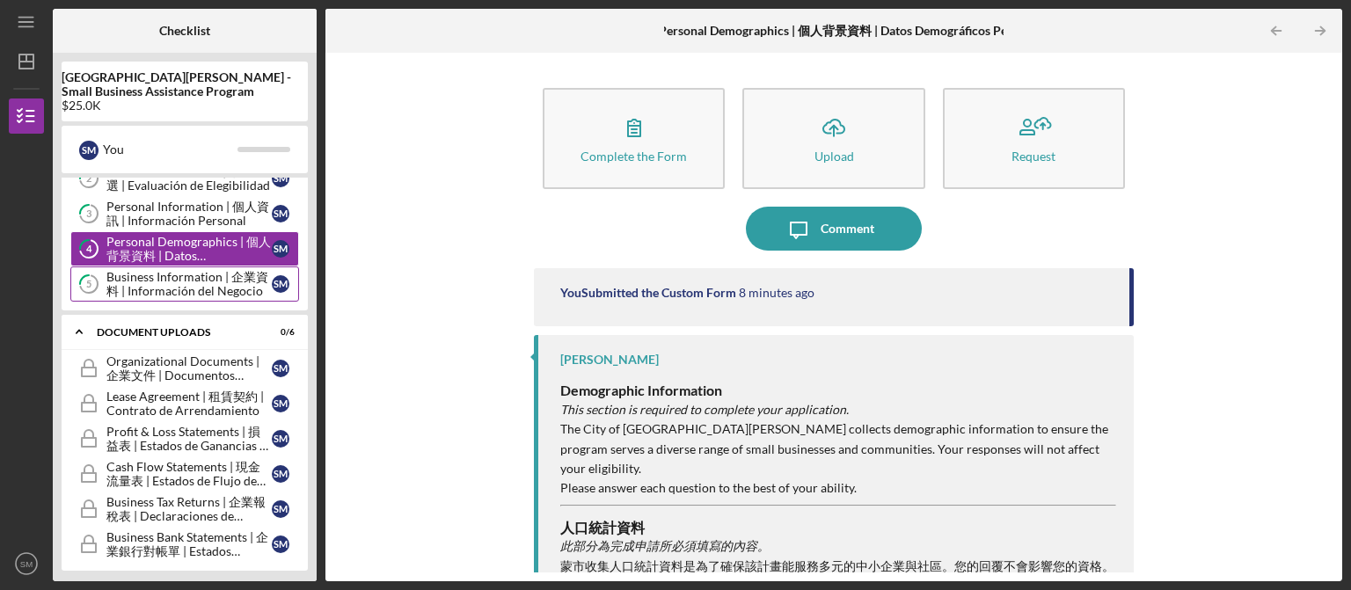
click at [207, 276] on div "Business Information | 企業資料 | Información del Negocio" at bounding box center [188, 284] width 165 height 28
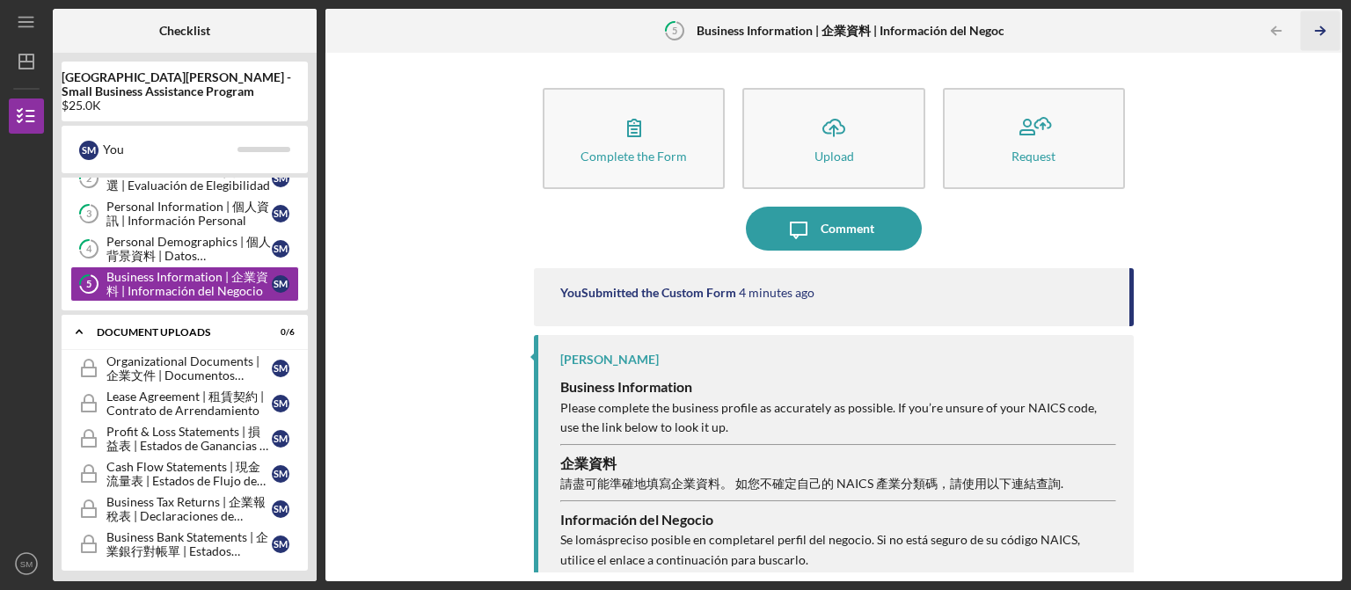
click at [1318, 40] on icon "Icon/Table Pagination Arrow" at bounding box center [1320, 31] width 40 height 40
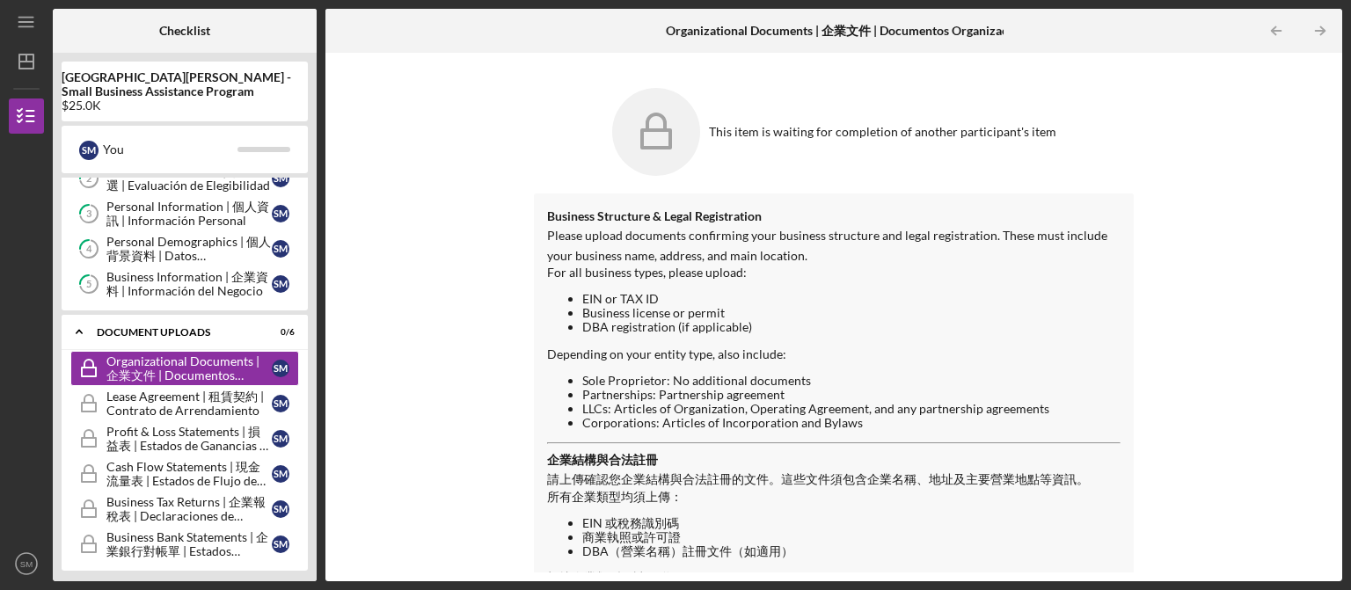
scroll to position [88, 0]
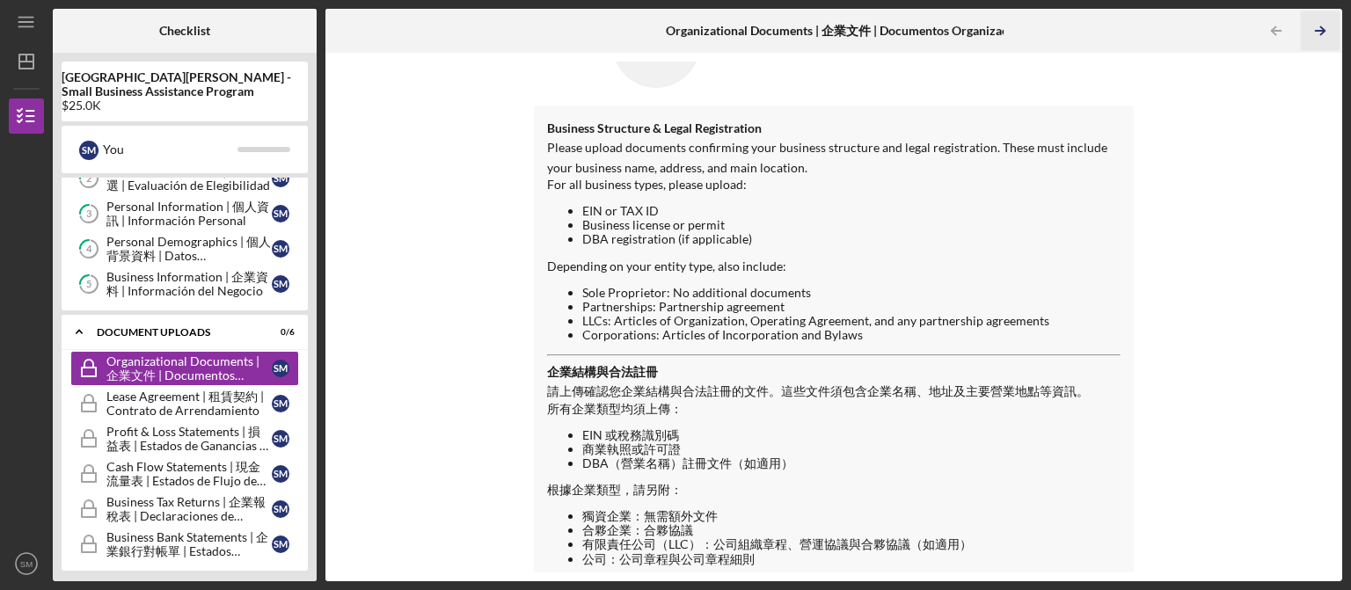
click at [1327, 26] on icon "Icon/Table Pagination Arrow" at bounding box center [1320, 31] width 40 height 40
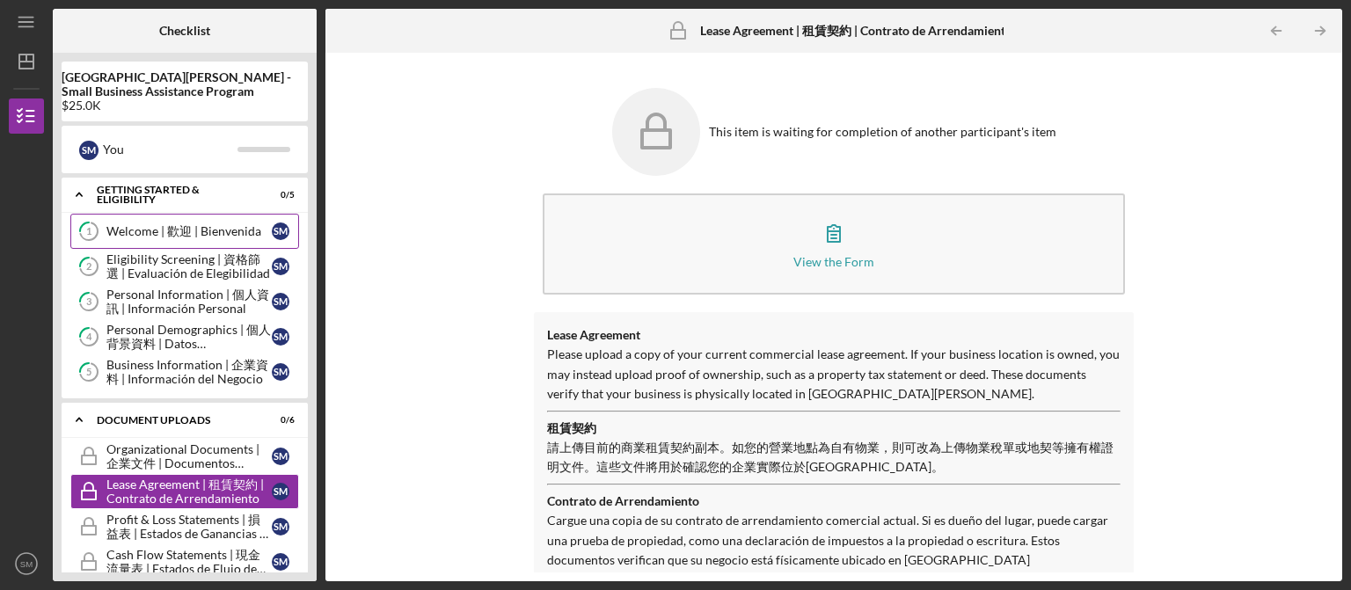
click at [248, 231] on div "Welcome | 歡迎 | Bienvenida" at bounding box center [188, 231] width 165 height 14
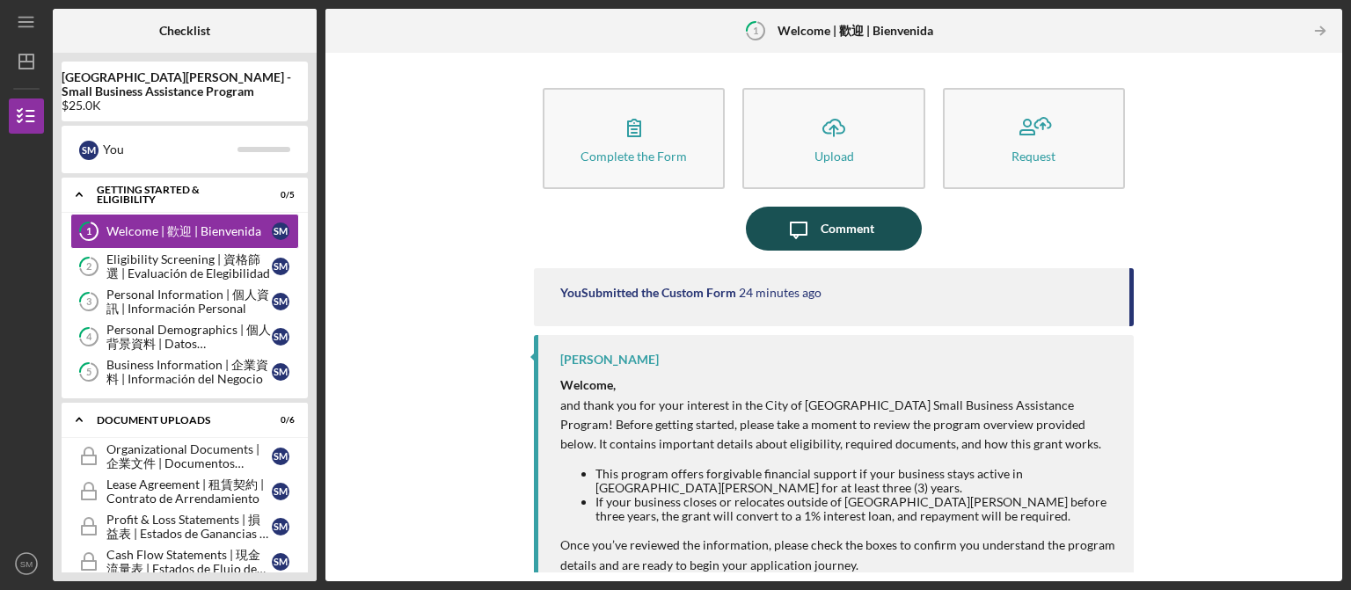
click at [874, 245] on button "Icon/Message Comment" at bounding box center [834, 229] width 176 height 44
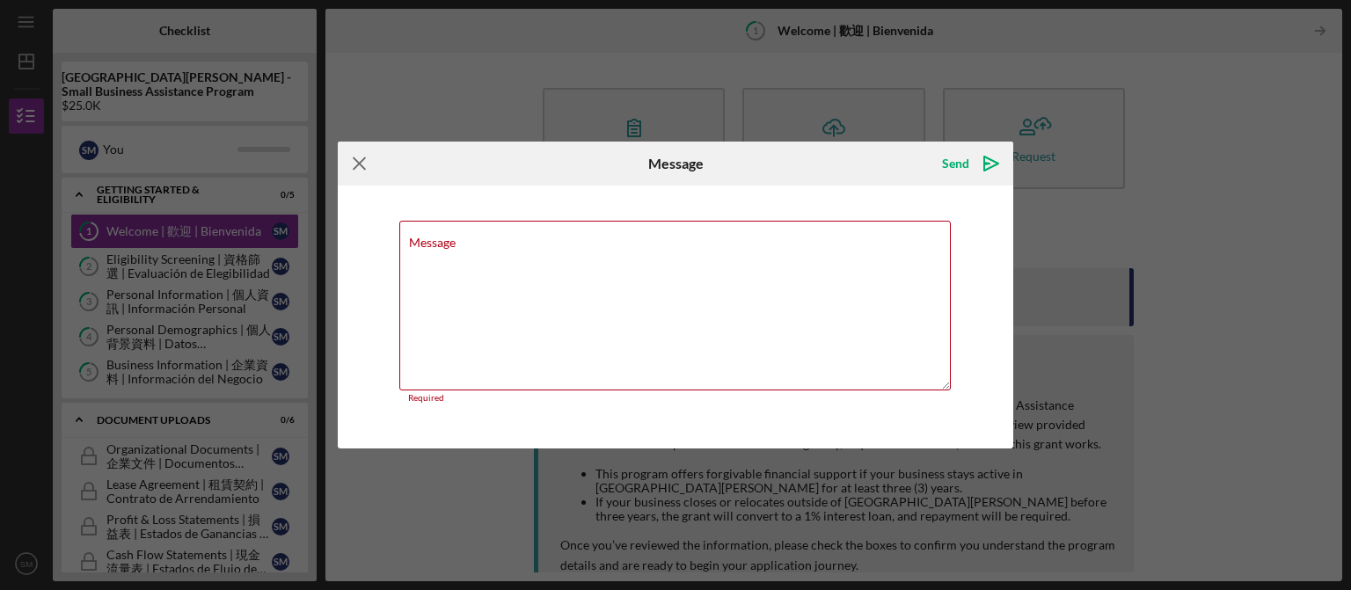
click at [361, 170] on icon "Icon/Menu Close" at bounding box center [360, 164] width 44 height 44
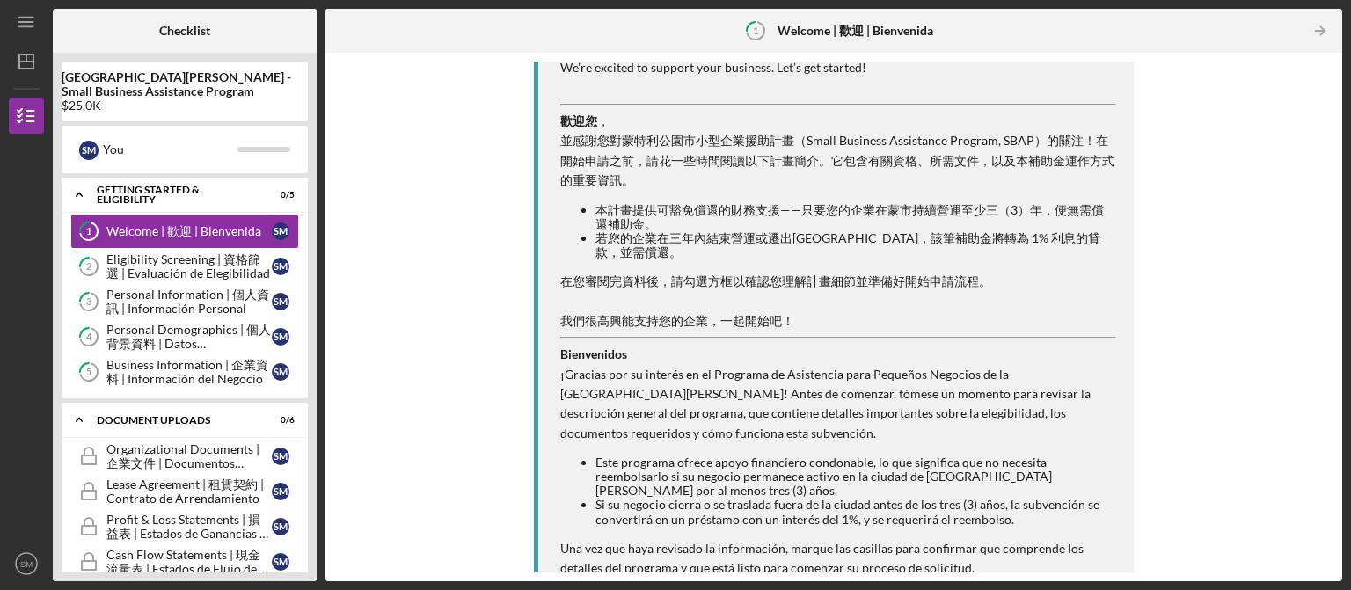
scroll to position [618, 0]
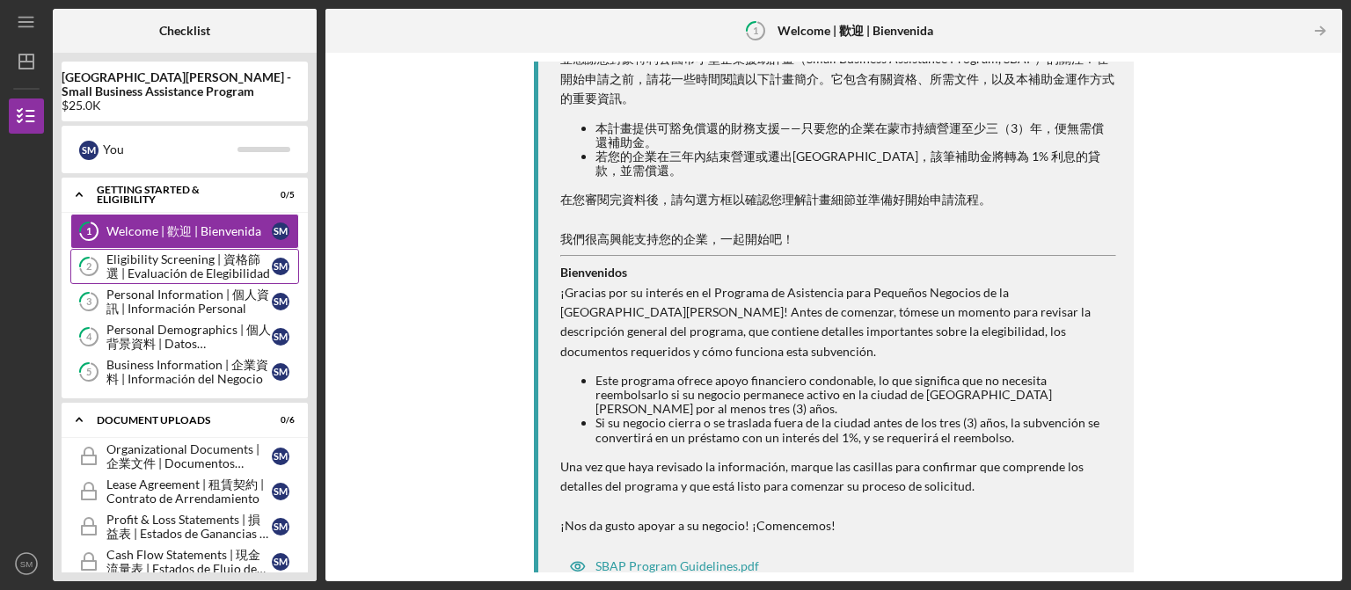
click at [174, 265] on div "Eligibility Screening | 資格篩選 | Evaluación de Elegibilidad" at bounding box center [188, 266] width 165 height 28
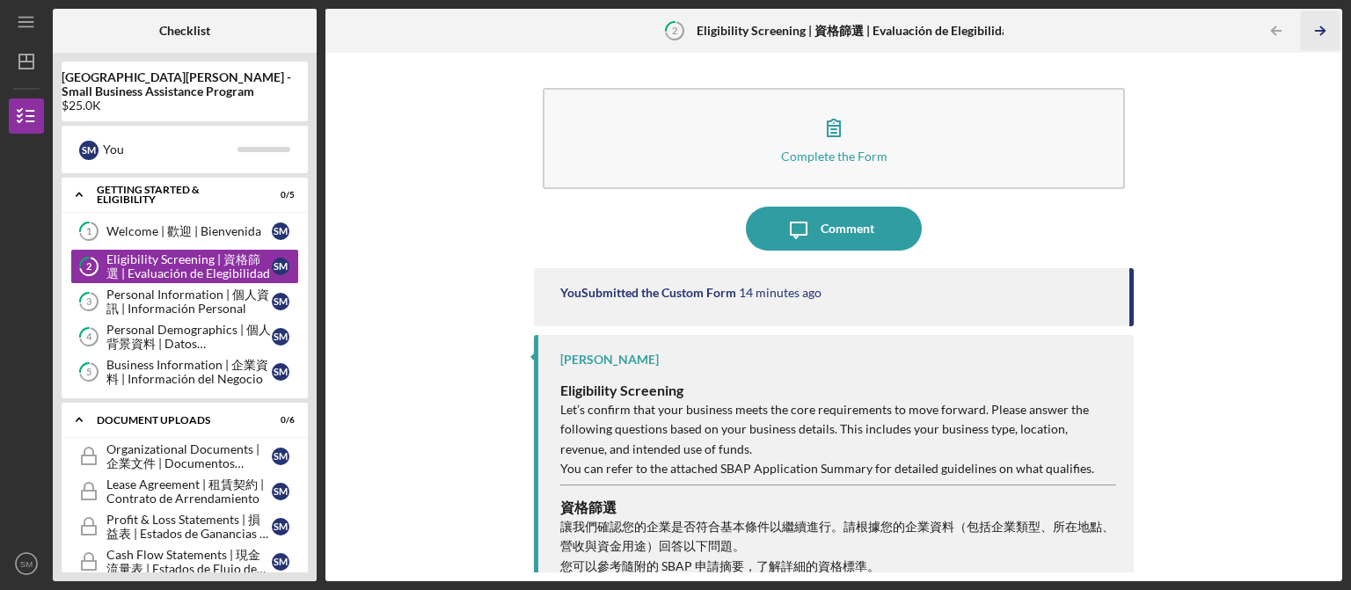
click at [1335, 26] on icon "Icon/Table Pagination Arrow" at bounding box center [1320, 31] width 40 height 40
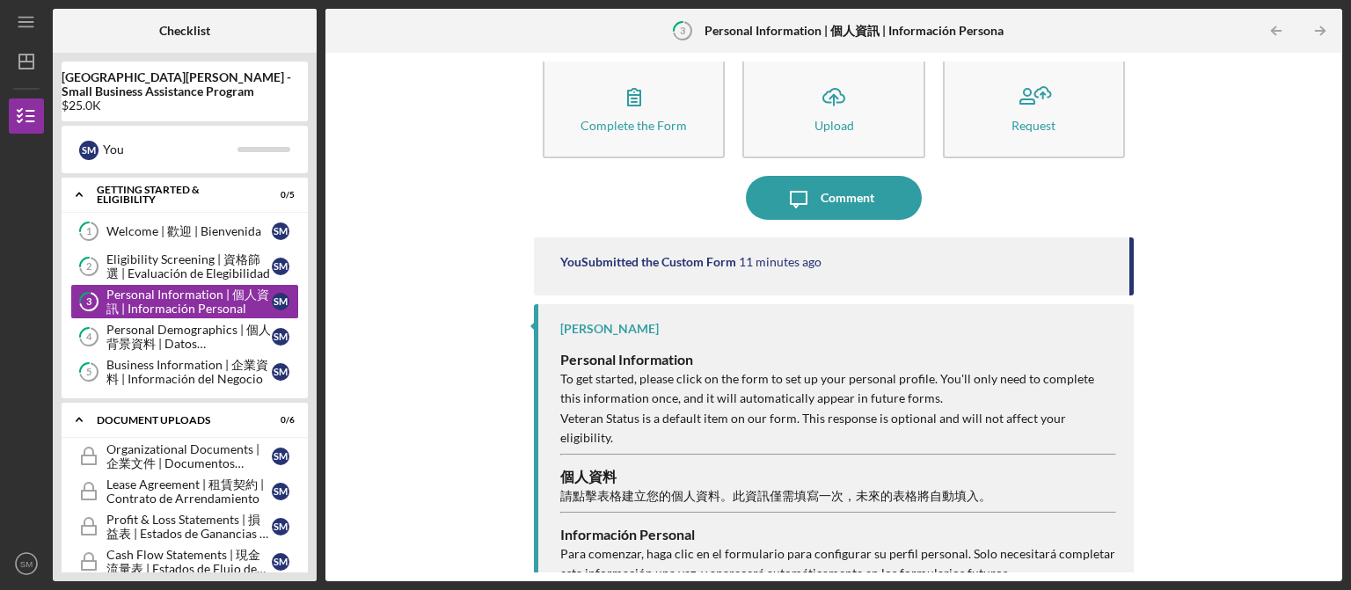
scroll to position [43, 0]
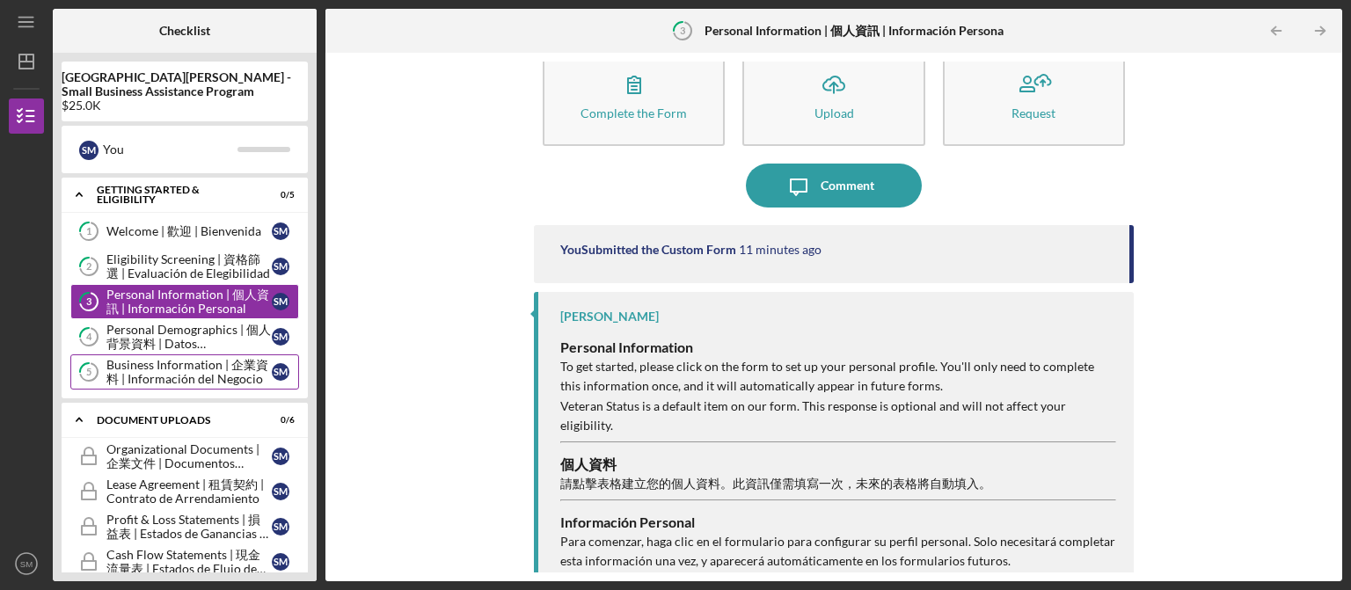
click at [238, 378] on div "Business Information | 企業資料 | Información del Negocio" at bounding box center [188, 372] width 165 height 28
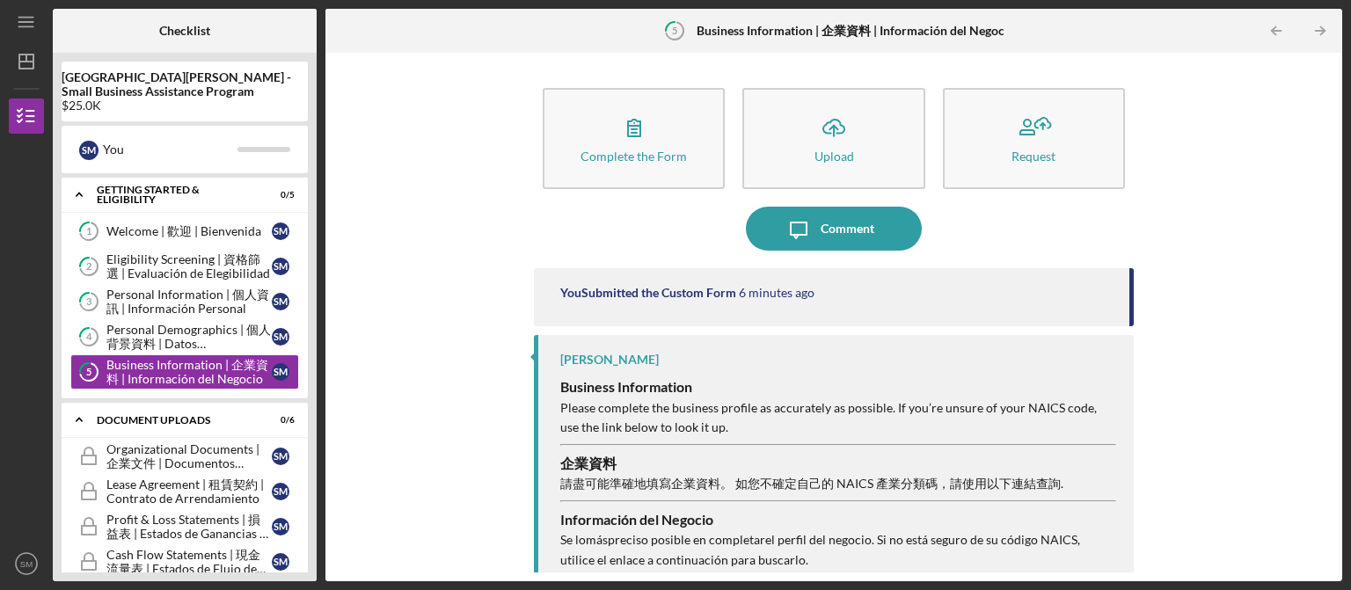
scroll to position [52, 0]
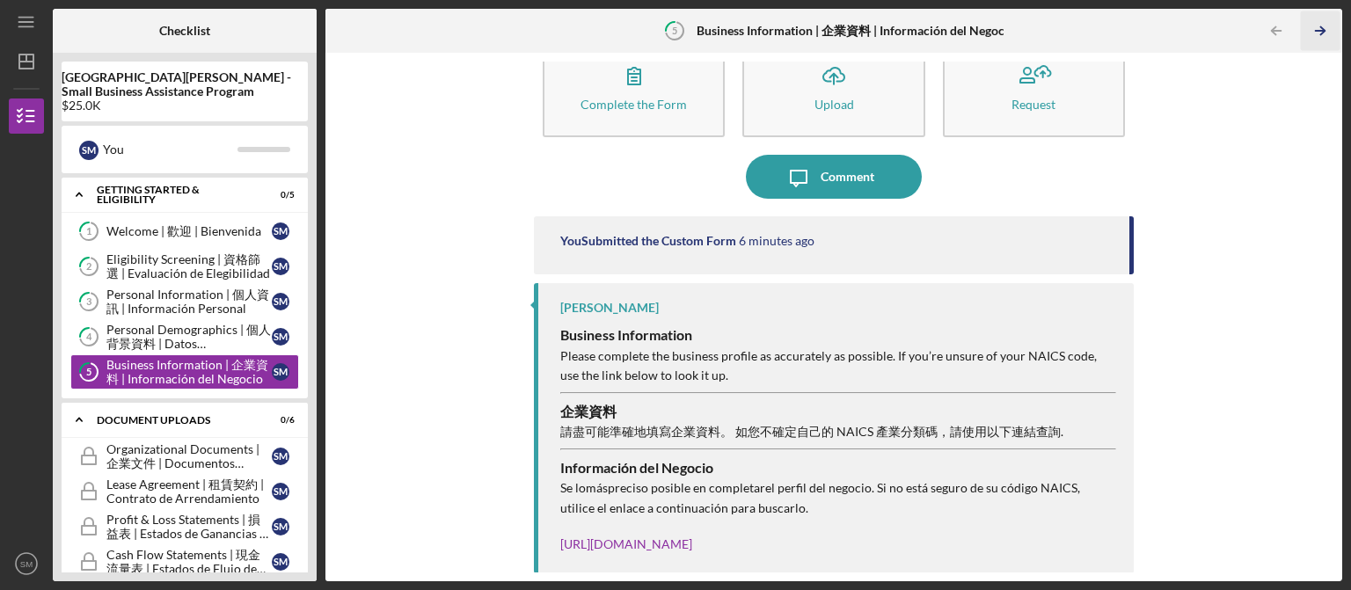
click at [1320, 26] on icon "Icon/Table Pagination Arrow" at bounding box center [1320, 31] width 40 height 40
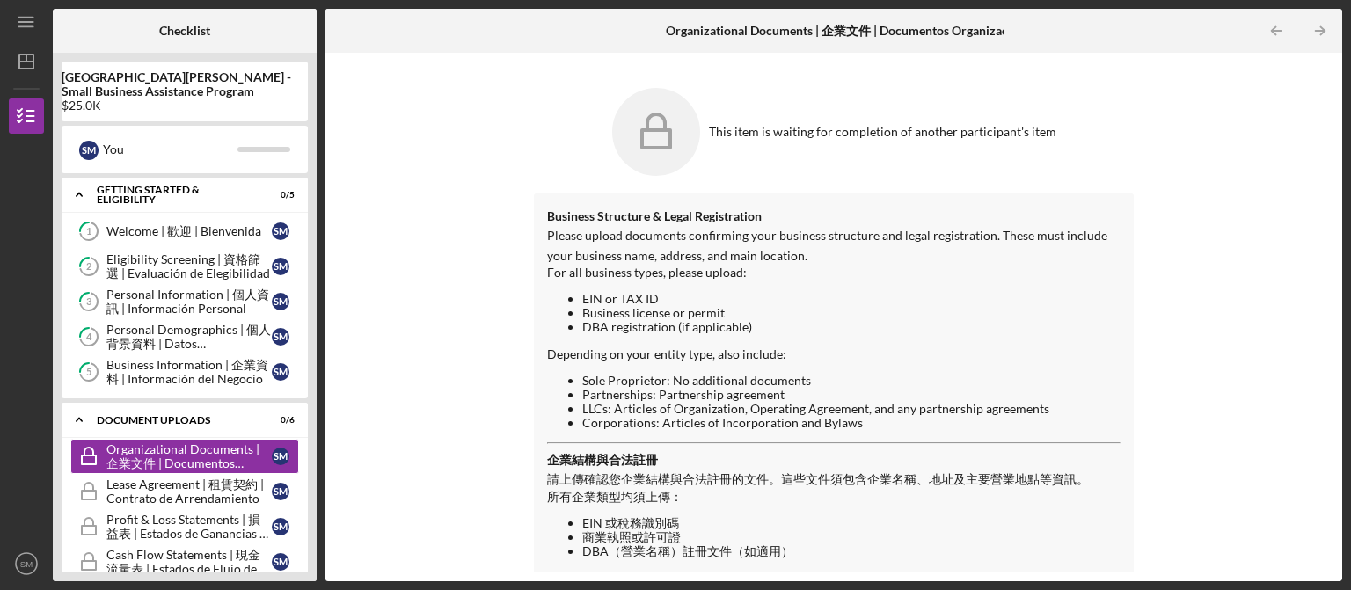
click at [640, 132] on icon at bounding box center [656, 132] width 88 height 88
click at [757, 150] on div "This item is waiting for completion of another participant's item" at bounding box center [834, 132] width 600 height 106
click at [845, 128] on div "This item is waiting for completion of another participant's item" at bounding box center [882, 132] width 347 height 14
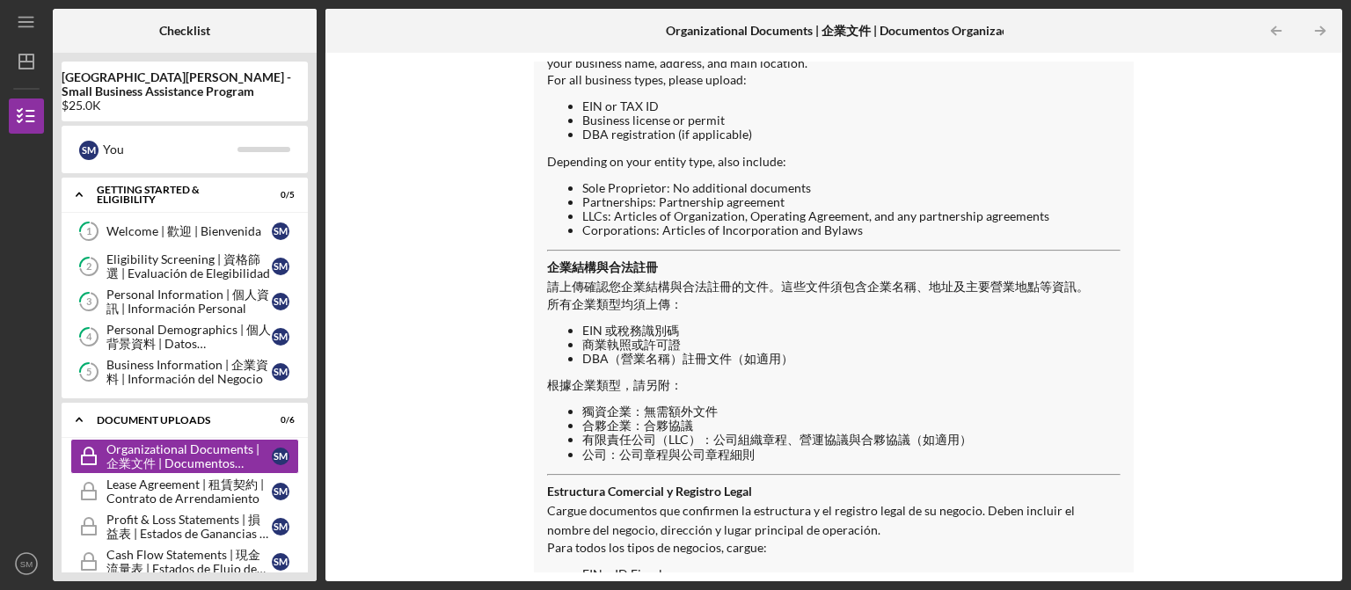
scroll to position [84, 0]
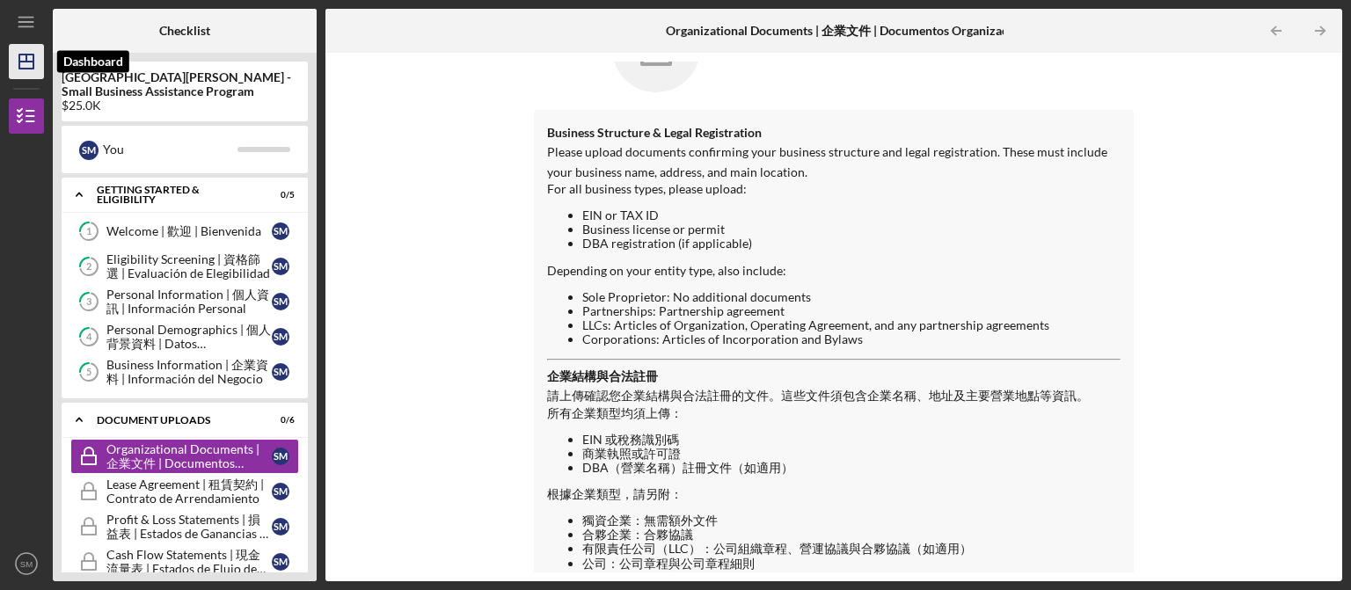
click at [30, 70] on icon "Icon/Dashboard" at bounding box center [26, 62] width 44 height 44
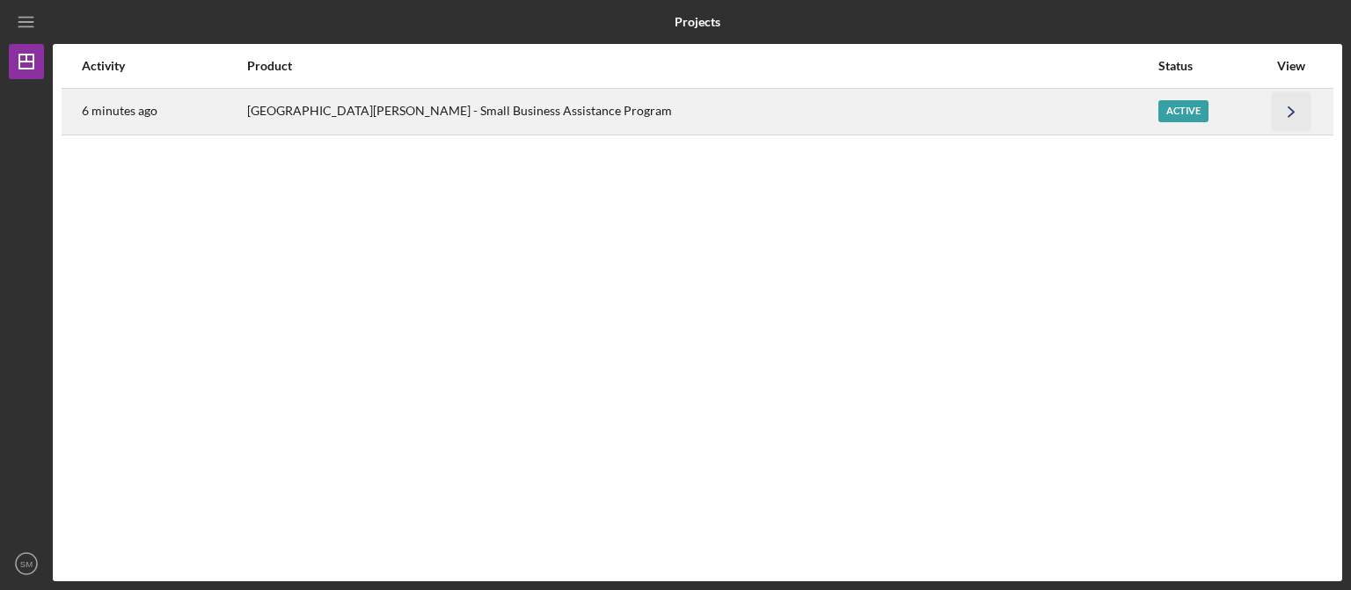
click at [1307, 125] on icon "Icon/Navigate" at bounding box center [1292, 111] width 40 height 40
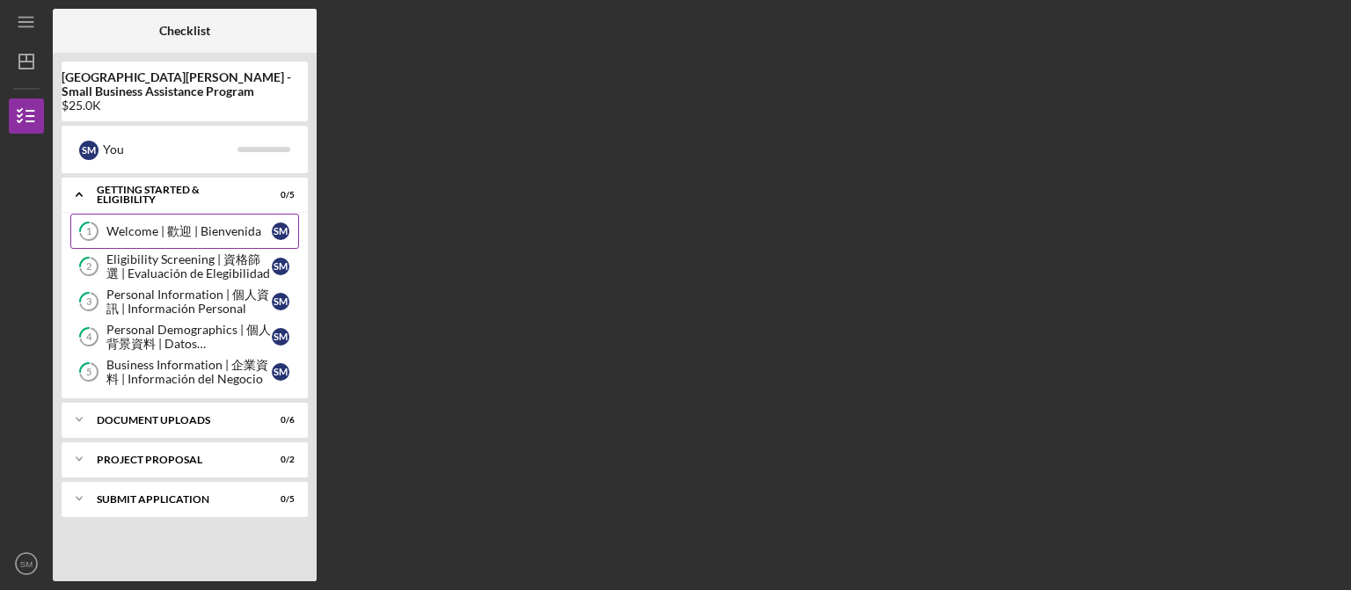
click at [195, 229] on div "Welcome | 歡迎 | Bienvenida" at bounding box center [188, 231] width 165 height 14
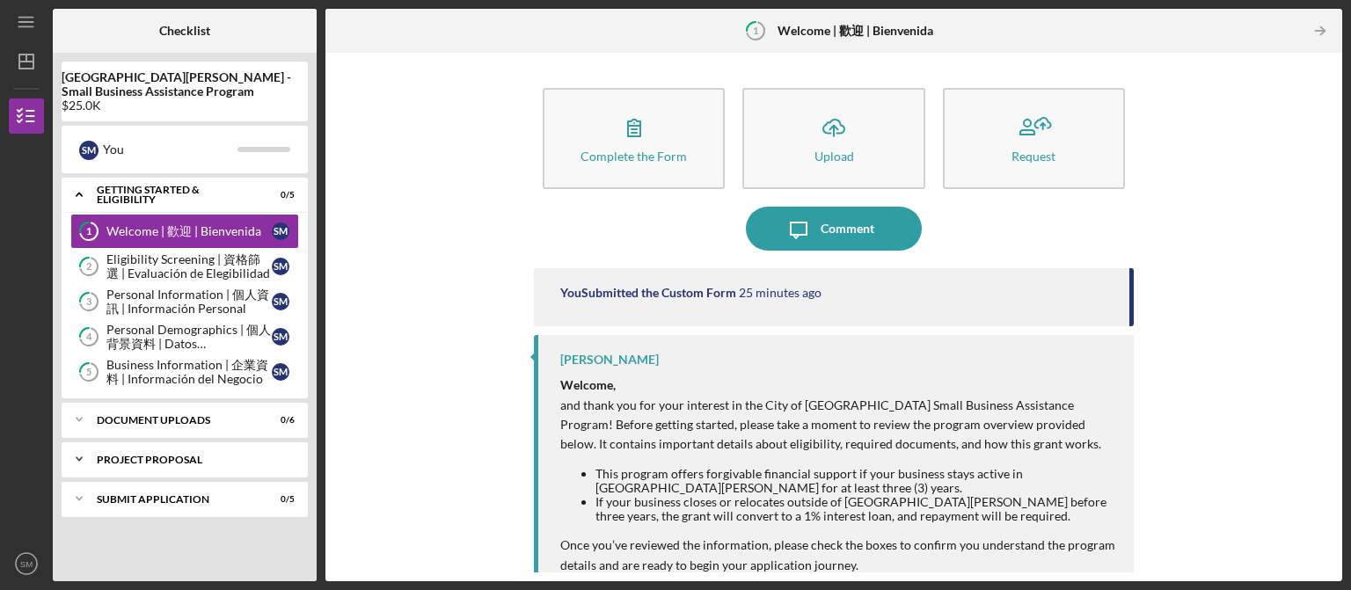
click at [194, 457] on div "Project Proposal" at bounding box center [191, 460] width 189 height 11
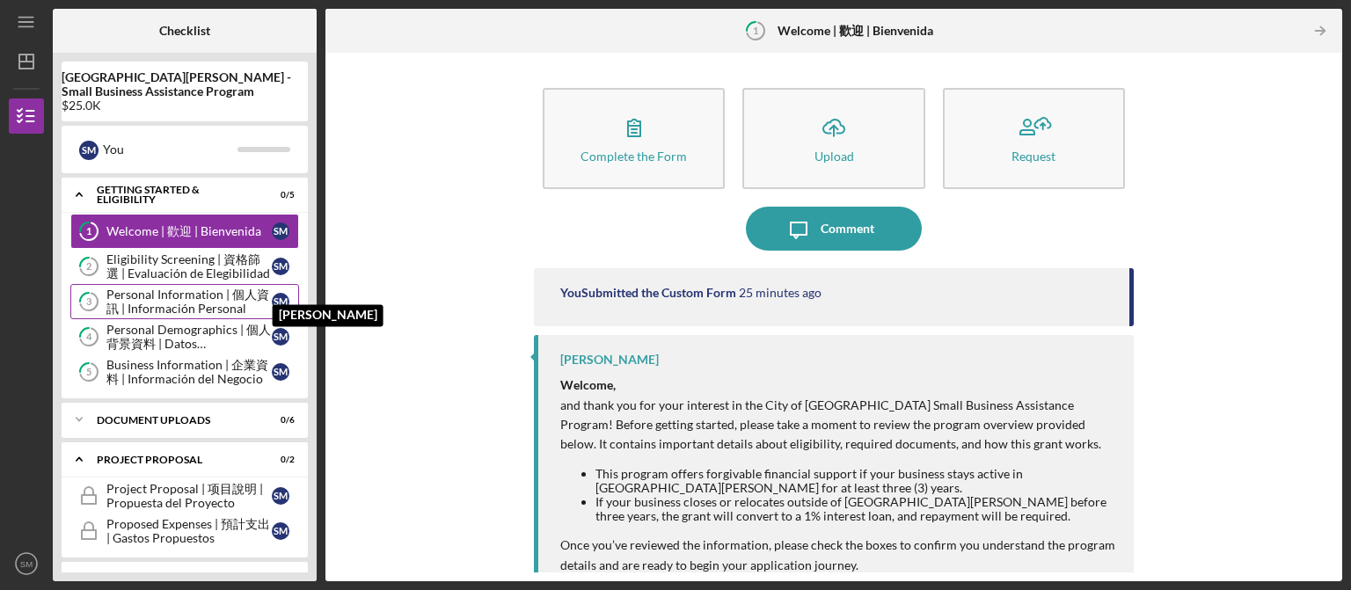
scroll to position [31, 0]
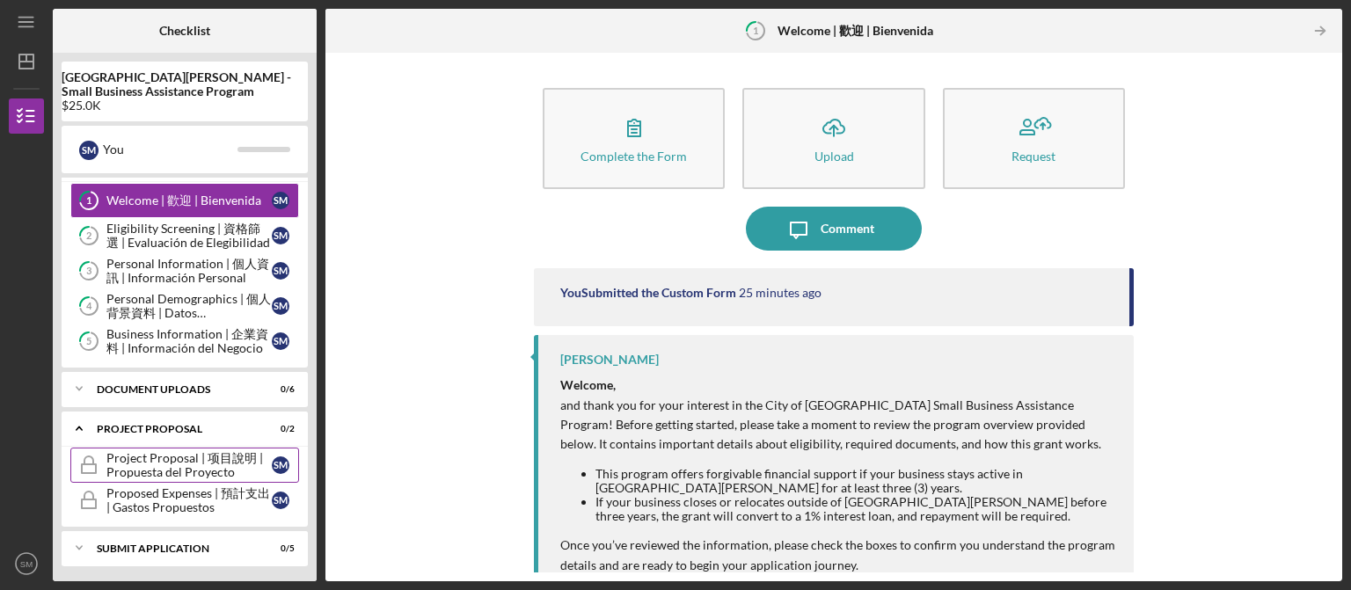
click at [199, 472] on div "Project Proposal | 项目說明 | Propuesta del Proyecto" at bounding box center [188, 465] width 165 height 28
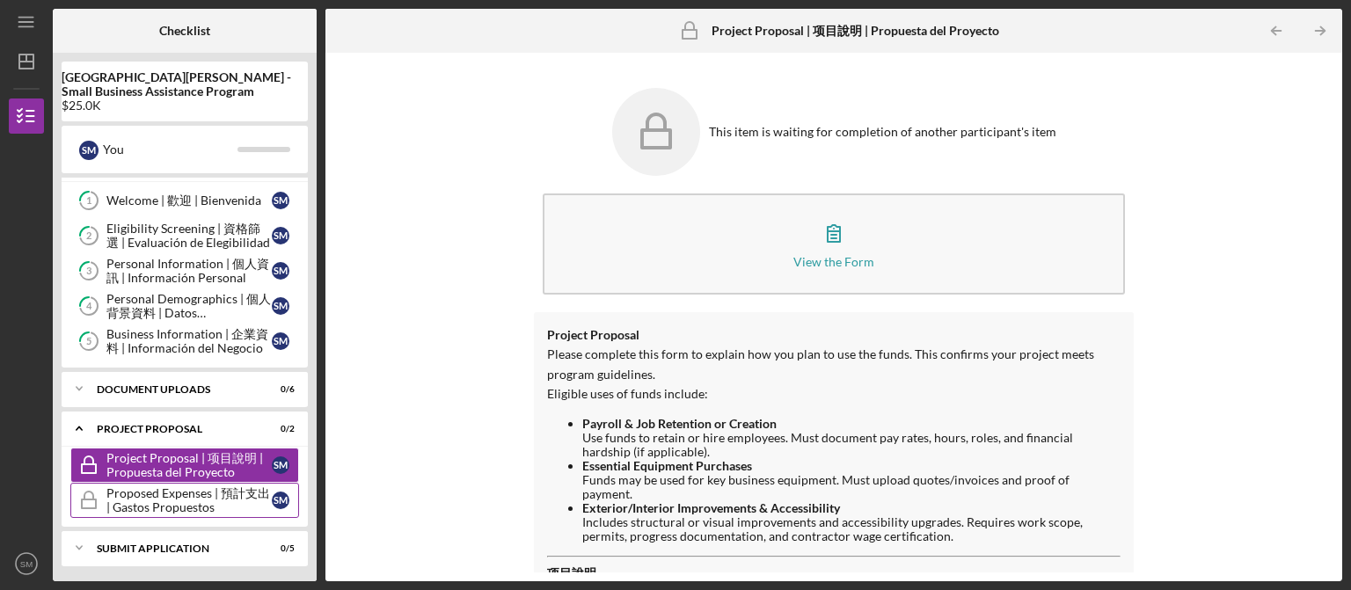
click at [229, 494] on div "Proposed Expenses | 預計支出 | Gastos Propuestos" at bounding box center [188, 500] width 165 height 28
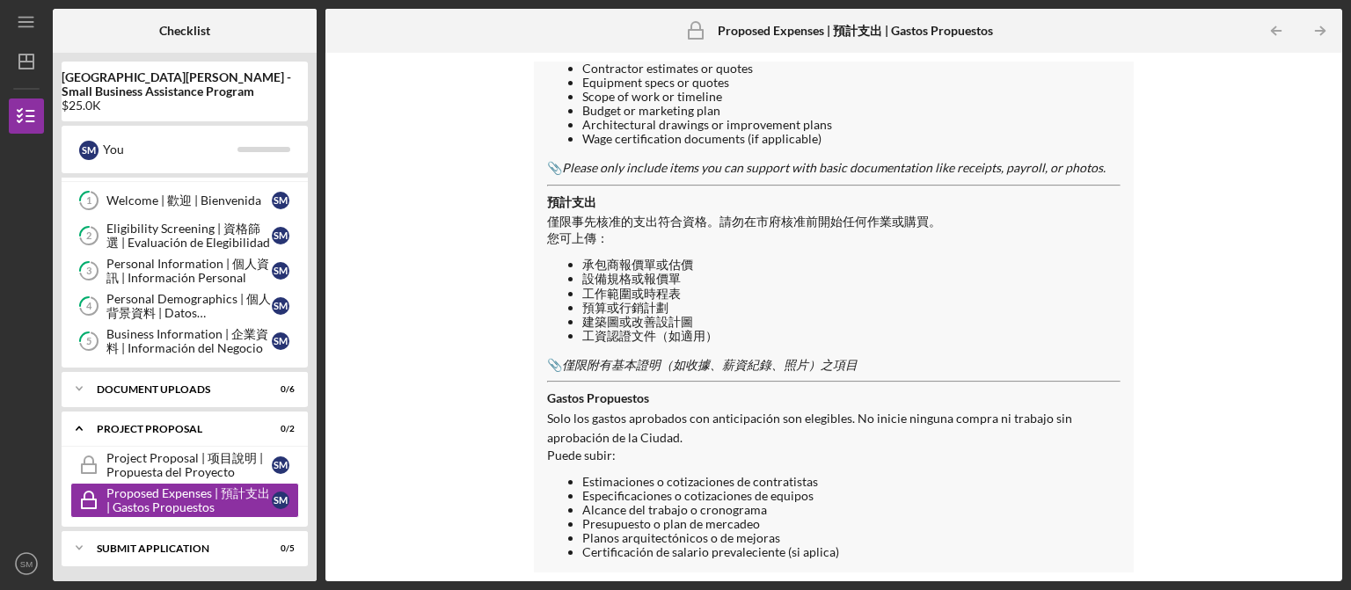
scroll to position [387, 0]
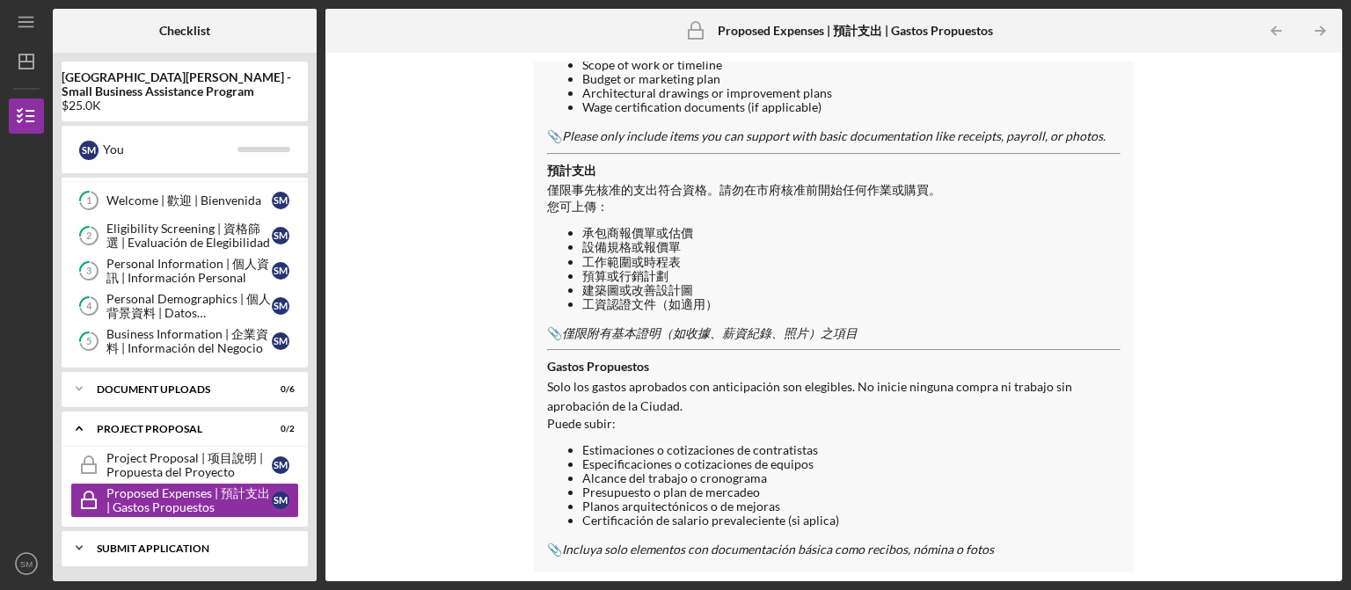
click at [184, 544] on div "Submit Application" at bounding box center [191, 549] width 189 height 11
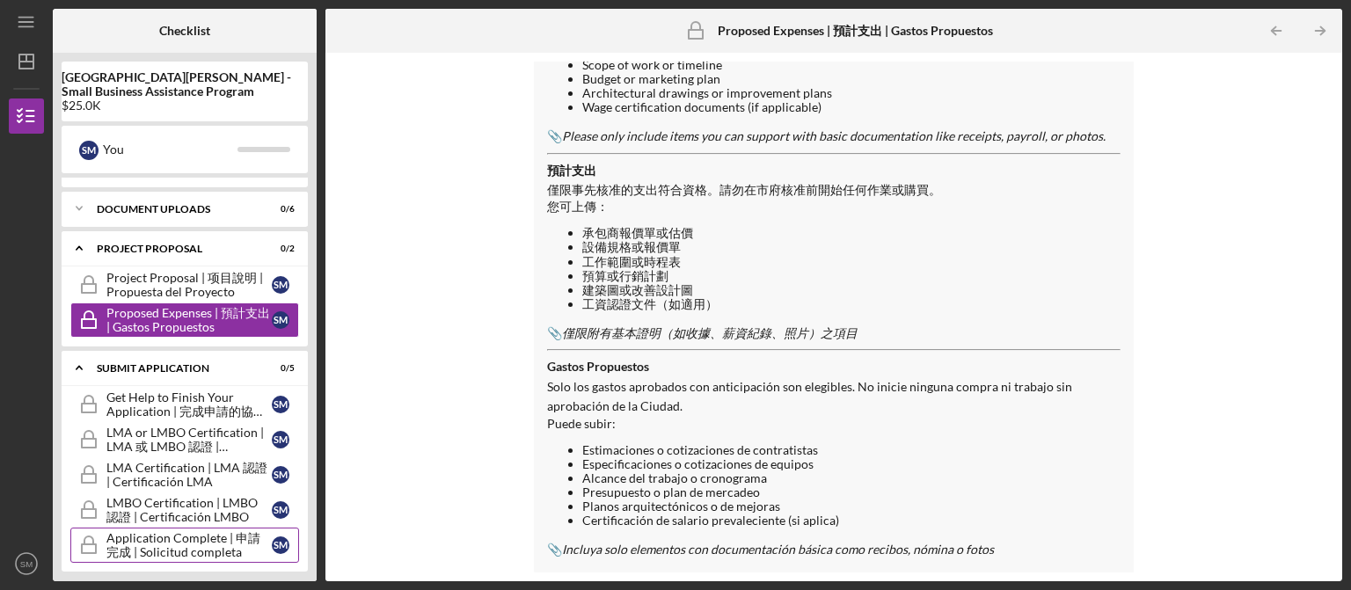
scroll to position [215, 0]
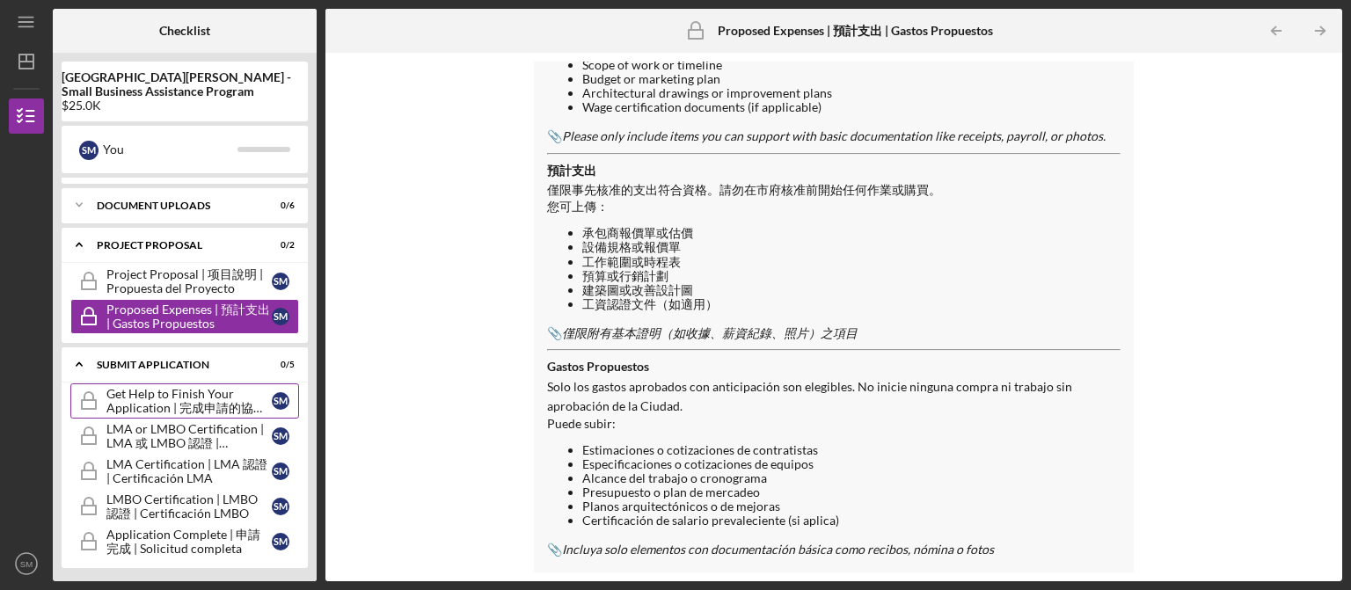
click at [171, 397] on div "Get Help to Finish Your Application | 完成申請的協助 | Ayuda para Finalizar su Solicit…" at bounding box center [188, 401] width 165 height 28
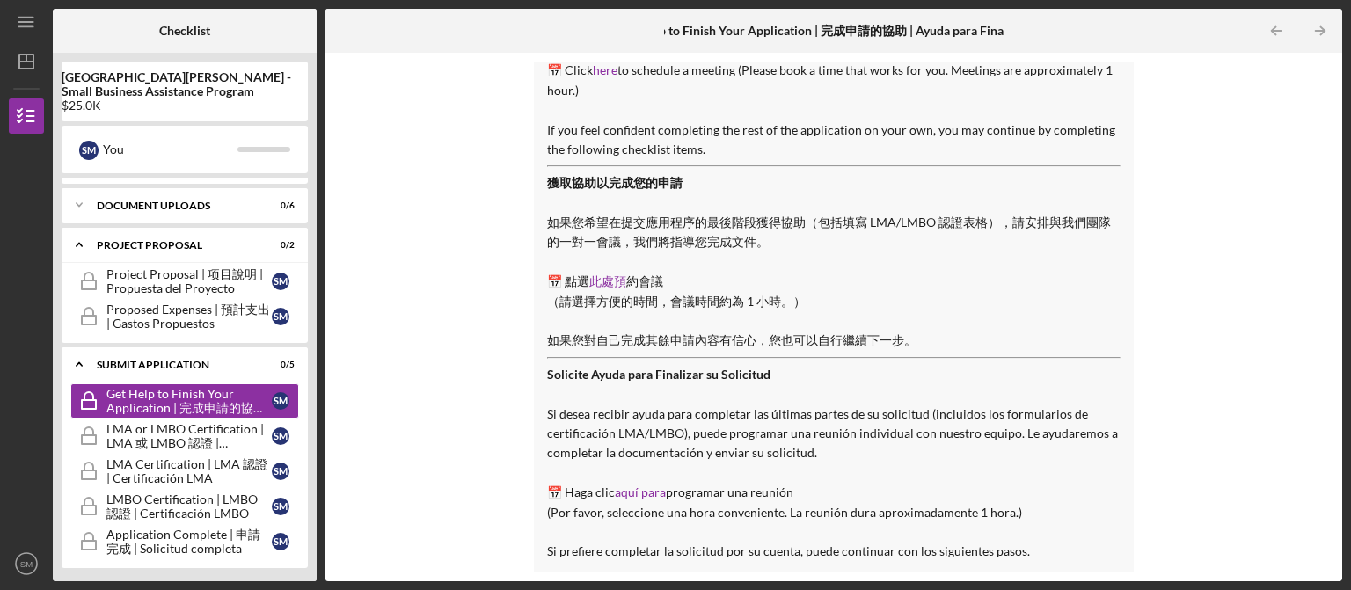
scroll to position [266, 0]
click at [166, 442] on div "LMA or LMBO Certification | LMA 或 LMBO 認證 | Certificación LMA o LMBO" at bounding box center [188, 436] width 165 height 28
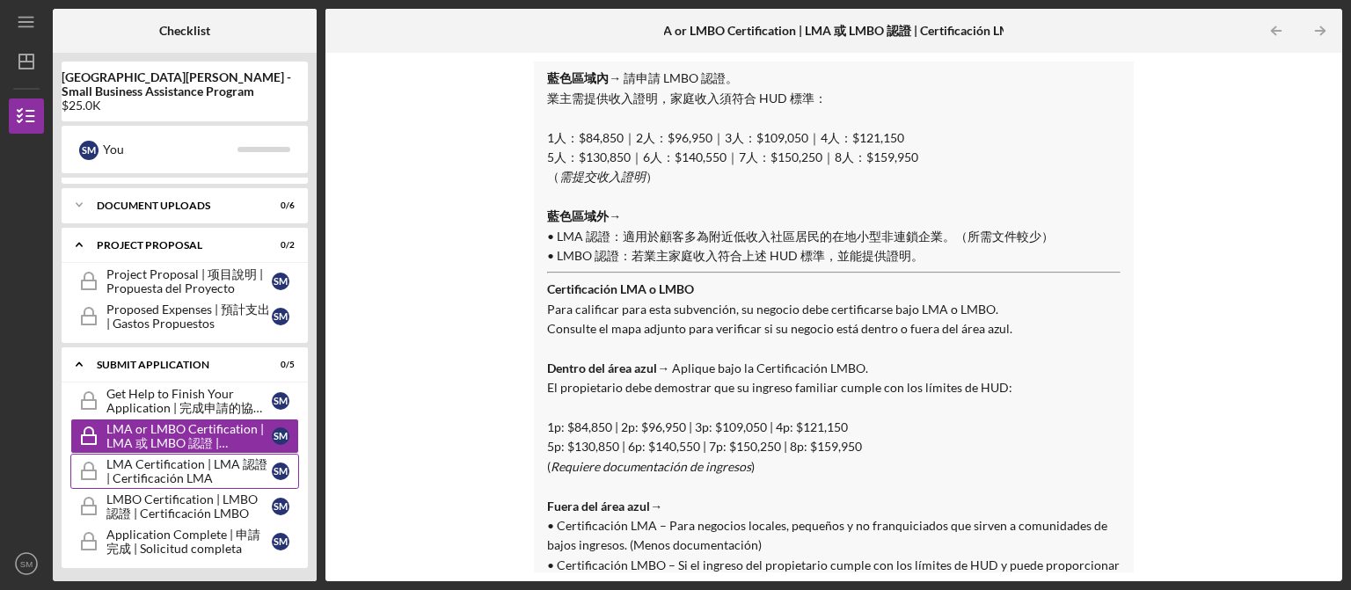
scroll to position [679, 0]
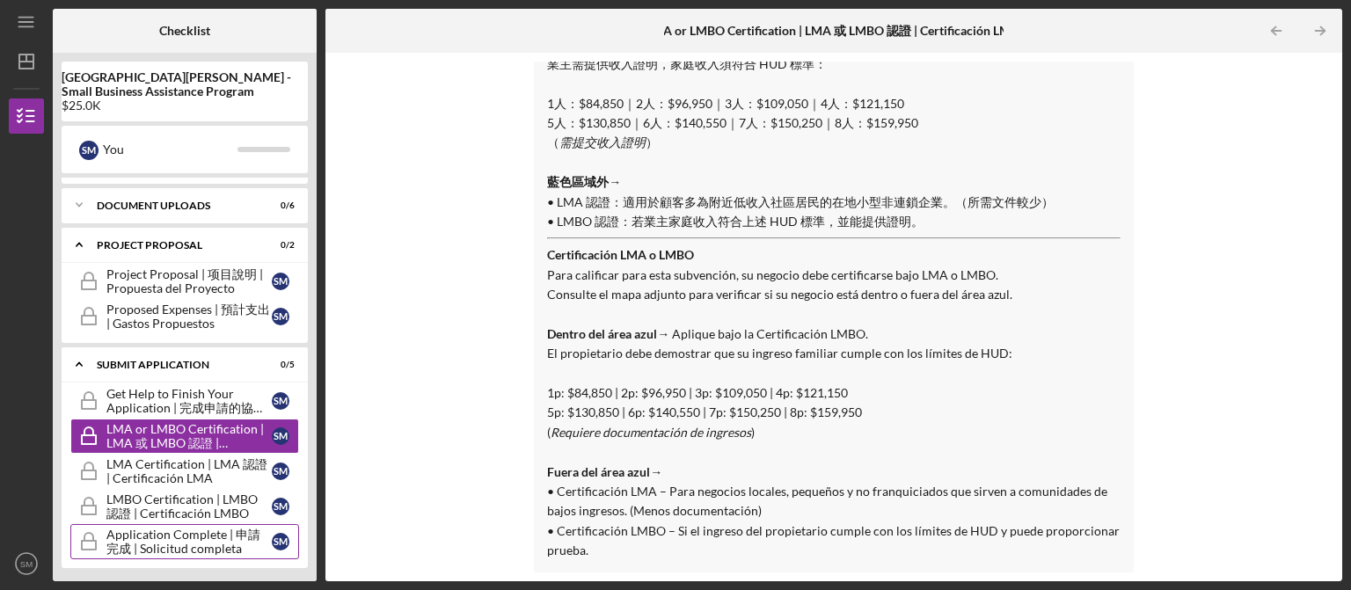
click at [233, 540] on div "Application Complete | 申請完成 | Solicitud completa" at bounding box center [188, 542] width 165 height 28
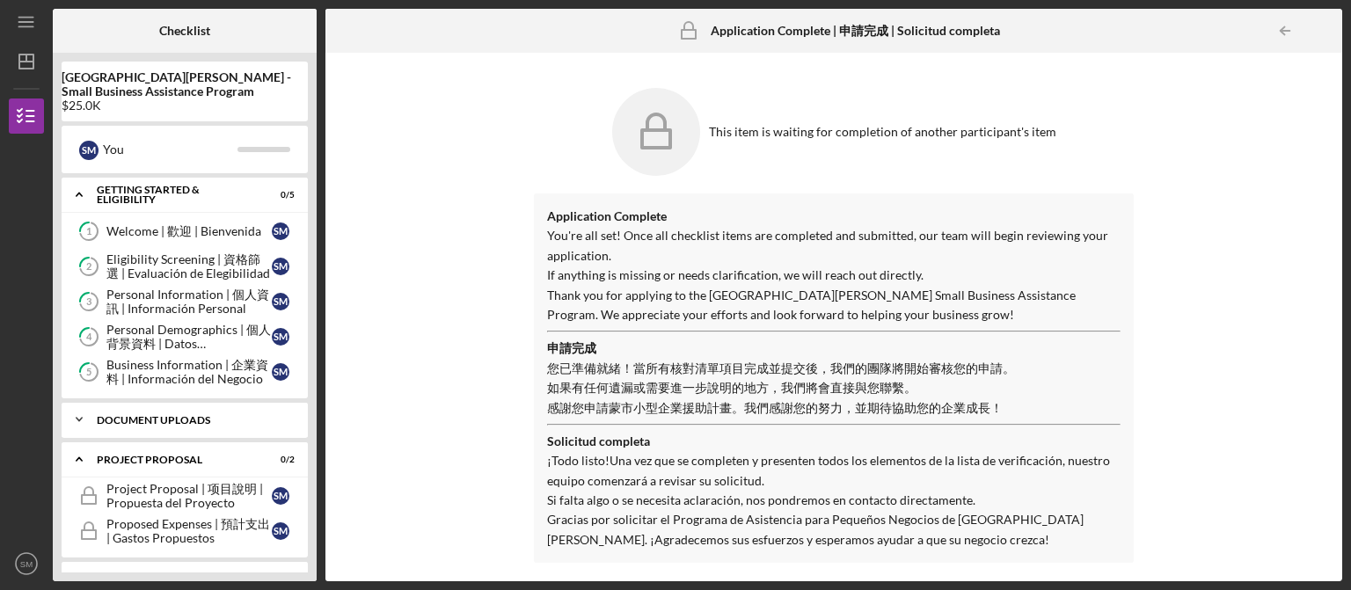
click at [77, 421] on icon "Icon/Expander" at bounding box center [79, 419] width 35 height 35
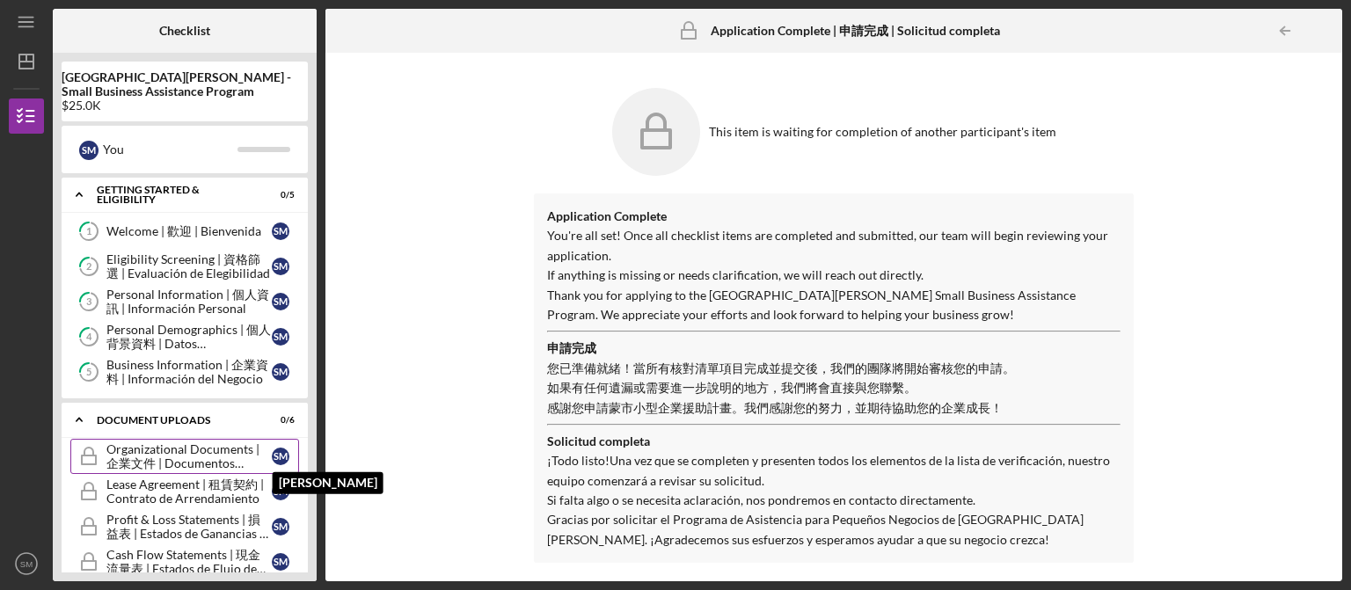
click at [279, 462] on div "S M" at bounding box center [281, 457] width 18 height 18
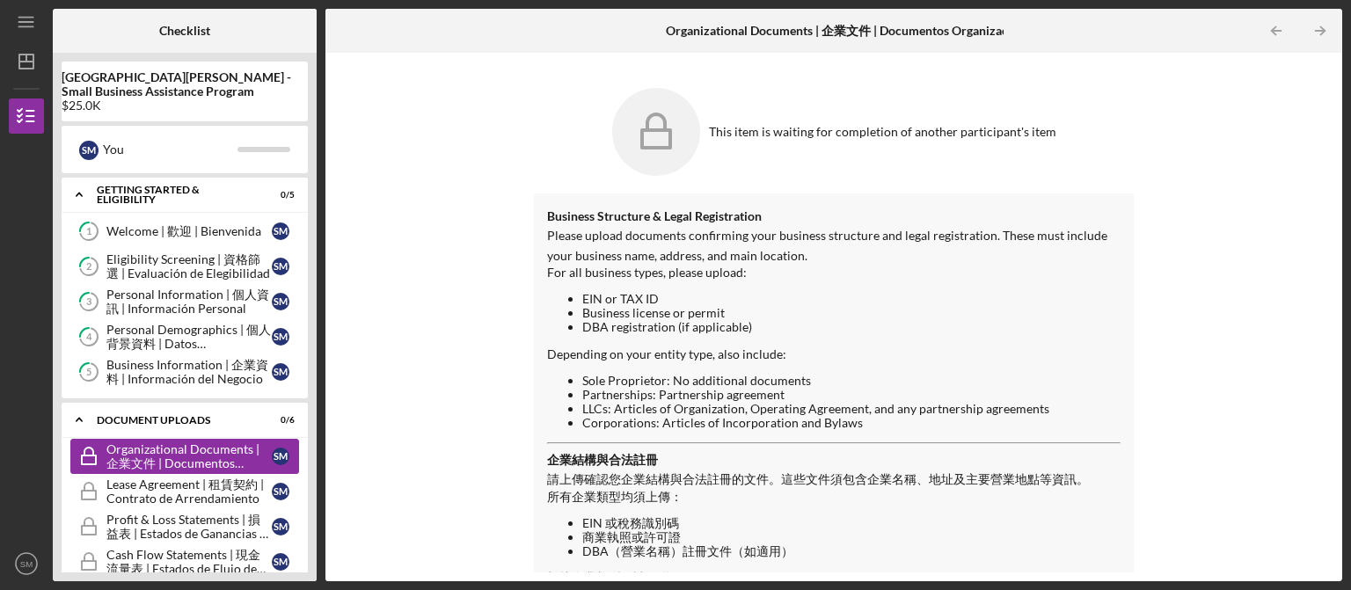
click at [227, 457] on div "Organizational Documents | 企業文件 | Documentos Organizacionales" at bounding box center [188, 456] width 165 height 28
click at [532, 305] on div "This item is waiting for completion of another participant's item Business Stru…" at bounding box center [833, 317] width 999 height 511
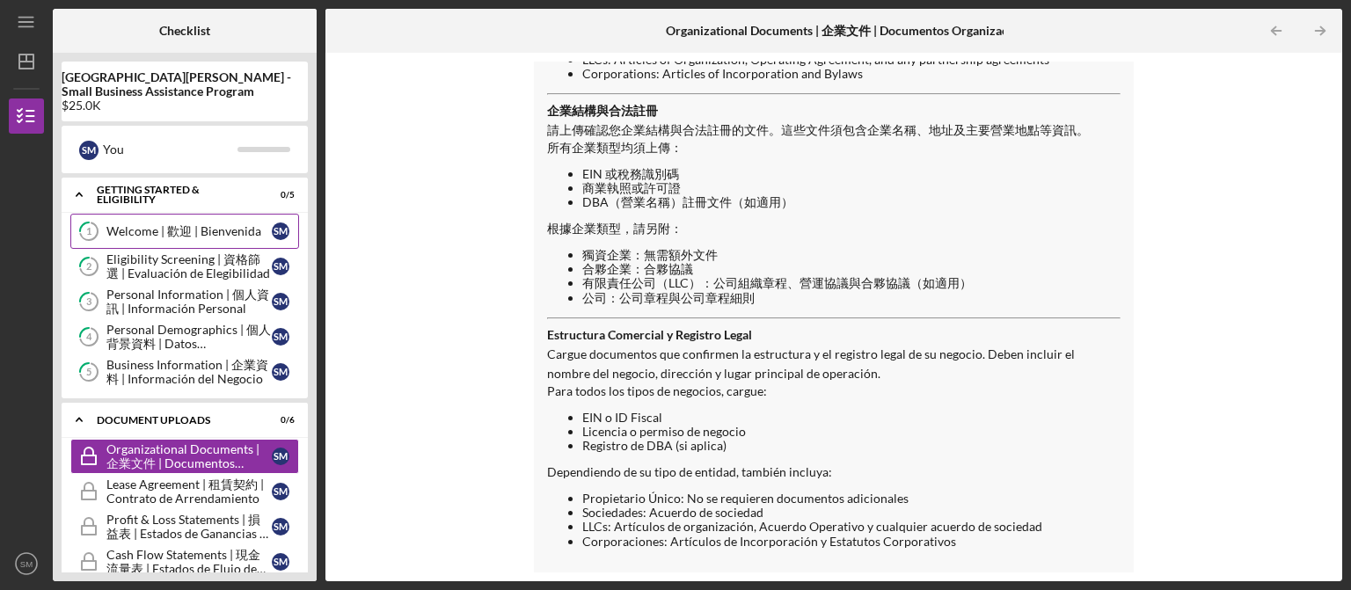
click at [215, 236] on div "Welcome | 歡迎 | Bienvenida" at bounding box center [188, 231] width 165 height 14
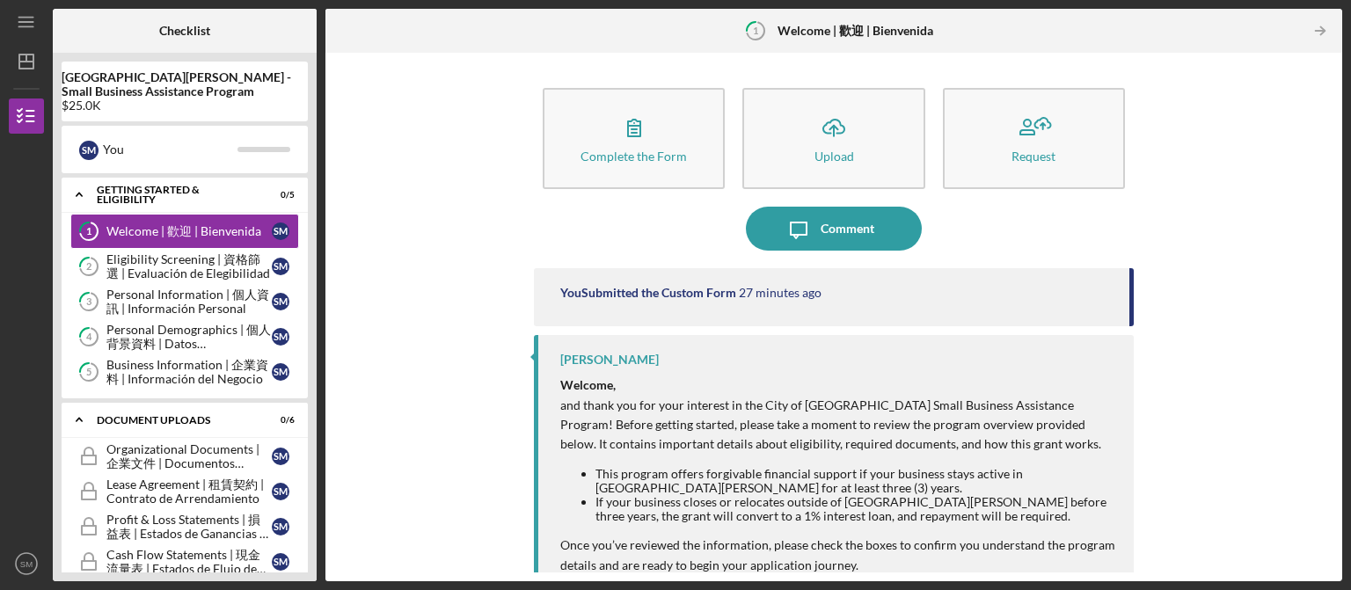
click at [611, 295] on div "You Submitted the Custom Form" at bounding box center [648, 293] width 176 height 14
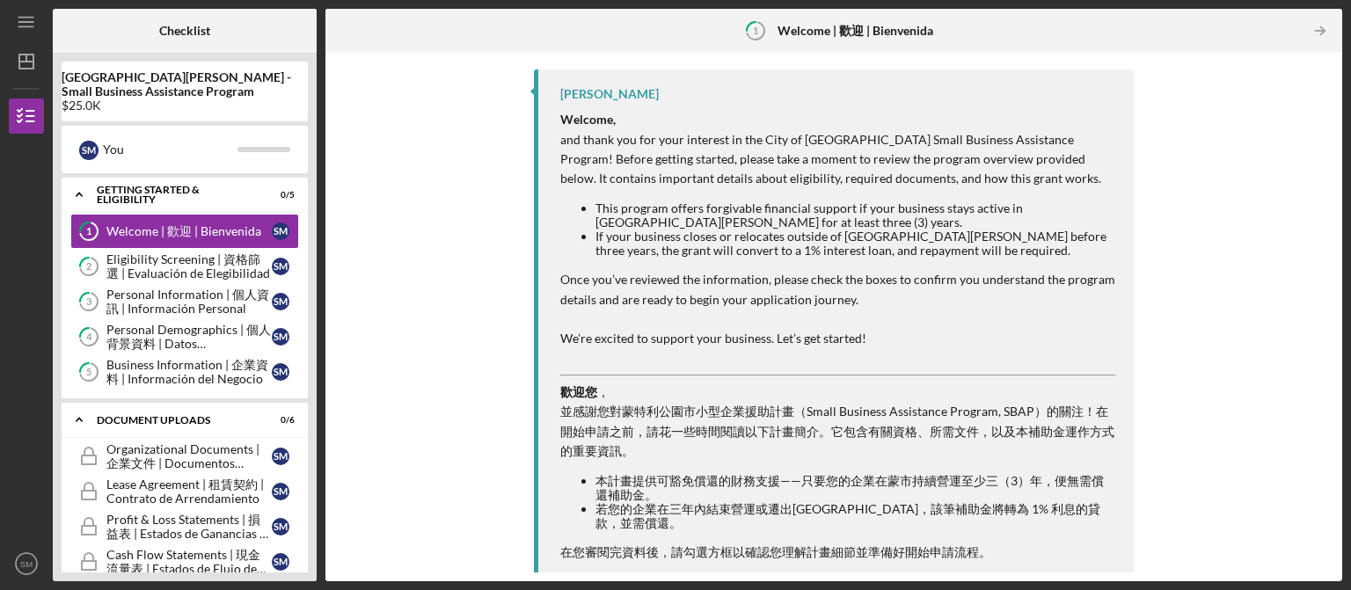
scroll to position [618, 0]
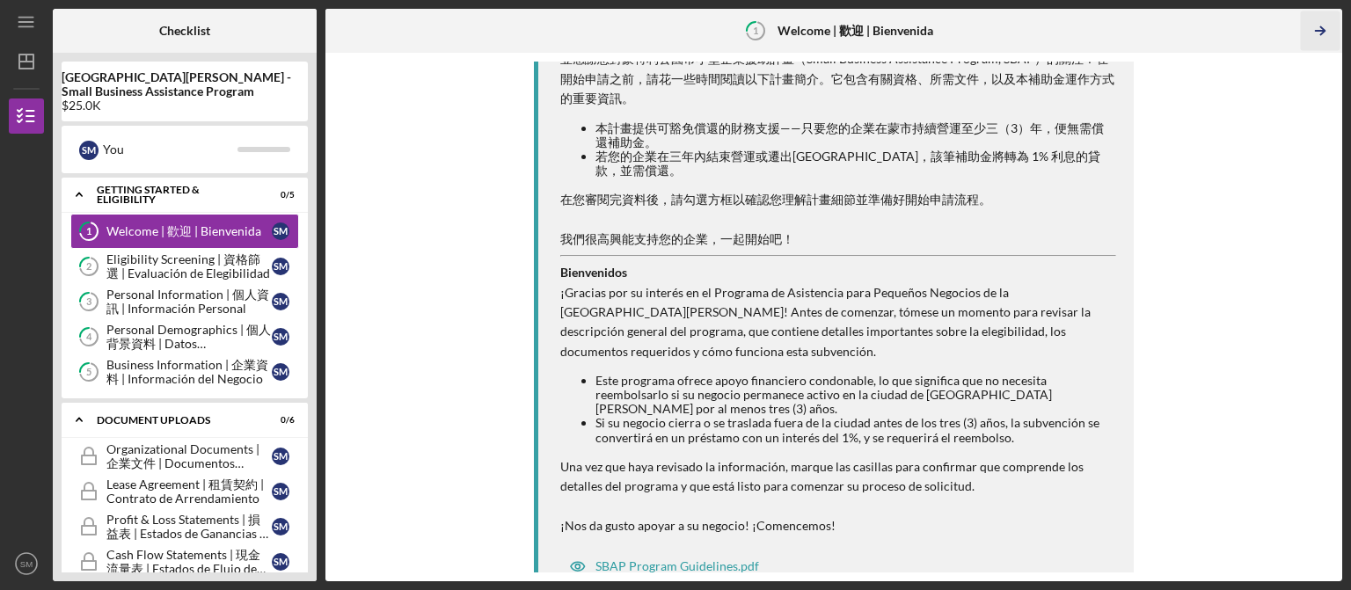
click at [1310, 35] on icon "Icon/Table Pagination Arrow" at bounding box center [1320, 31] width 40 height 40
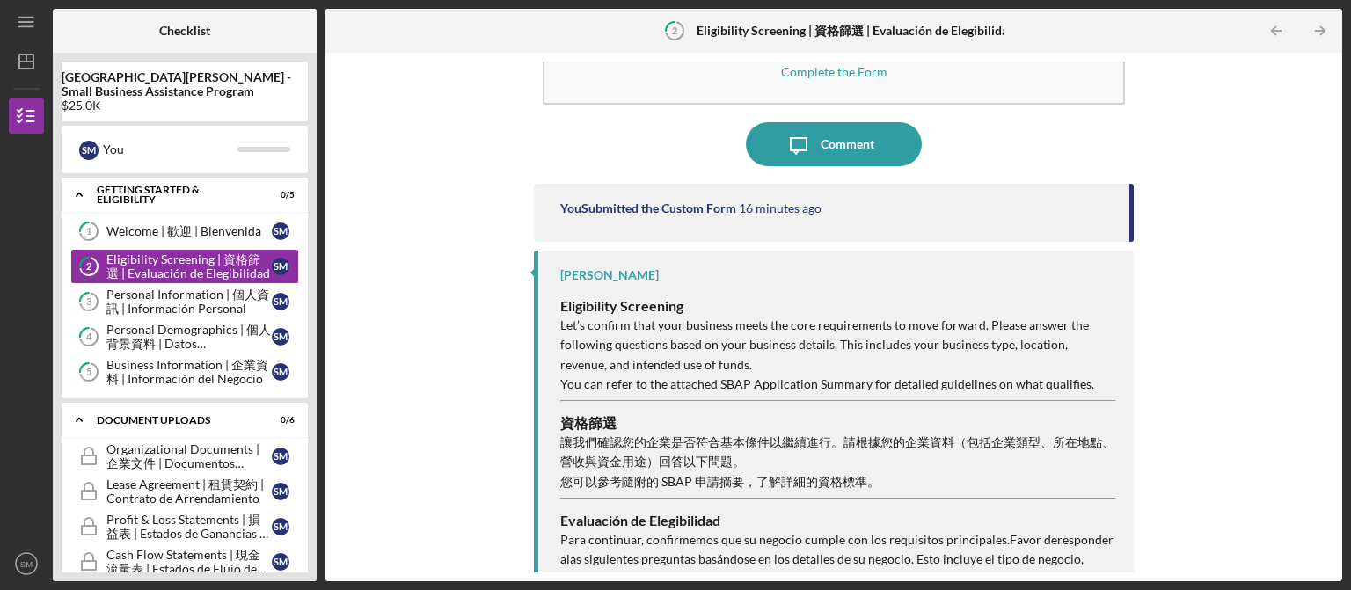
scroll to position [88, 0]
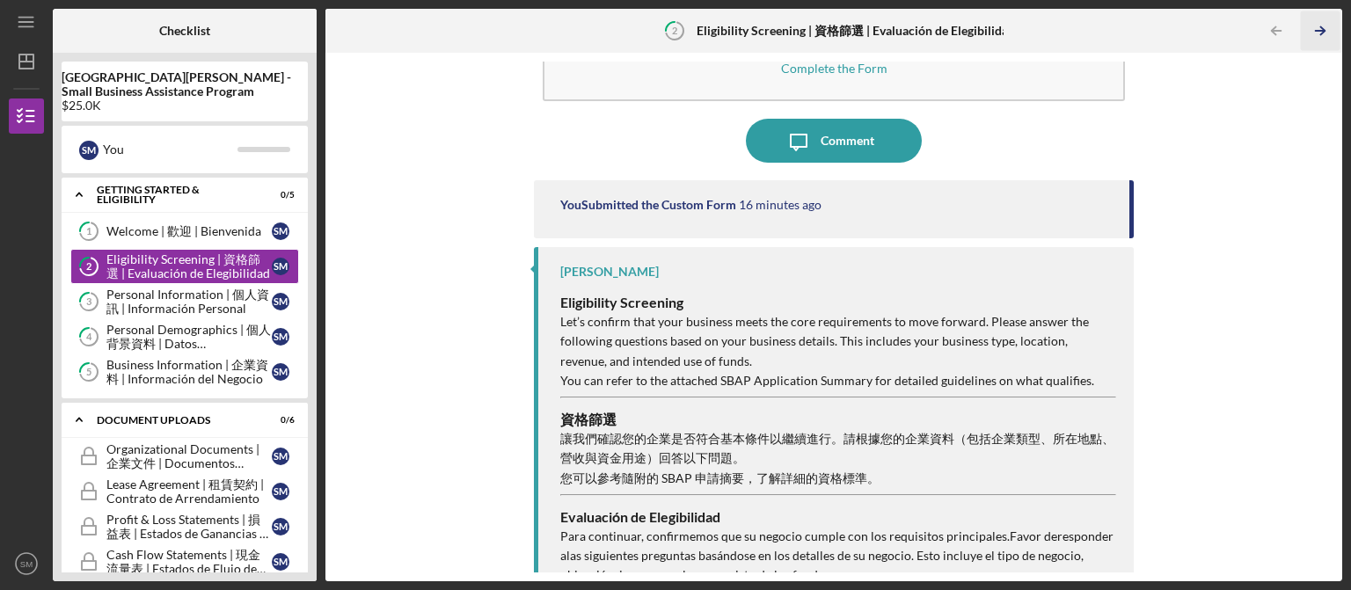
click at [1325, 27] on icon "Icon/Table Pagination Arrow" at bounding box center [1320, 31] width 40 height 40
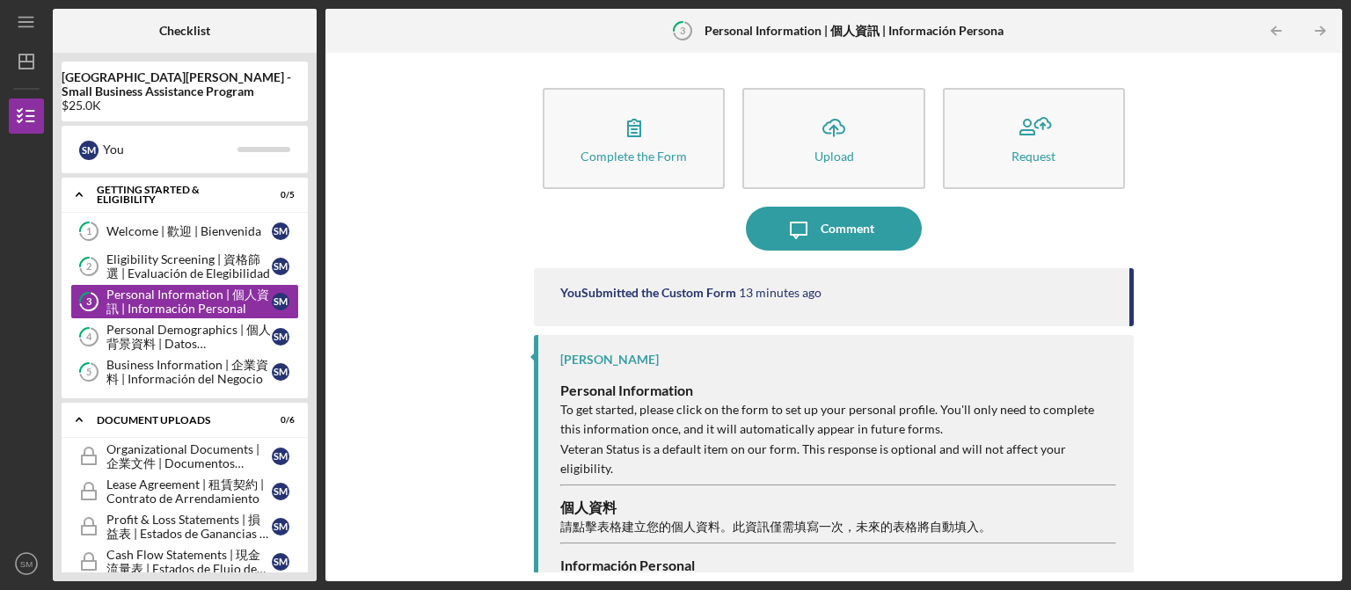
scroll to position [43, 0]
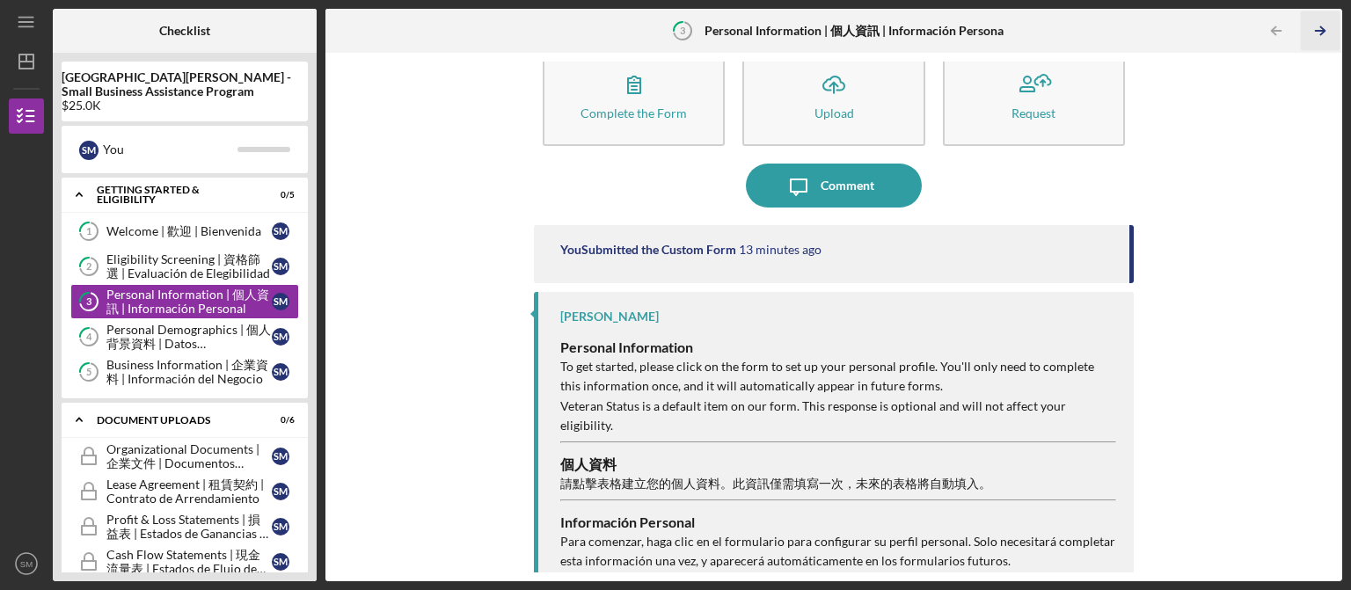
click at [1318, 25] on icon "Icon/Table Pagination Arrow" at bounding box center [1320, 31] width 40 height 40
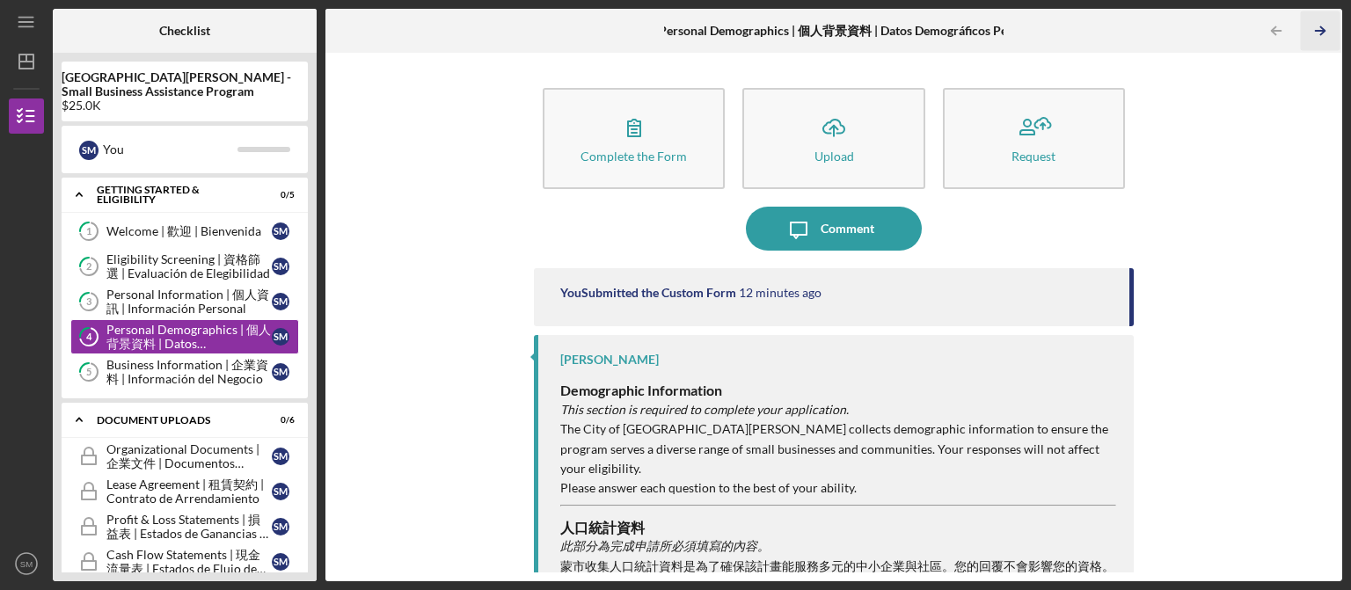
click at [1318, 25] on icon "Icon/Table Pagination Arrow" at bounding box center [1320, 31] width 40 height 40
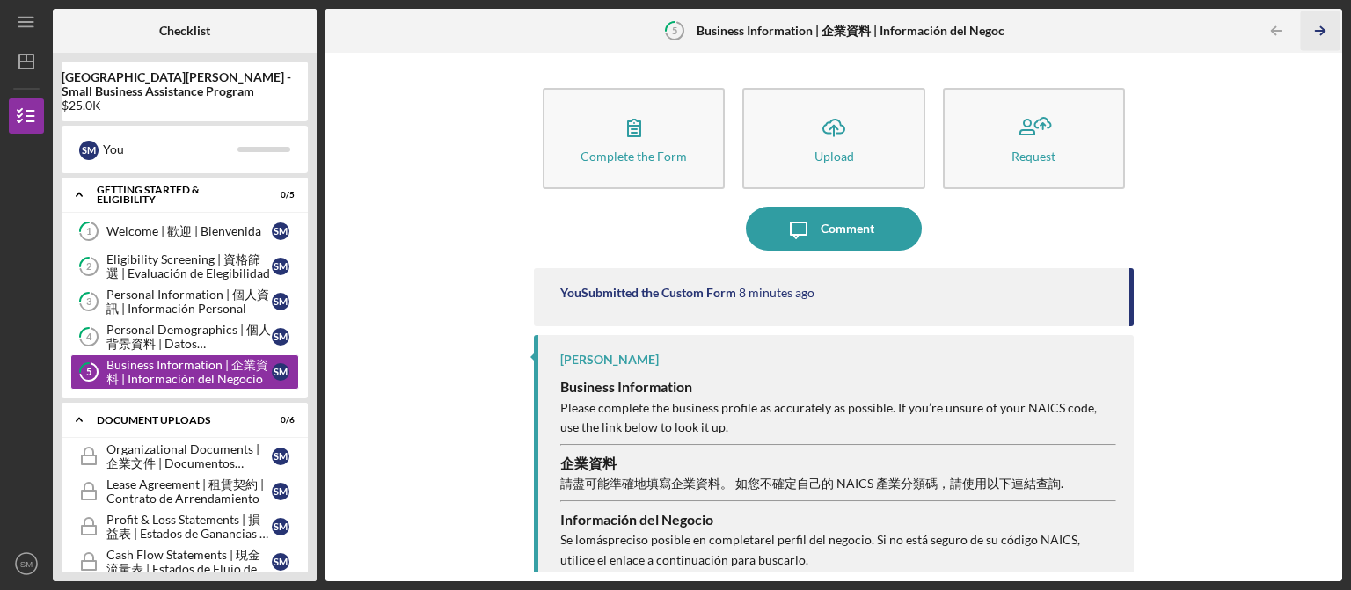
click at [1332, 29] on icon "Icon/Table Pagination Arrow" at bounding box center [1320, 31] width 40 height 40
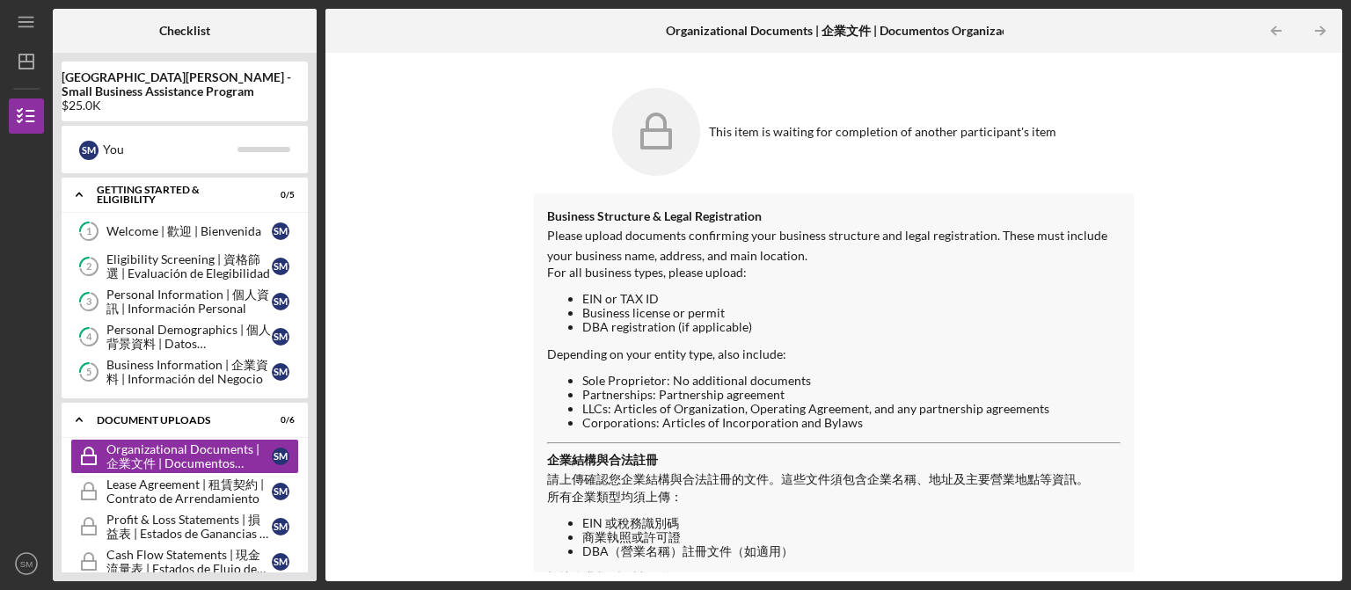
click at [951, 31] on b "Organizational Documents | 企業文件 | Documentos Organizacionales" at bounding box center [856, 31] width 381 height 14
click at [806, 32] on b "Organizational Documents | 企業文件 | Documentos Organizacionales" at bounding box center [856, 31] width 381 height 14
click at [772, 33] on b "Organizational Documents | 企業文件 | Documentos Organizacionales" at bounding box center [856, 31] width 381 height 14
click at [749, 150] on div "This item is waiting for completion of another participant's item" at bounding box center [834, 132] width 600 height 106
click at [647, 150] on icon at bounding box center [656, 132] width 88 height 88
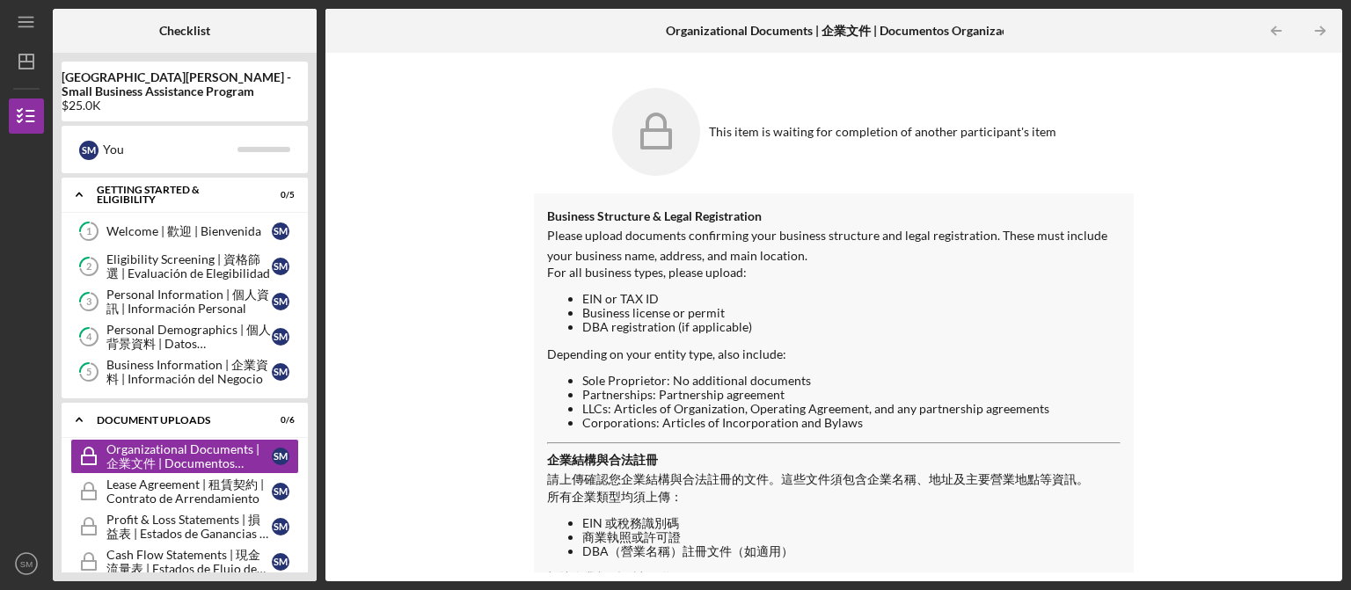
click at [647, 150] on icon at bounding box center [656, 132] width 88 height 88
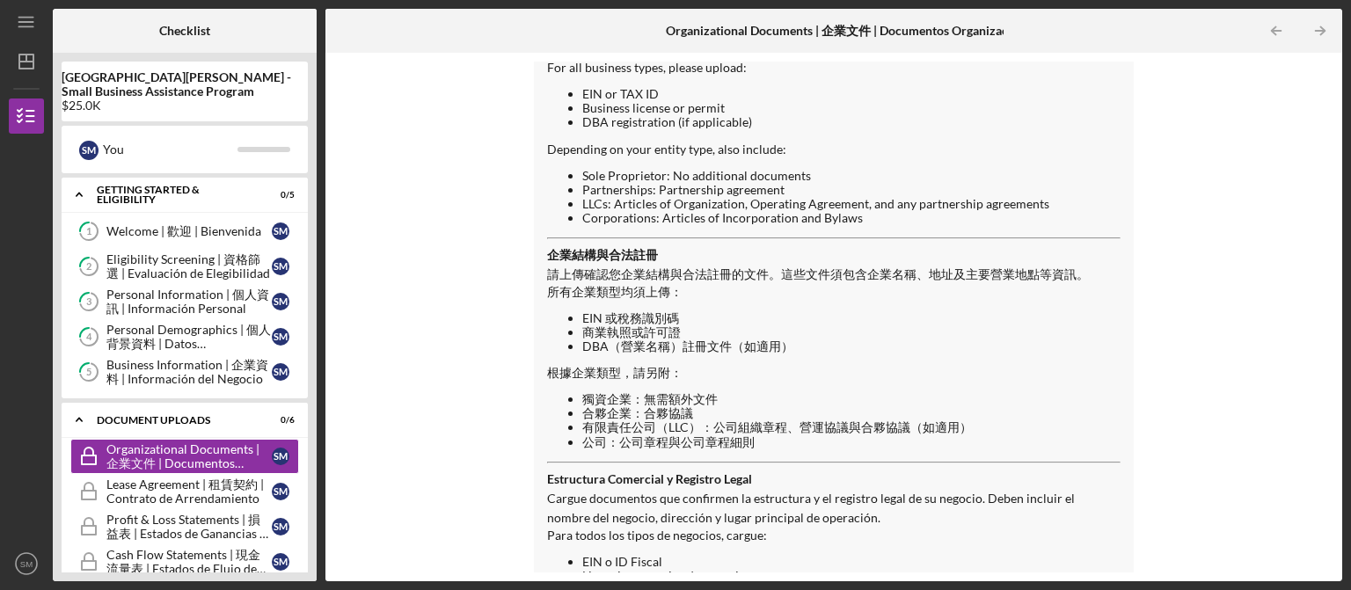
scroll to position [172, 0]
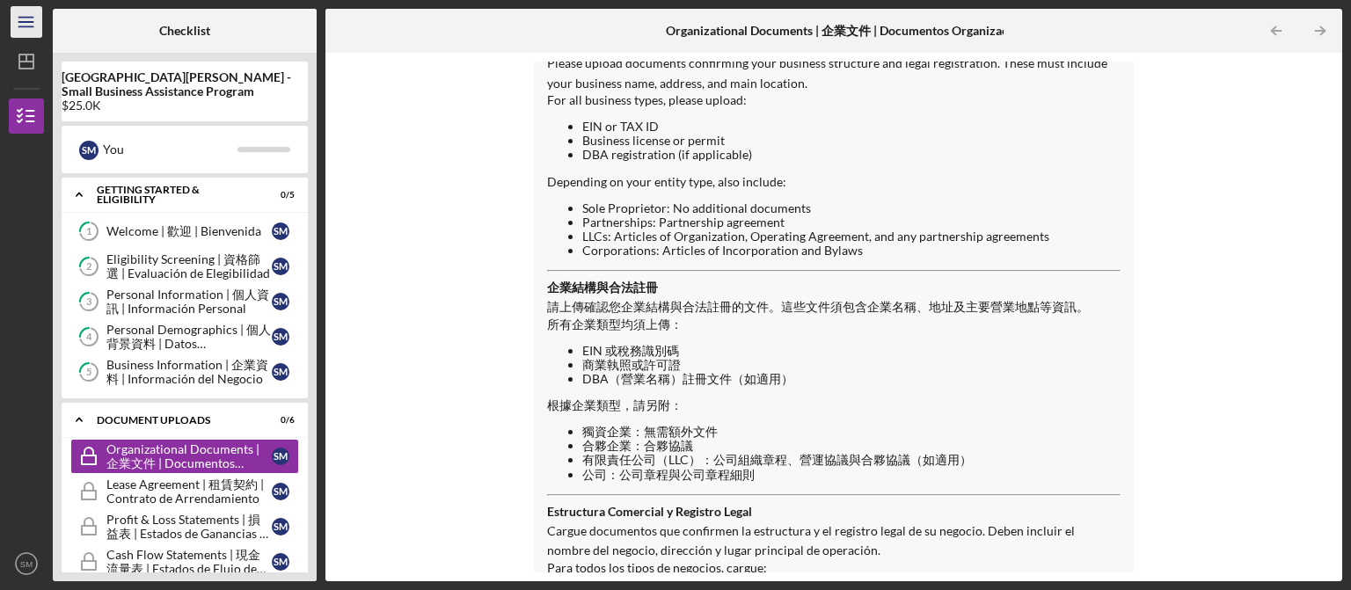
click at [30, 21] on icon "Icon/Menu" at bounding box center [27, 23] width 40 height 40
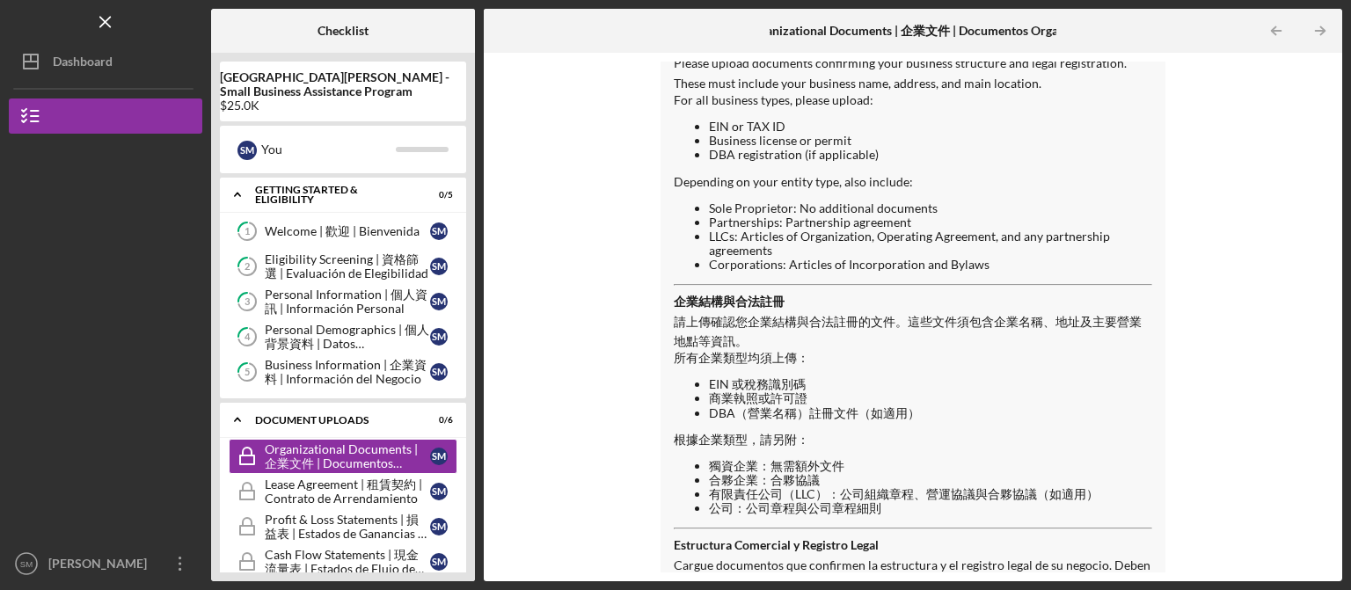
click at [596, 211] on div "This item is waiting for completion of another participant's item Business Stru…" at bounding box center [913, 317] width 841 height 511
click at [109, 21] on icon "Icon/Menu Close" at bounding box center [106, 23] width 40 height 40
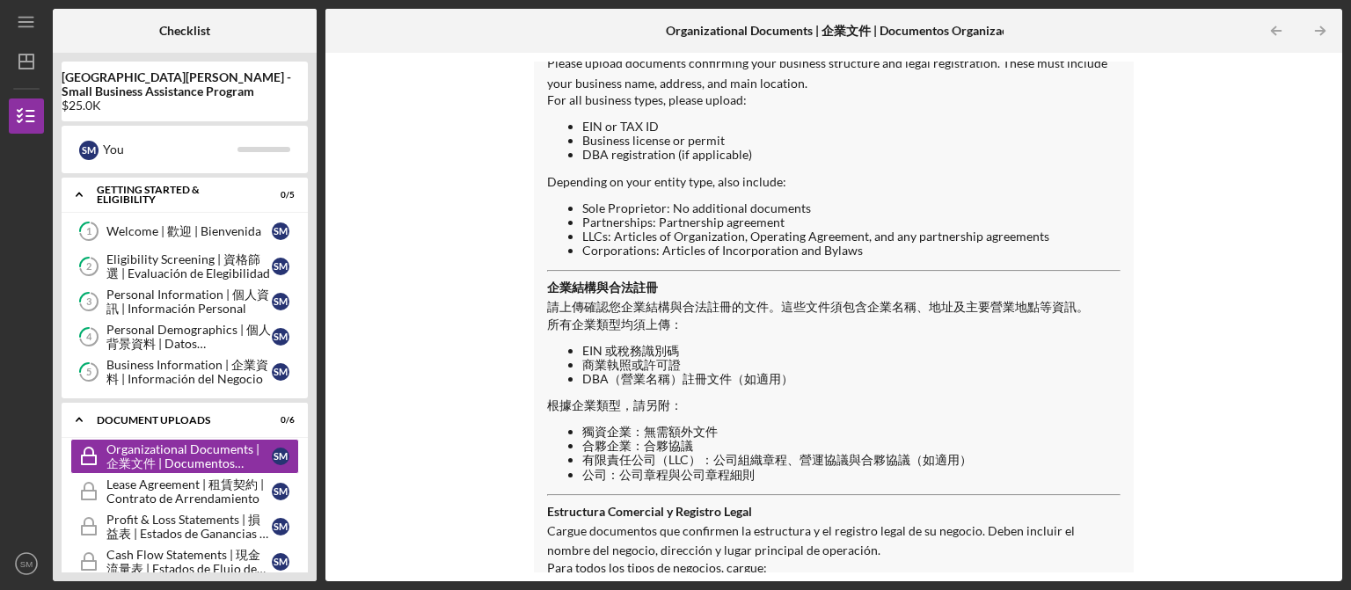
scroll to position [0, 0]
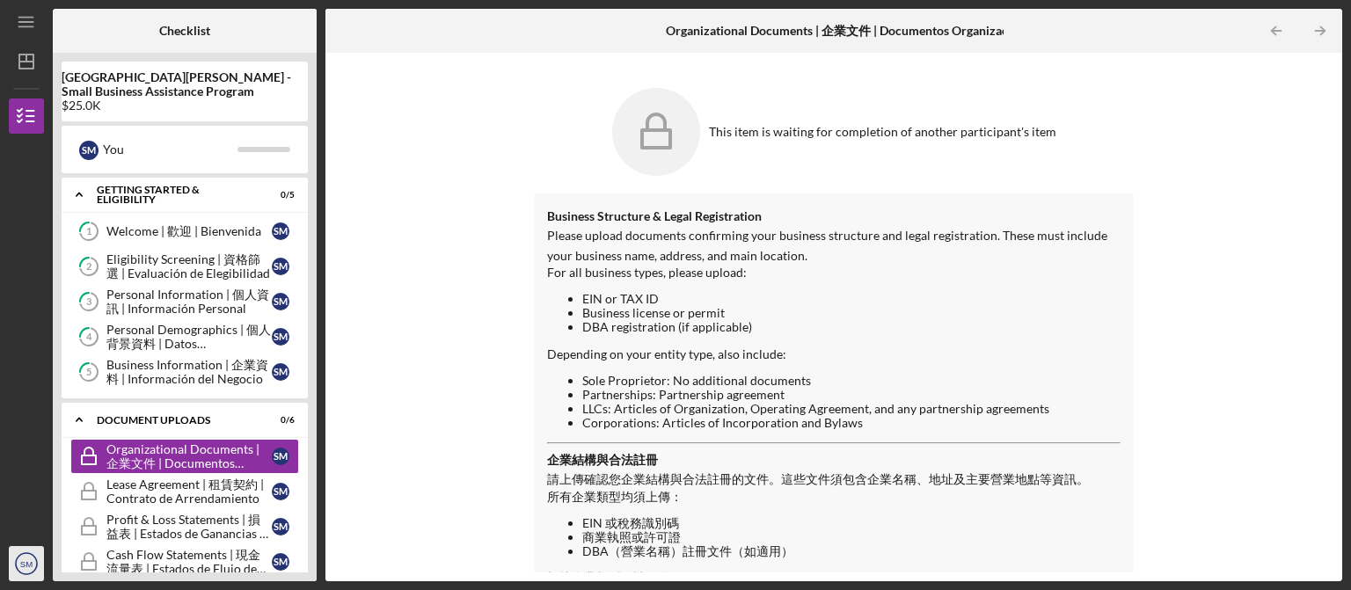
click at [18, 573] on icon "SM" at bounding box center [26, 564] width 35 height 44
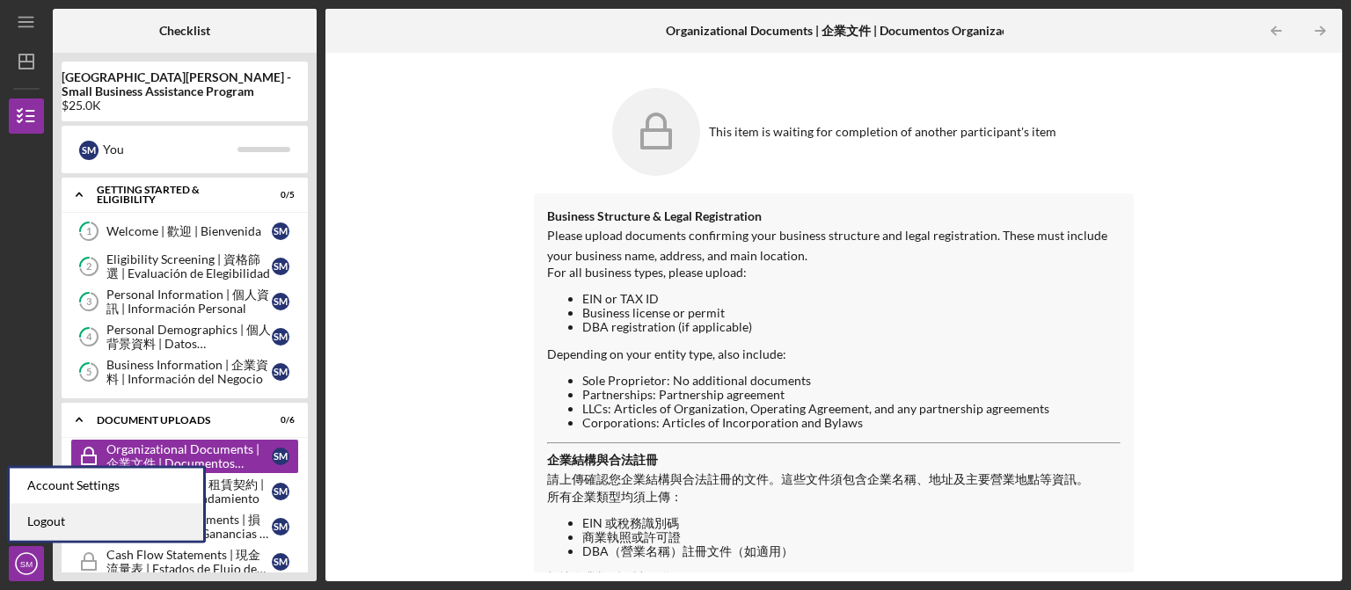
click at [46, 521] on link "Logout" at bounding box center [107, 522] width 194 height 36
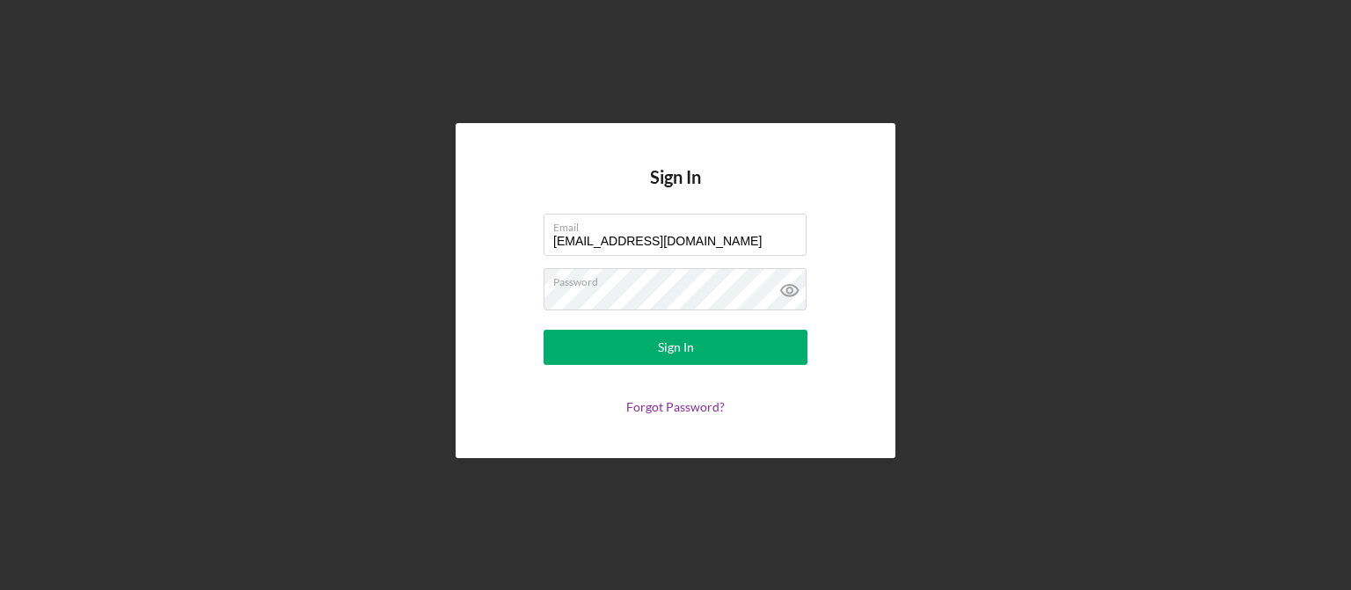
type input "[EMAIL_ADDRESS][DOMAIN_NAME]"
